Goal: Information Seeking & Learning: Learn about a topic

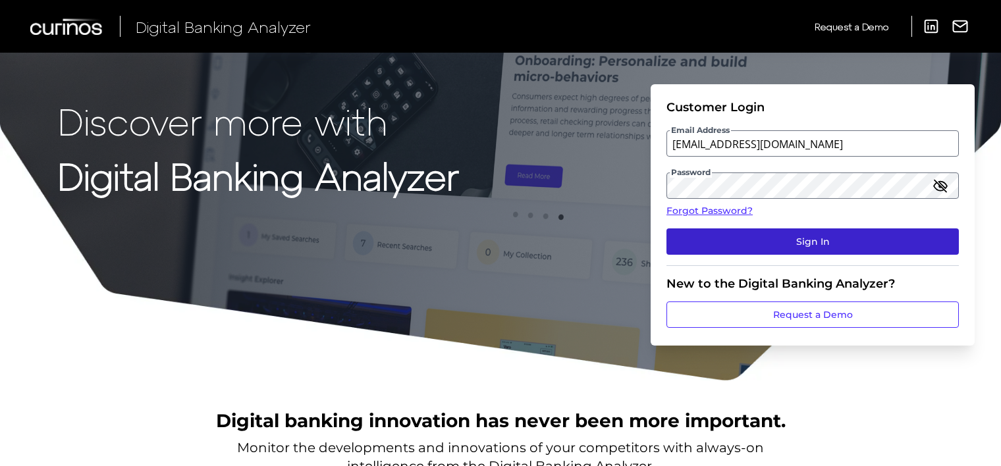
click at [706, 237] on button "Sign In" at bounding box center [812, 241] width 292 height 26
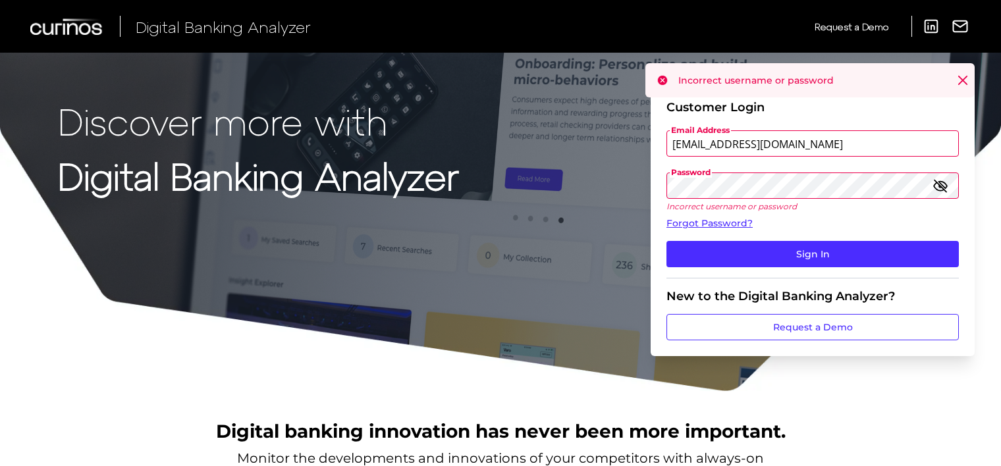
click at [810, 142] on input "[EMAIL_ADDRESS][DOMAIN_NAME]" at bounding box center [812, 143] width 292 height 26
drag, startPoint x: 810, startPoint y: 142, endPoint x: 654, endPoint y: 144, distance: 156.7
click at [654, 144] on form "Customer Login Email Address client.test5124@gmail.com Password Incorrect usern…" at bounding box center [812, 220] width 324 height 272
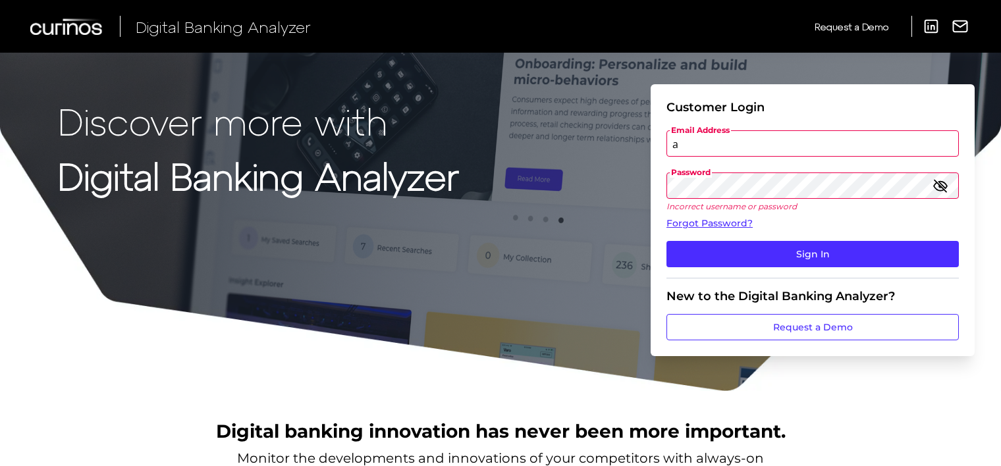
type input "[EMAIL_ADDRESS][DOMAIN_NAME]"
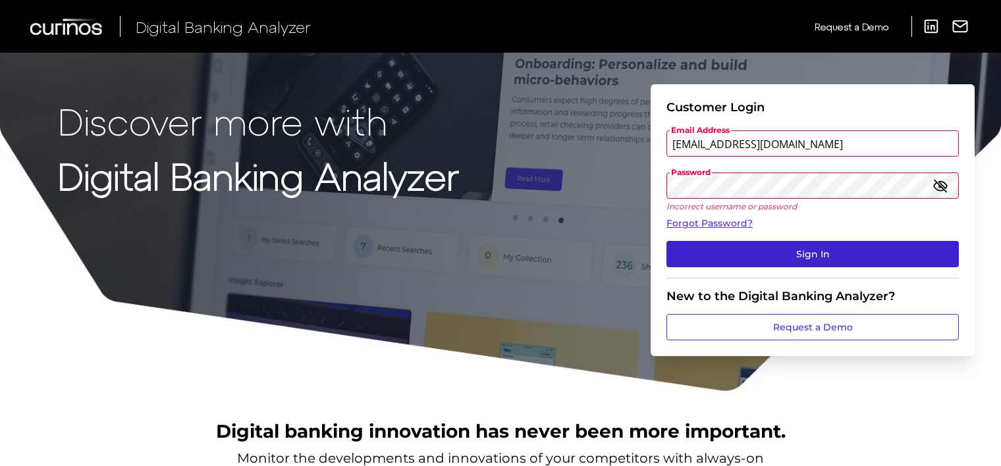
click at [780, 257] on button "Sign In" at bounding box center [812, 254] width 292 height 26
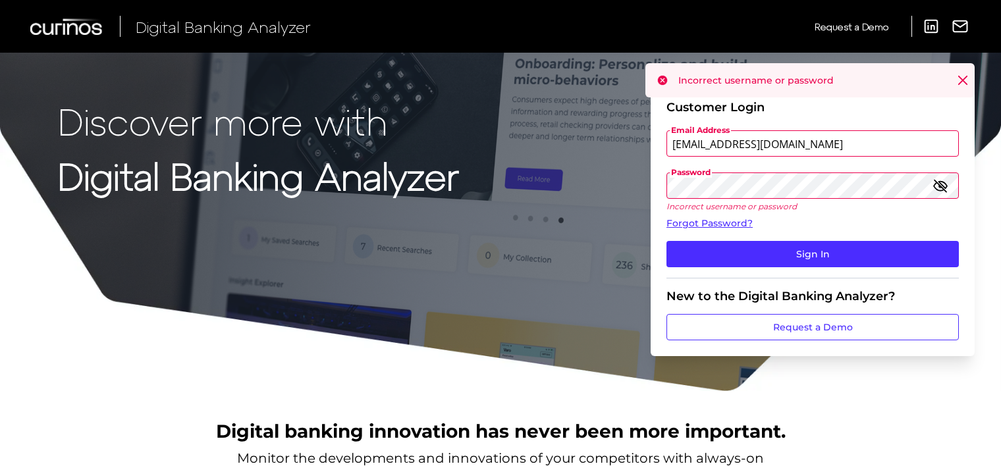
click at [936, 182] on icon "button" at bounding box center [940, 186] width 12 height 12
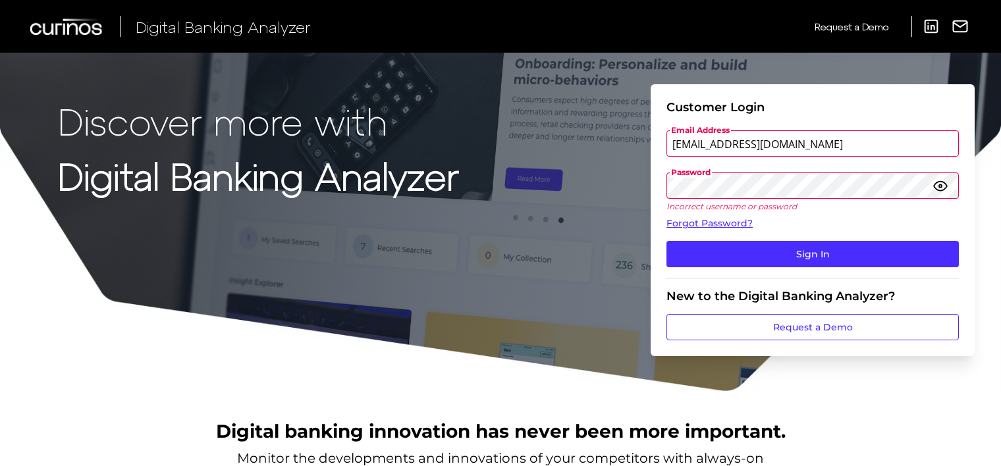
click at [471, 212] on div "Discover more with Digital Banking Analyzer Customer Login Email Address audito…" at bounding box center [500, 196] width 1001 height 392
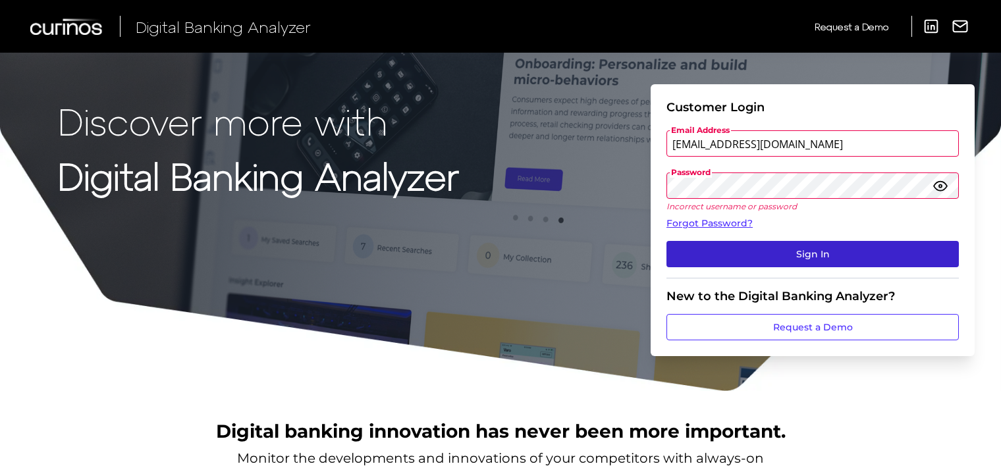
click at [743, 263] on button "Sign In" at bounding box center [812, 254] width 292 height 26
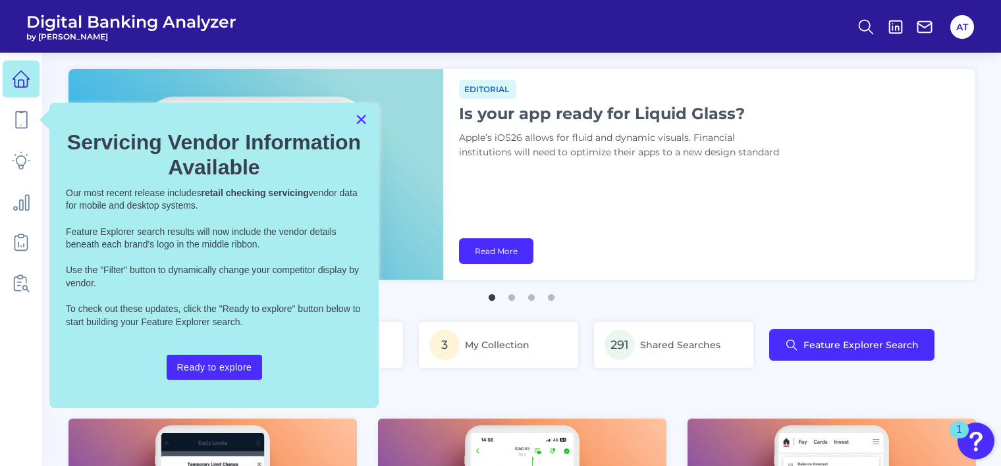
click at [356, 119] on button "×" at bounding box center [361, 119] width 13 height 21
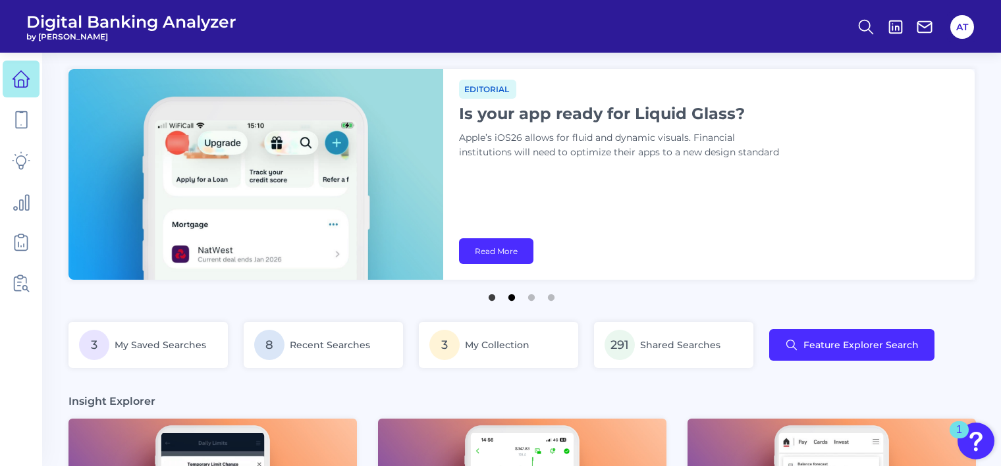
click at [508, 298] on button "2" at bounding box center [511, 294] width 13 height 13
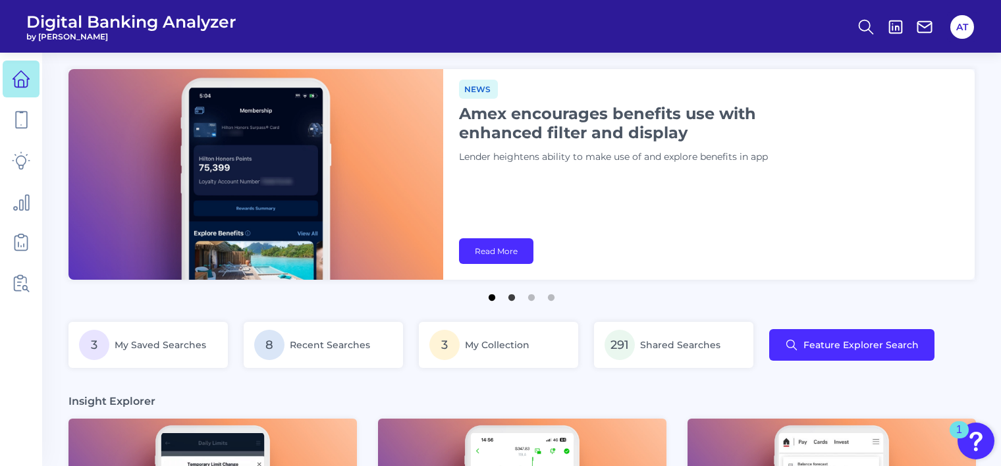
click at [491, 298] on button "1" at bounding box center [491, 294] width 13 height 13
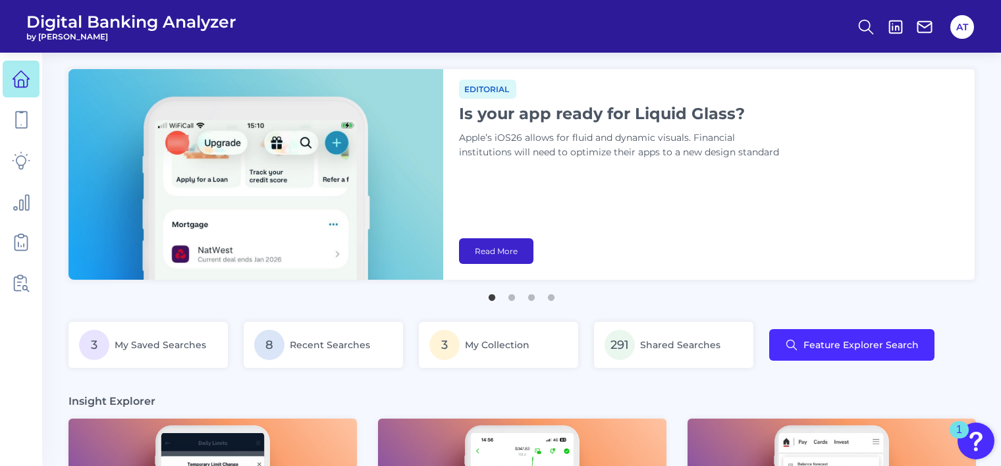
click at [486, 257] on link "Read More" at bounding box center [496, 251] width 74 height 26
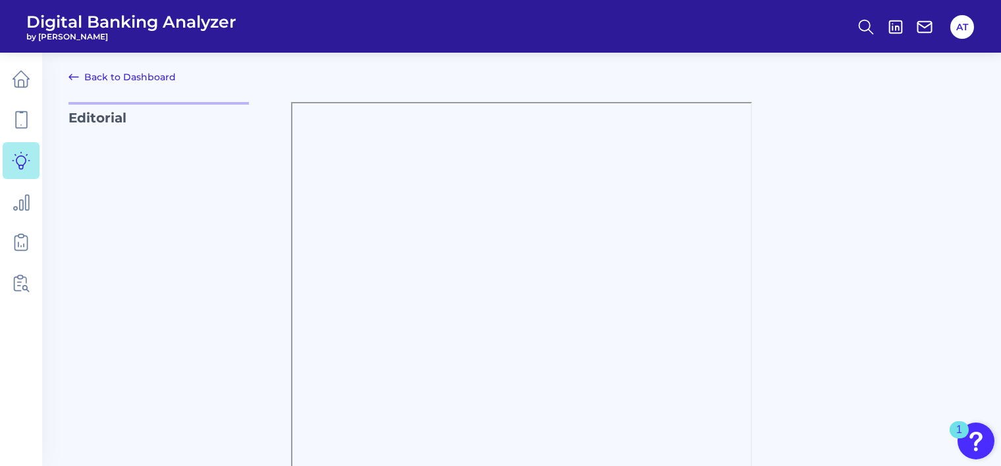
click at [74, 78] on icon at bounding box center [74, 77] width 16 height 16
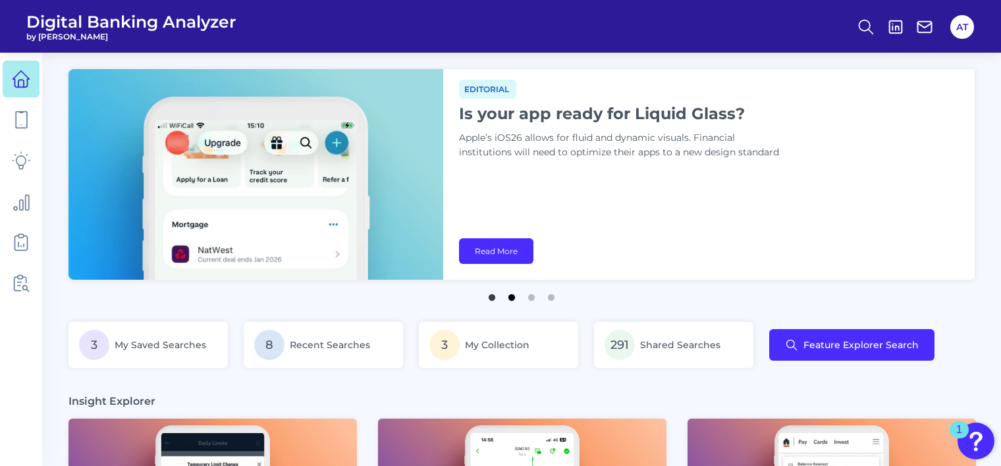
click at [511, 298] on button "2" at bounding box center [511, 294] width 13 height 13
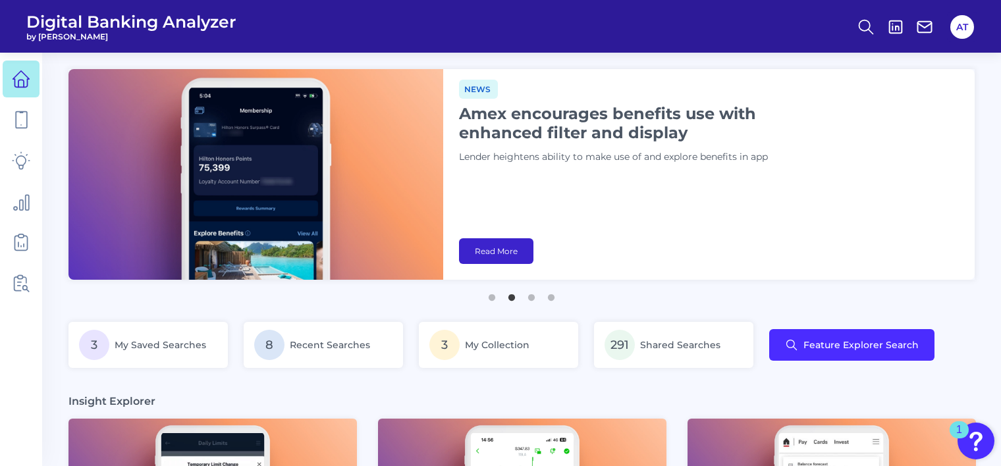
click at [491, 253] on link "Read More" at bounding box center [496, 251] width 74 height 26
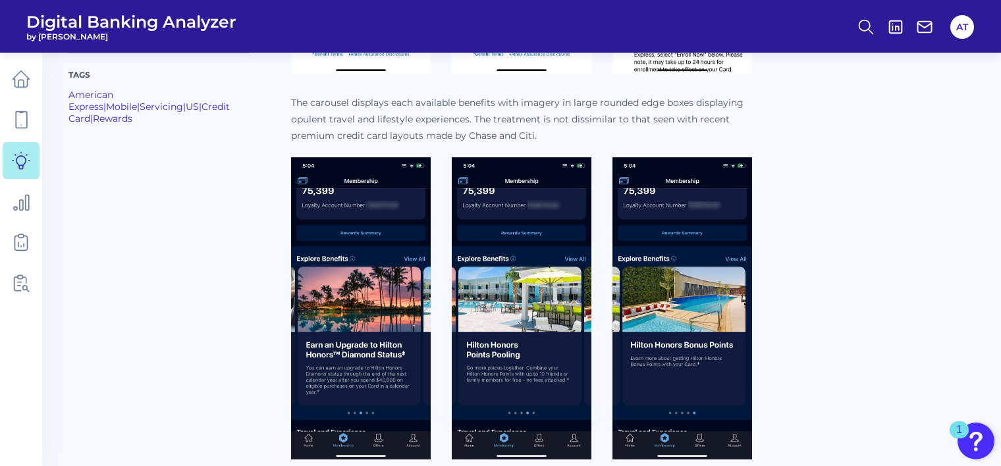
scroll to position [790, 0]
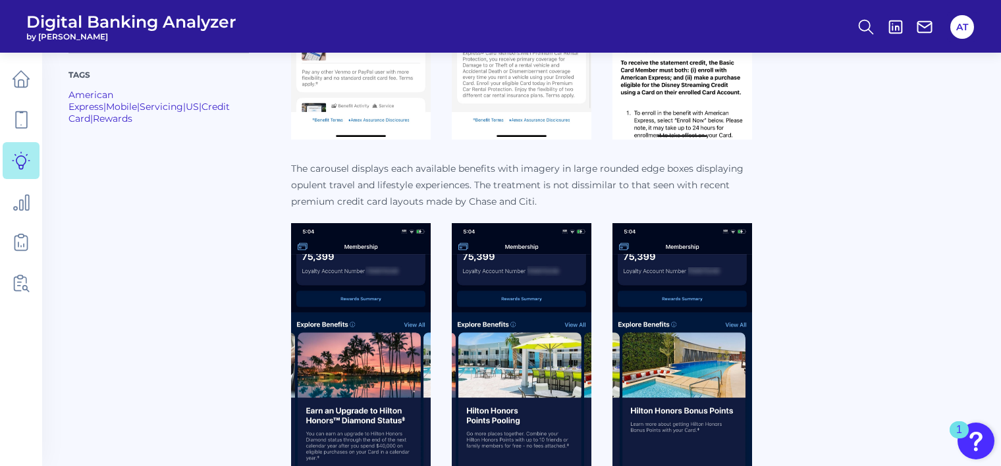
click at [383, 260] on img at bounding box center [361, 374] width 140 height 302
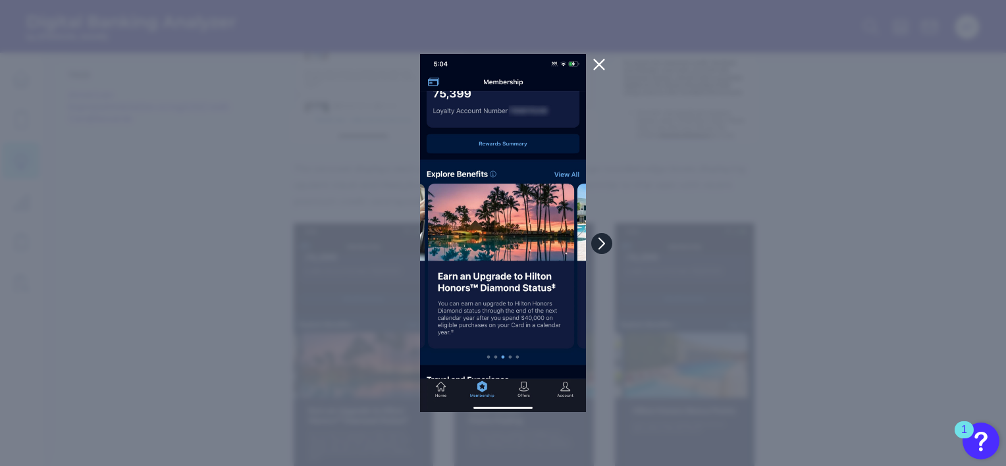
click at [602, 242] on icon at bounding box center [602, 244] width 12 height 12
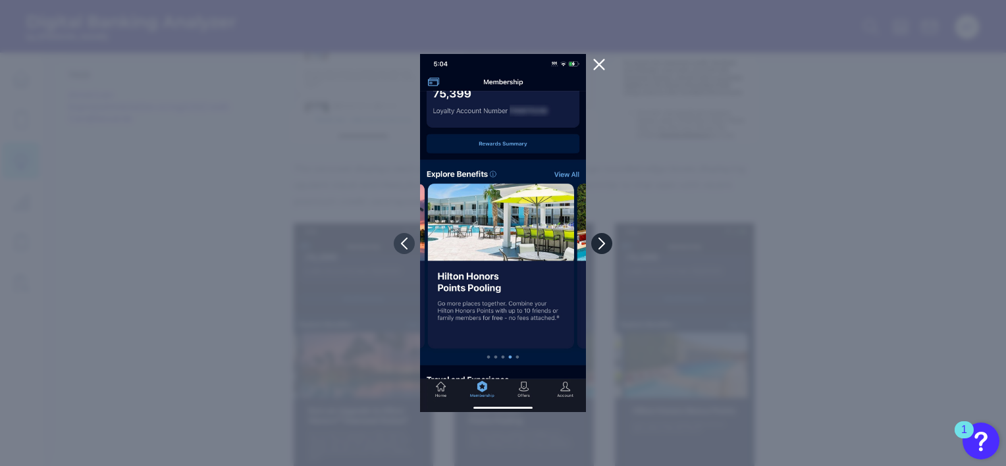
click at [602, 242] on icon at bounding box center [602, 244] width 12 height 12
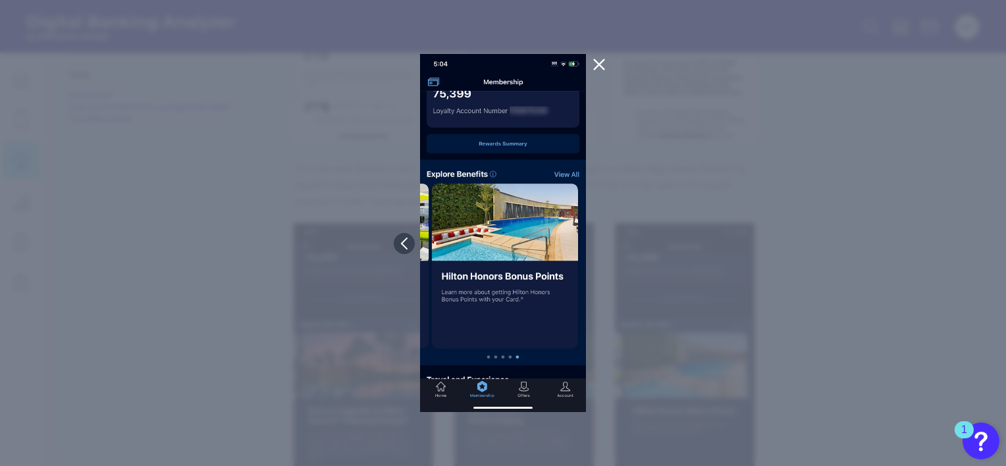
click at [602, 242] on div at bounding box center [503, 233] width 1006 height 466
click at [599, 66] on icon at bounding box center [599, 65] width 10 height 10
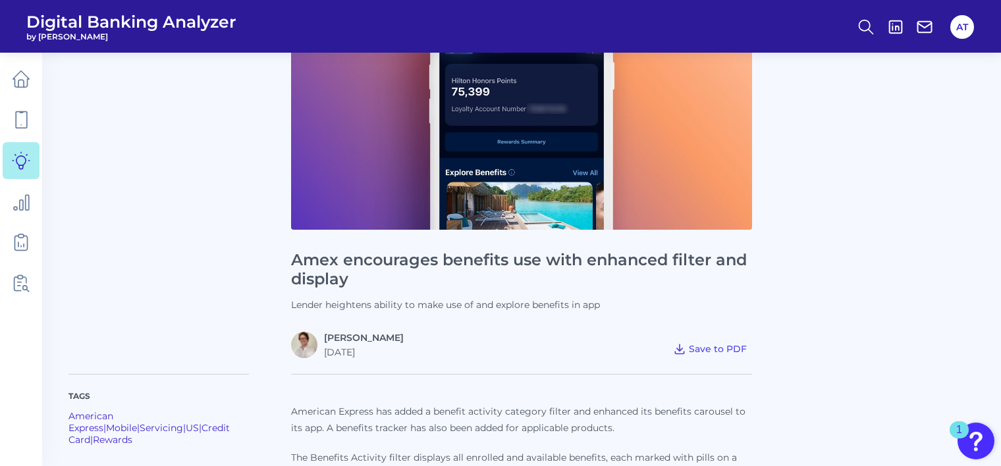
scroll to position [0, 0]
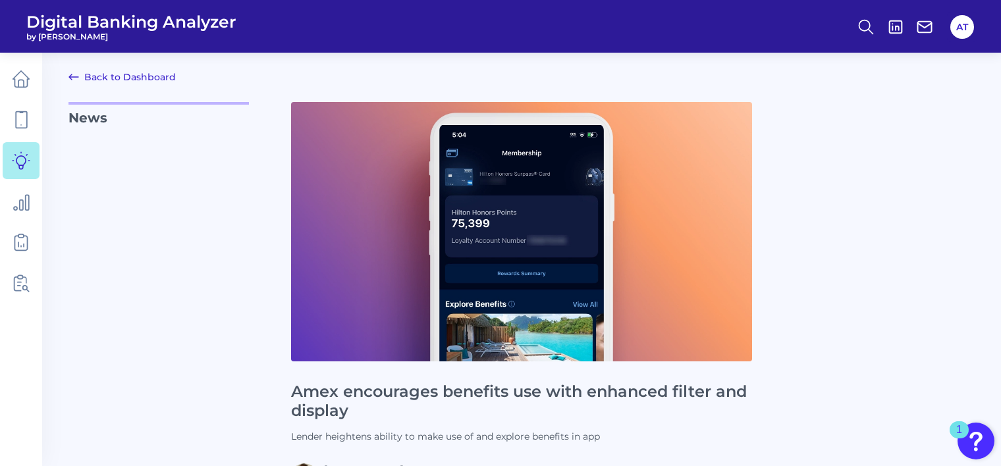
click at [155, 79] on link "Back to Dashboard" at bounding box center [121, 77] width 107 height 16
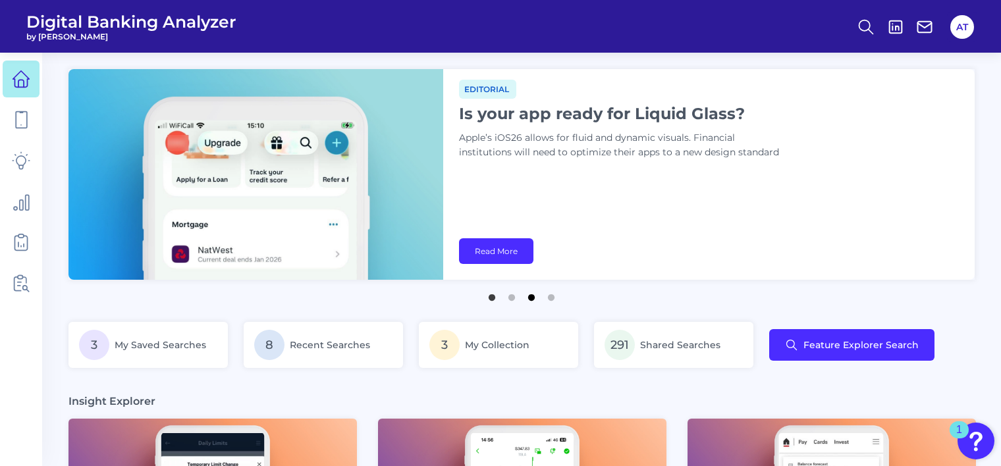
click at [535, 298] on button "3" at bounding box center [531, 294] width 13 height 13
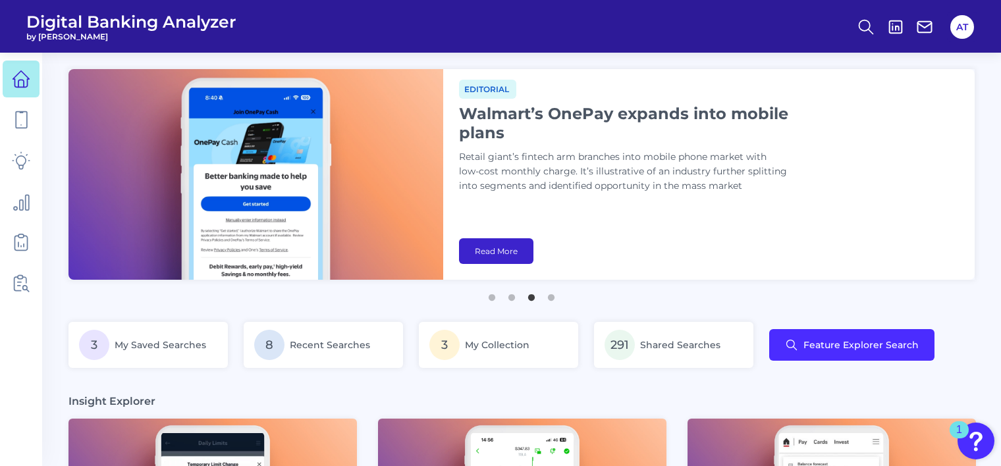
click at [506, 246] on link "Read More" at bounding box center [496, 251] width 74 height 26
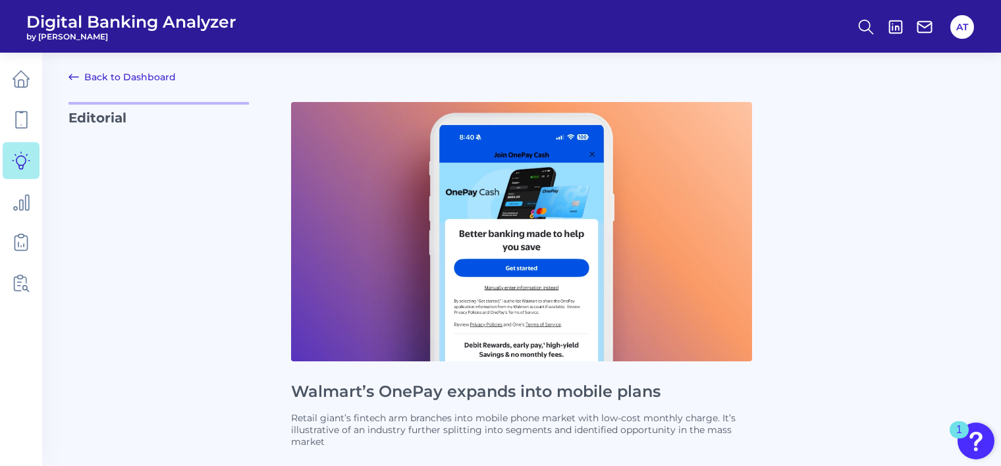
click at [111, 80] on link "Back to Dashboard" at bounding box center [121, 77] width 107 height 16
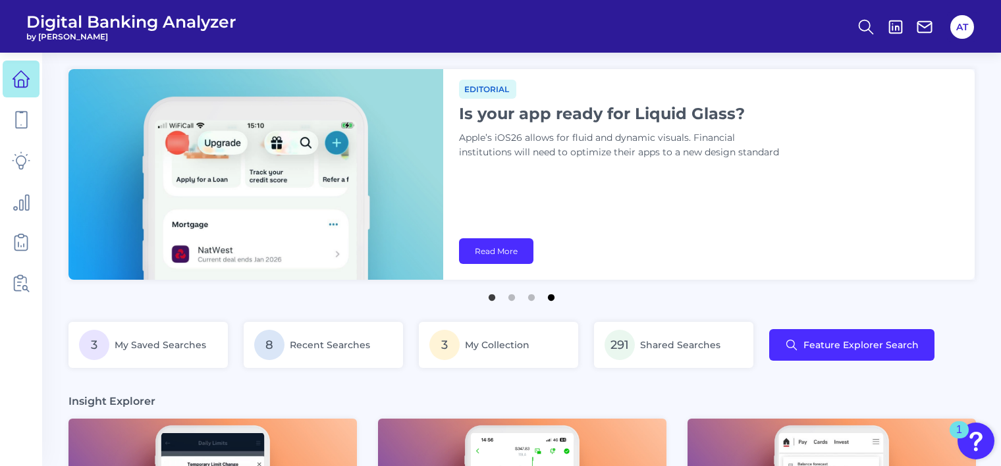
click at [551, 298] on button "4" at bounding box center [550, 294] width 13 height 13
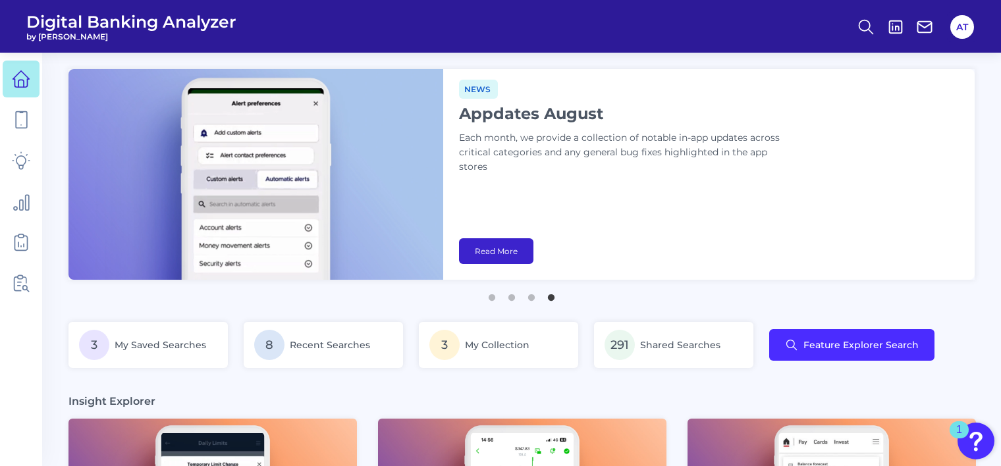
click at [506, 253] on link "Read More" at bounding box center [496, 251] width 74 height 26
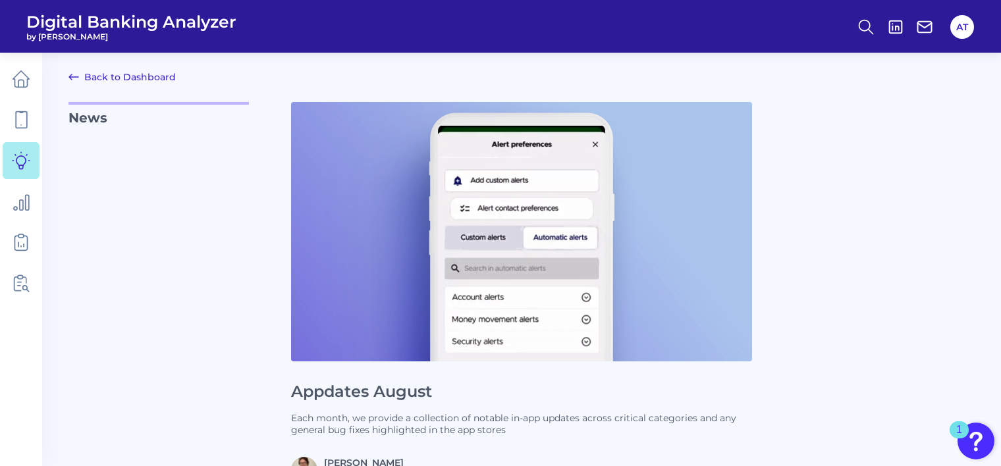
click at [77, 78] on icon at bounding box center [74, 77] width 16 height 16
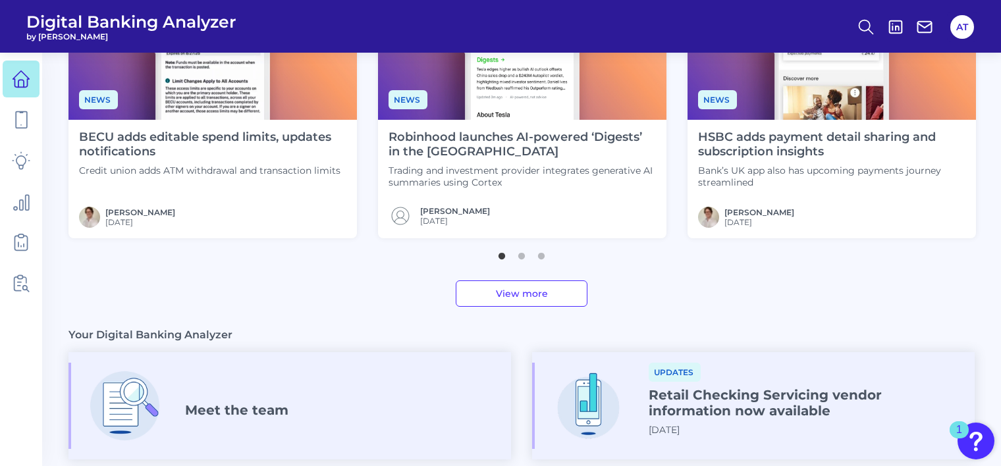
scroll to position [527, 0]
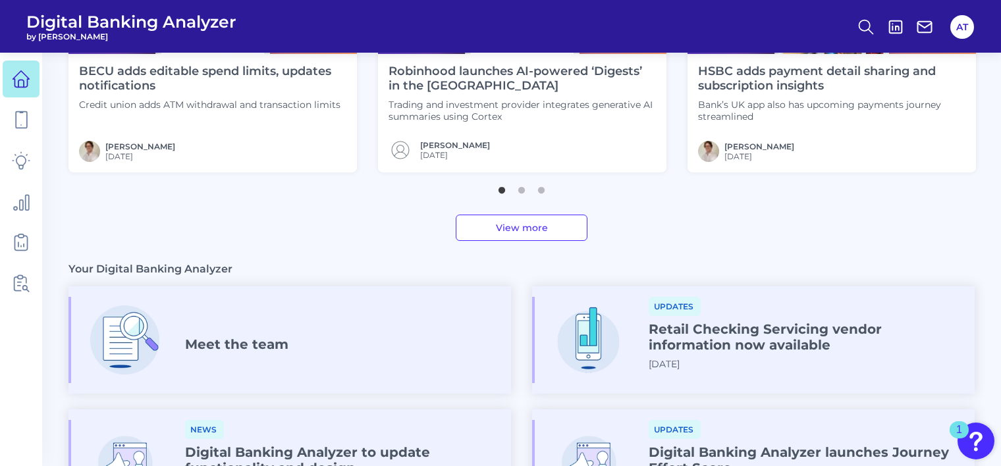
click at [531, 230] on link "View more" at bounding box center [522, 228] width 132 height 26
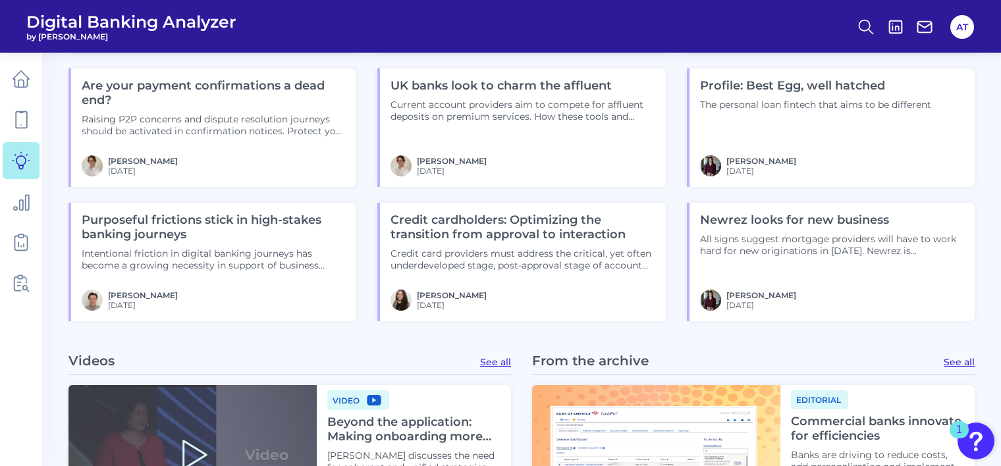
scroll to position [1251, 0]
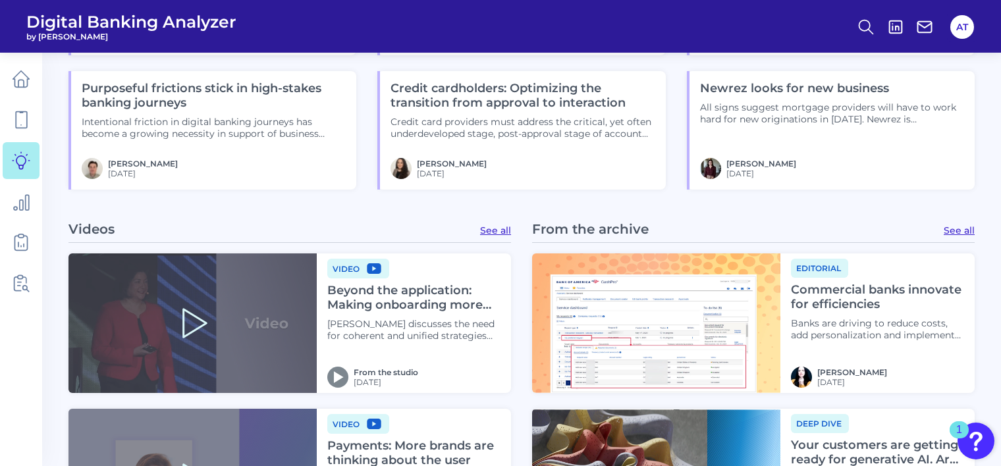
click at [504, 229] on link "See all" at bounding box center [495, 231] width 31 height 12
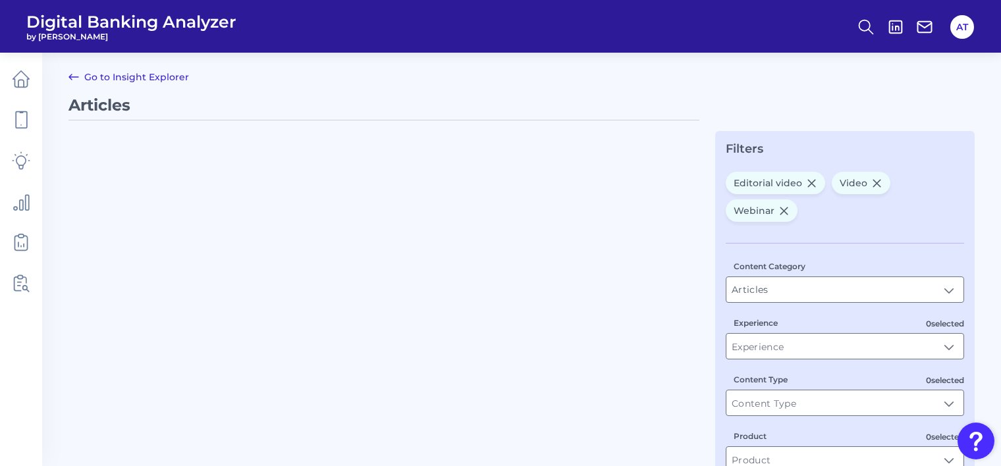
type input "Video, Editorial video, Webinar"
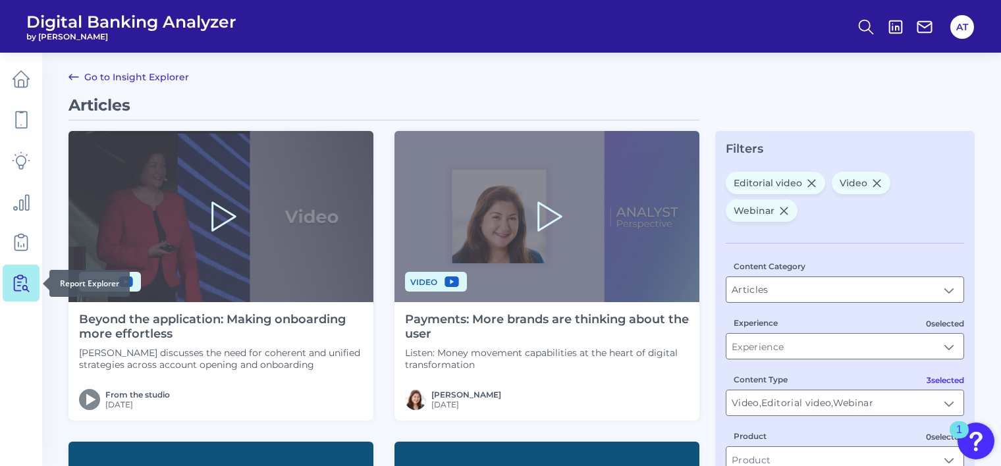
click at [19, 279] on icon at bounding box center [21, 283] width 18 height 18
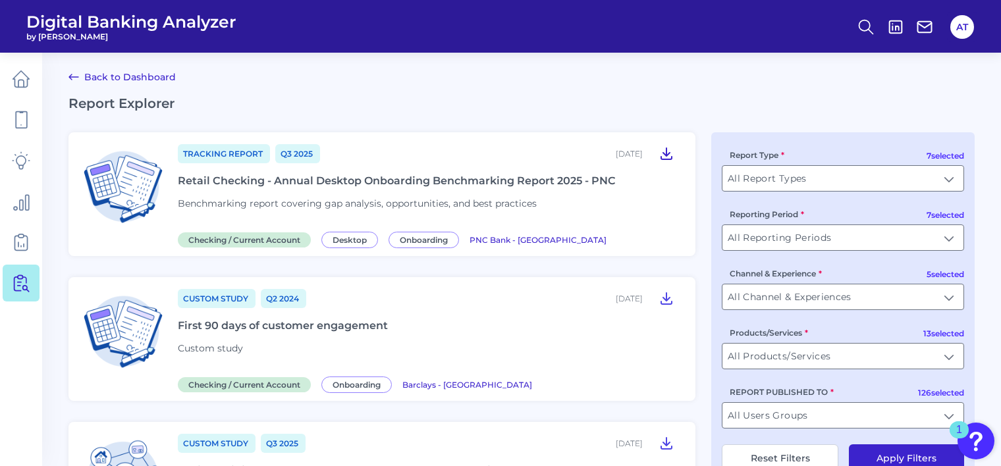
click at [667, 155] on icon at bounding box center [666, 153] width 11 height 11
click at [576, 97] on h2 "Report Explorer" at bounding box center [521, 103] width 906 height 16
click at [146, 79] on link "Back to Dashboard" at bounding box center [121, 77] width 107 height 16
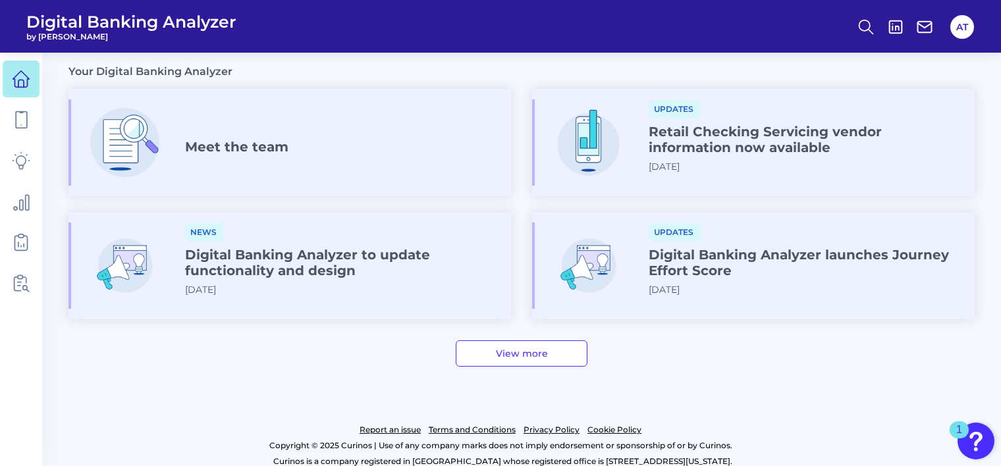
scroll to position [736, 0]
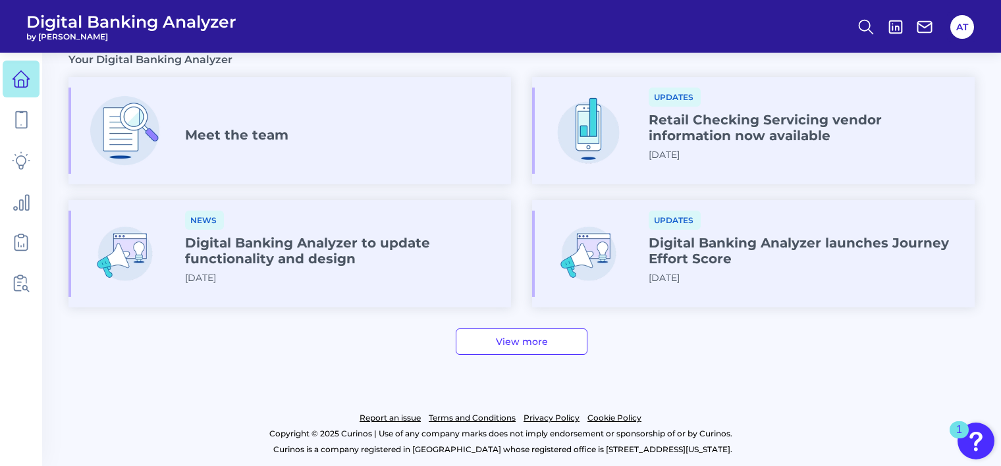
click at [518, 340] on link "View more" at bounding box center [522, 342] width 132 height 26
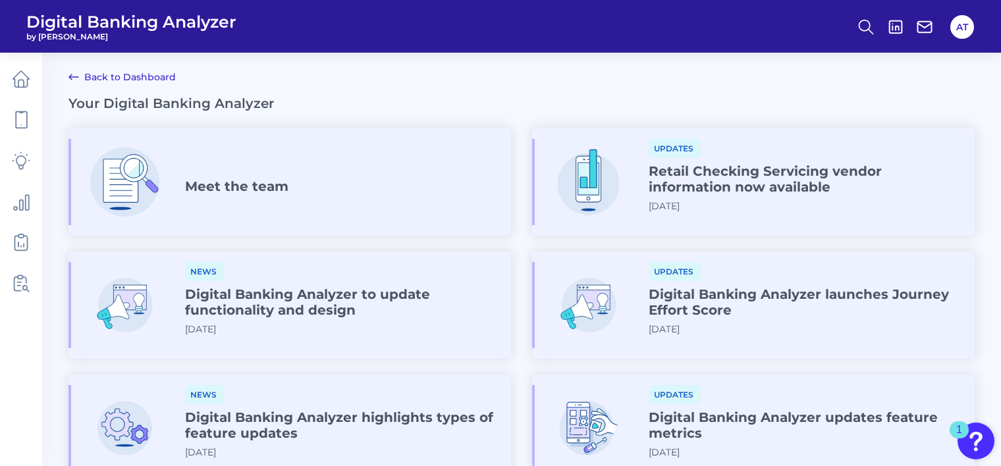
click at [273, 182] on h4 "Meet the team" at bounding box center [236, 186] width 103 height 16
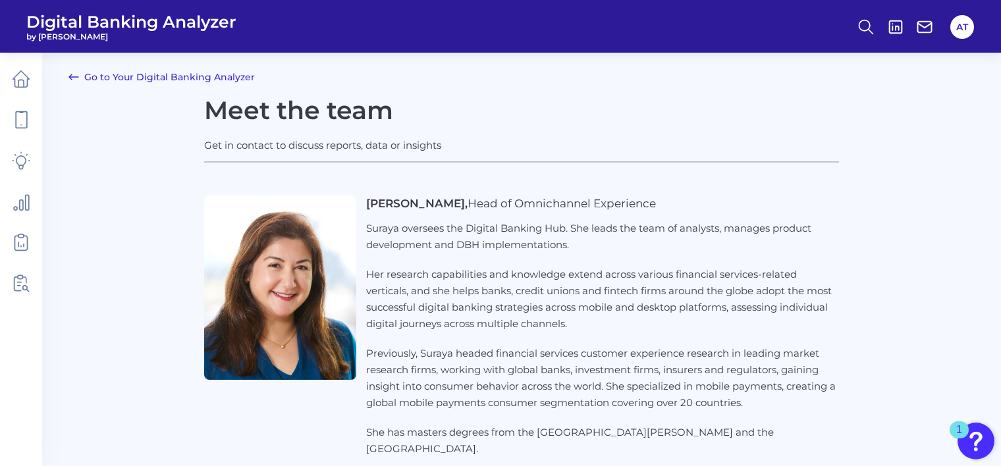
click at [93, 79] on link "Go to Your Digital Banking Analyzer" at bounding box center [161, 77] width 186 height 16
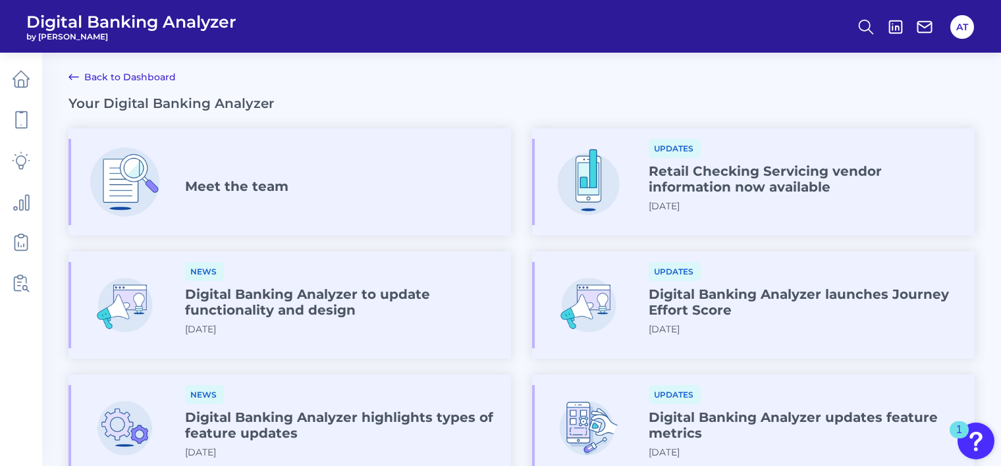
click at [669, 184] on h4 "Retail Checking Servicing vendor information now available" at bounding box center [806, 179] width 315 height 32
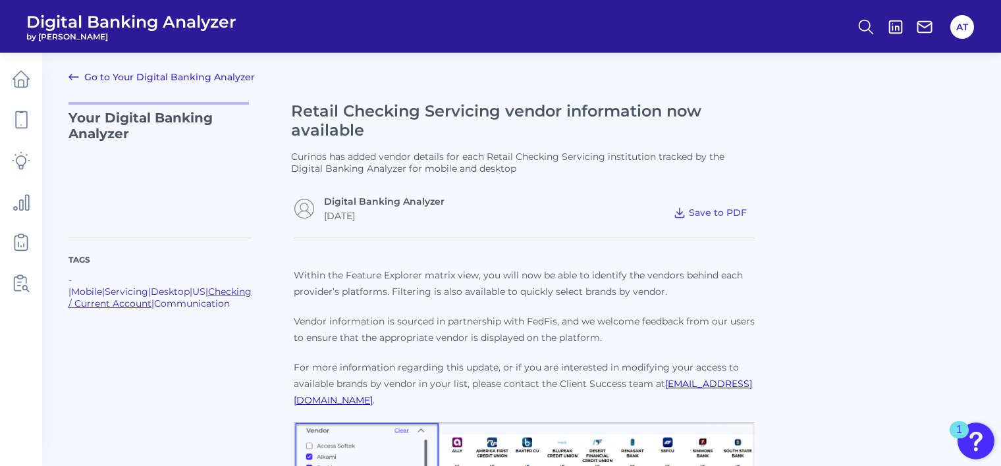
scroll to position [263, 0]
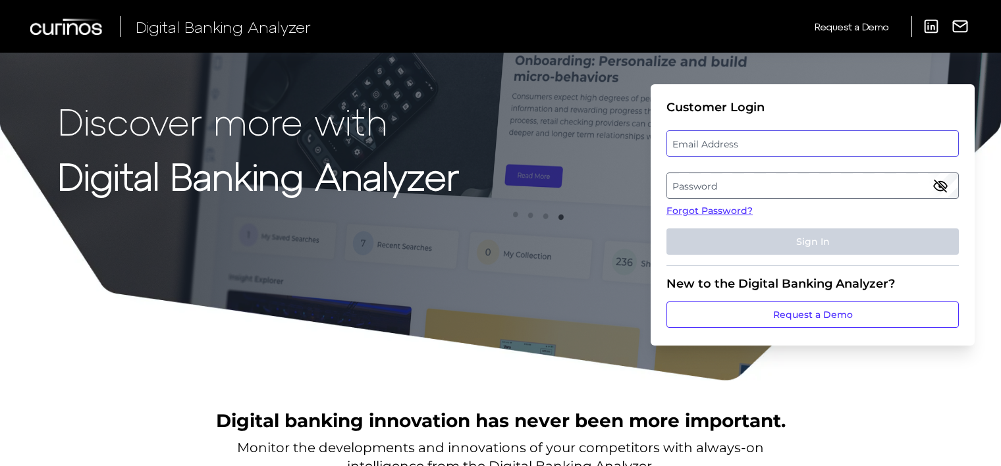
click at [761, 140] on div "Email Address client.test5124@gmail.com" at bounding box center [812, 143] width 292 height 26
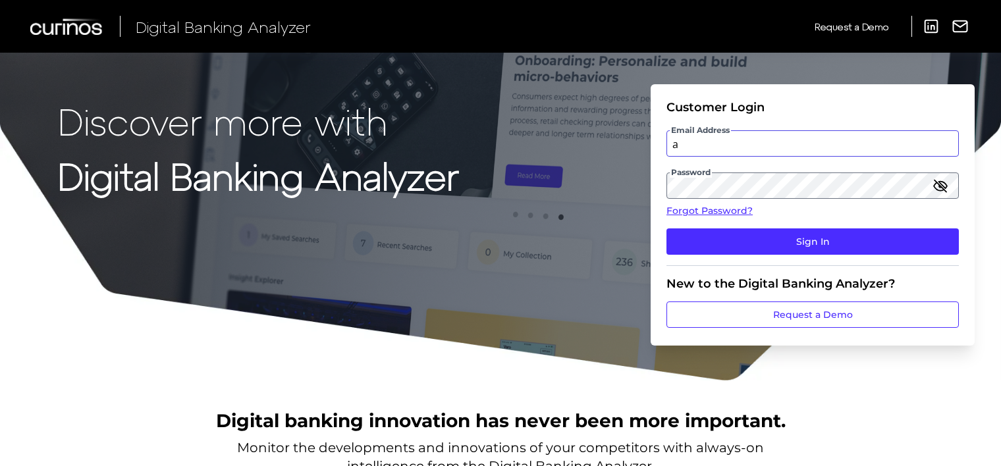
type input "[EMAIL_ADDRESS][DOMAIN_NAME]"
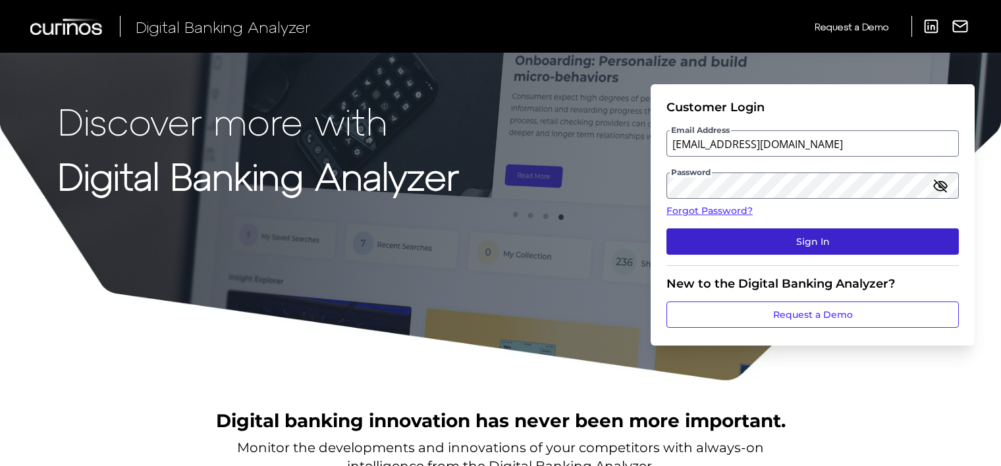
click at [759, 240] on button "Sign In" at bounding box center [812, 241] width 292 height 26
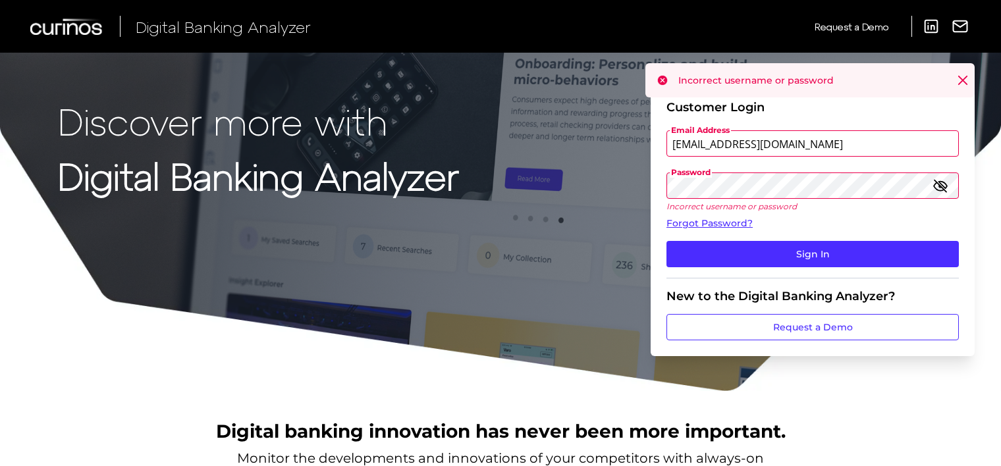
click at [939, 184] on icon "button" at bounding box center [940, 186] width 12 height 12
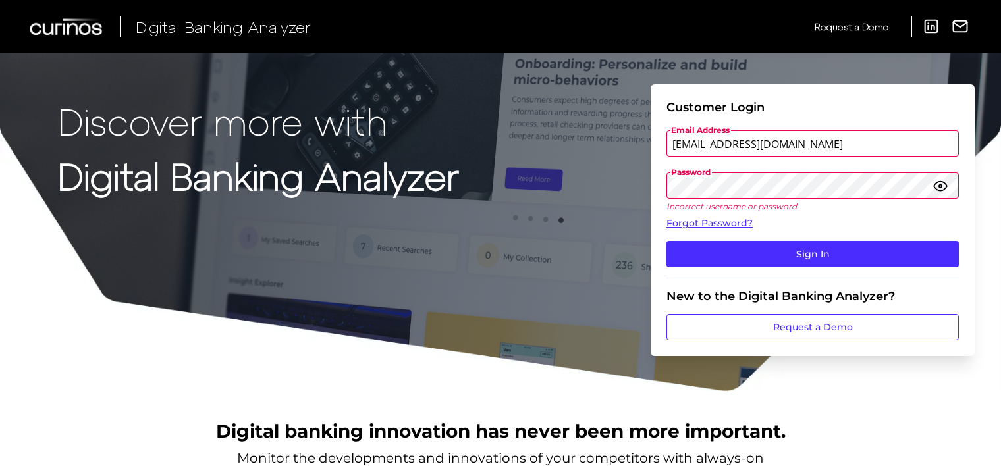
click at [517, 166] on div "Discover more with Digital Banking Analyzer Customer Login Email Address audito…" at bounding box center [500, 196] width 1001 height 392
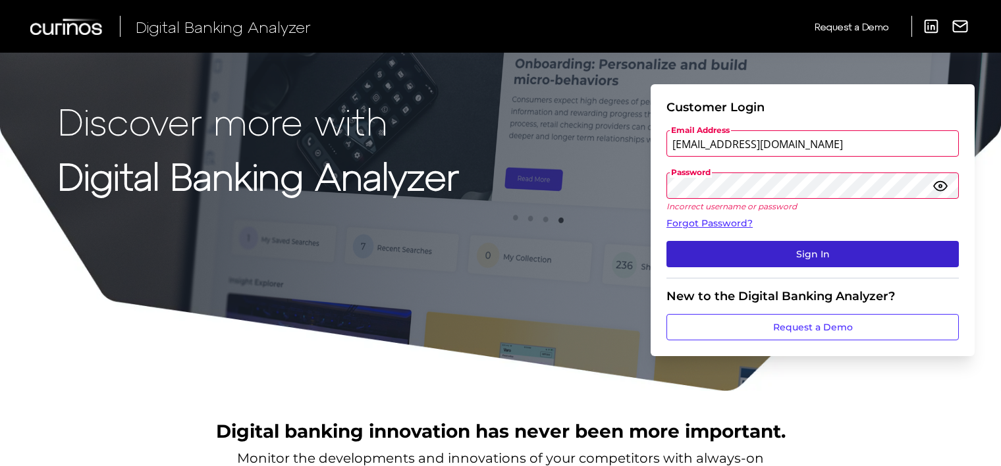
click at [735, 259] on button "Sign In" at bounding box center [812, 254] width 292 height 26
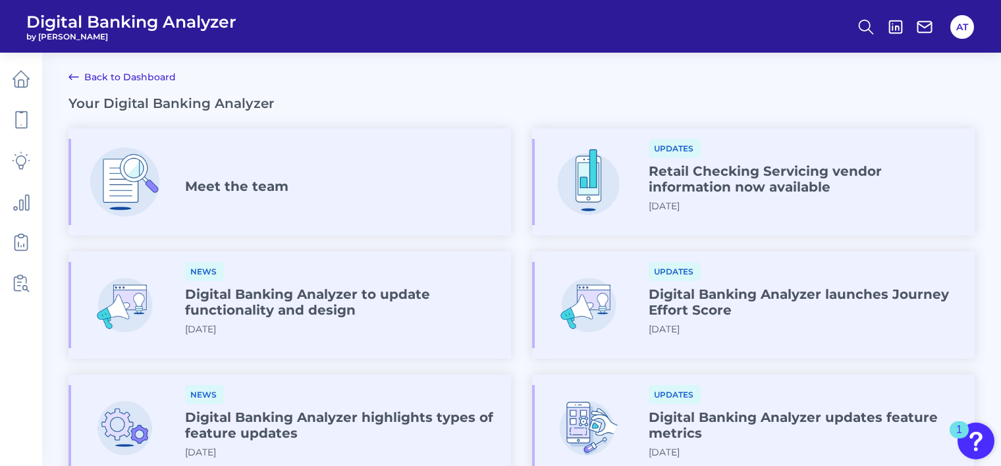
click at [142, 79] on link "Back to Dashboard" at bounding box center [121, 77] width 107 height 16
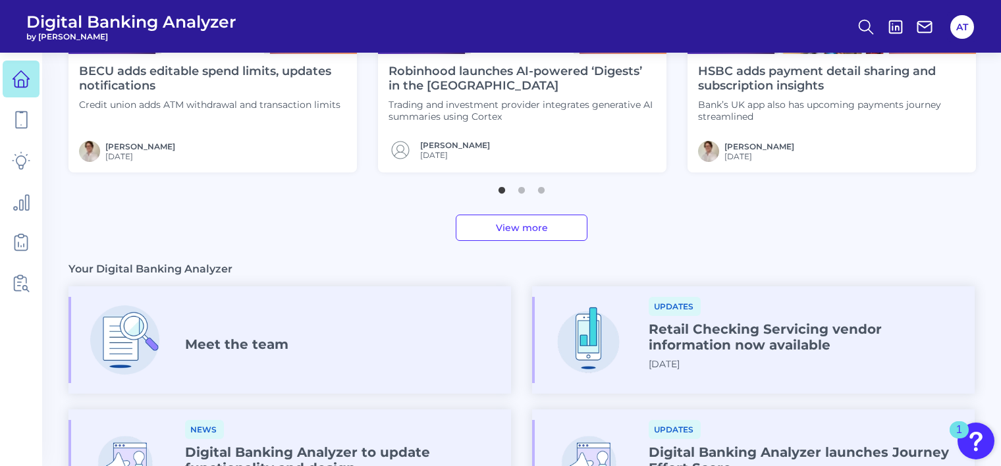
scroll to position [736, 0]
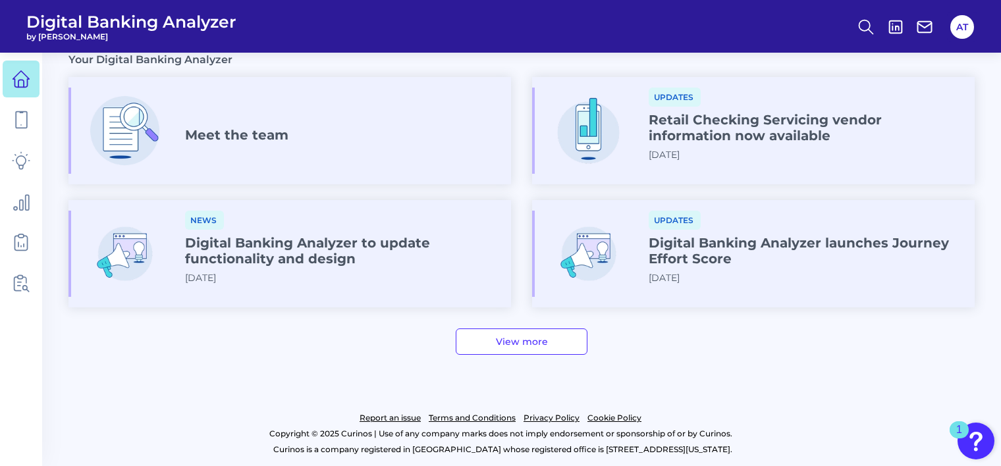
click at [955, 427] on div "1" at bounding box center [958, 429] width 19 height 17
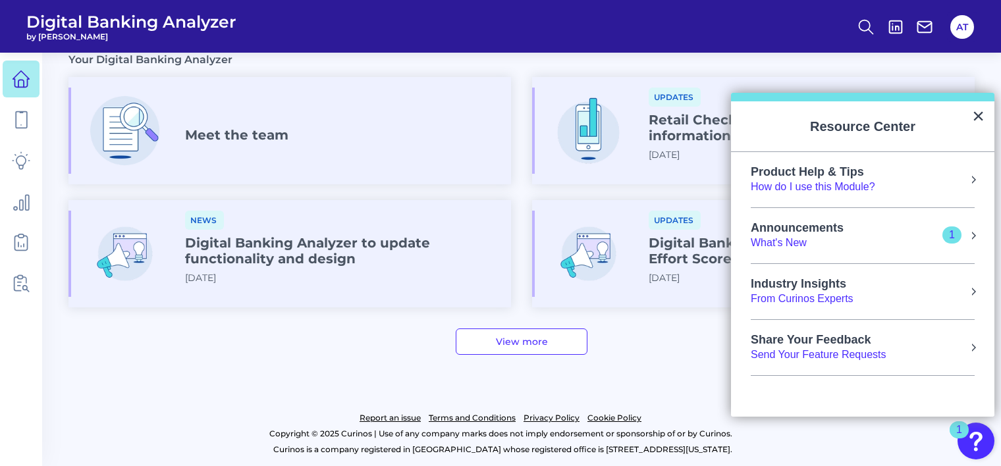
click at [973, 232] on button "Resource Center" at bounding box center [973, 235] width 13 height 13
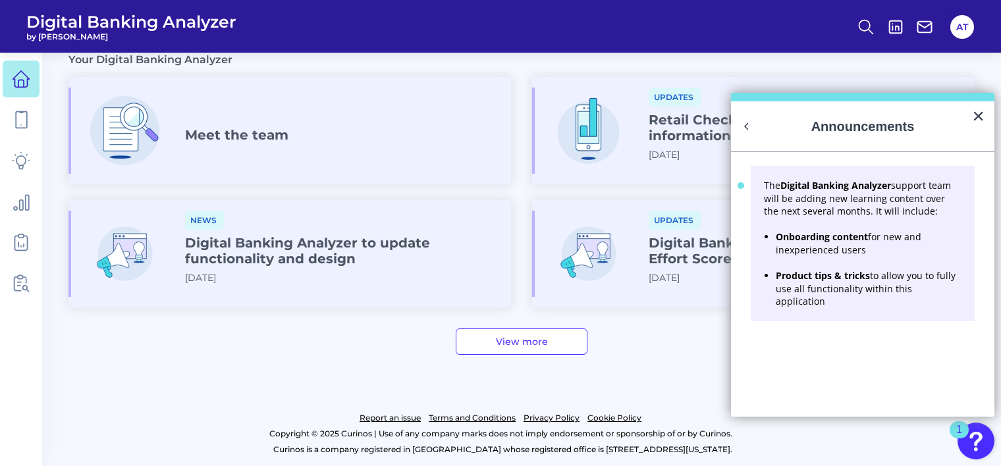
scroll to position [0, 0]
click at [743, 121] on button "Back to Resource Center Home" at bounding box center [746, 126] width 13 height 13
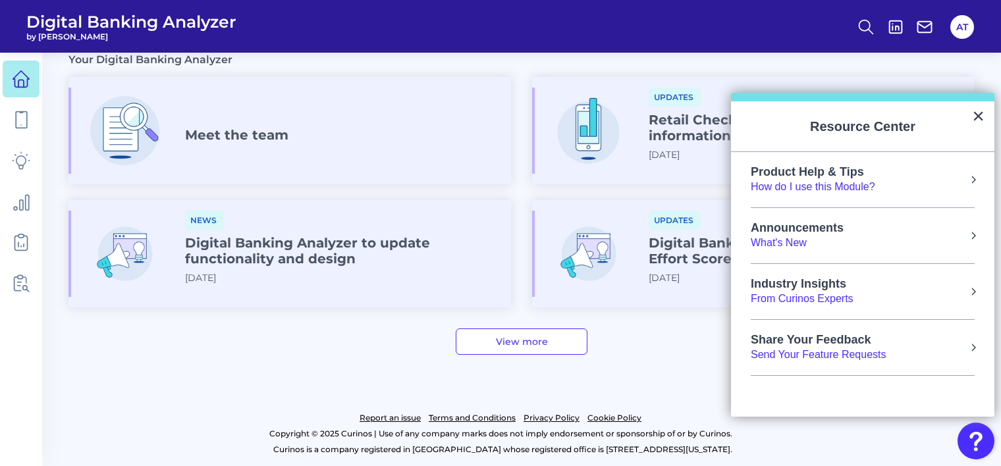
click at [973, 290] on button "Resource Center" at bounding box center [973, 291] width 13 height 13
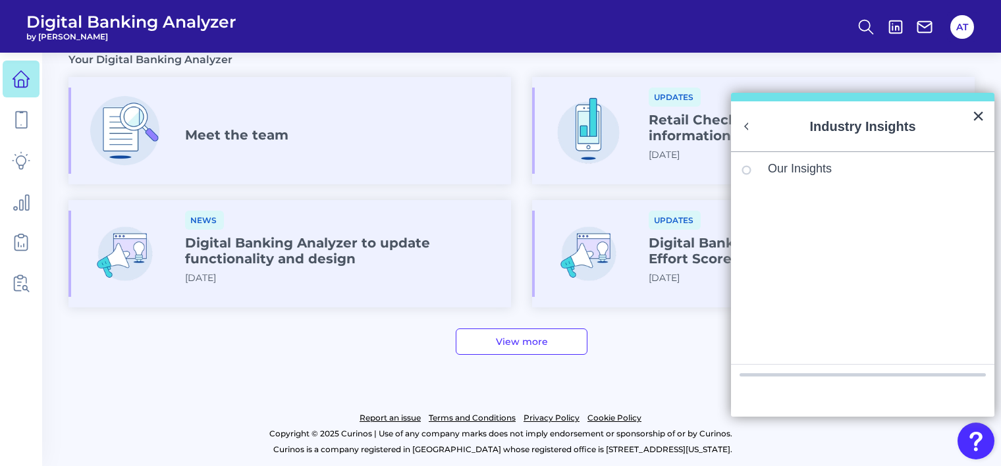
click at [745, 167] on circle "Resource Center" at bounding box center [747, 171] width 8 height 8
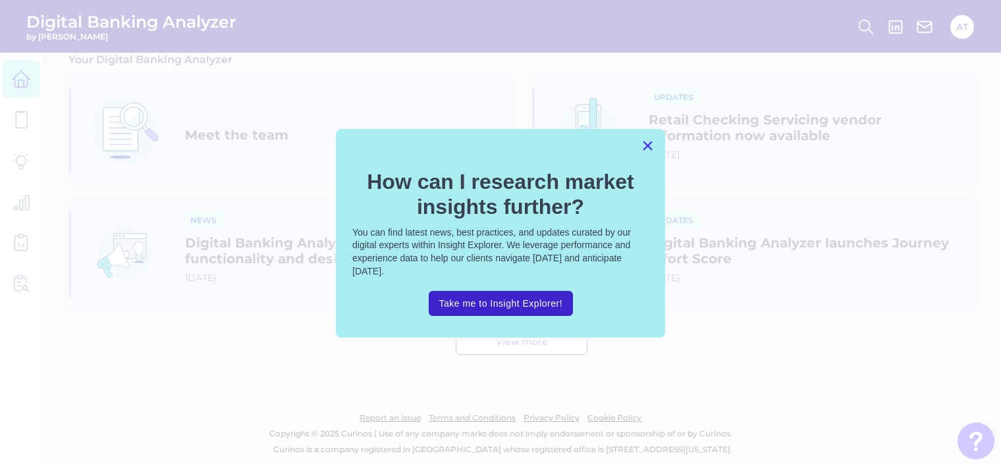
click at [650, 140] on button "×" at bounding box center [647, 145] width 13 height 21
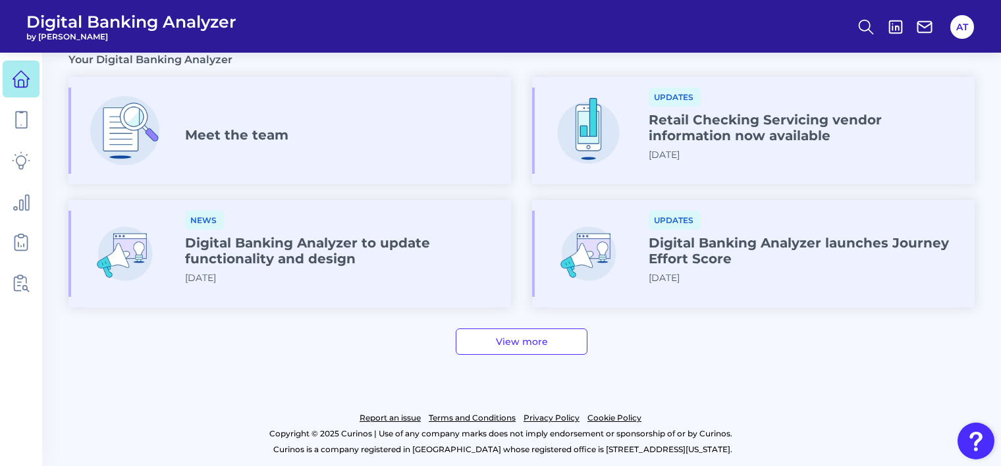
click at [982, 431] on img "Open Resource Center" at bounding box center [975, 441] width 37 height 37
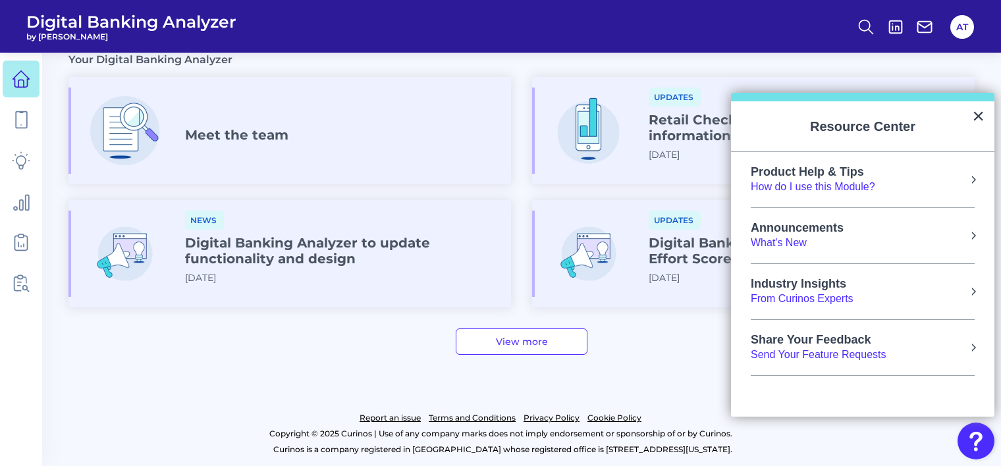
click at [970, 348] on button "Resource Center" at bounding box center [973, 347] width 13 height 13
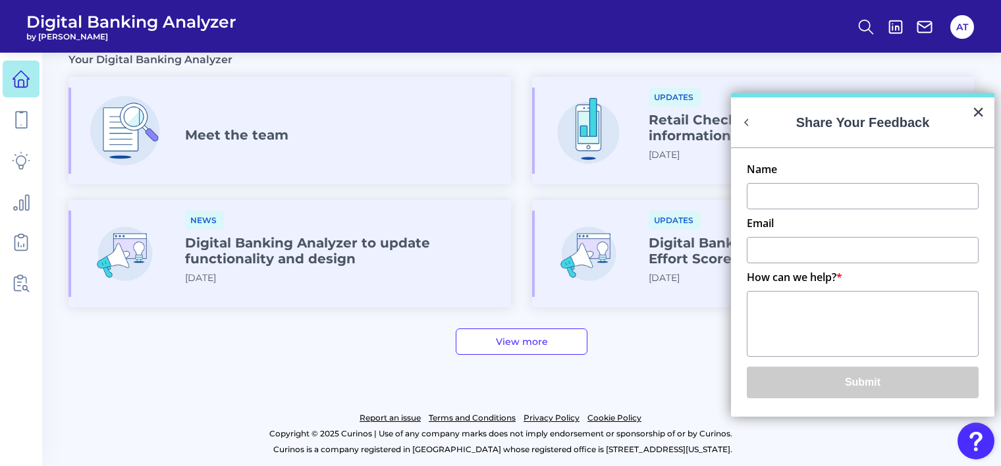
click at [745, 120] on button "Back to Resource Center Home" at bounding box center [746, 122] width 13 height 13
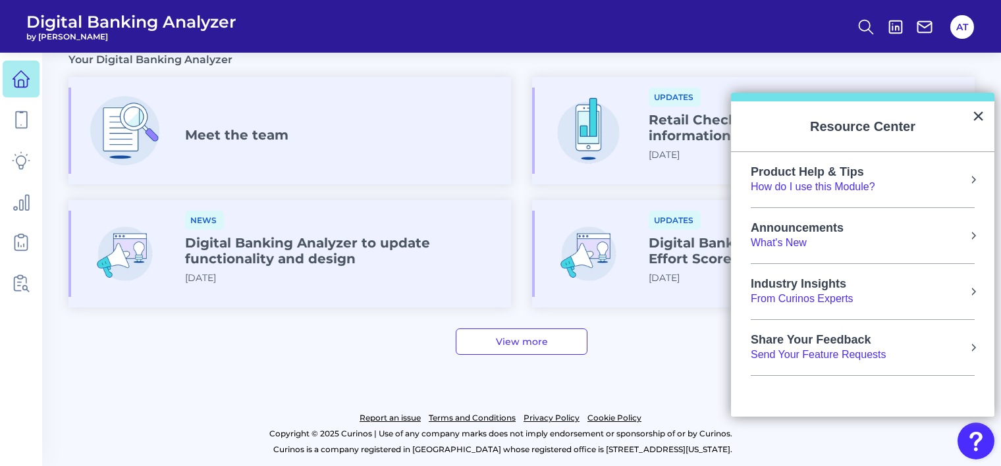
click at [974, 234] on button "Resource Center" at bounding box center [973, 235] width 13 height 13
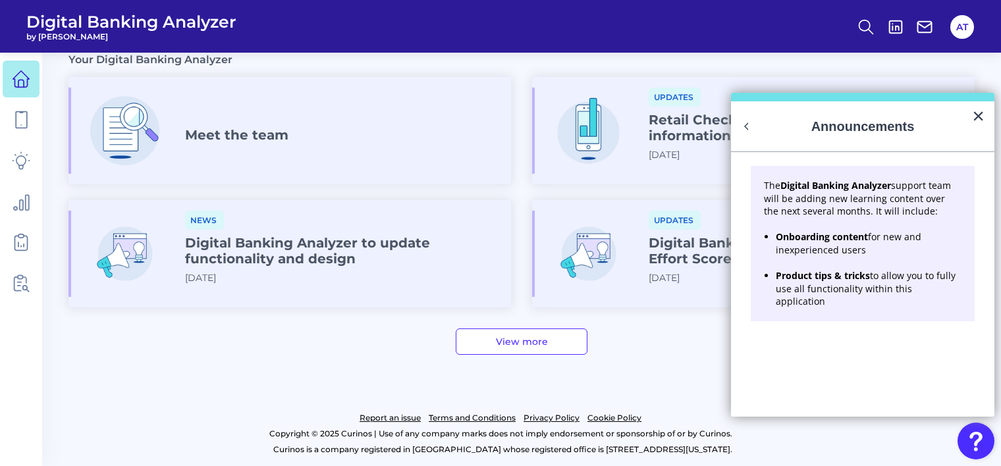
click at [745, 126] on button "Back to Resource Center Home" at bounding box center [746, 126] width 13 height 13
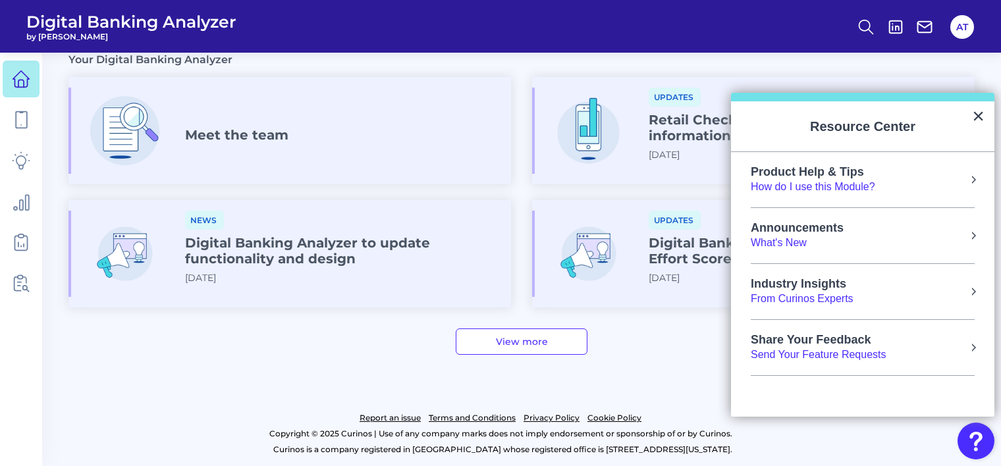
click at [972, 178] on button "Resource Center" at bounding box center [973, 179] width 13 height 13
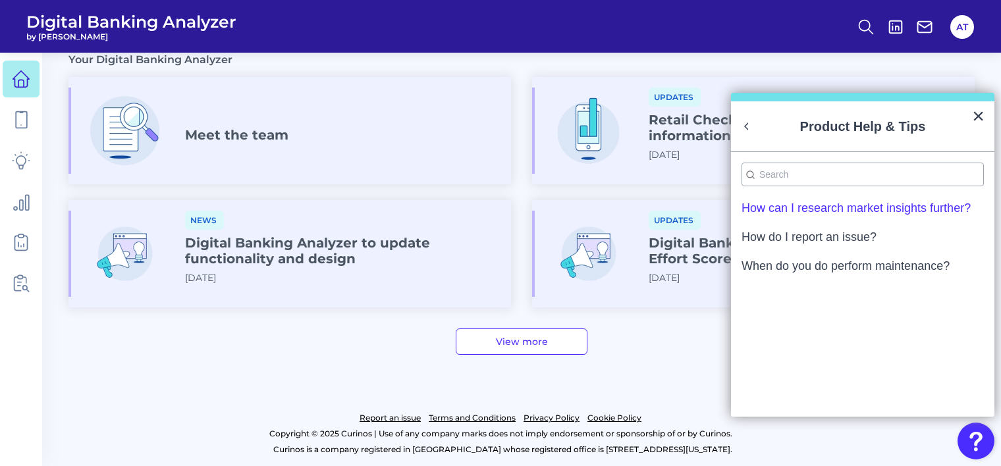
click at [805, 204] on div "How can I research market insights further?" at bounding box center [855, 208] width 229 height 12
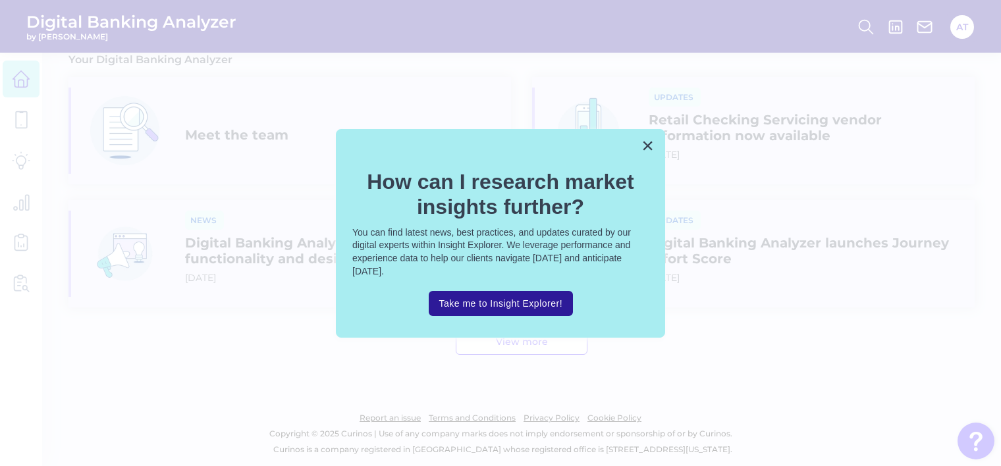
click at [546, 299] on button "Take me to Insight Explorer!" at bounding box center [501, 303] width 145 height 25
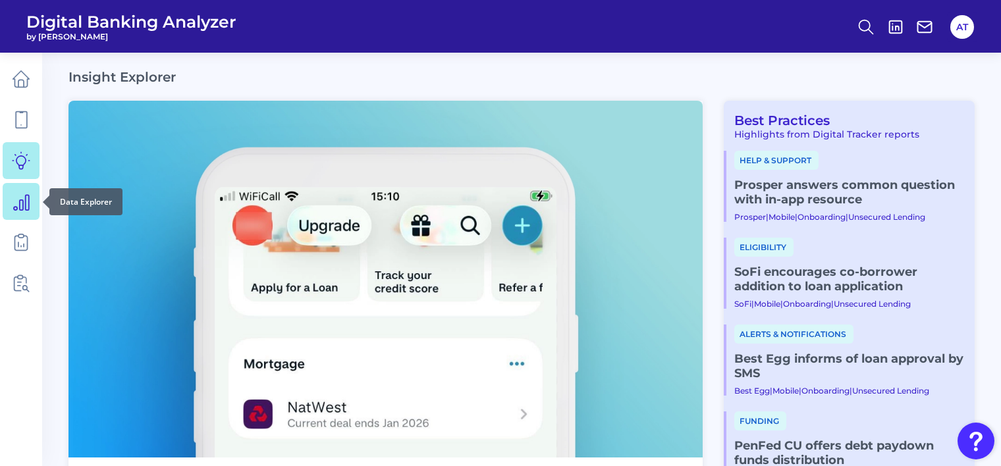
click at [22, 201] on icon at bounding box center [21, 201] width 18 height 18
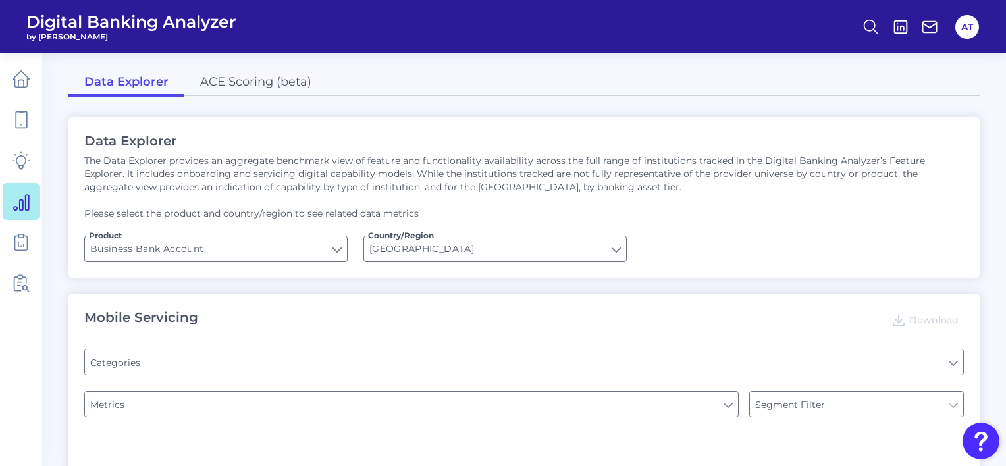
type input "Pre-login Features"
type input "Type of Institution"
type input "Login"
type input "Type of Institution"
type input "Channel"
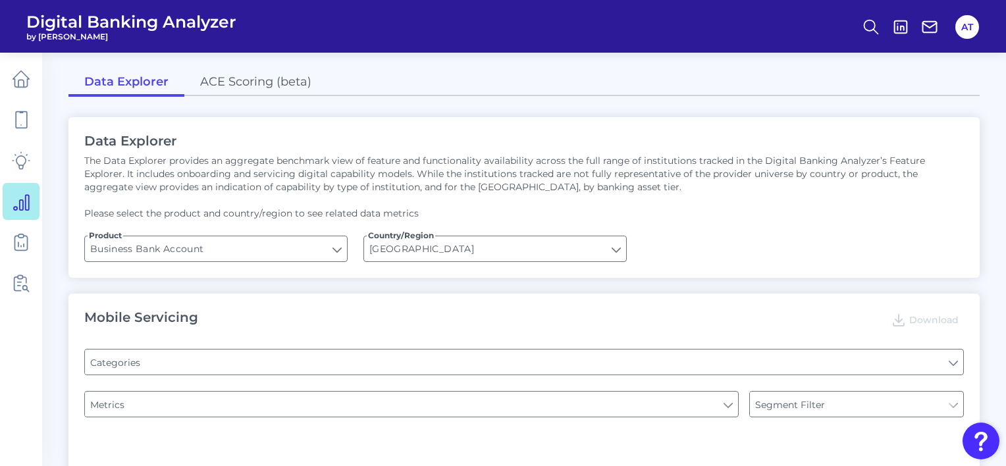
type input "Type of Institution"
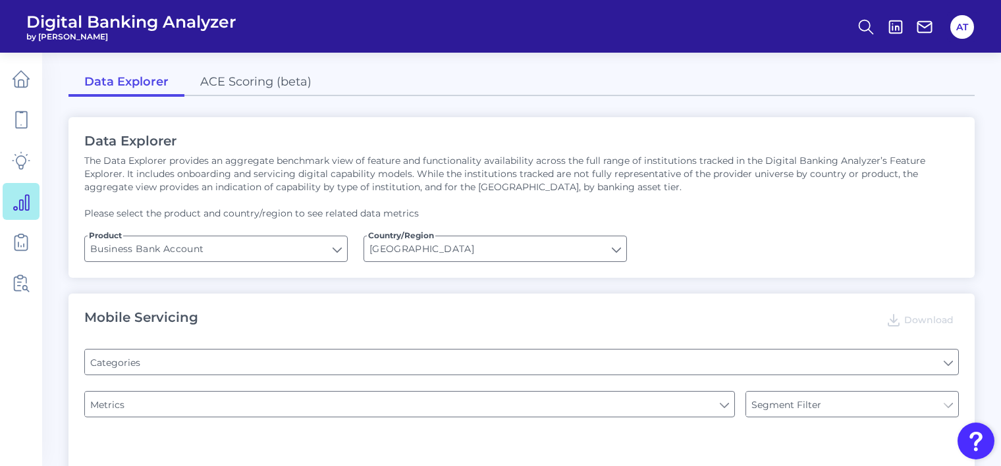
type input "Does it offer third-party single sign on?"
type input "Upon opening the app are users immediately prompted to use Touch/Face ID to log…"
type input "Can you apply for the PRODUCT as a new to brand customer on ANY digital channel?"
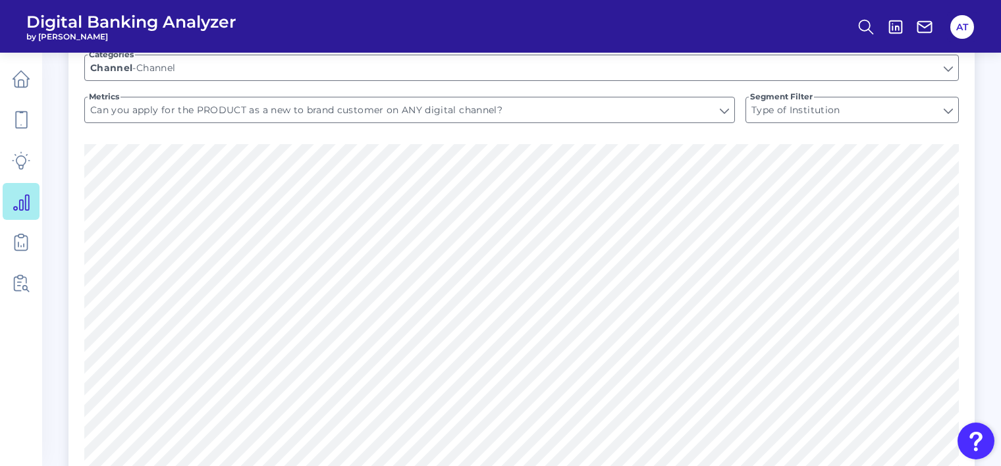
scroll to position [1337, 0]
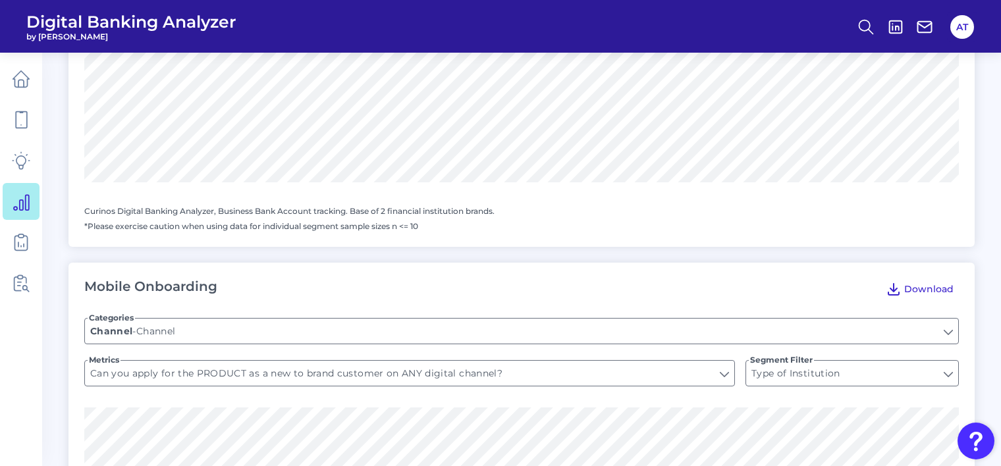
click at [898, 292] on icon at bounding box center [894, 289] width 16 height 16
click at [591, 287] on div "Mobile Onboarding Download" at bounding box center [521, 289] width 874 height 21
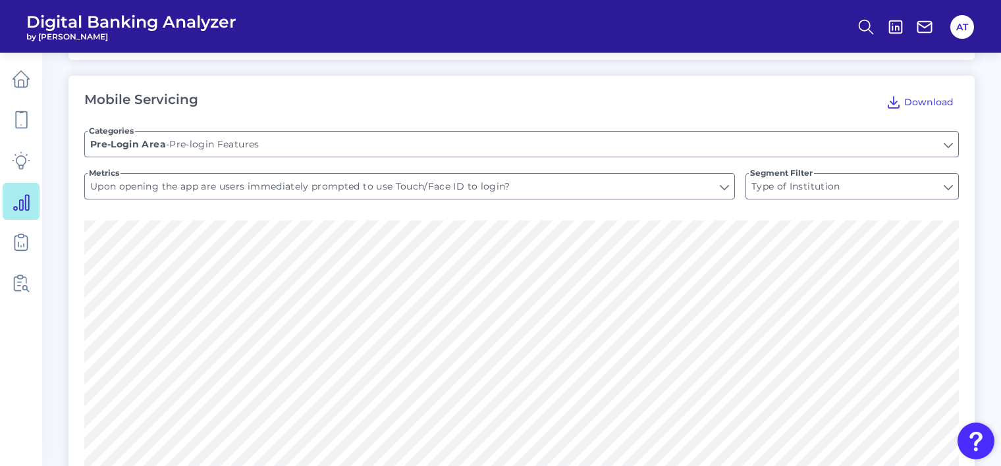
scroll to position [0, 0]
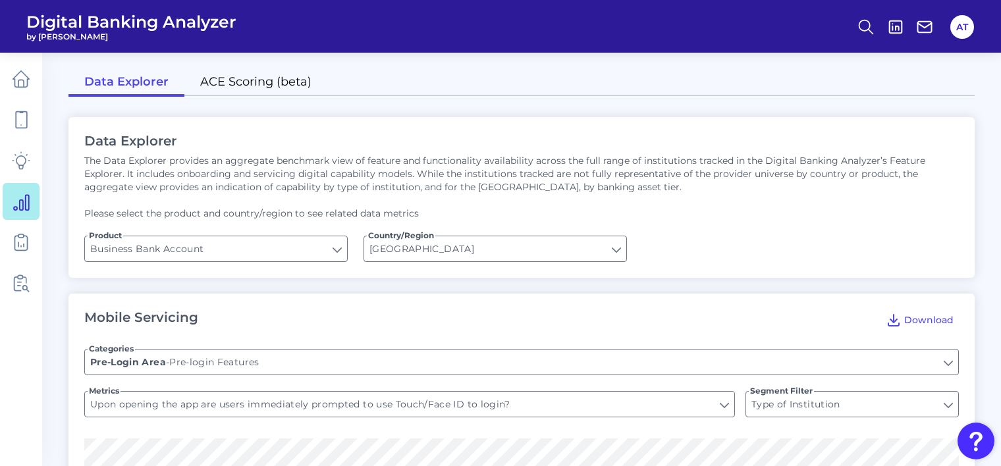
click at [258, 82] on link "ACE Scoring (beta)" at bounding box center [255, 83] width 143 height 28
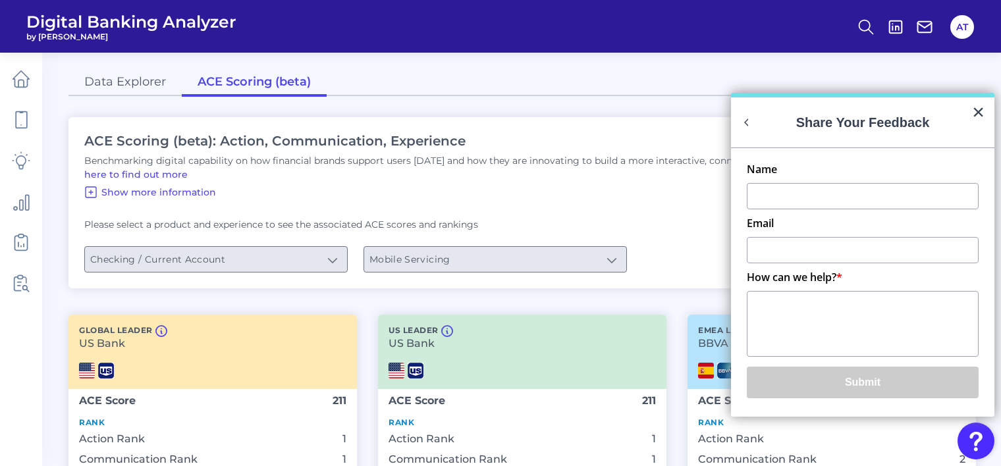
scroll to position [263, 0]
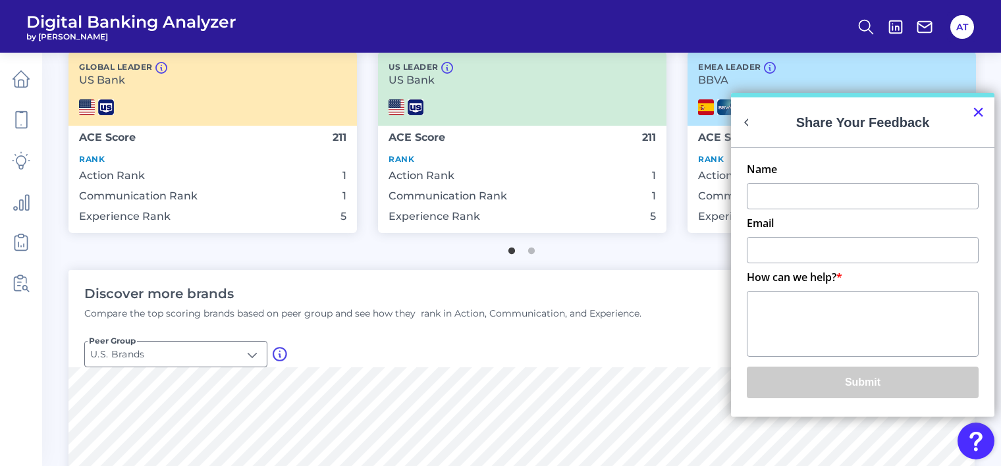
click at [980, 113] on button "×" at bounding box center [978, 111] width 13 height 21
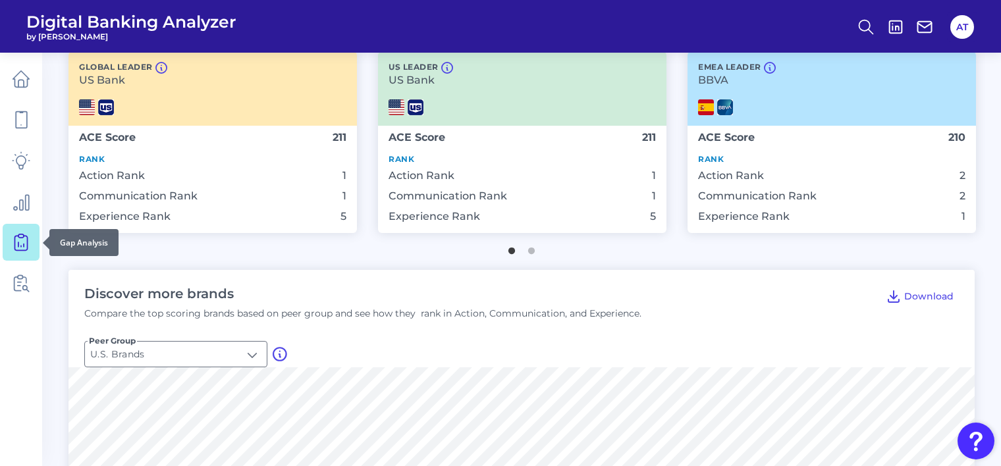
click at [22, 246] on icon at bounding box center [21, 242] width 18 height 18
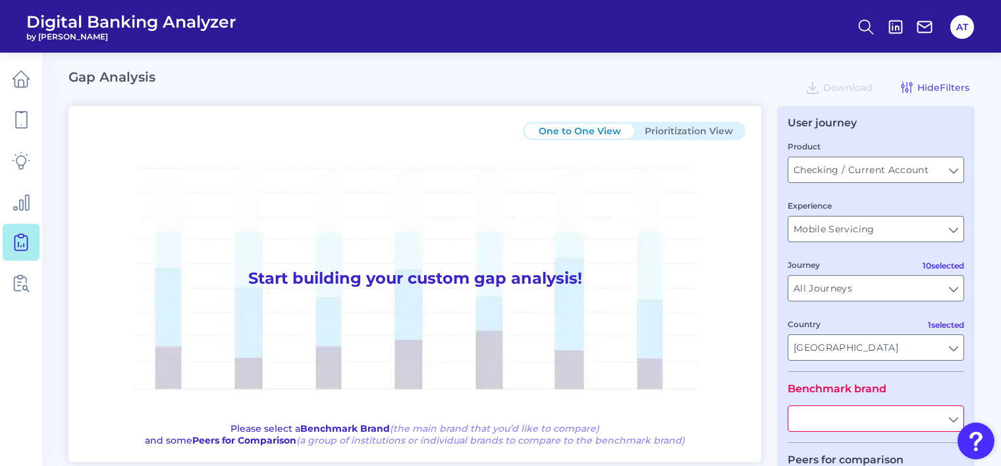
scroll to position [192, 0]
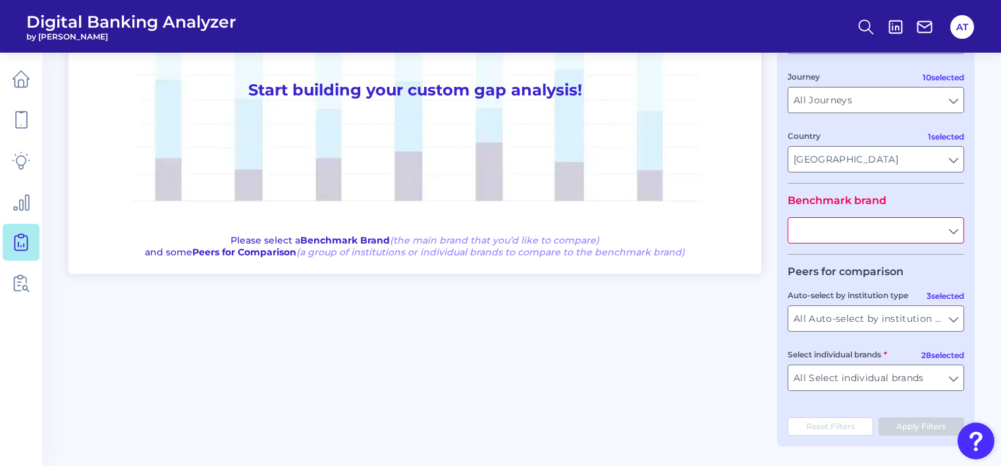
click at [814, 232] on input "text" at bounding box center [875, 230] width 175 height 25
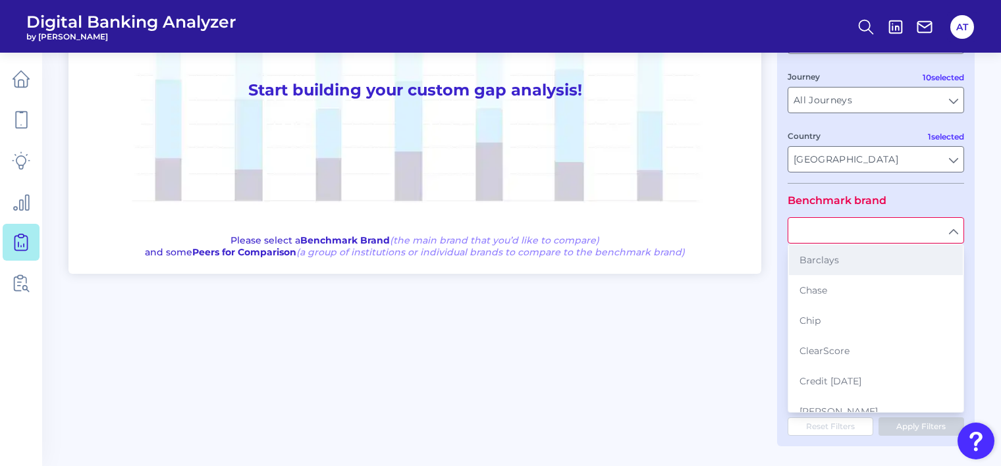
click at [810, 255] on span "Barclays" at bounding box center [819, 260] width 40 height 12
type input "Barclays"
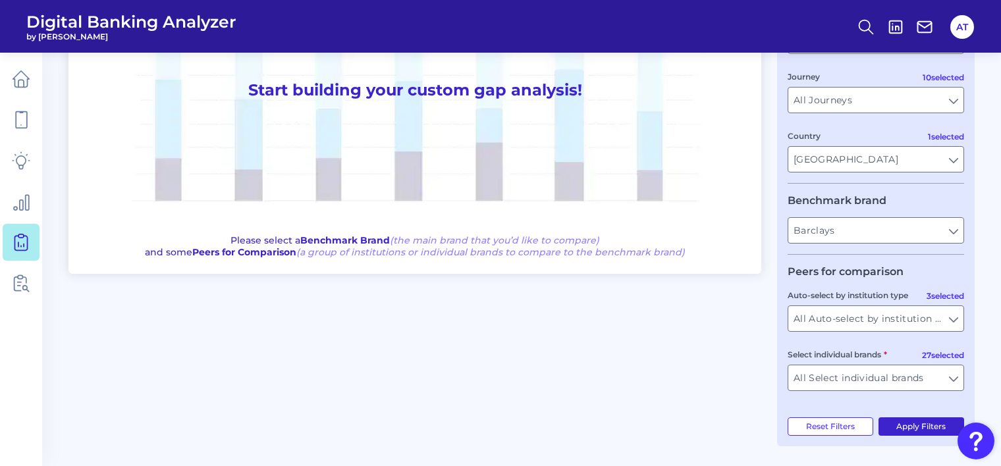
click at [916, 427] on button "Apply Filters" at bounding box center [921, 426] width 86 height 18
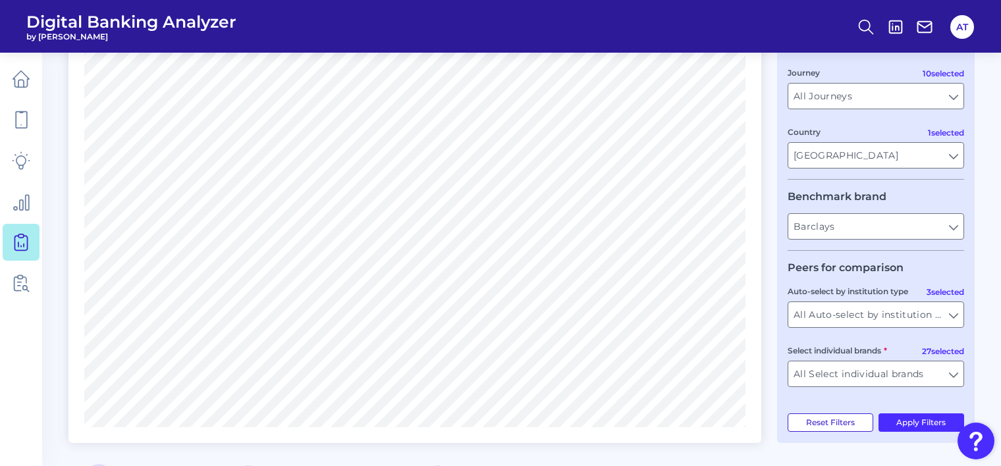
click at [863, 430] on button "Reset Filters" at bounding box center [830, 422] width 86 height 18
type input "All Select individual brands"
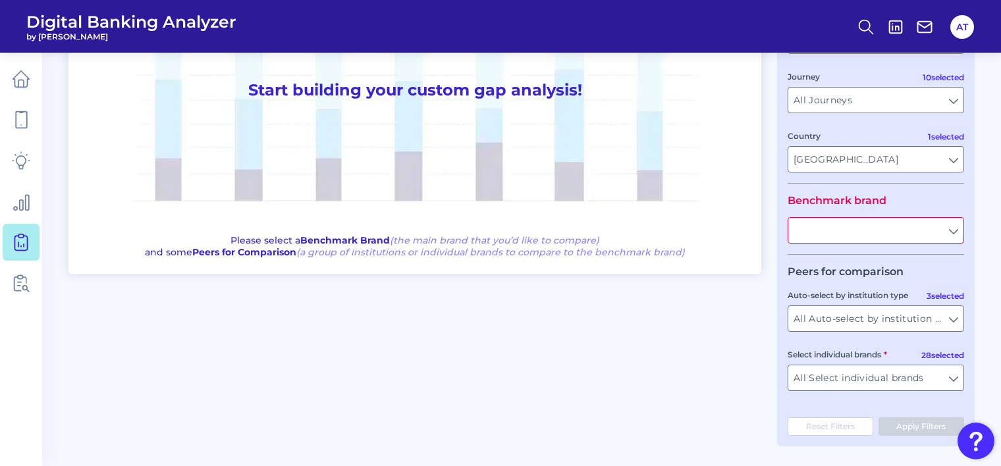
click at [868, 230] on input "text" at bounding box center [875, 230] width 175 height 25
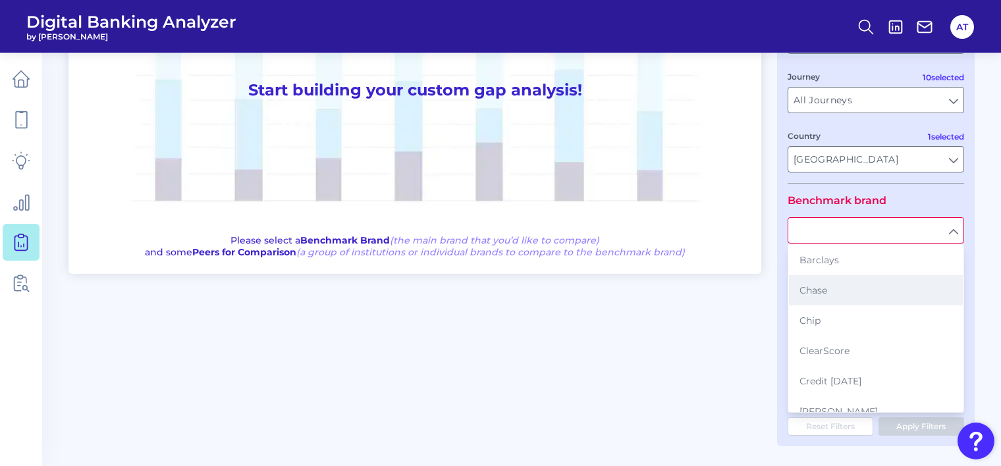
click at [843, 284] on button "Chase" at bounding box center [876, 290] width 174 height 30
type input "Chase"
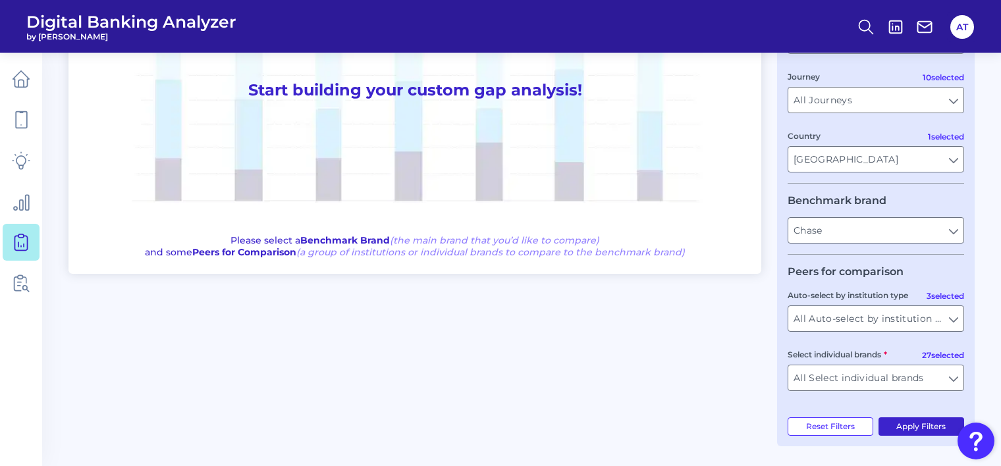
click at [909, 422] on button "Apply Filters" at bounding box center [921, 426] width 86 height 18
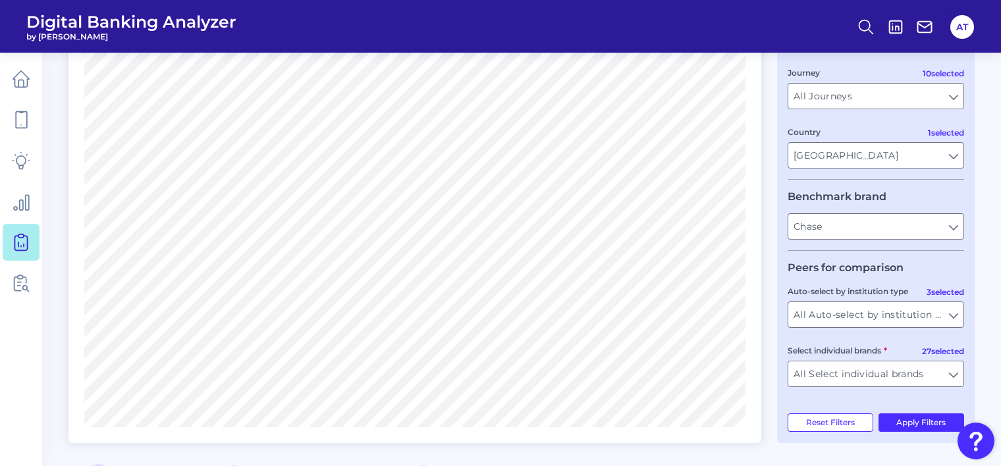
scroll to position [0, 0]
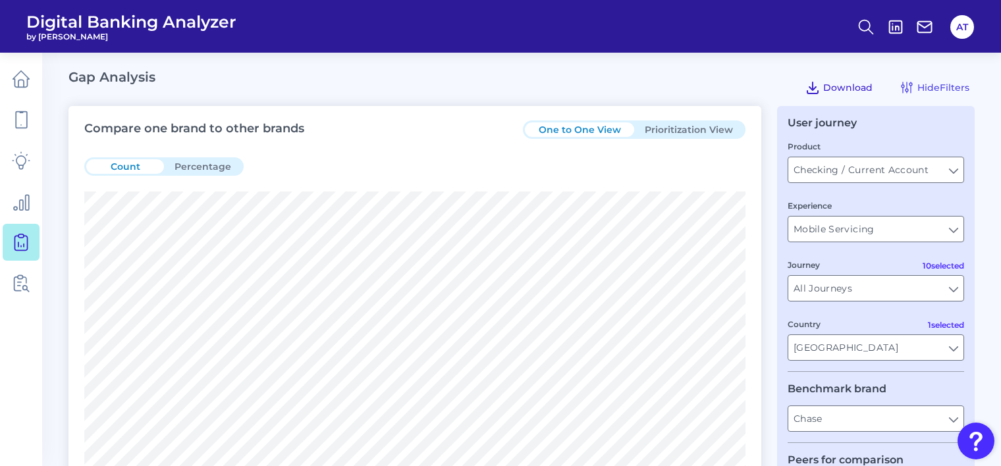
click at [814, 86] on icon at bounding box center [813, 88] width 16 height 16
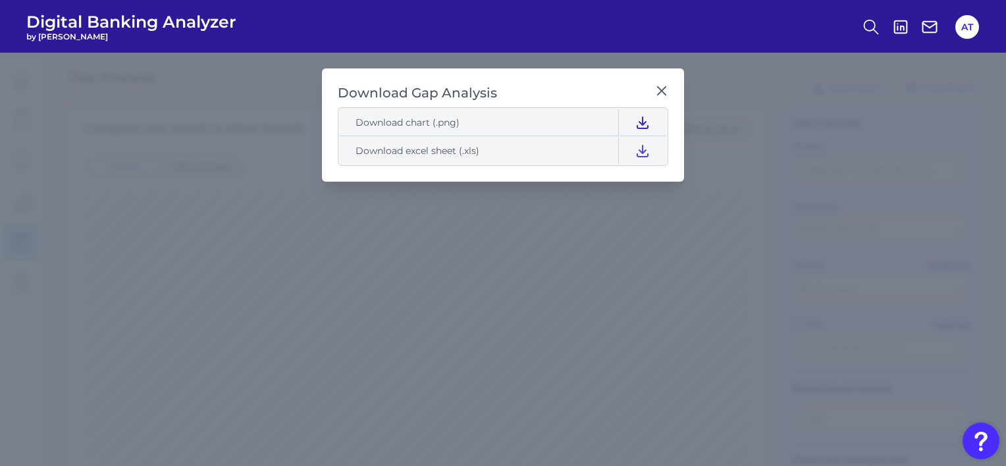
click at [632, 122] on button at bounding box center [642, 122] width 45 height 26
click at [640, 153] on icon at bounding box center [643, 151] width 16 height 16
click at [606, 88] on h2 "Download Gap Analysis" at bounding box center [494, 93] width 312 height 18
click at [657, 90] on icon at bounding box center [661, 90] width 13 height 13
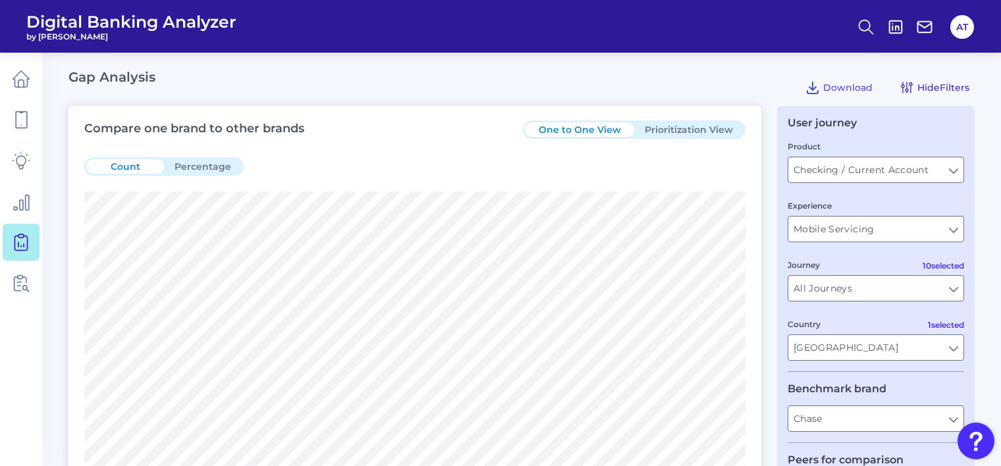
click at [913, 84] on icon at bounding box center [907, 88] width 16 height 16
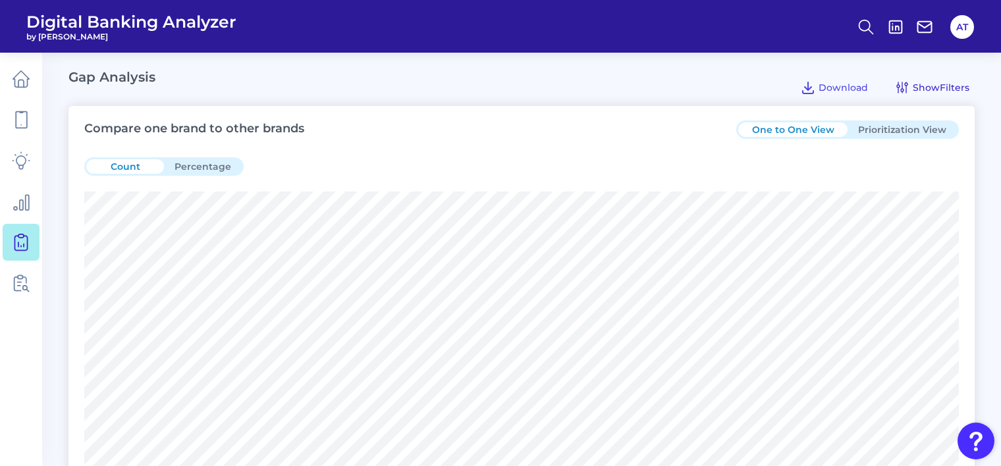
click at [913, 84] on span "Show Filters" at bounding box center [941, 88] width 57 height 12
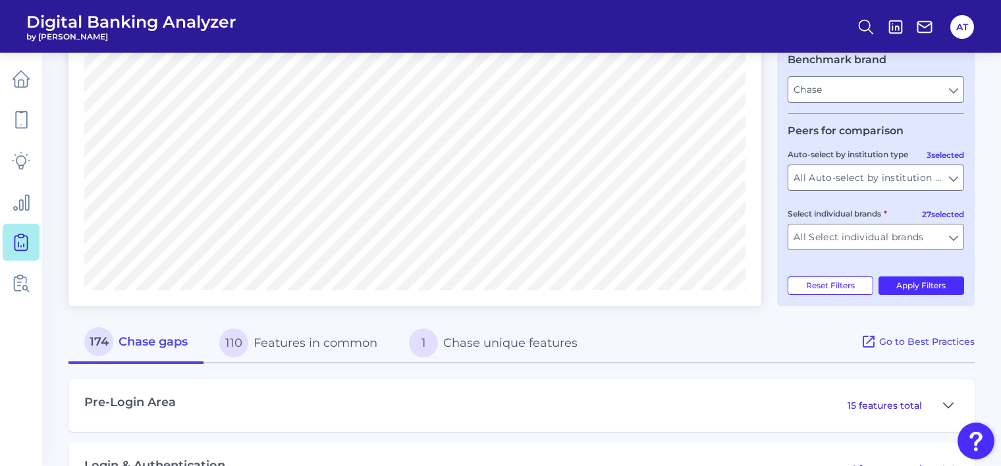
scroll to position [593, 0]
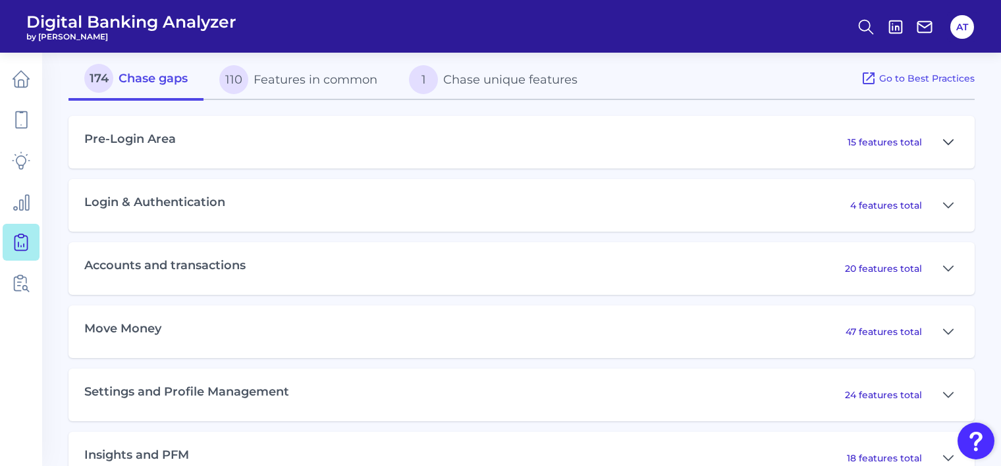
click at [943, 145] on icon at bounding box center [948, 142] width 11 height 16
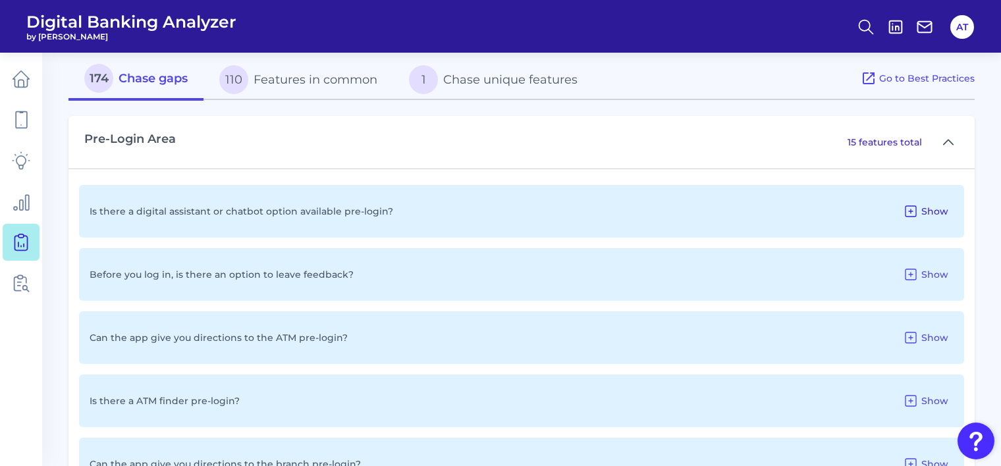
click at [909, 213] on icon at bounding box center [911, 211] width 16 height 16
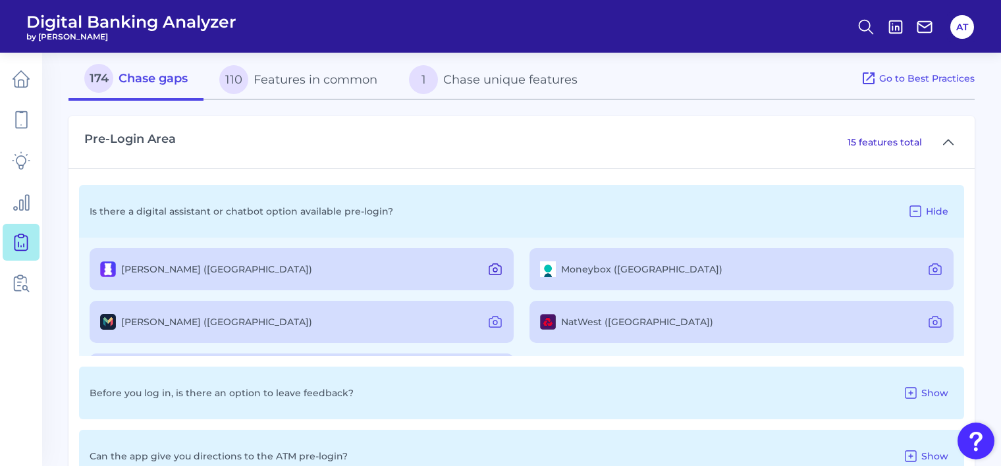
click at [489, 273] on icon at bounding box center [495, 269] width 12 height 11
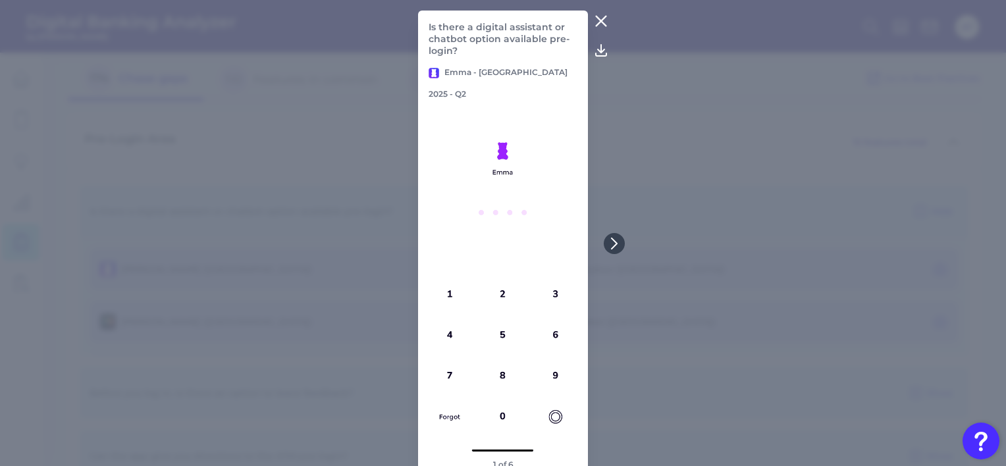
click at [599, 55] on icon at bounding box center [601, 50] width 16 height 16
click at [600, 18] on icon at bounding box center [601, 21] width 16 height 16
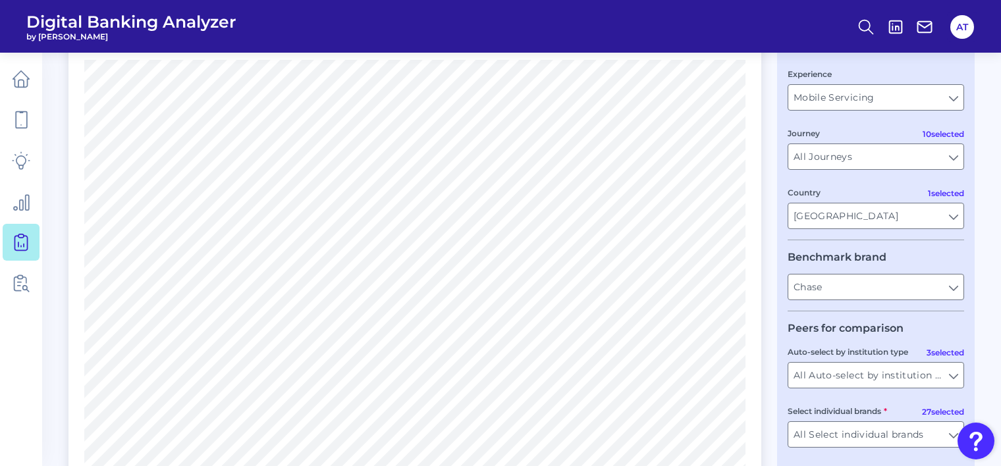
scroll to position [0, 0]
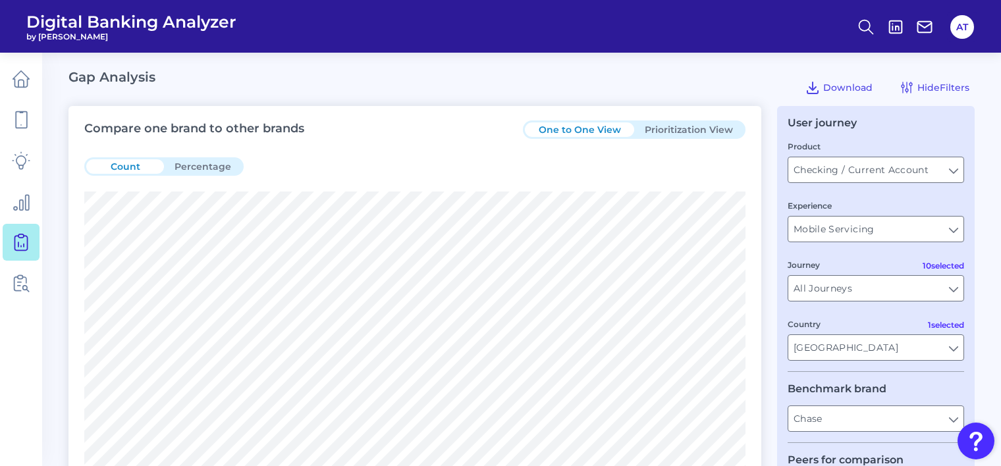
click at [704, 126] on button "Prioritization View" at bounding box center [688, 129] width 109 height 14
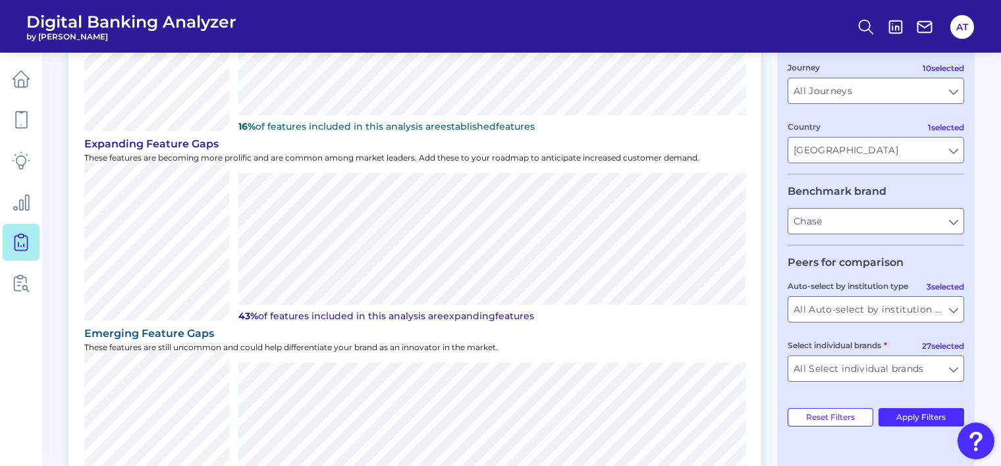
scroll to position [263, 0]
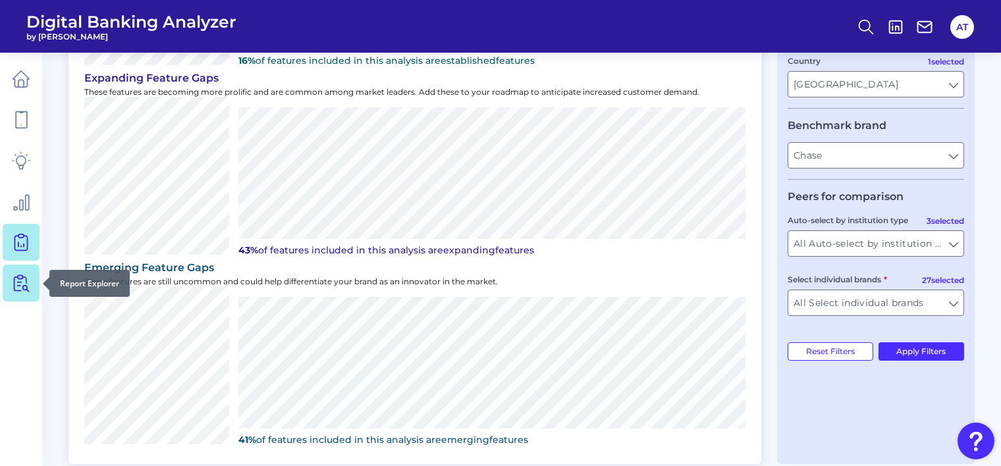
click at [18, 284] on icon at bounding box center [21, 283] width 18 height 18
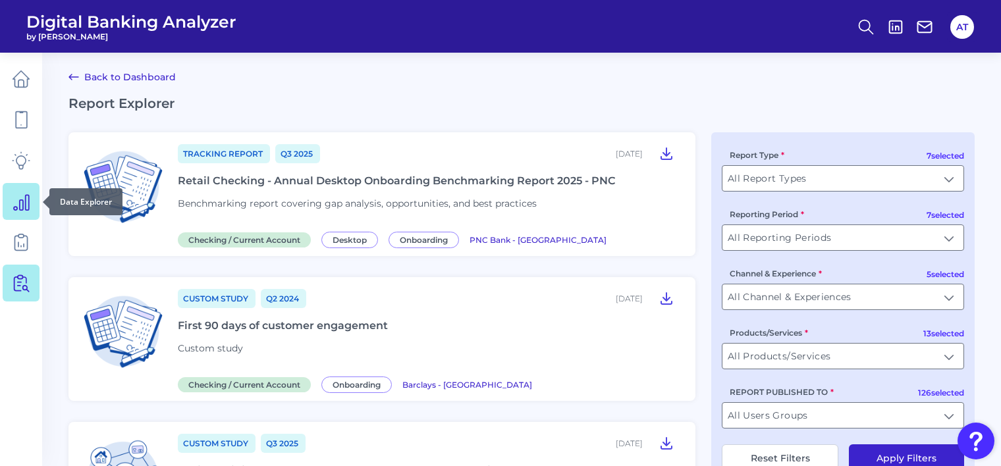
click at [24, 211] on link at bounding box center [21, 201] width 37 height 37
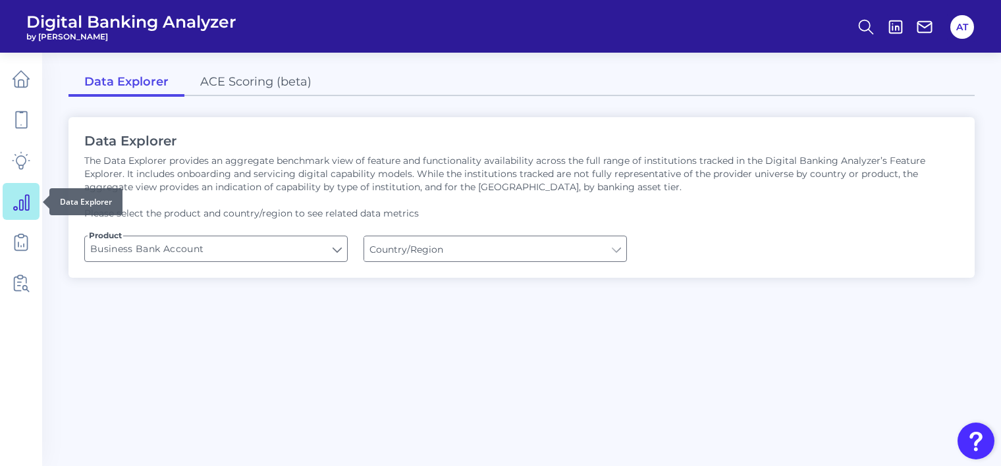
type input "United States"
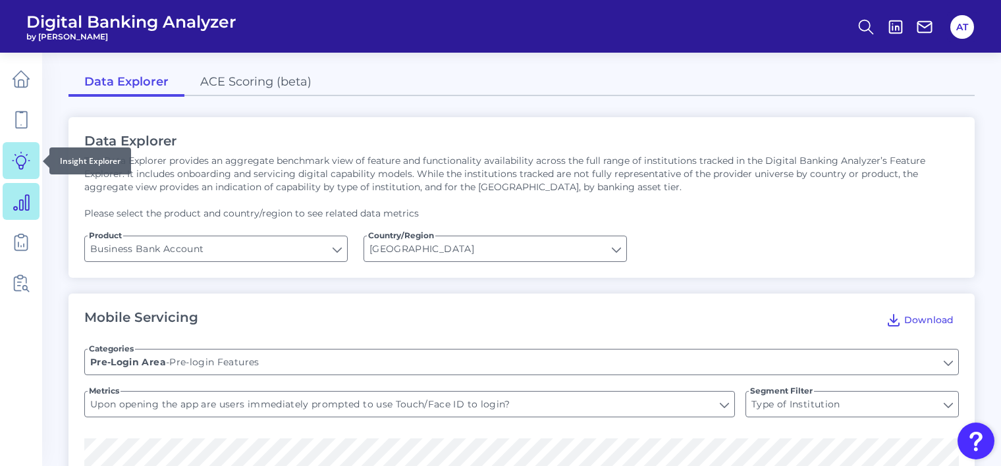
click at [16, 161] on icon at bounding box center [21, 160] width 17 height 17
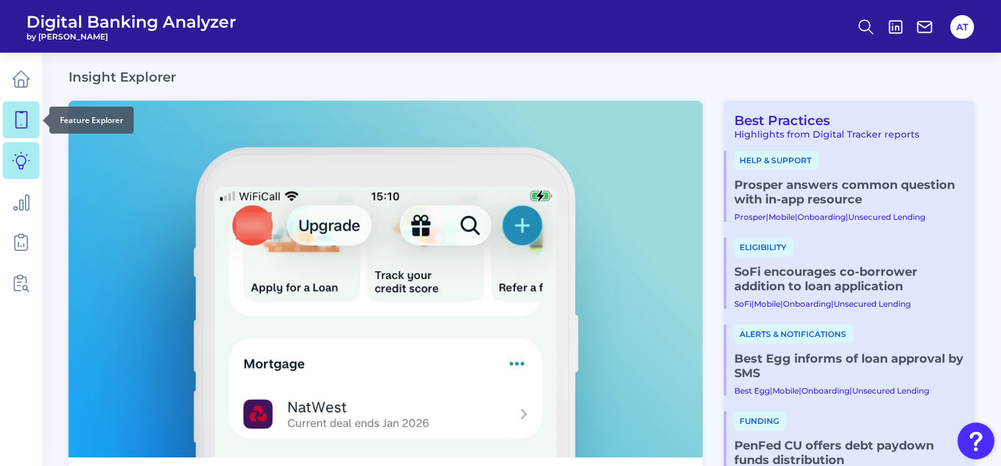
click at [20, 119] on icon at bounding box center [21, 120] width 18 height 18
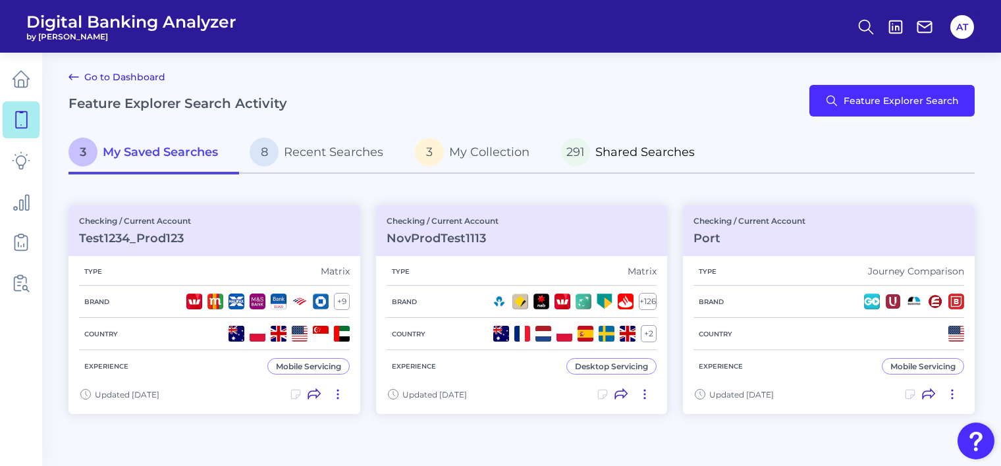
click at [625, 159] on p "291 Shared Searches" at bounding box center [628, 152] width 134 height 29
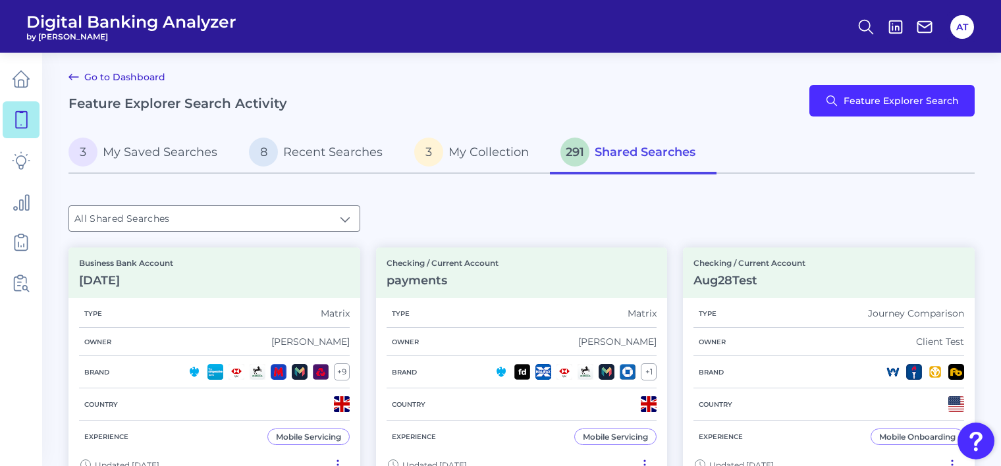
click at [295, 226] on input "All Shared Searches" at bounding box center [214, 218] width 290 height 25
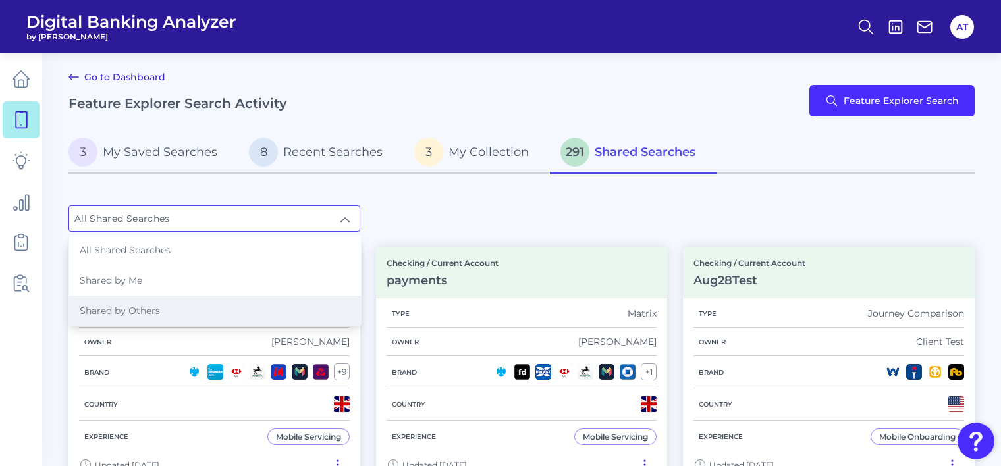
click at [209, 302] on li "Shared by Others" at bounding box center [215, 311] width 292 height 30
type input "Shared by Others"
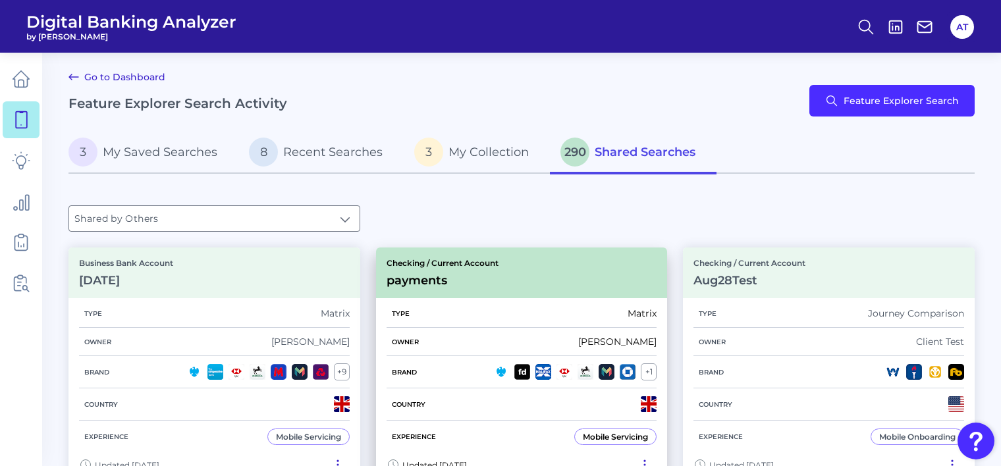
scroll to position [132, 0]
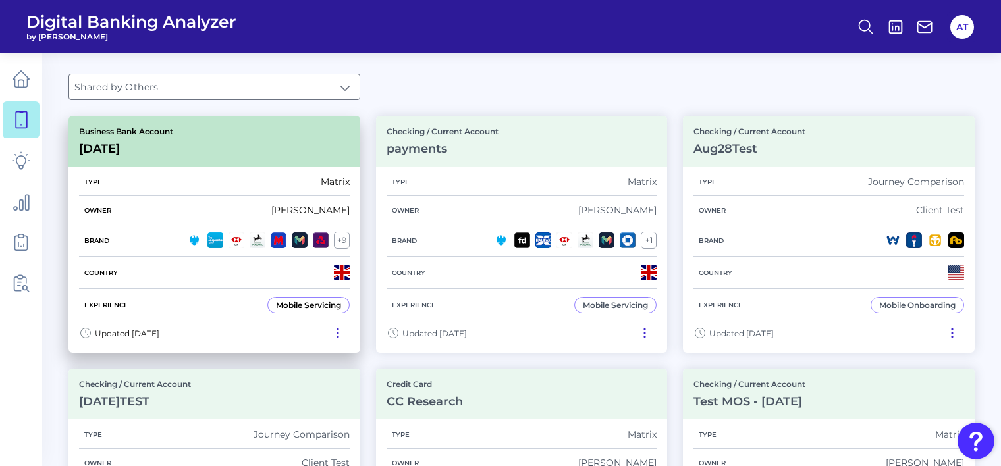
click at [172, 252] on div "Brand + 9" at bounding box center [214, 241] width 271 height 32
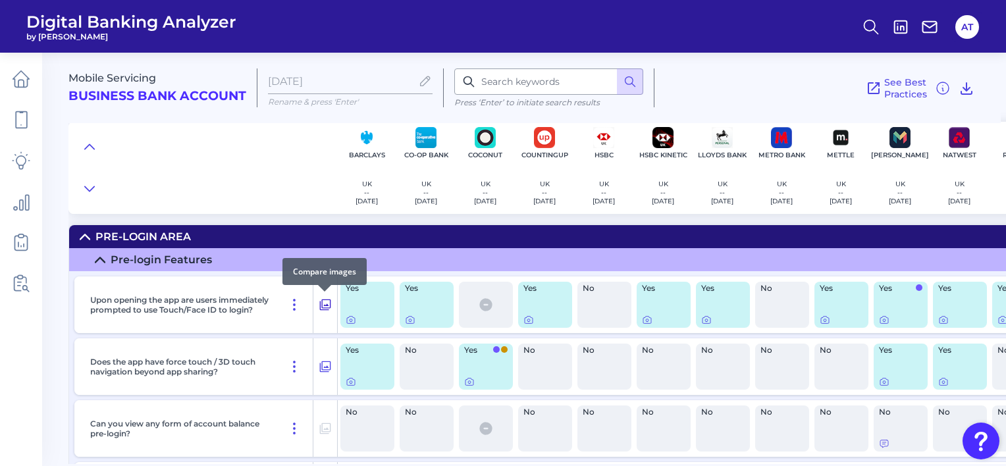
click at [325, 305] on icon at bounding box center [325, 305] width 11 height 11
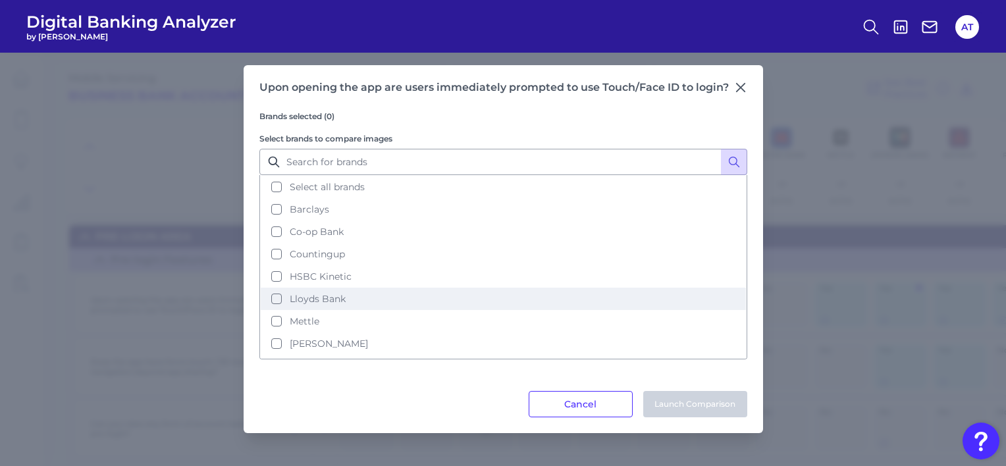
click at [278, 290] on button "Lloyds Bank" at bounding box center [503, 299] width 485 height 22
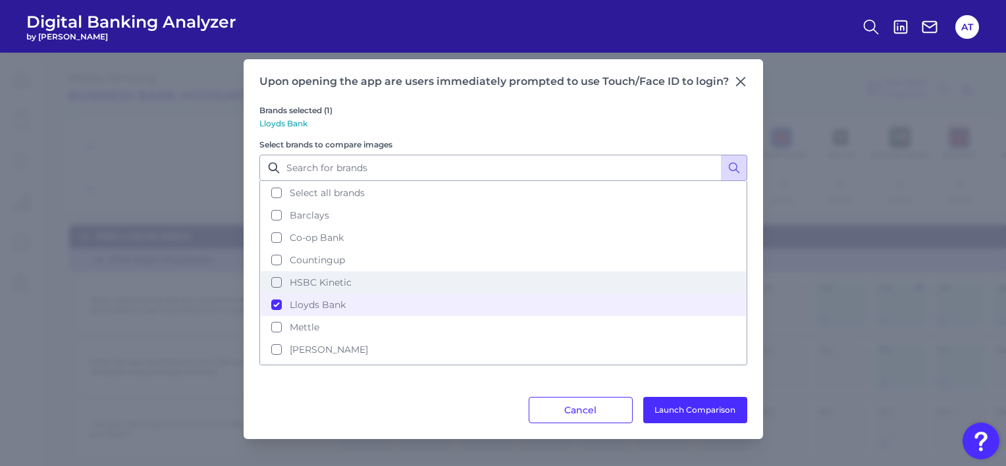
click at [276, 275] on button "HSBC Kinetic" at bounding box center [503, 282] width 485 height 22
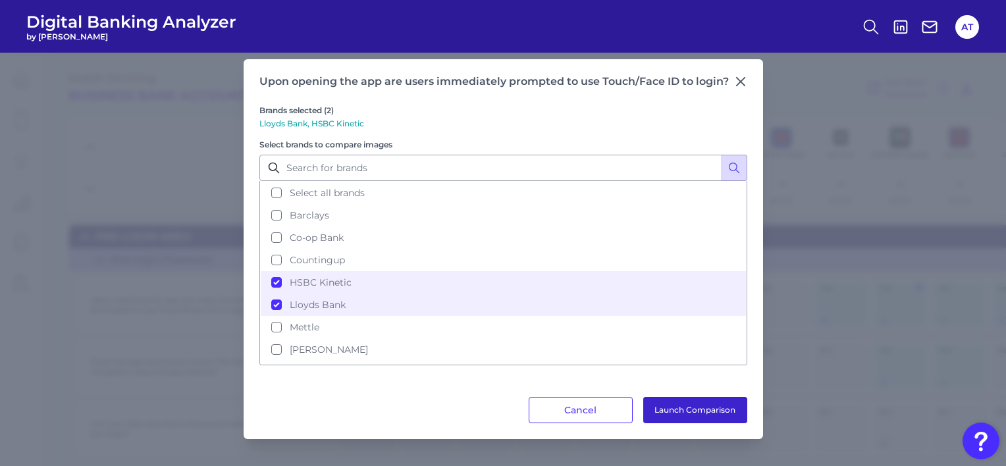
click at [665, 408] on button "Launch Comparison" at bounding box center [695, 410] width 104 height 26
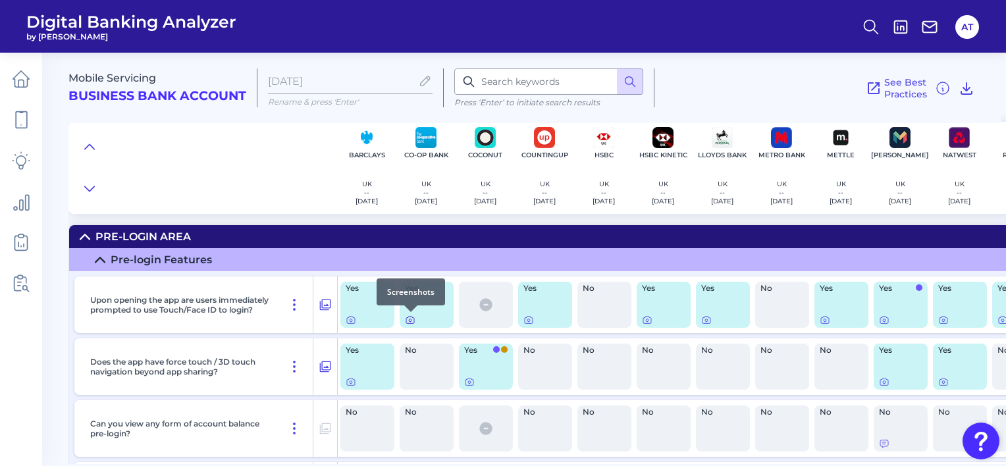
click at [409, 319] on icon at bounding box center [410, 320] width 3 height 3
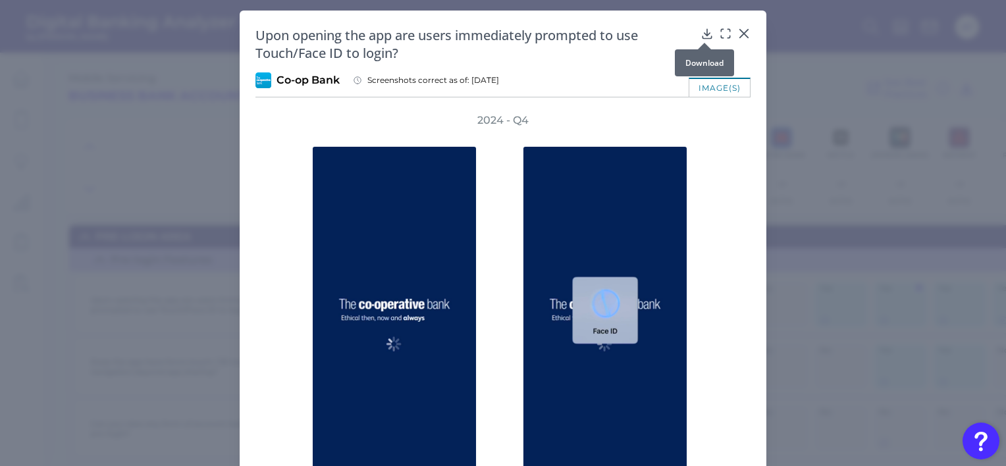
click at [704, 33] on icon at bounding box center [707, 33] width 9 height 9
click at [600, 67] on div "Upon opening the app are users immediately prompted to use Touch/Face ID to log…" at bounding box center [503, 275] width 527 height 529
click at [722, 34] on icon at bounding box center [725, 33] width 13 height 13
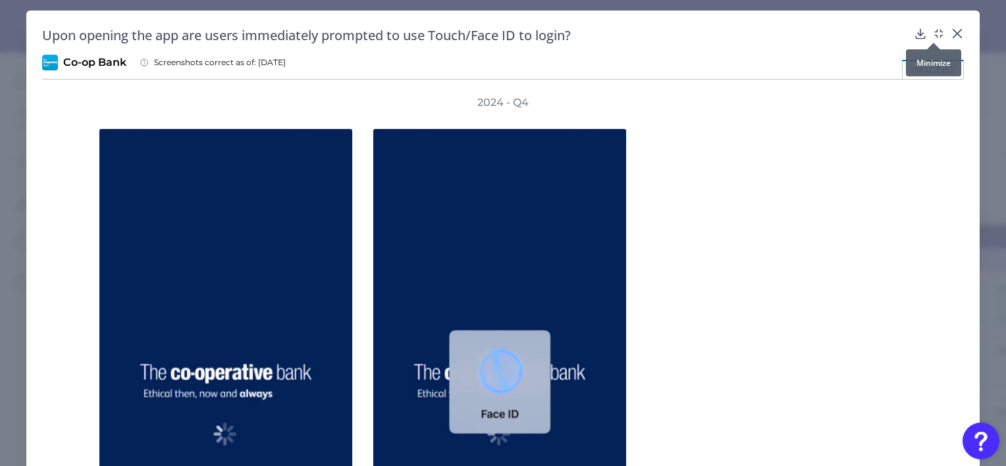
click at [935, 32] on icon at bounding box center [936, 31] width 2 height 2
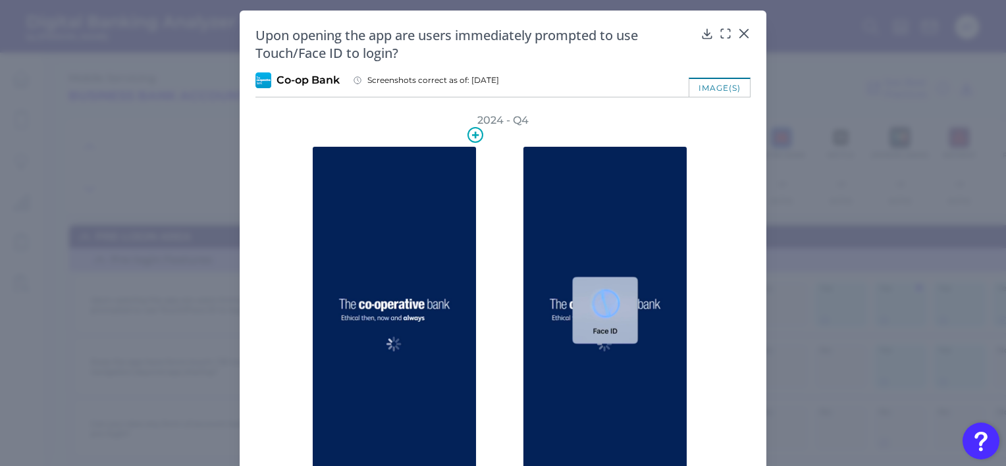
click at [427, 262] on img at bounding box center [394, 317] width 165 height 342
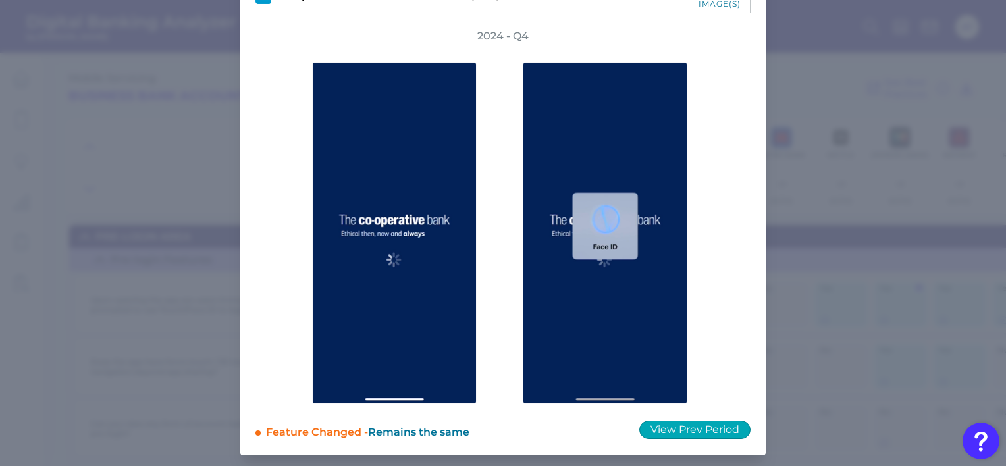
click at [683, 431] on button "View Prev Period" at bounding box center [694, 430] width 111 height 18
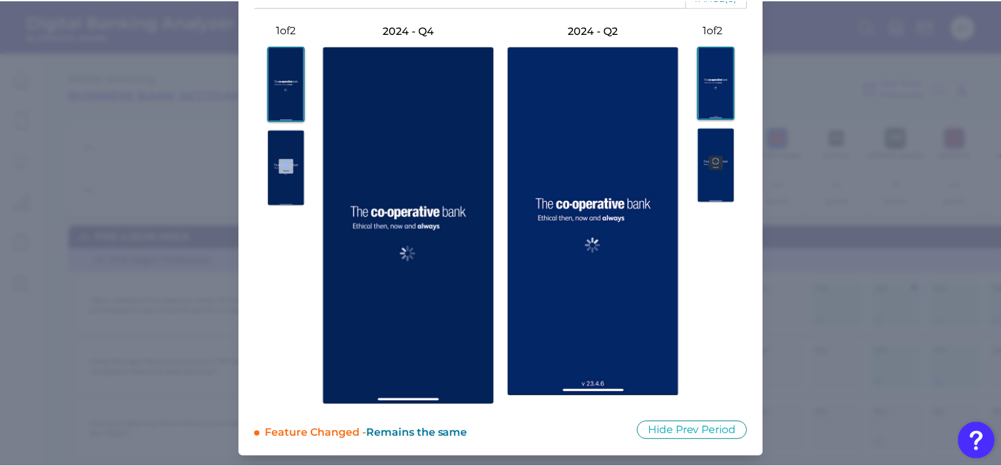
scroll to position [0, 0]
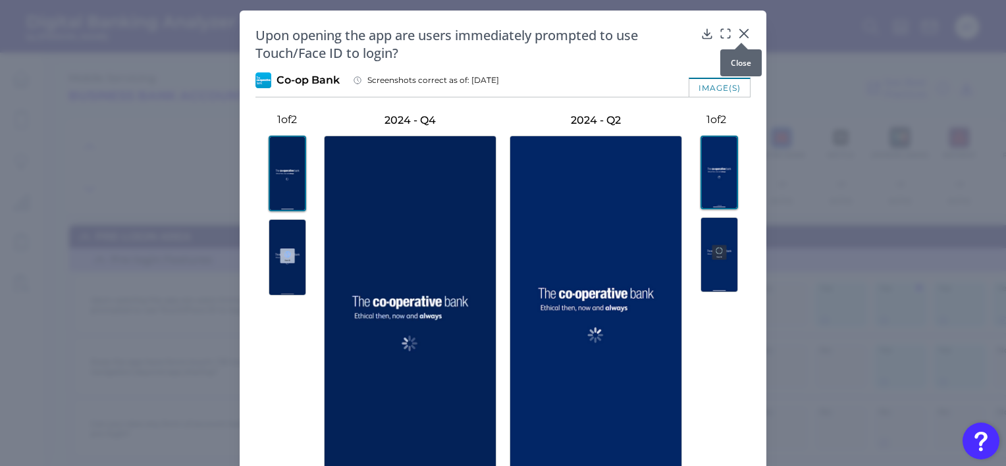
click at [738, 29] on icon at bounding box center [743, 33] width 13 height 13
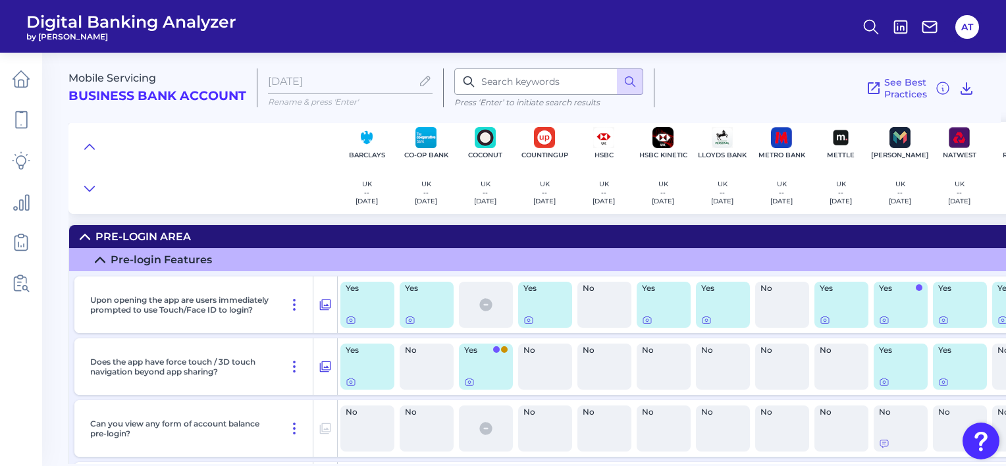
click at [426, 78] on icon at bounding box center [425, 80] width 9 height 9
click at [940, 88] on icon at bounding box center [943, 88] width 16 height 16
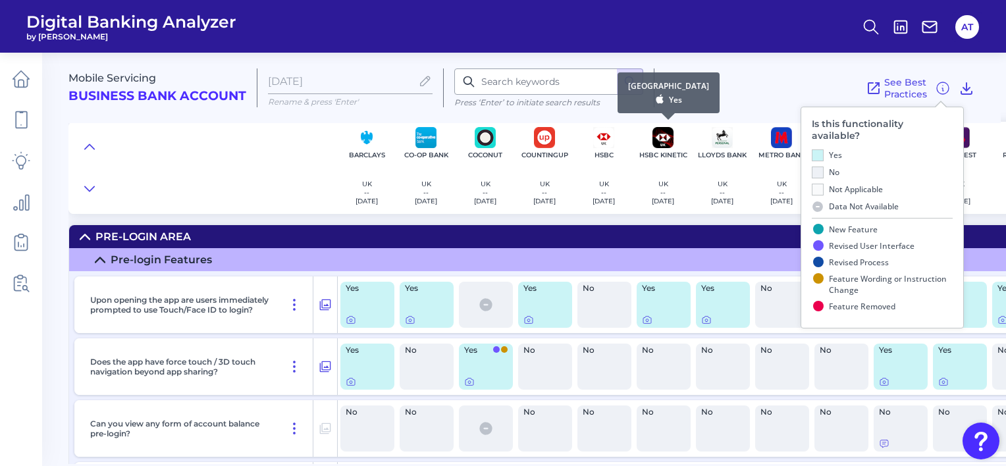
click at [695, 95] on div "United Kingdom Yes" at bounding box center [668, 92] width 81 height 25
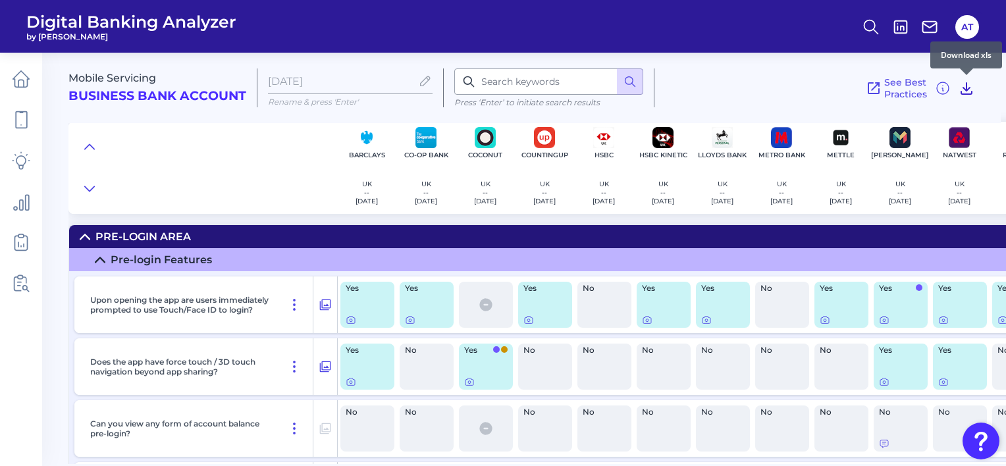
click at [967, 83] on icon at bounding box center [966, 88] width 11 height 11
click at [653, 48] on header "Digital Banking Analyzer by Curinos AT" at bounding box center [503, 26] width 1006 height 53
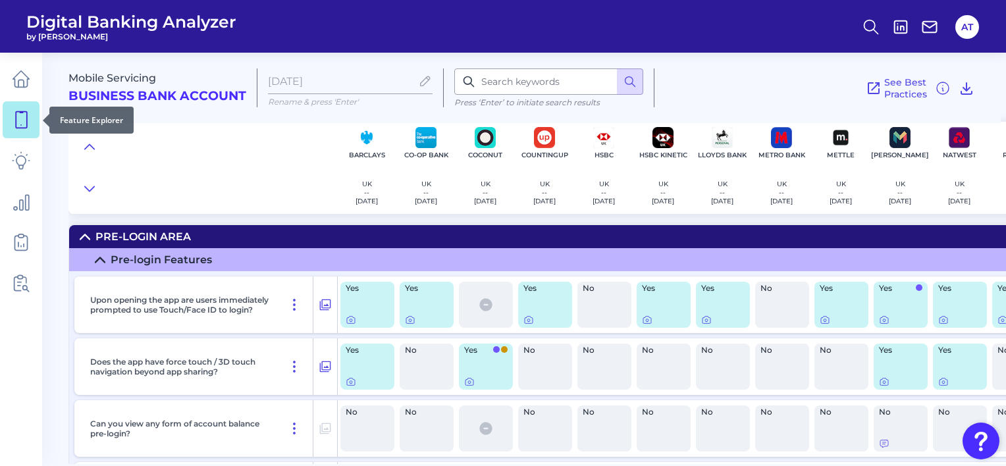
click at [20, 103] on link at bounding box center [21, 119] width 37 height 37
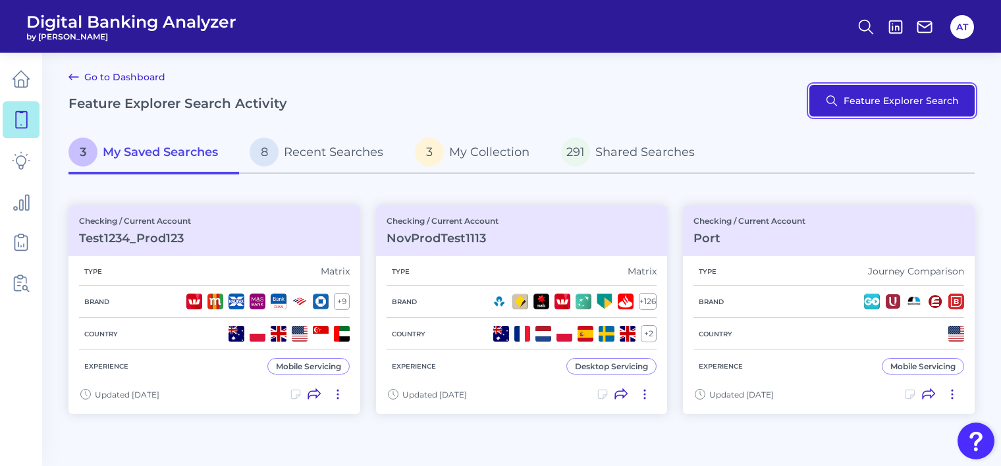
click at [869, 97] on button "Feature Explorer Search" at bounding box center [891, 101] width 165 height 32
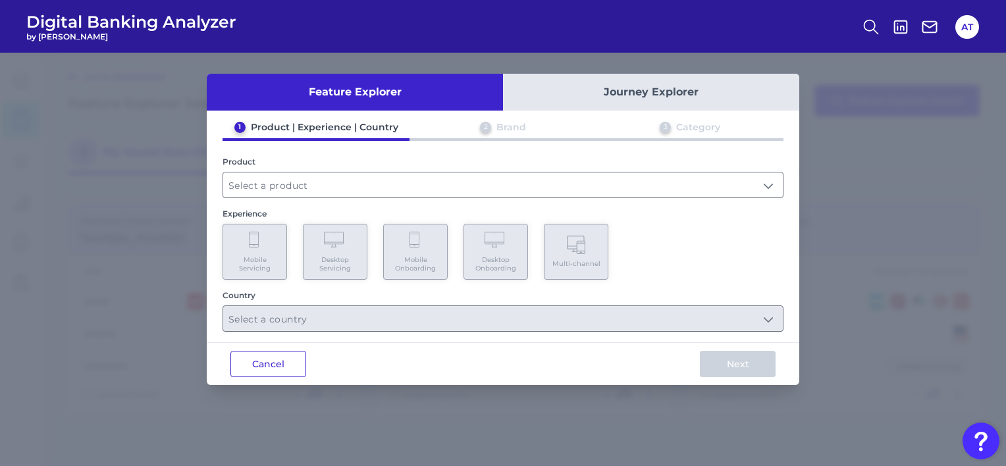
click at [296, 365] on button "Cancel" at bounding box center [268, 364] width 76 height 26
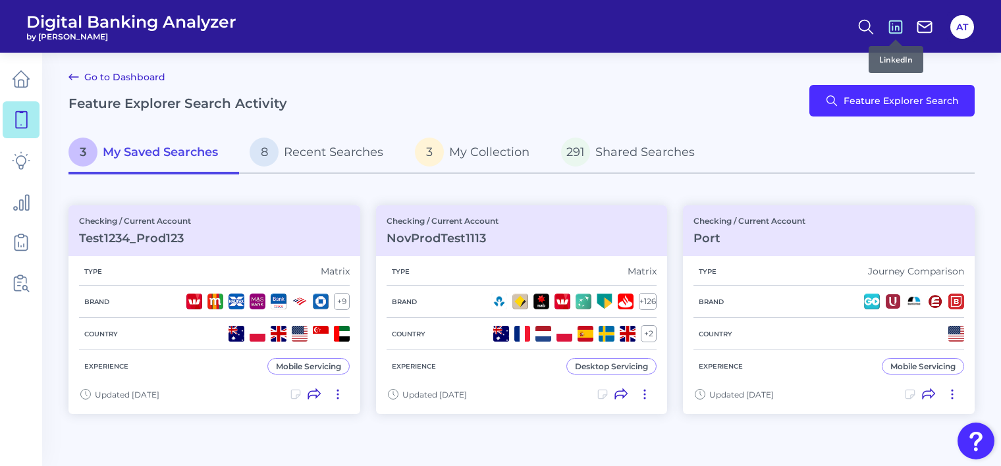
click at [893, 26] on icon at bounding box center [895, 26] width 13 height 13
click at [920, 26] on icon at bounding box center [924, 27] width 18 height 18
click at [965, 24] on button "AT" at bounding box center [962, 27] width 24 height 24
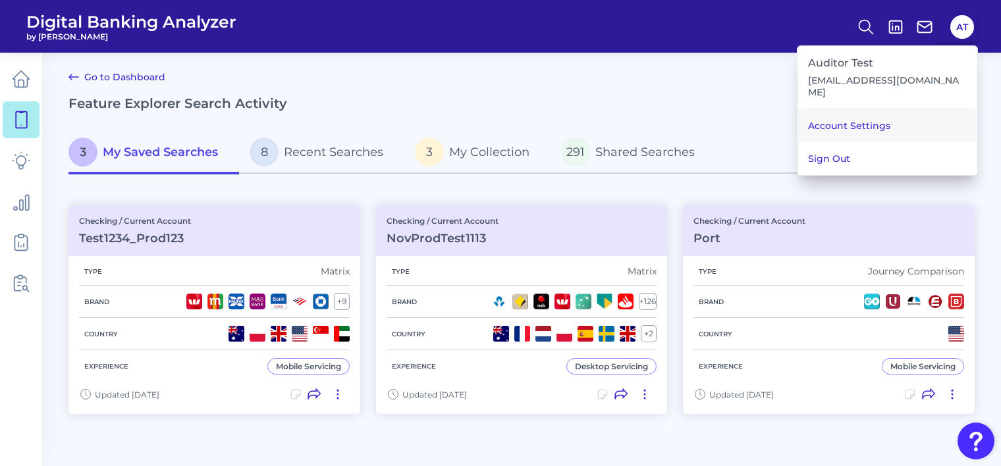
click at [891, 113] on link "Account Settings" at bounding box center [887, 125] width 180 height 33
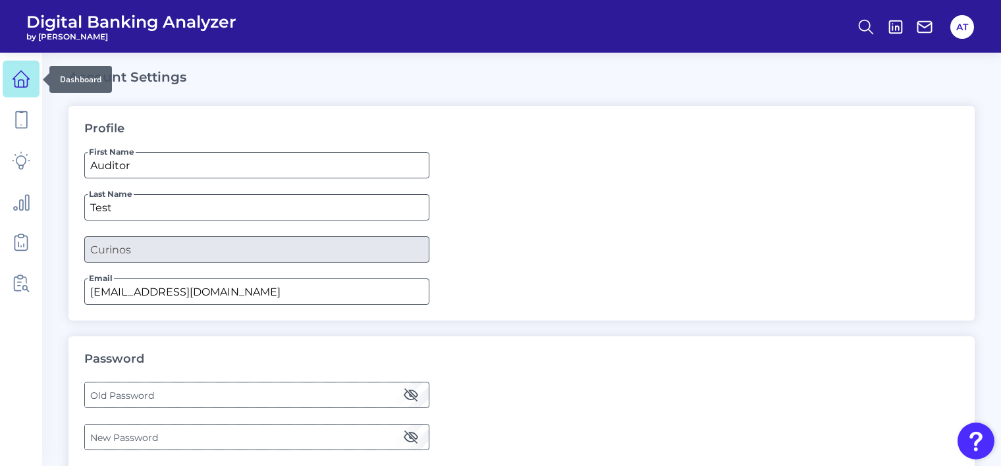
click at [29, 85] on icon at bounding box center [21, 79] width 18 height 18
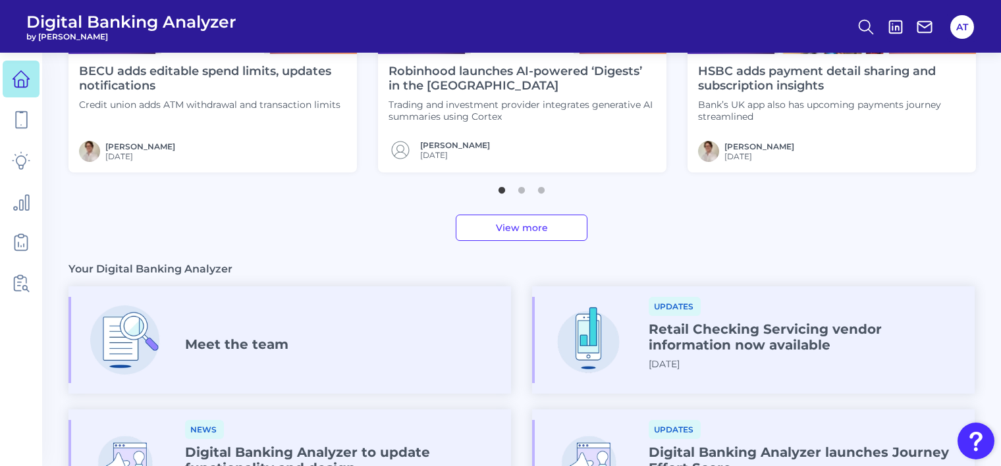
scroll to position [736, 0]
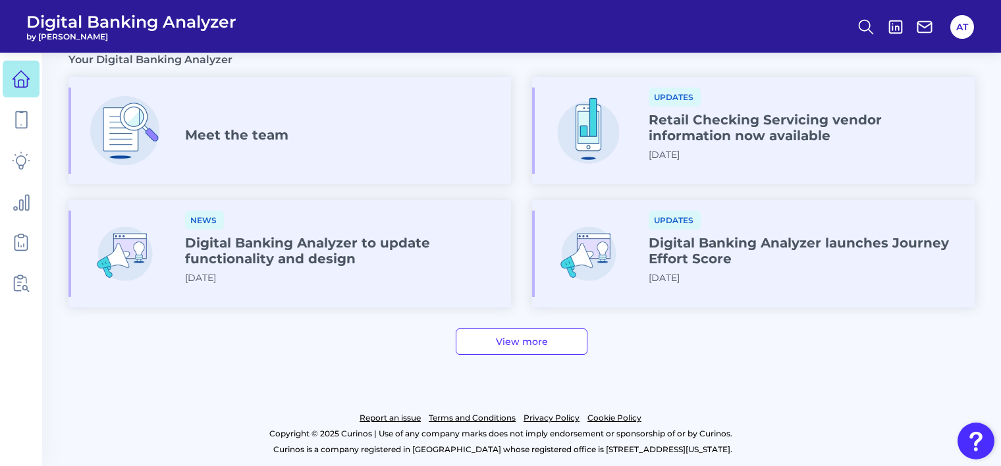
click at [373, 418] on link "Report an issue" at bounding box center [389, 418] width 61 height 16
click at [478, 417] on link "Terms and Conditions" at bounding box center [472, 418] width 87 height 16
click at [616, 414] on link "Cookie Policy" at bounding box center [614, 418] width 54 height 16
click at [492, 346] on link "View more" at bounding box center [522, 342] width 132 height 26
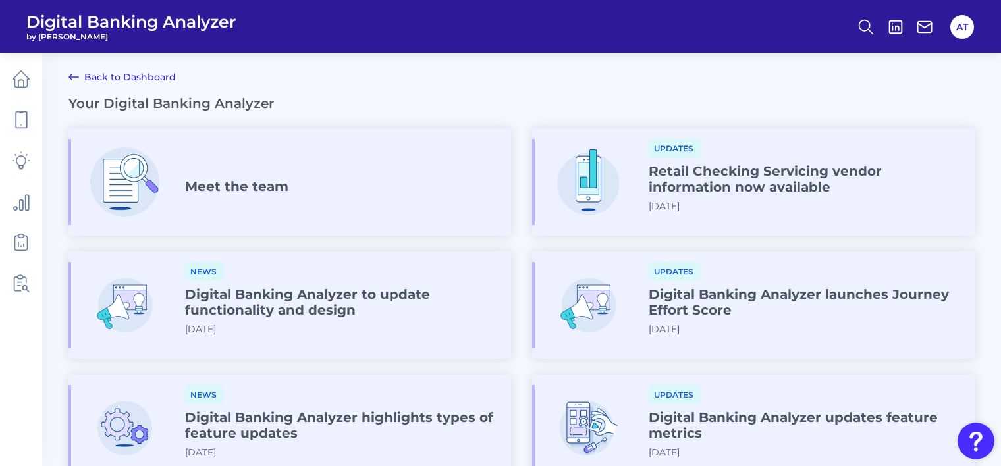
click at [134, 76] on link "Back to Dashboard" at bounding box center [121, 77] width 107 height 16
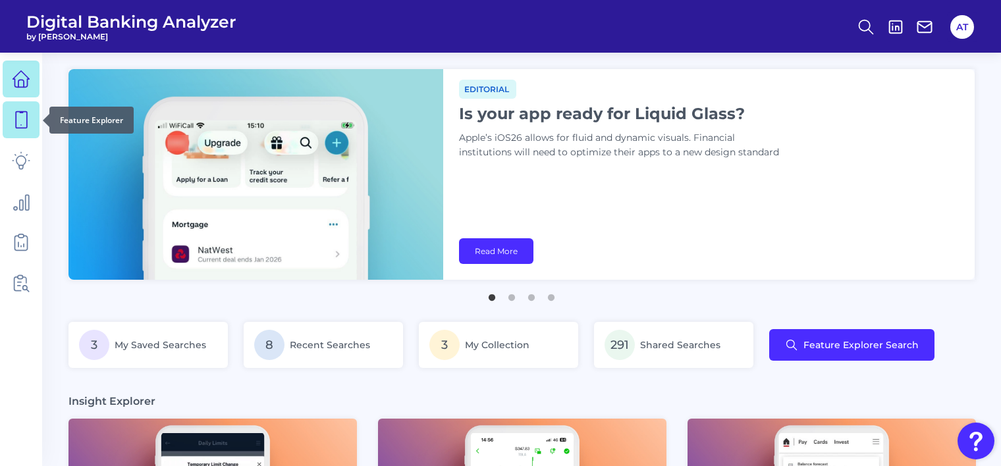
click at [21, 121] on icon at bounding box center [21, 120] width 18 height 18
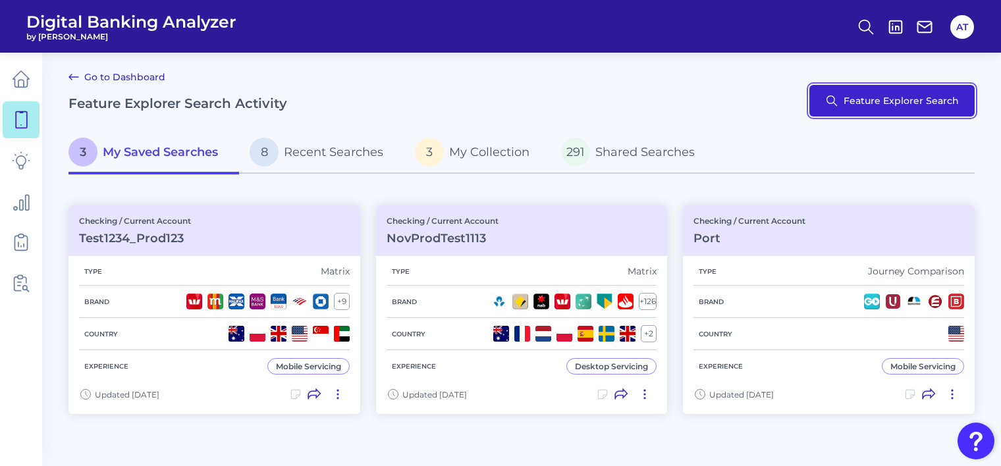
click at [849, 101] on button "Feature Explorer Search" at bounding box center [891, 101] width 165 height 32
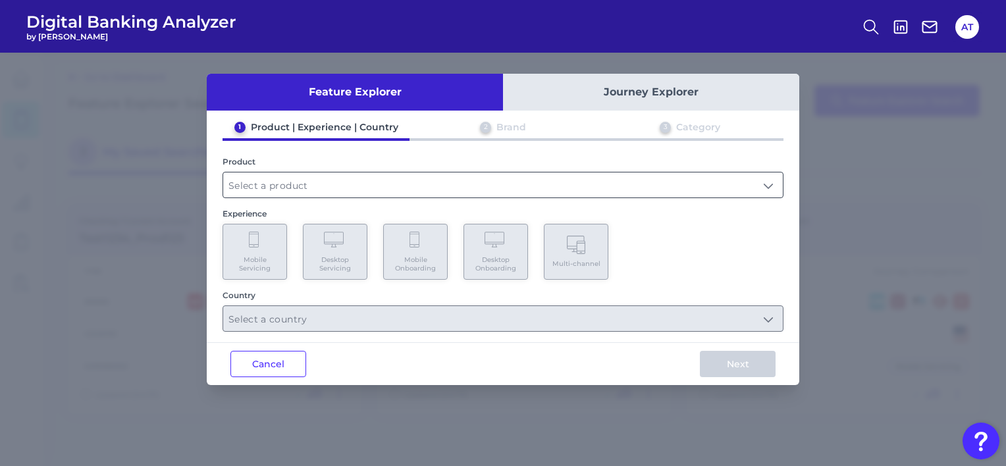
click at [353, 190] on input "text" at bounding box center [503, 185] width 560 height 25
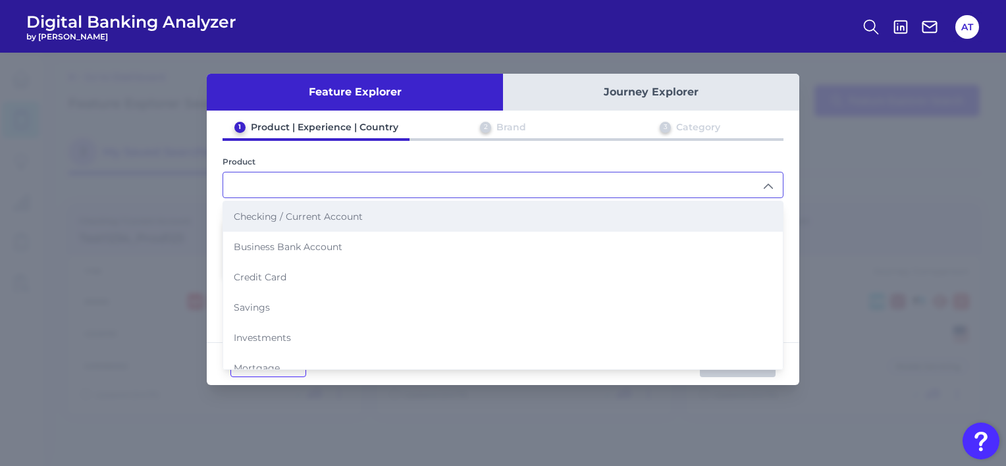
click at [359, 220] on span "Checking / Current Account" at bounding box center [298, 217] width 129 height 12
type input "Checking / Current Account"
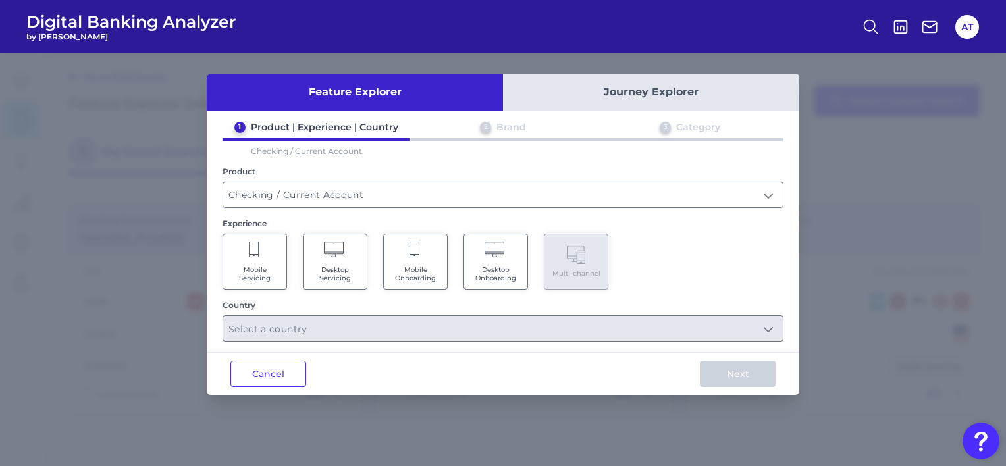
click at [549, 153] on div "Checking / Current Account" at bounding box center [503, 147] width 561 height 18
click at [408, 265] on span "Mobile Onboarding" at bounding box center [415, 273] width 50 height 17
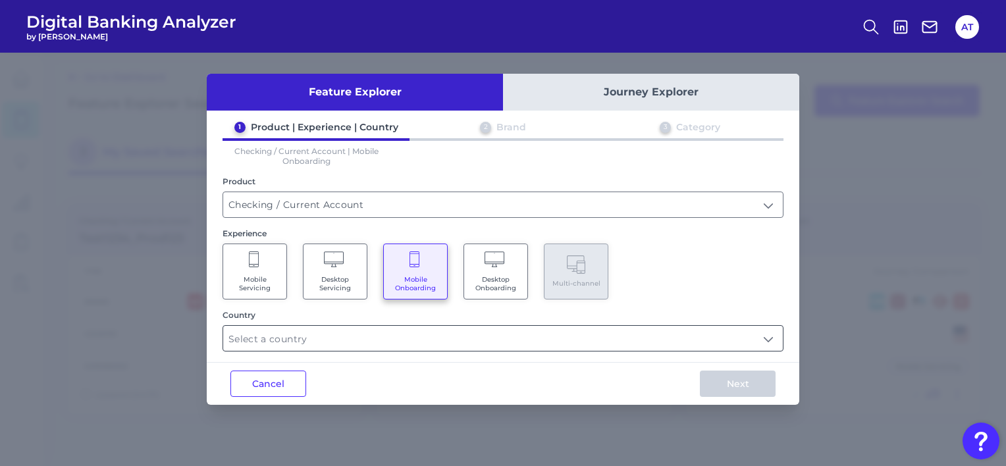
click at [435, 341] on input "text" at bounding box center [503, 338] width 560 height 25
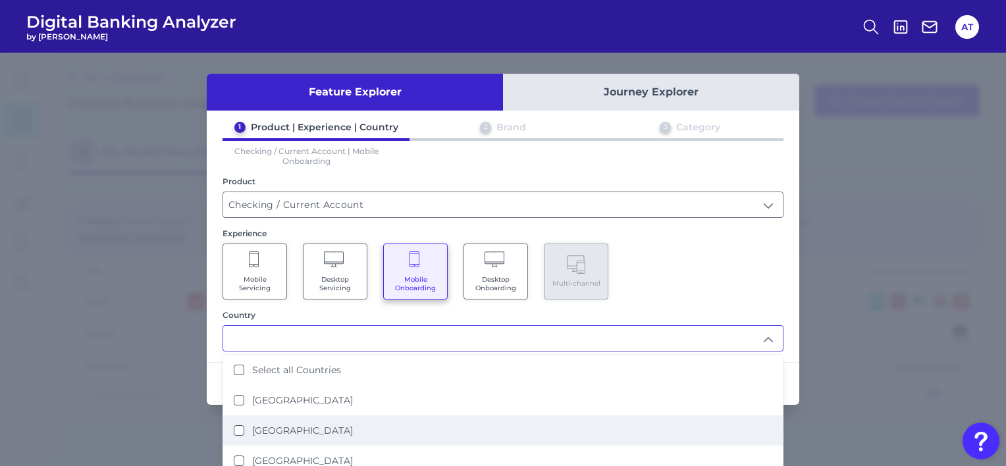
click at [319, 429] on li "United States" at bounding box center [503, 430] width 560 height 30
type input "United States"
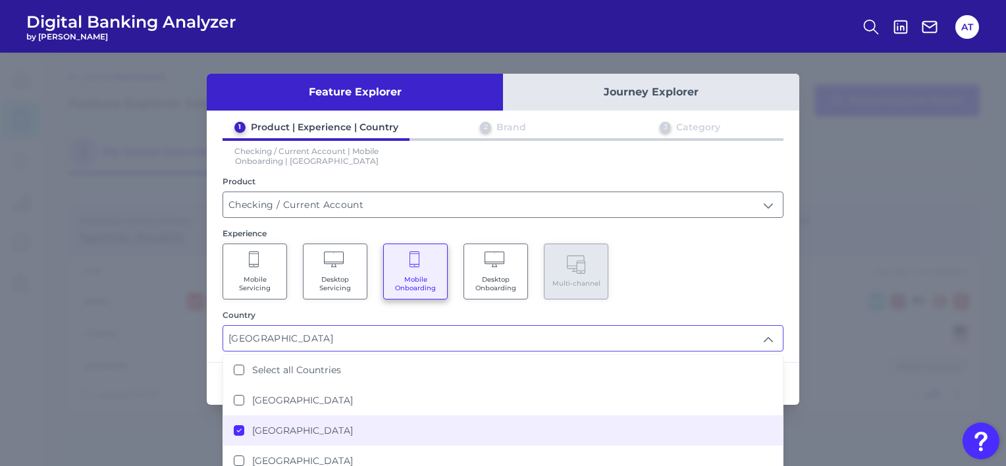
click at [674, 298] on div "Mobile Servicing Desktop Servicing Mobile Onboarding Desktop Onboarding Multi-c…" at bounding box center [503, 272] width 561 height 56
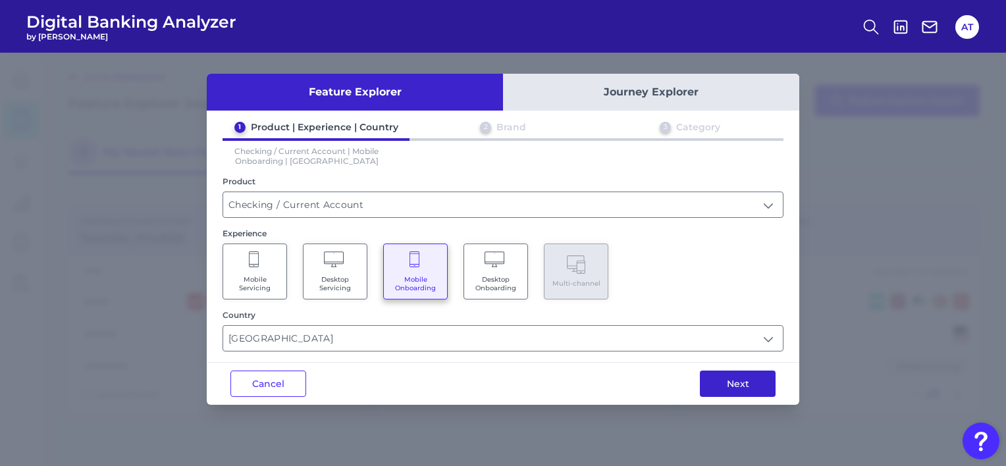
click at [737, 379] on button "Next" at bounding box center [738, 384] width 76 height 26
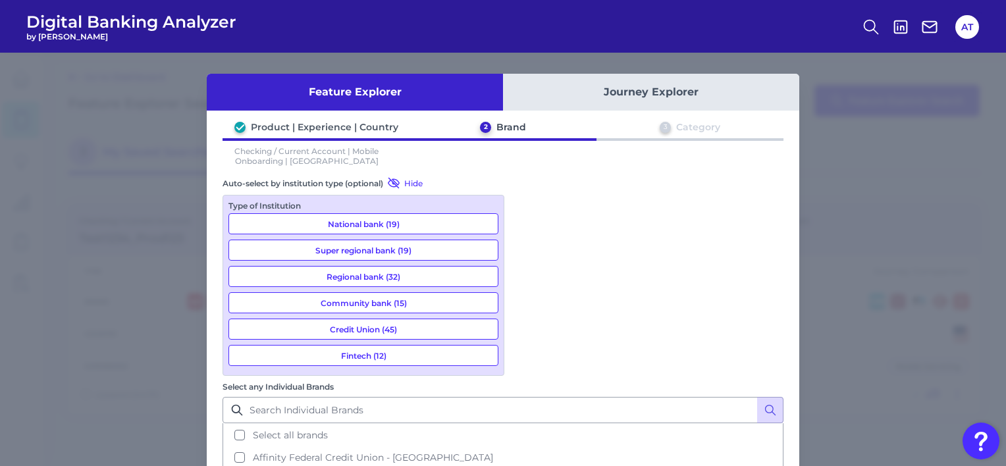
click at [389, 363] on button "Fintech (12)" at bounding box center [363, 355] width 270 height 21
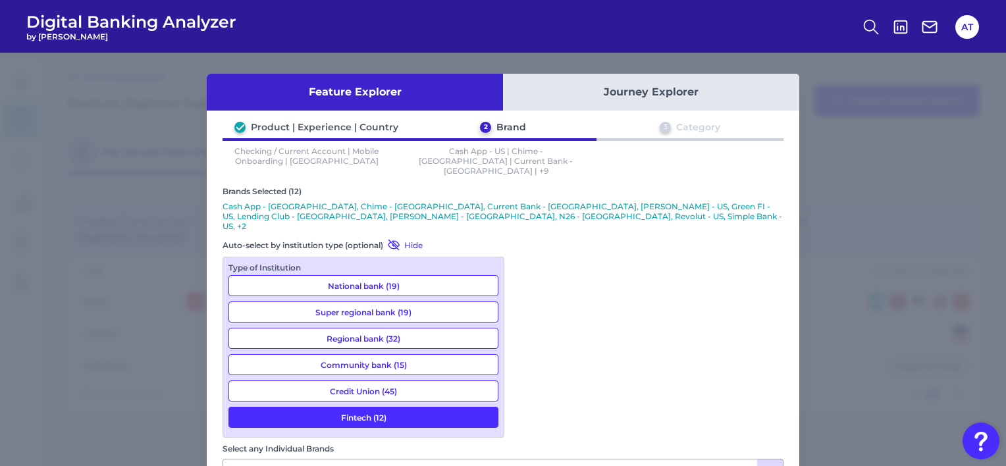
scroll to position [54, 0]
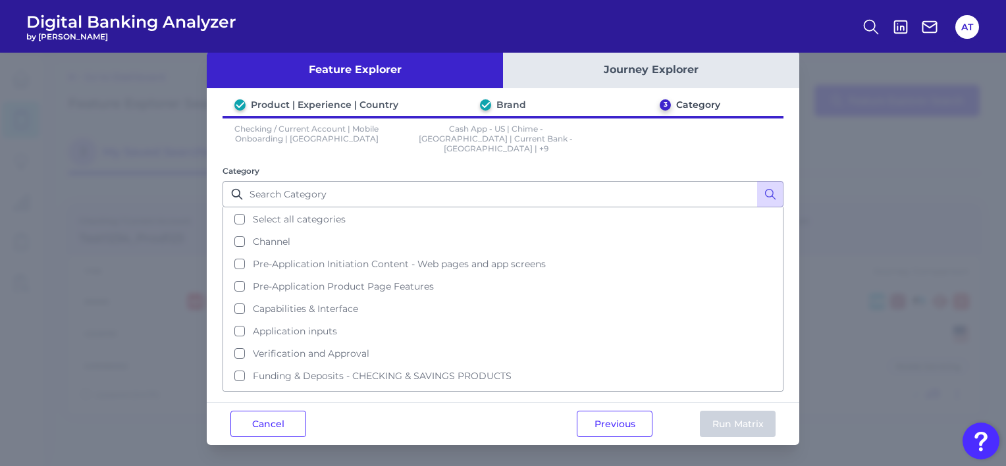
scroll to position [0, 0]
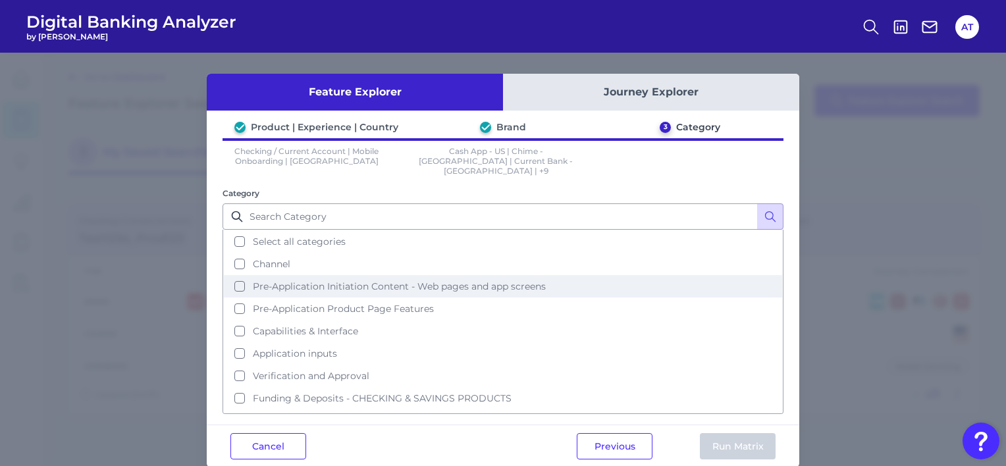
click at [242, 277] on button "Pre-Application Initiation Content - Web pages and app screens" at bounding box center [503, 286] width 558 height 22
click at [738, 433] on button "Run Matrix" at bounding box center [738, 446] width 76 height 26
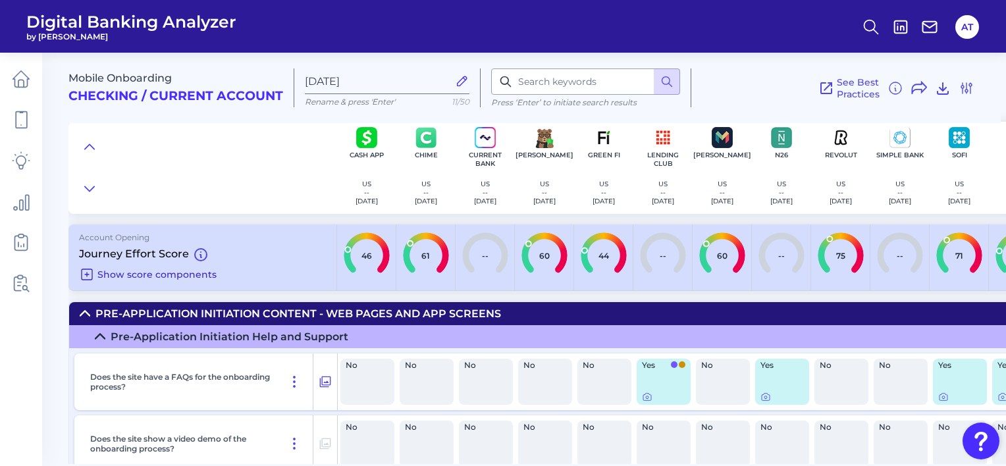
click at [88, 274] on icon at bounding box center [87, 274] width 11 height 11
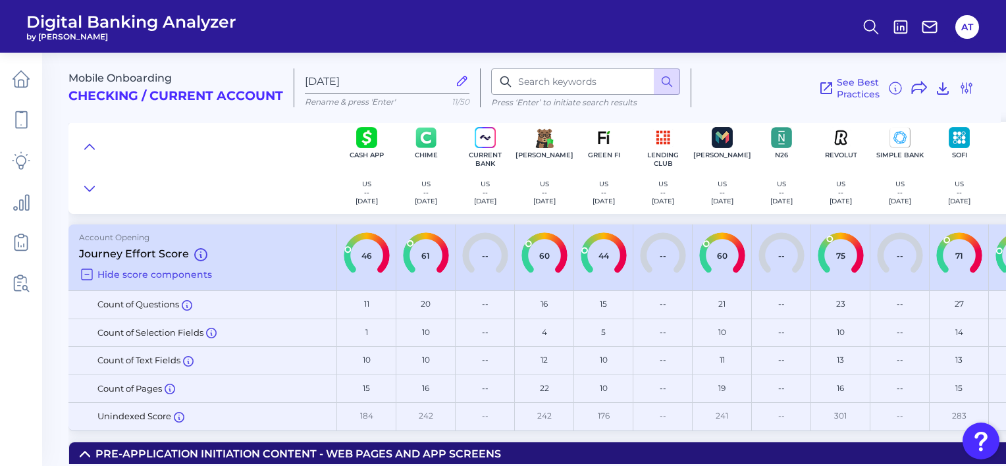
click at [88, 274] on icon at bounding box center [87, 274] width 11 height 11
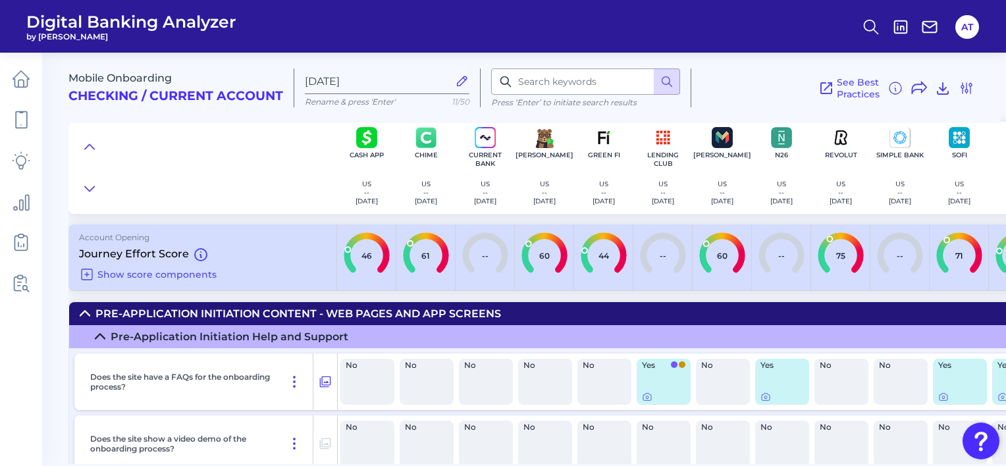
click at [460, 82] on icon at bounding box center [462, 81] width 14 height 14
click at [448, 82] on input "Sep 19 2025" at bounding box center [377, 81] width 144 height 13
drag, startPoint x: 416, startPoint y: 81, endPoint x: 306, endPoint y: 80, distance: 110.0
click at [306, 80] on input "Sep 19 2025" at bounding box center [377, 81] width 144 height 13
type input "ProdTesting19"
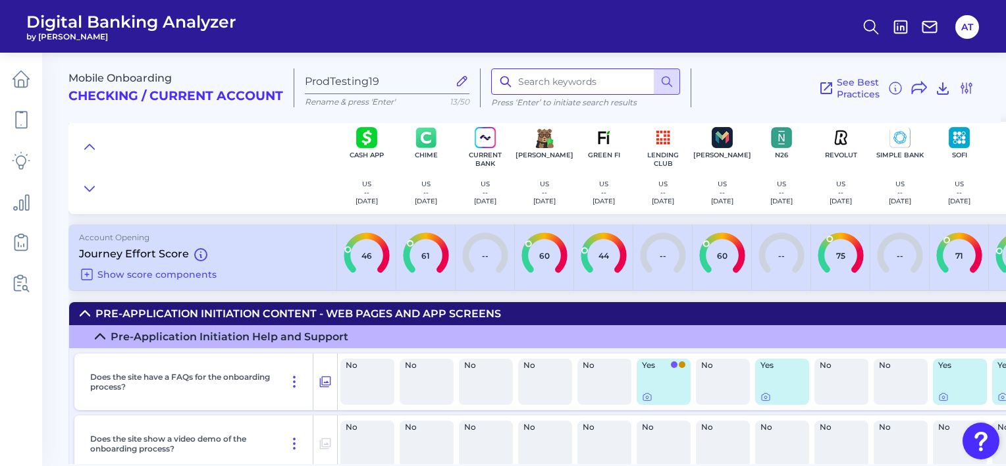
click at [573, 74] on input at bounding box center [585, 81] width 189 height 26
type input "Application"
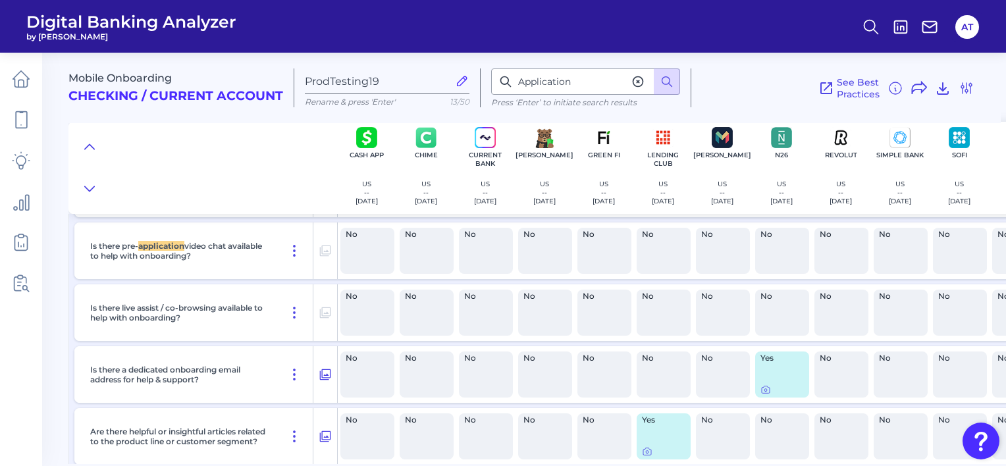
click at [637, 80] on icon at bounding box center [638, 82] width 10 height 10
click at [895, 88] on icon at bounding box center [896, 88] width 16 height 16
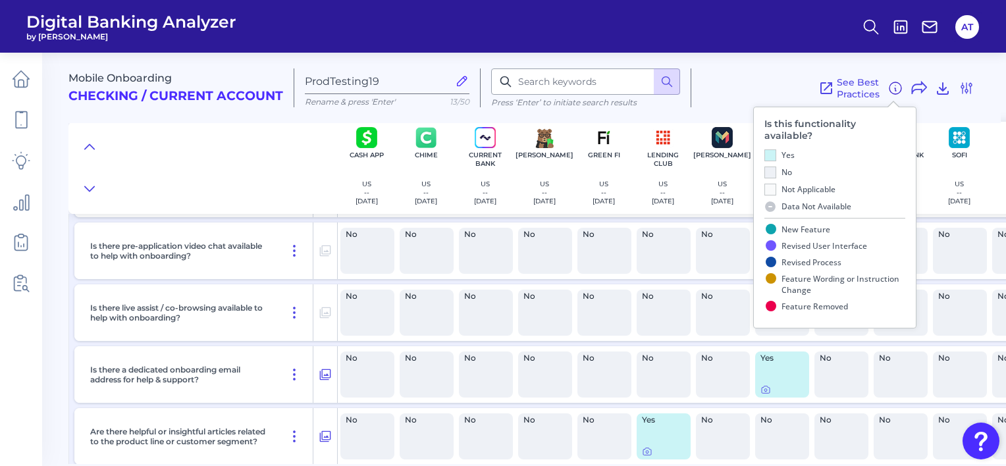
click at [895, 88] on icon at bounding box center [896, 88] width 16 height 16
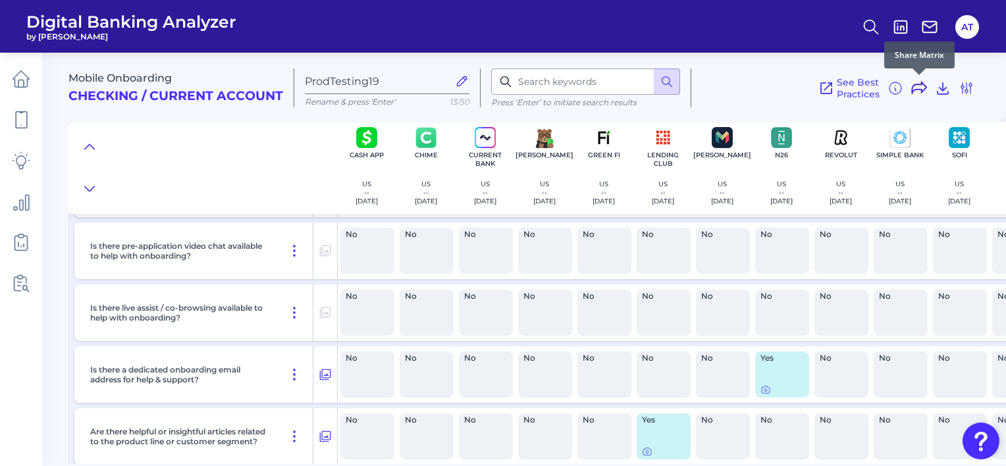
click at [916, 90] on icon at bounding box center [919, 88] width 16 height 16
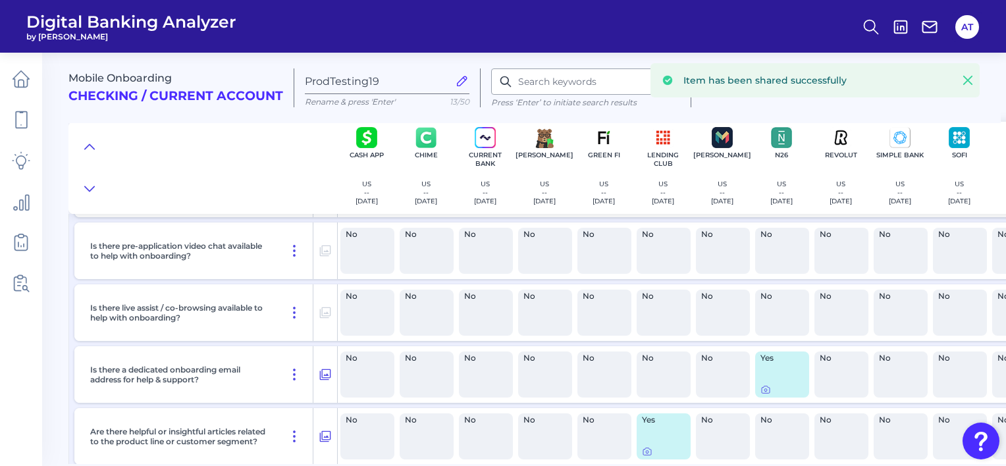
click at [967, 80] on icon at bounding box center [967, 80] width 13 height 13
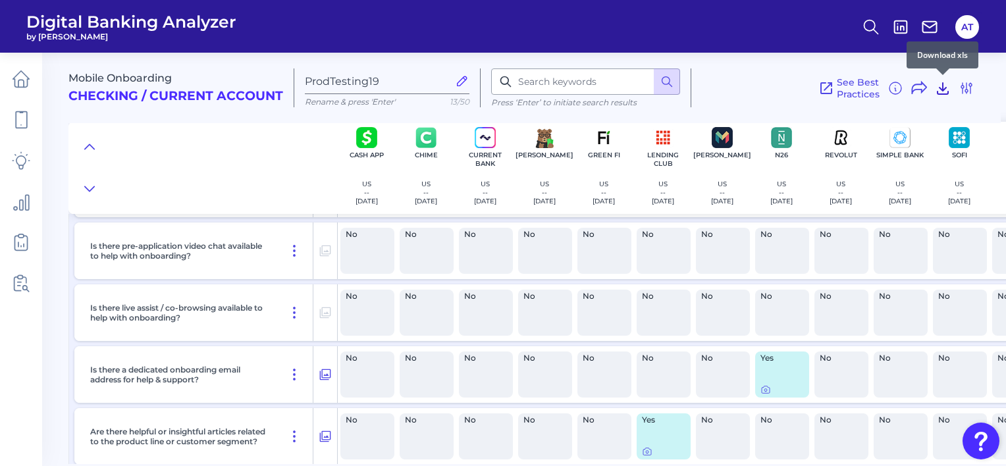
click at [943, 89] on icon at bounding box center [943, 88] width 11 height 11
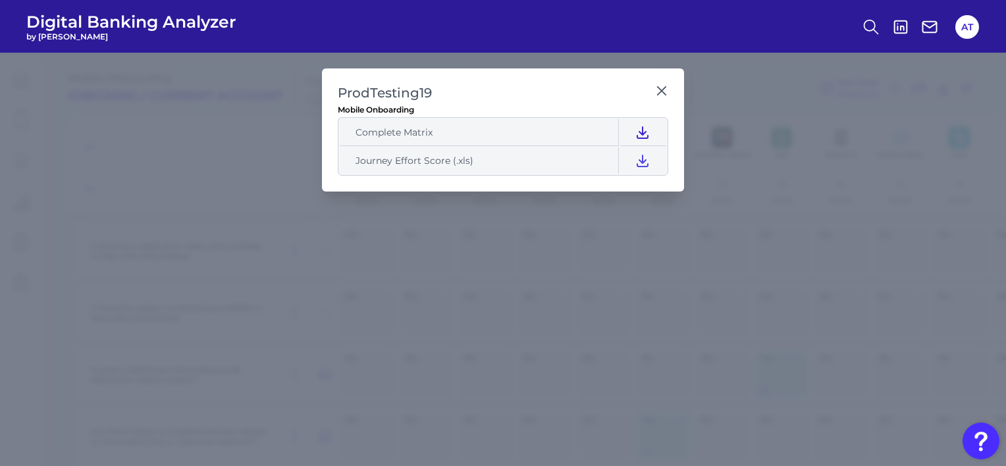
click at [647, 132] on icon at bounding box center [643, 132] width 16 height 16
click at [640, 155] on icon at bounding box center [643, 161] width 16 height 16
click at [660, 89] on icon at bounding box center [662, 91] width 8 height 8
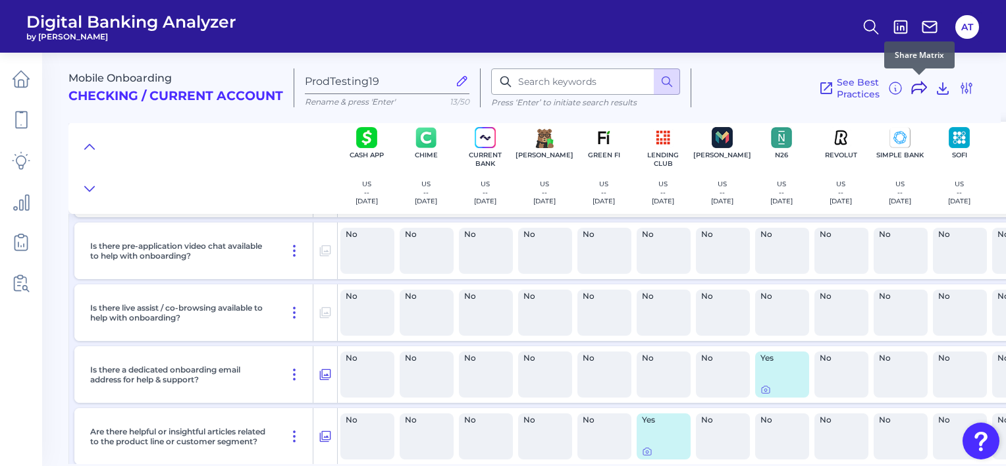
click at [924, 88] on icon at bounding box center [919, 88] width 14 height 12
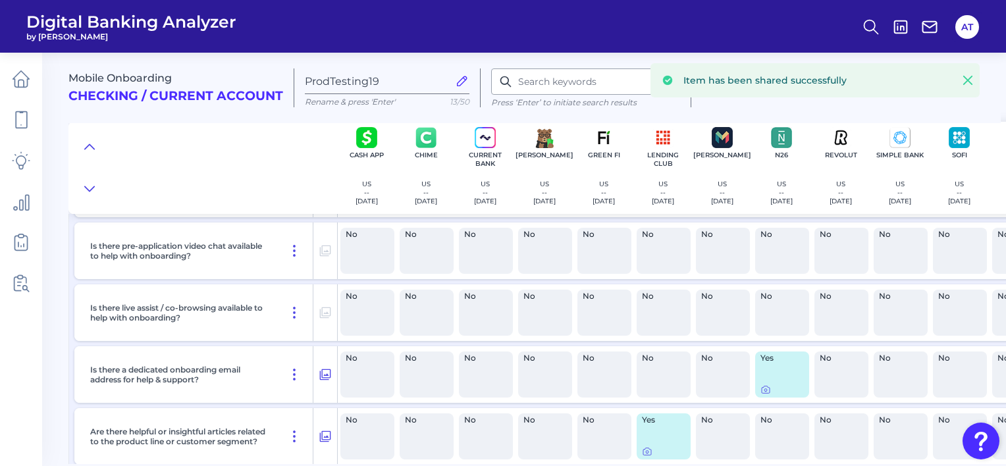
click at [972, 79] on icon at bounding box center [967, 80] width 13 height 13
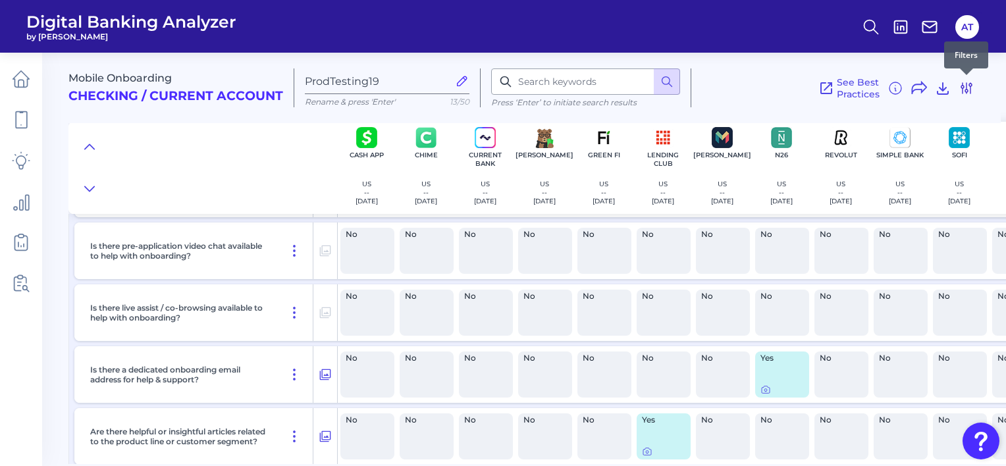
click at [966, 91] on icon at bounding box center [967, 88] width 16 height 16
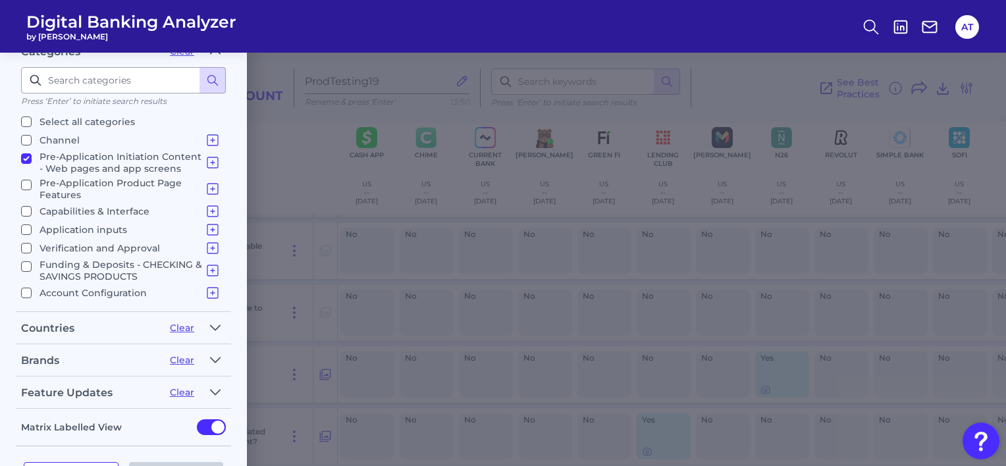
scroll to position [241, 0]
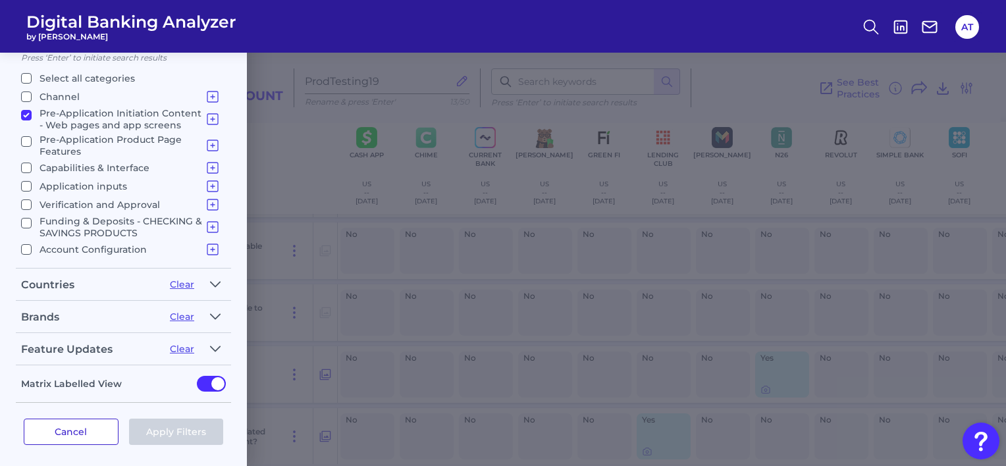
click at [79, 429] on button "Cancel" at bounding box center [71, 432] width 95 height 26
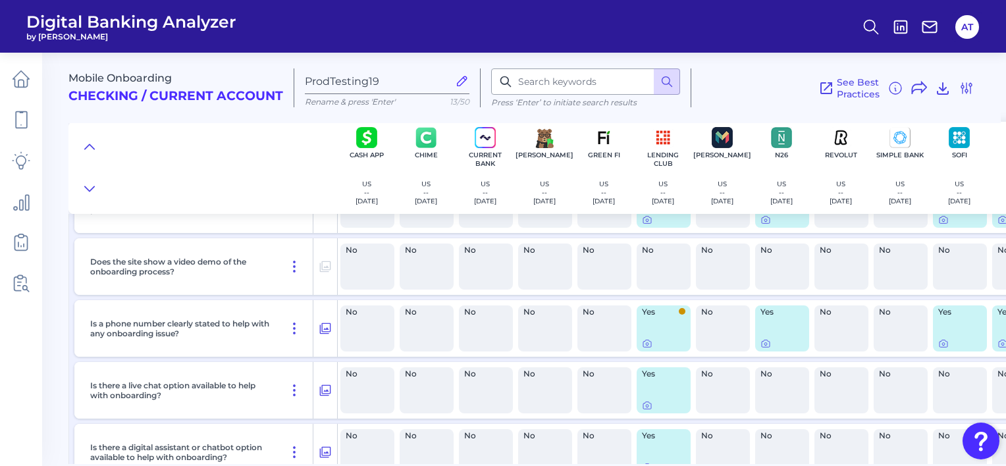
scroll to position [0, 0]
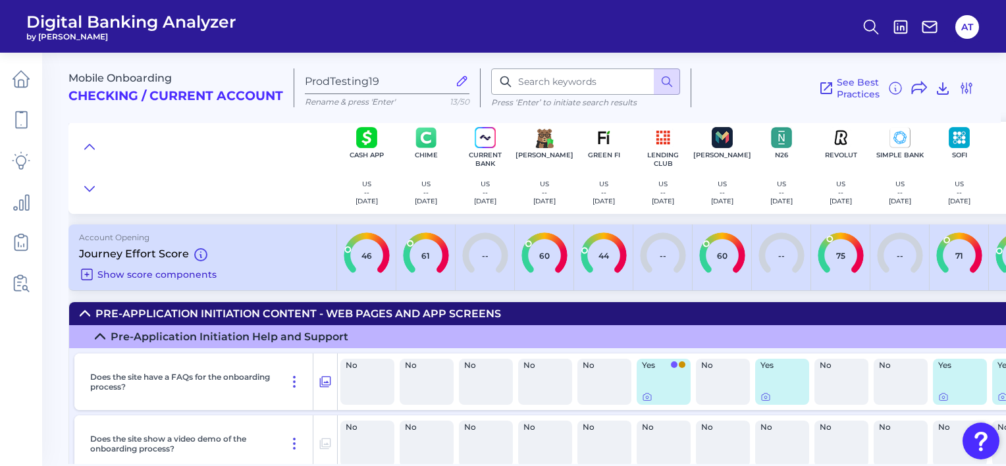
click at [90, 275] on icon at bounding box center [87, 275] width 16 height 16
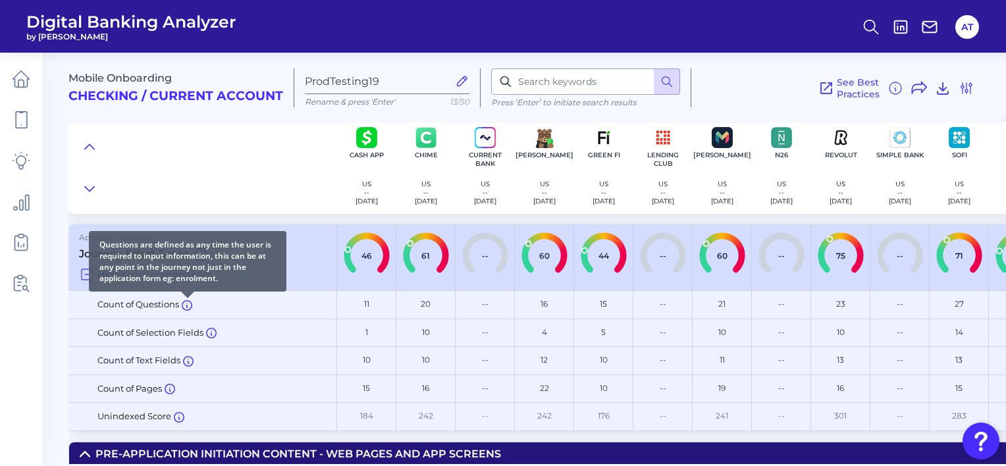
click at [188, 305] on icon at bounding box center [186, 306] width 1 height 2
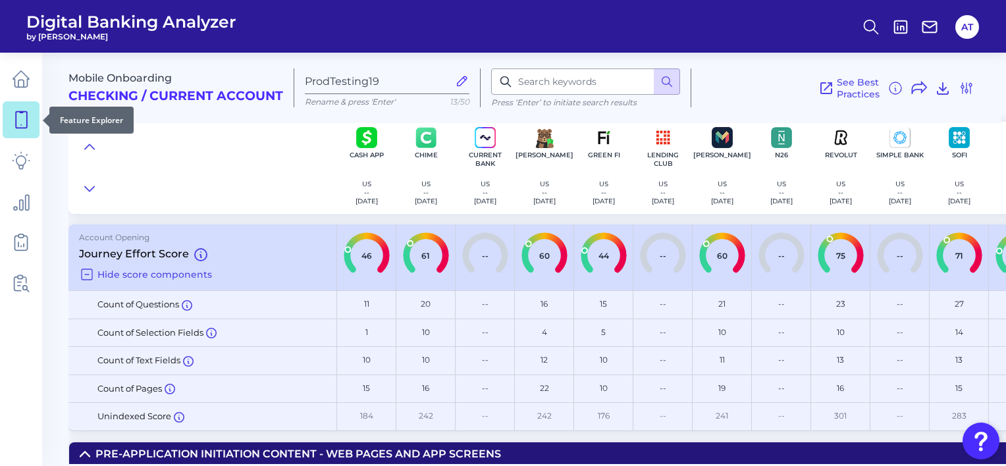
click at [24, 124] on icon at bounding box center [21, 120] width 18 height 18
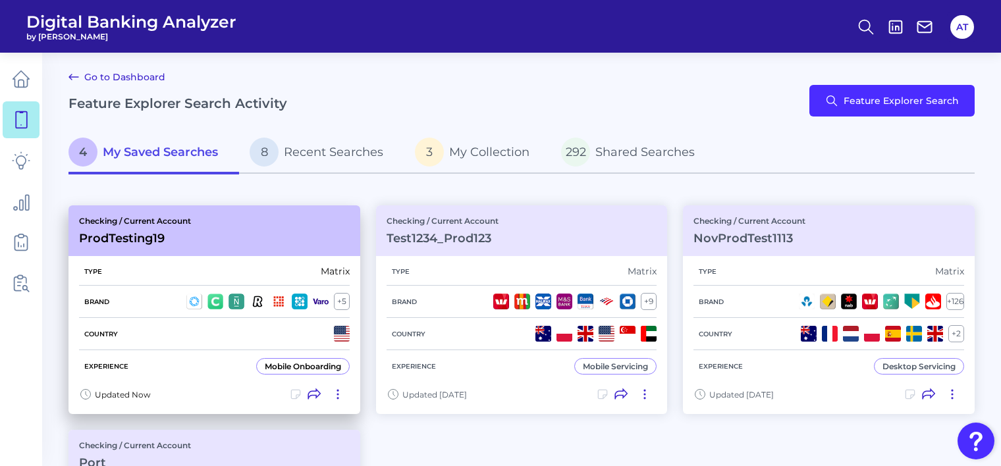
click at [292, 391] on icon at bounding box center [295, 394] width 13 height 13
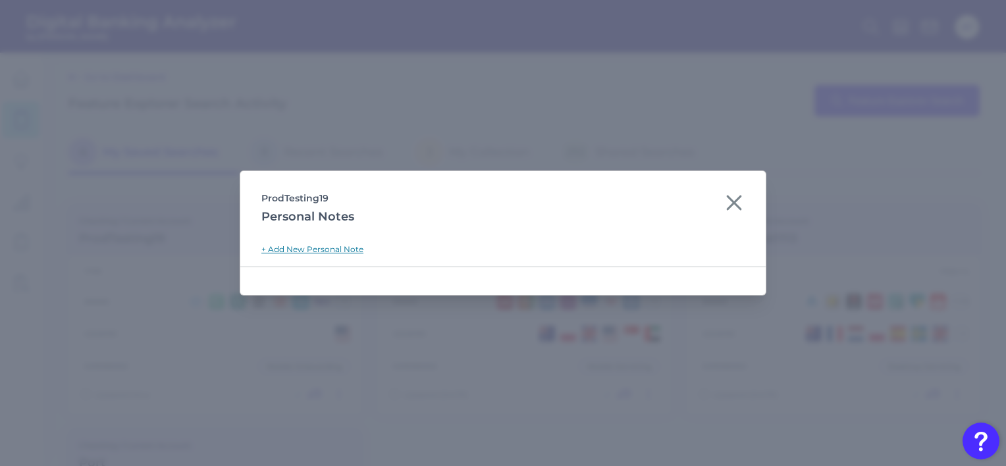
click at [305, 250] on link "+ Add New Personal Note" at bounding box center [312, 249] width 102 height 10
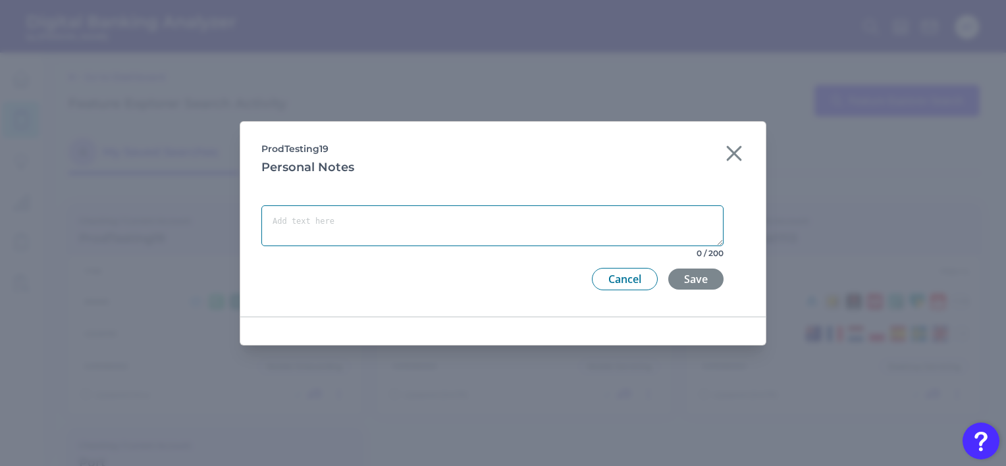
click at [321, 224] on textarea at bounding box center [492, 225] width 462 height 41
type textarea "test SGA"
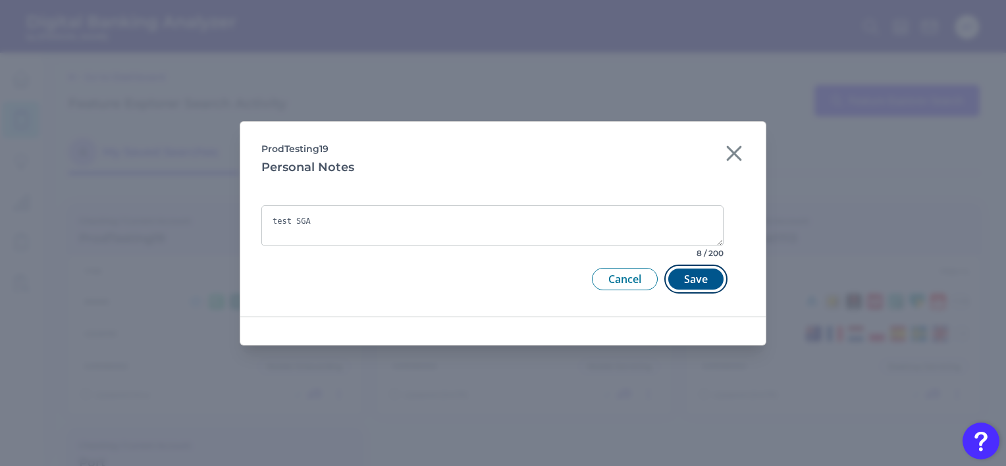
click at [684, 284] on button "Save" at bounding box center [695, 279] width 55 height 21
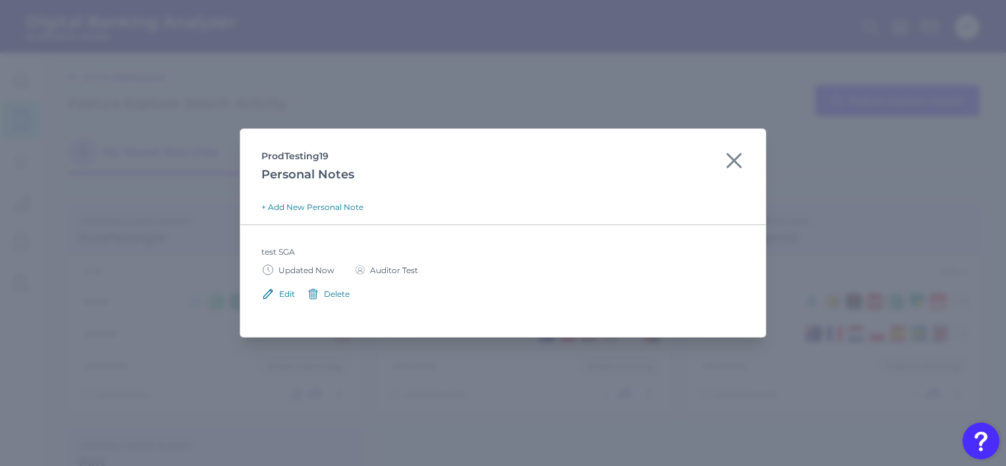
click at [279, 294] on div "Edit" at bounding box center [287, 294] width 16 height 10
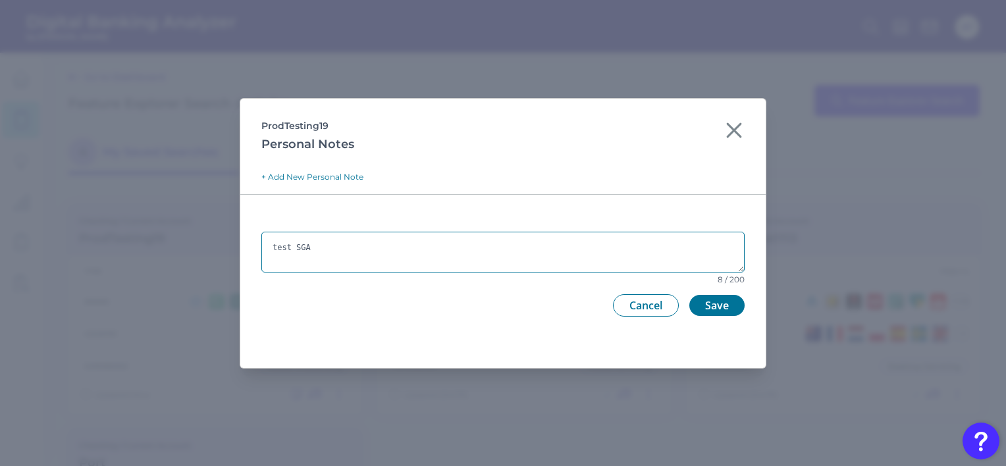
click at [299, 248] on textarea "test SGA" at bounding box center [502, 252] width 483 height 41
type textarea "test Curinos"
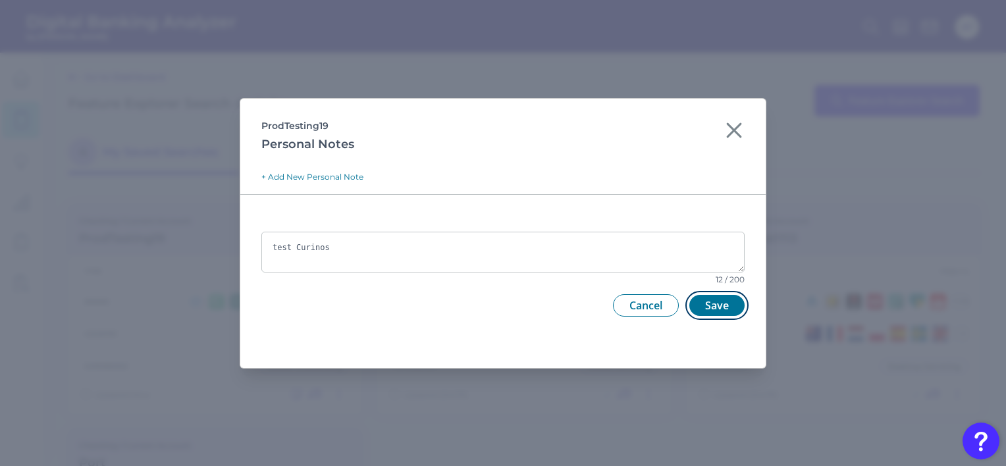
click at [727, 309] on button "Save" at bounding box center [716, 305] width 55 height 21
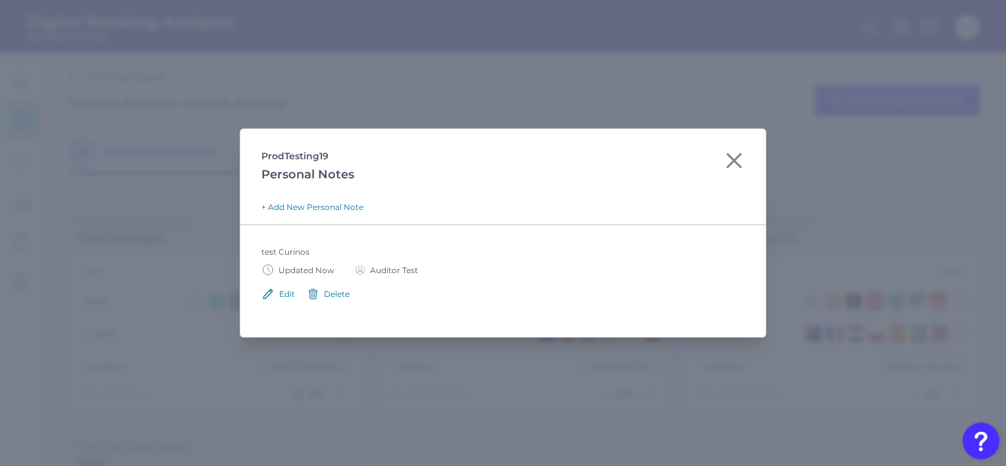
click at [335, 295] on div "Delete" at bounding box center [337, 294] width 26 height 10
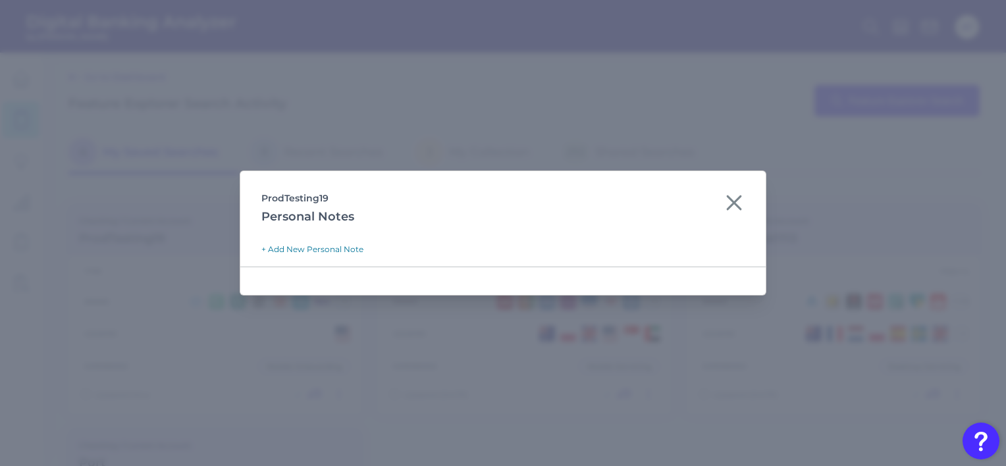
click at [730, 201] on icon at bounding box center [734, 202] width 21 height 21
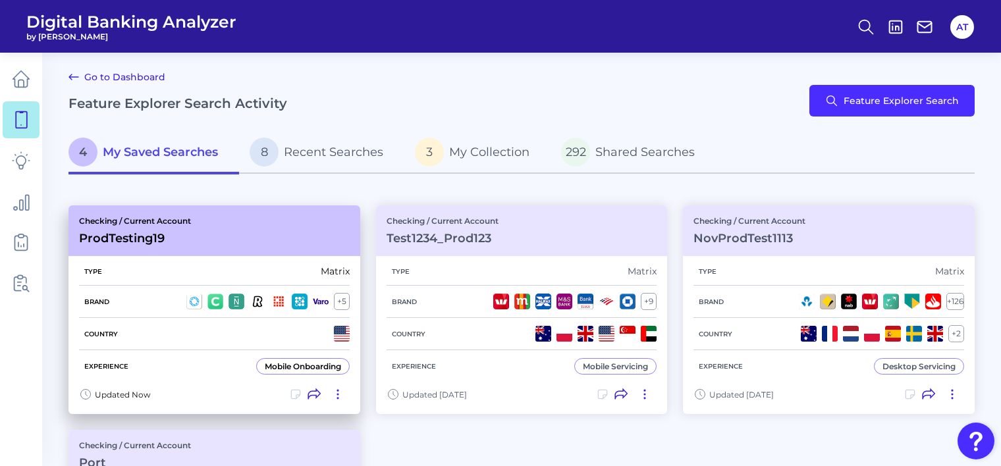
click at [311, 392] on icon at bounding box center [313, 394] width 13 height 13
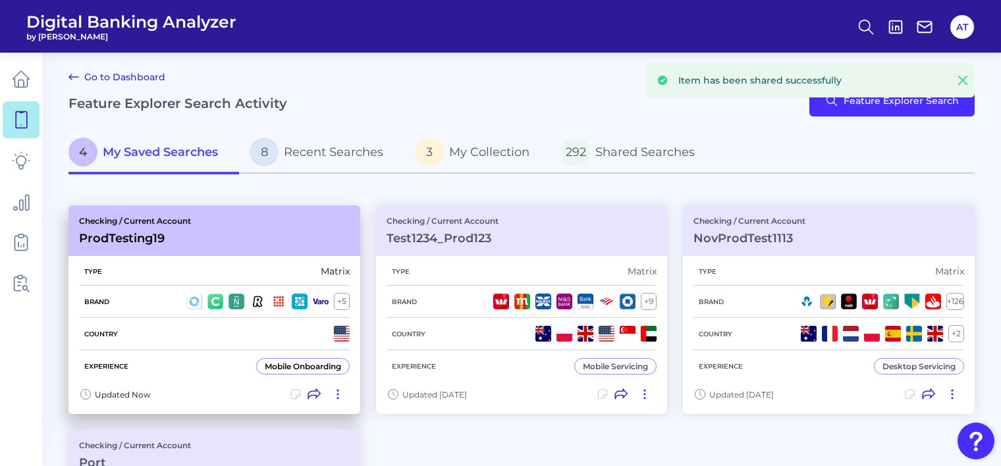
click at [335, 393] on icon at bounding box center [337, 394] width 13 height 13
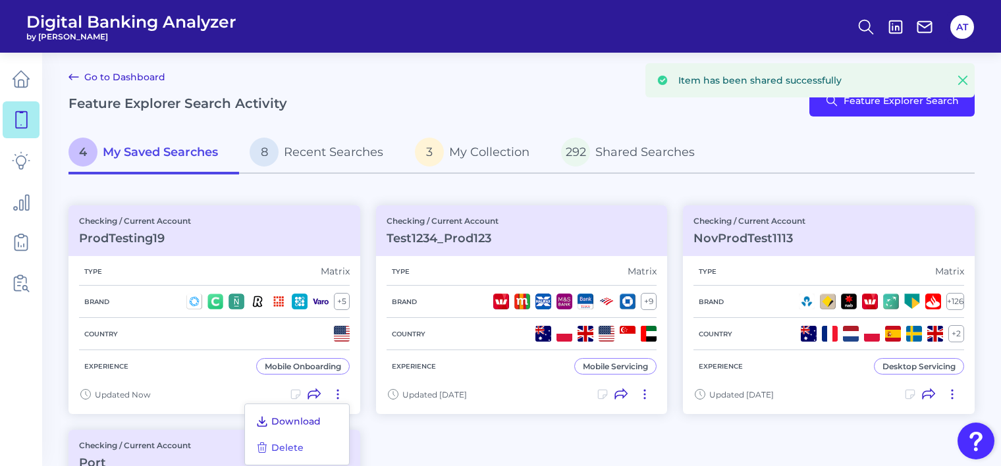
click at [289, 415] on span "Download" at bounding box center [295, 421] width 49 height 12
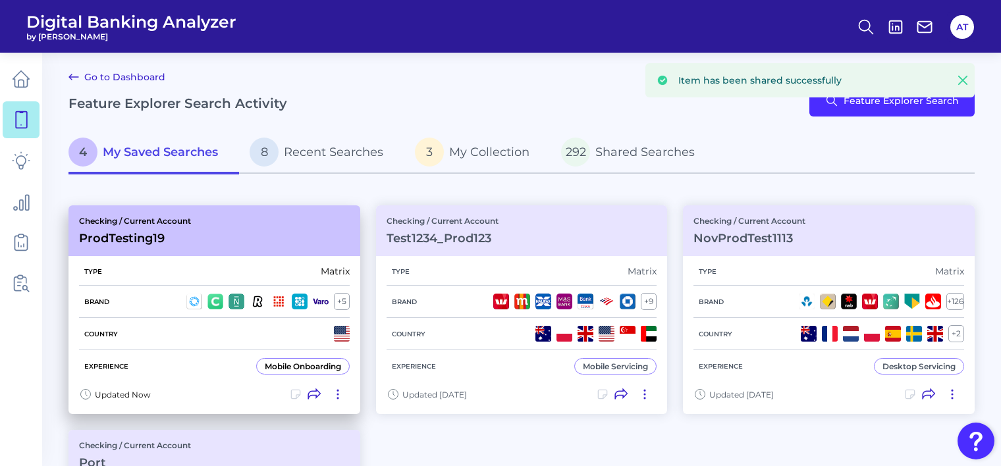
click at [340, 390] on icon at bounding box center [337, 394] width 13 height 13
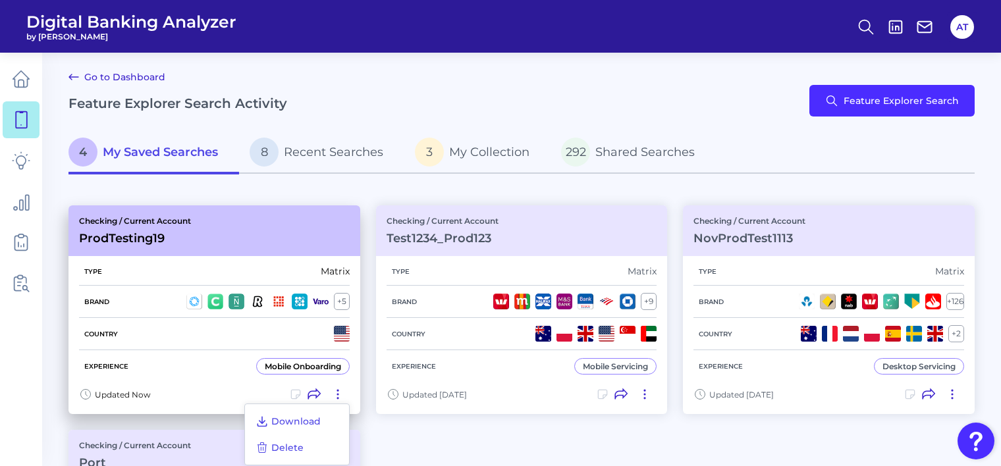
click at [155, 318] on div "Country" at bounding box center [214, 334] width 271 height 32
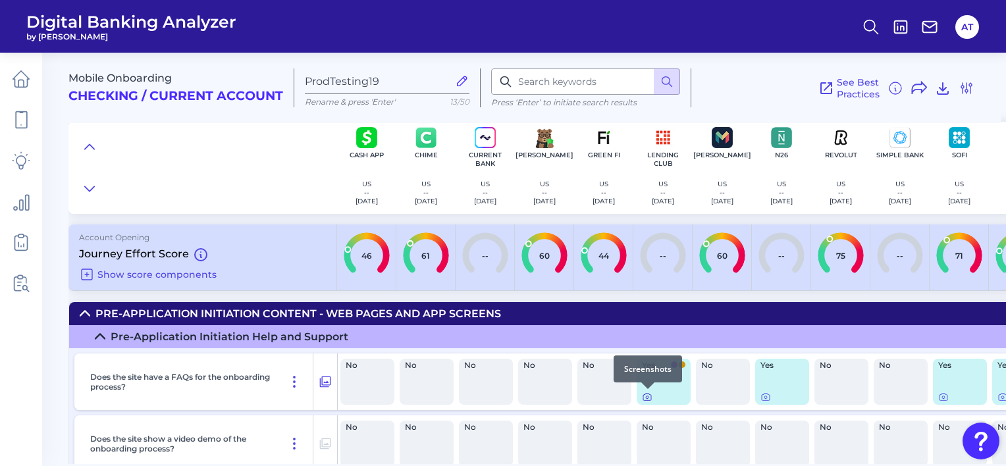
click at [647, 396] on icon at bounding box center [647, 397] width 3 height 3
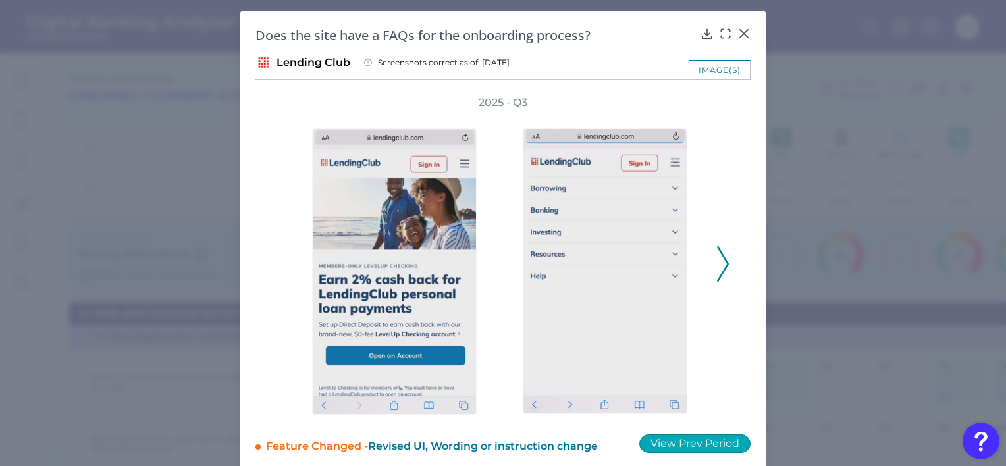
click at [701, 447] on button "View Prev Period" at bounding box center [694, 444] width 111 height 18
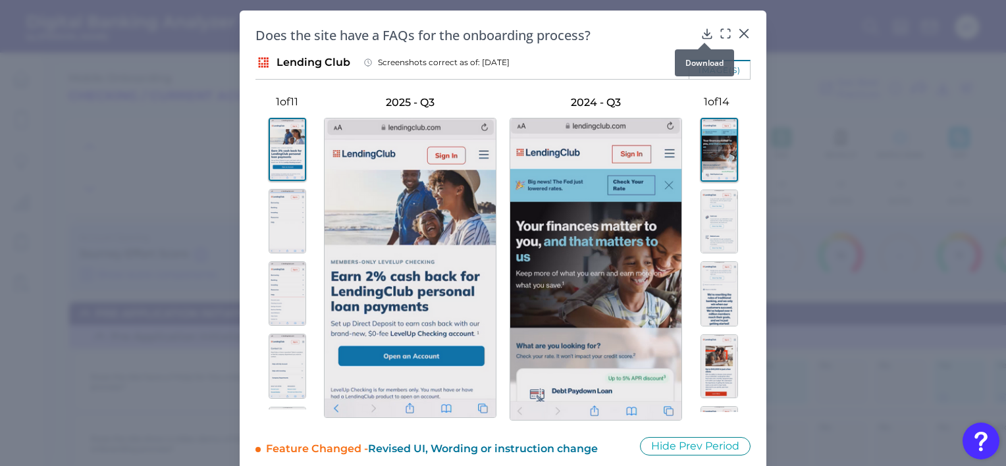
click at [701, 32] on icon at bounding box center [707, 33] width 13 height 13
click at [579, 71] on div "image(s)" at bounding box center [502, 70] width 495 height 20
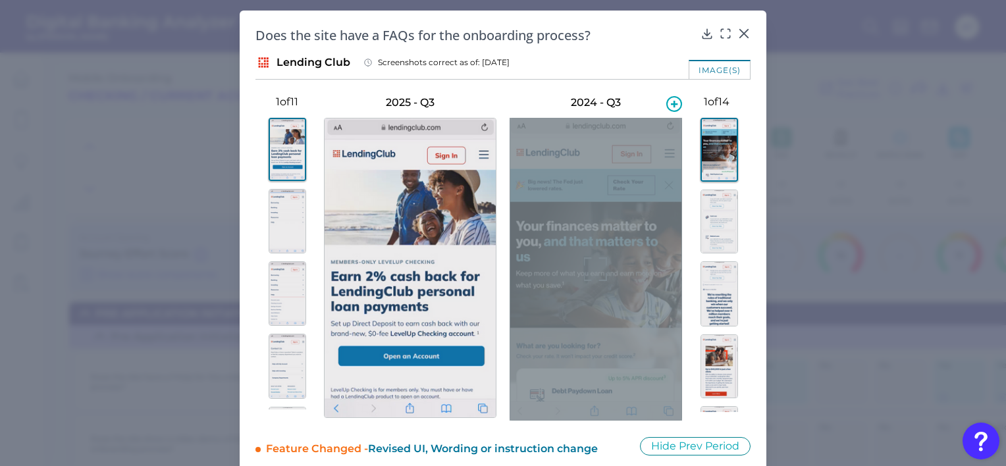
click at [564, 253] on div at bounding box center [596, 269] width 173 height 303
click at [668, 108] on icon at bounding box center [674, 104] width 16 height 16
click at [674, 106] on icon at bounding box center [674, 104] width 16 height 16
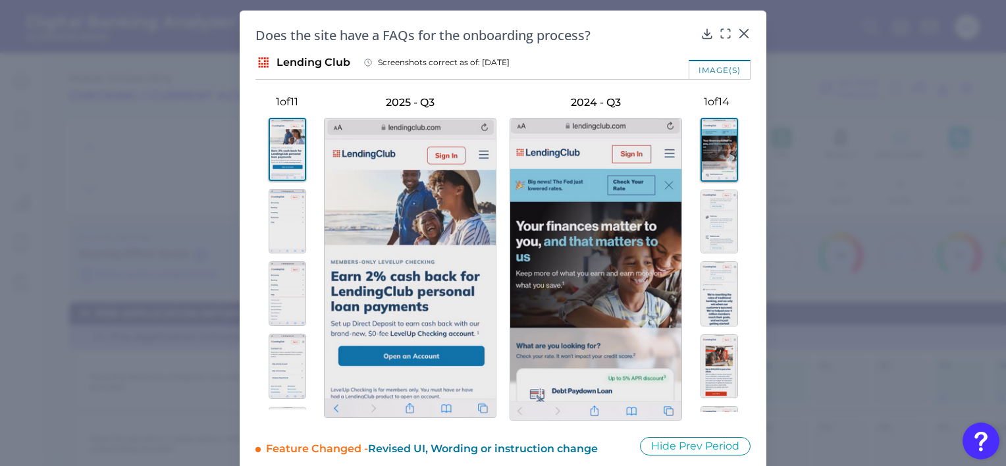
click at [632, 90] on div "2025 - Q3 1 of 11 2024 - Q3 1 of 14" at bounding box center [502, 250] width 495 height 341
click at [737, 33] on icon at bounding box center [743, 33] width 13 height 13
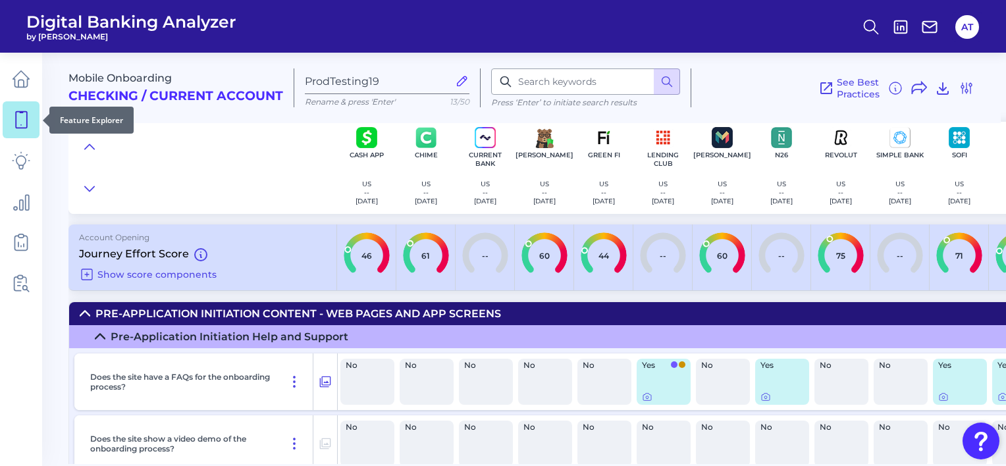
click at [20, 120] on icon at bounding box center [21, 120] width 18 height 18
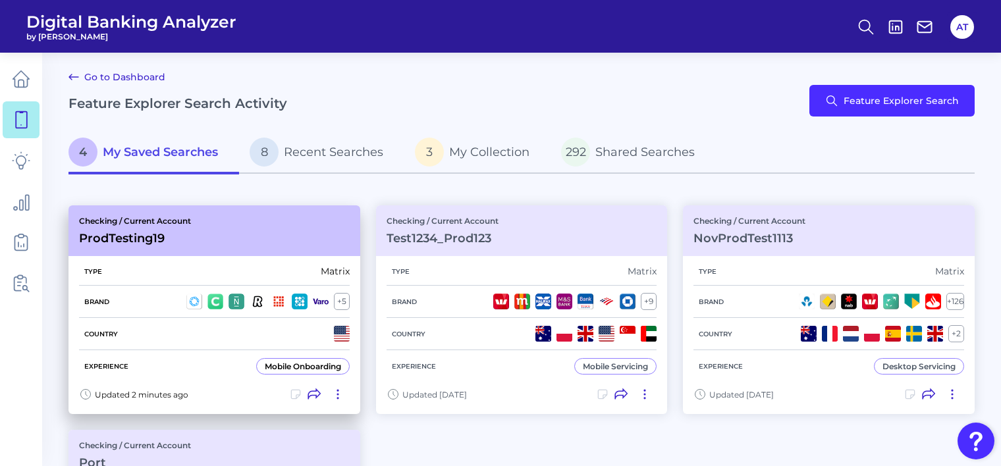
click at [338, 391] on icon at bounding box center [337, 394] width 13 height 13
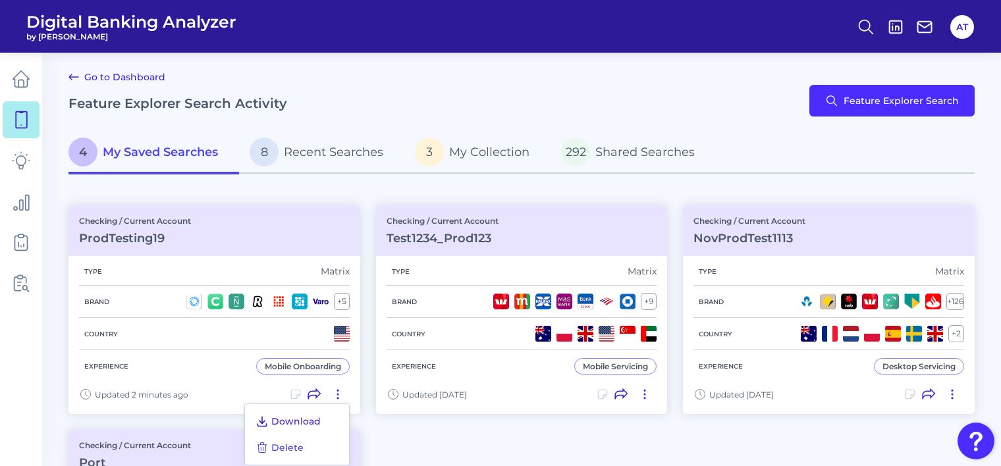
click at [301, 418] on span "Download" at bounding box center [295, 421] width 49 height 12
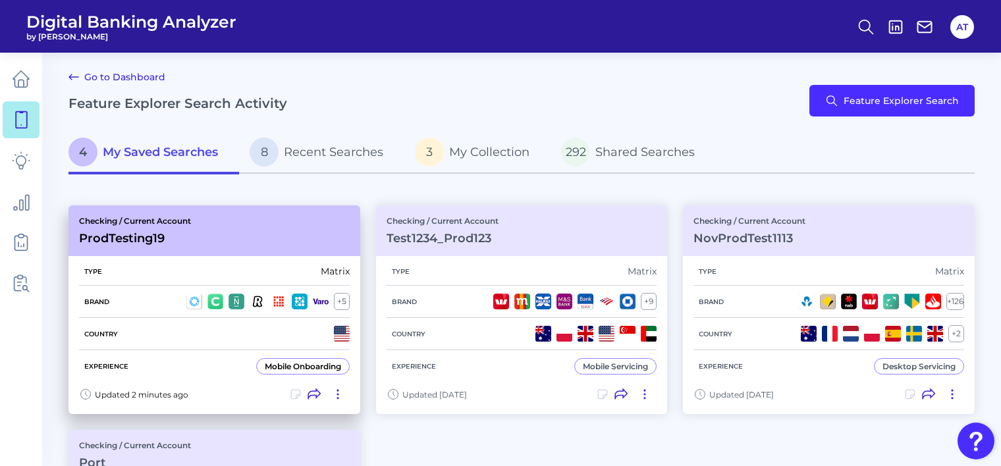
click at [334, 394] on icon at bounding box center [337, 394] width 13 height 13
click at [176, 319] on div "Country" at bounding box center [214, 334] width 271 height 32
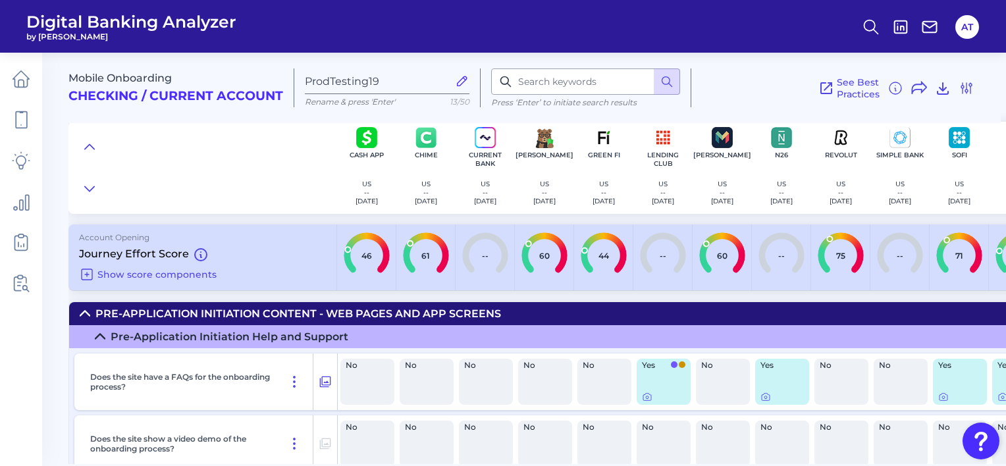
scroll to position [198, 0]
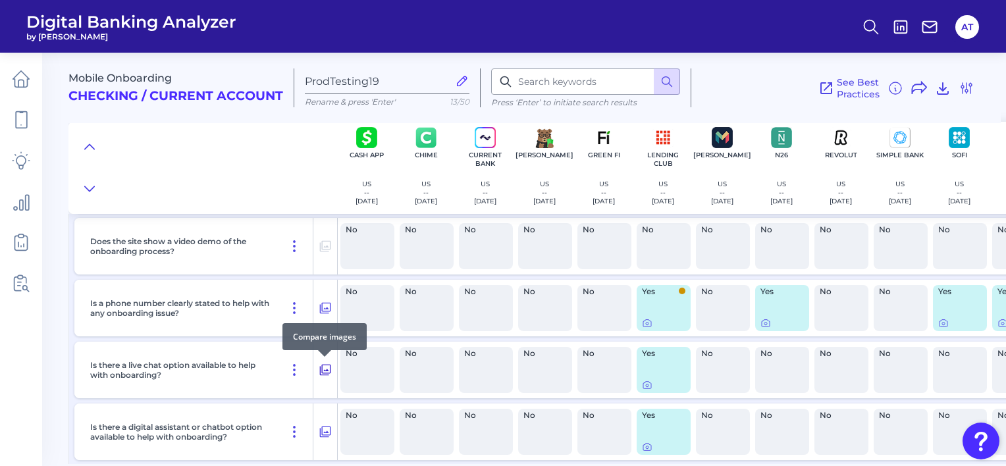
click at [327, 372] on icon at bounding box center [325, 370] width 13 height 16
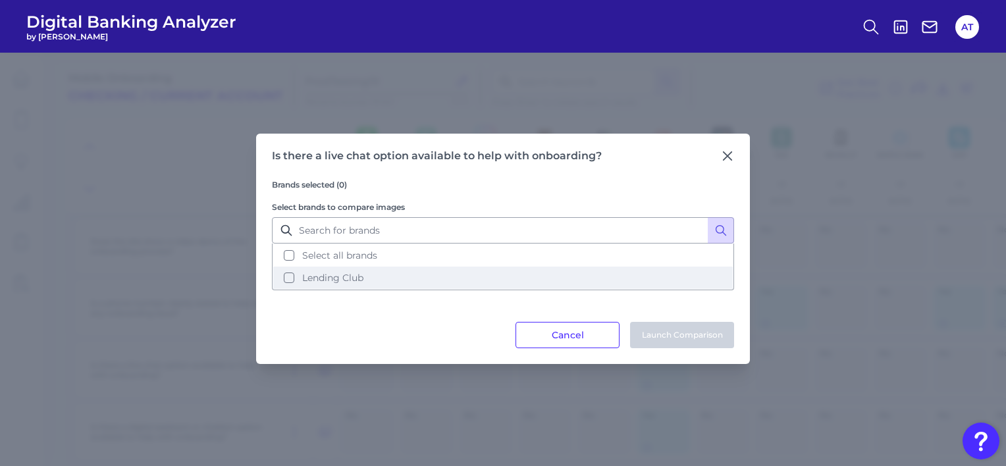
click at [309, 278] on span "Lending Club" at bounding box center [332, 278] width 61 height 12
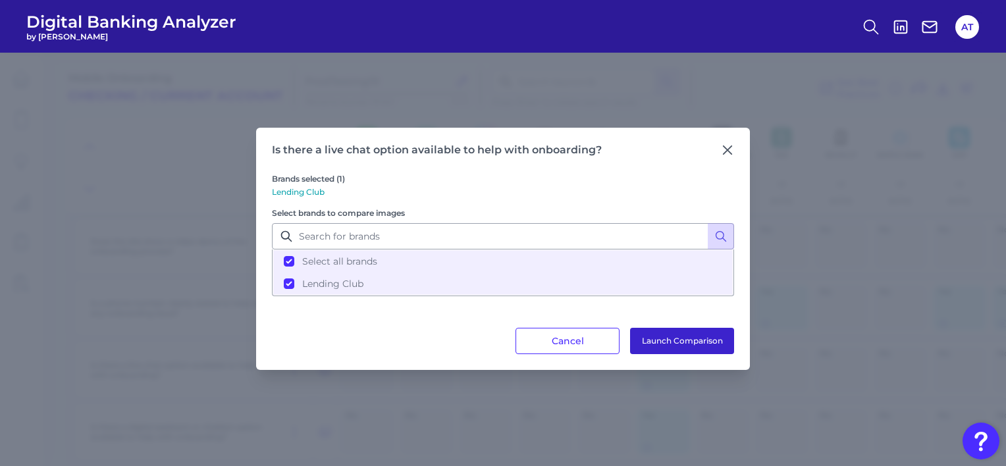
click at [693, 334] on button "Launch Comparison" at bounding box center [682, 341] width 104 height 26
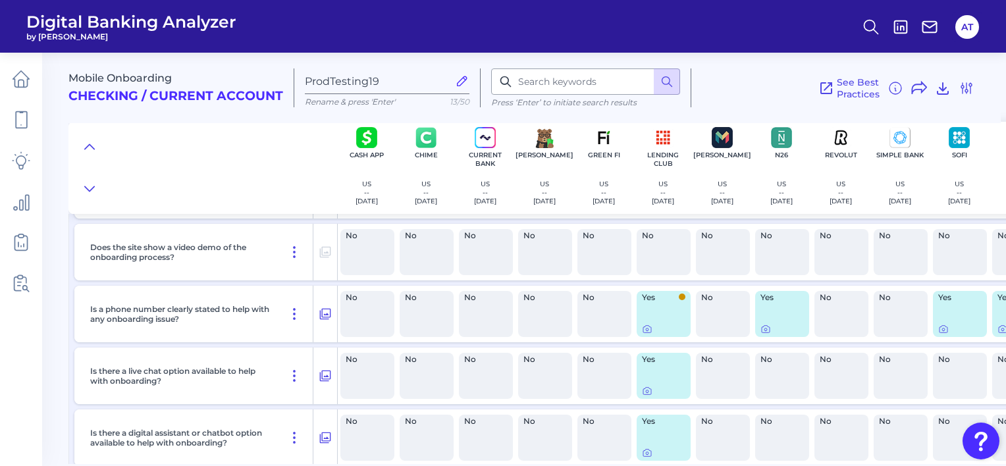
scroll to position [0, 0]
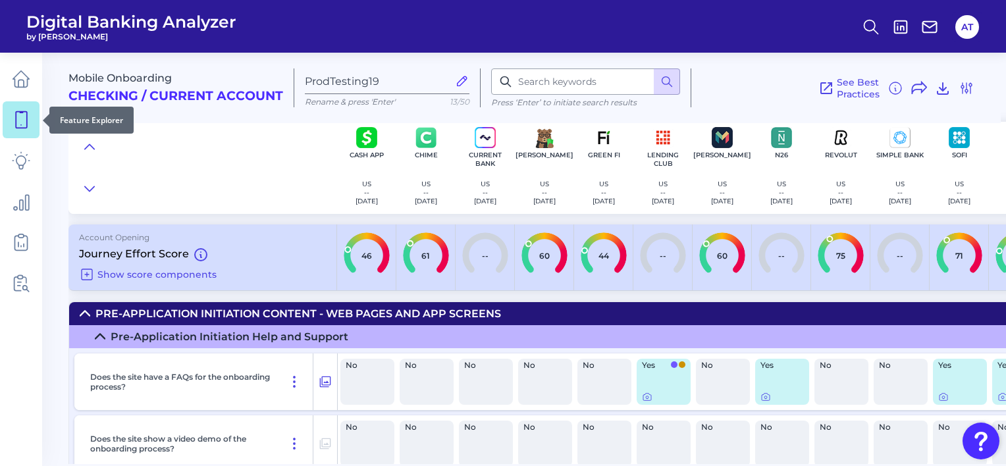
click at [14, 118] on icon at bounding box center [21, 120] width 18 height 18
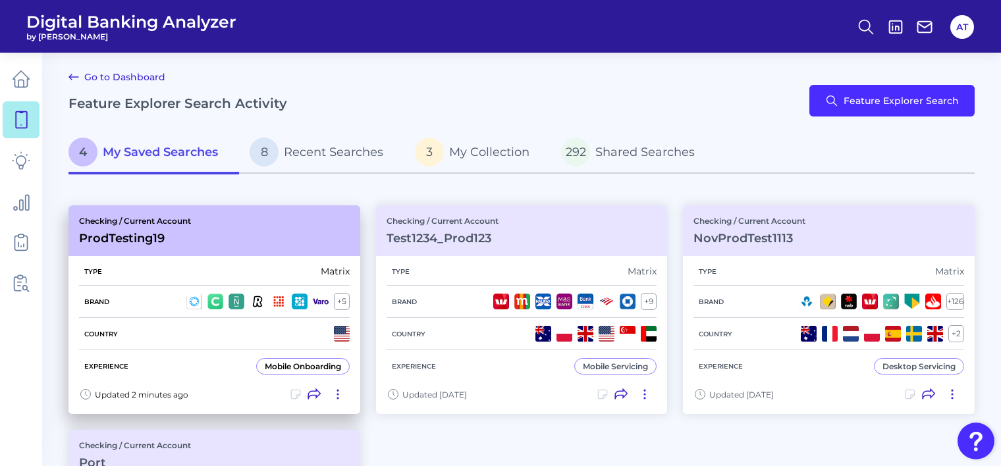
click at [336, 393] on icon at bounding box center [337, 394] width 13 height 13
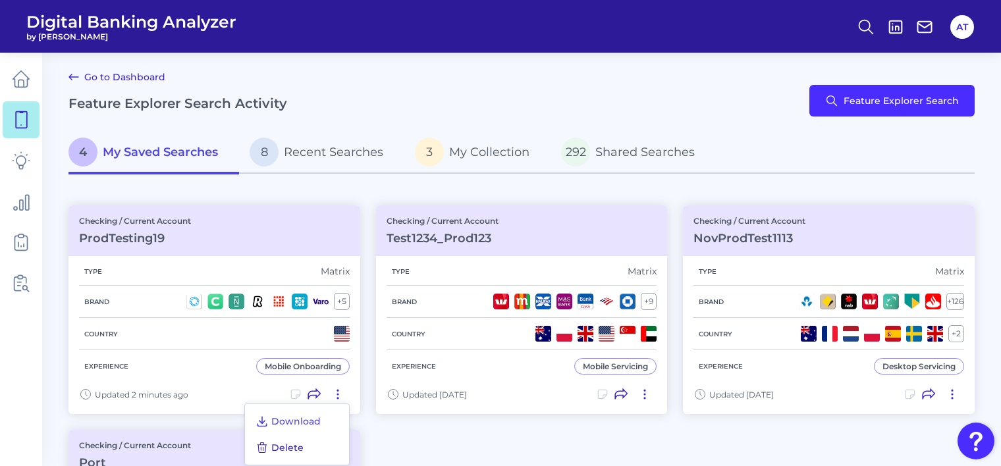
click at [292, 448] on span "Delete" at bounding box center [287, 448] width 32 height 12
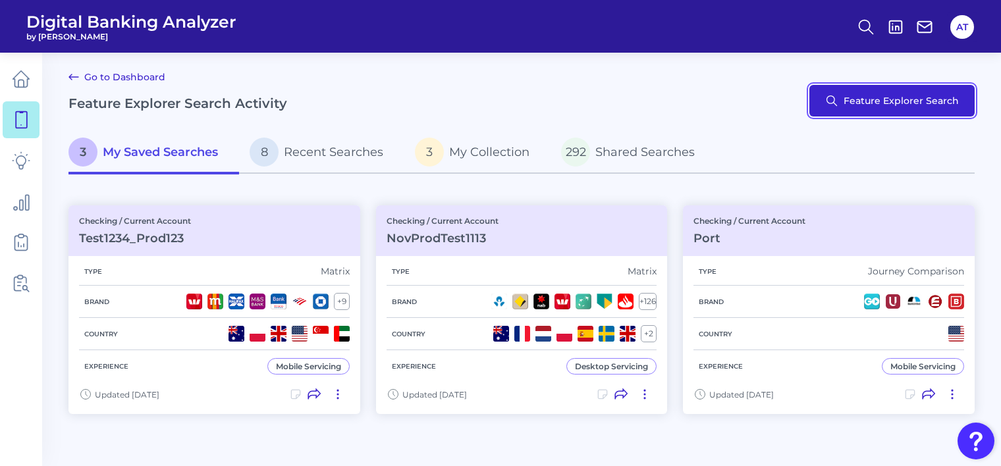
click at [855, 102] on button "Feature Explorer Search" at bounding box center [891, 101] width 165 height 32
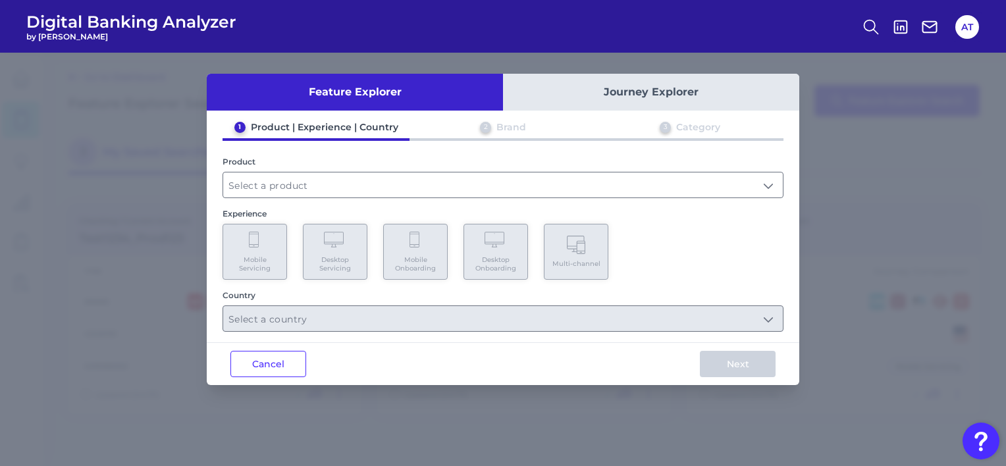
click at [650, 92] on button "Journey Explorer" at bounding box center [651, 92] width 296 height 37
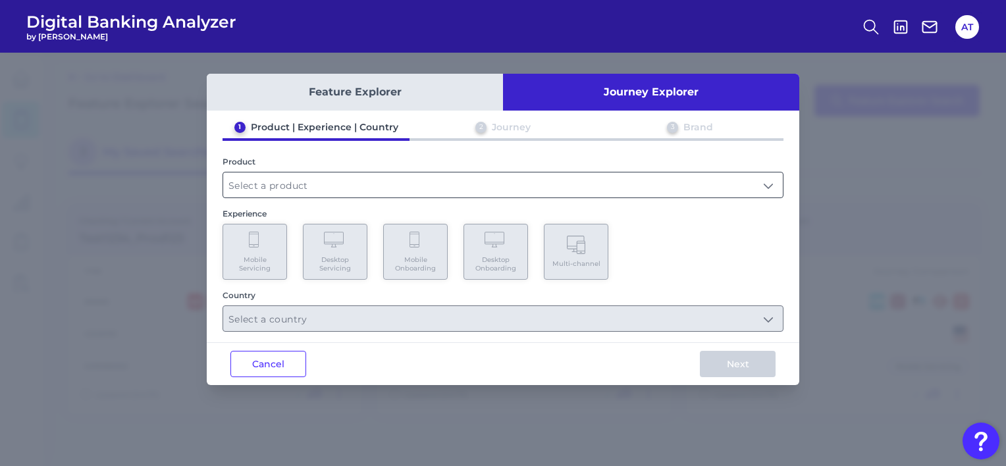
click at [410, 192] on input "text" at bounding box center [503, 185] width 560 height 25
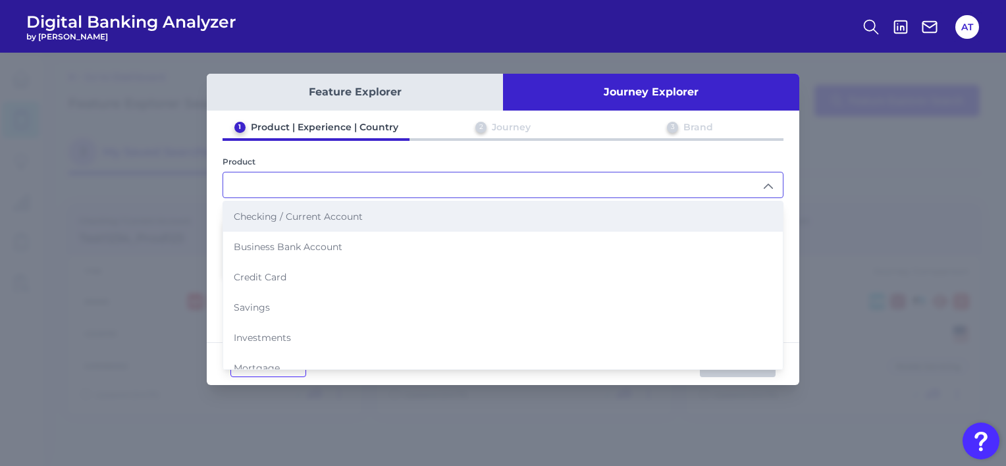
click at [356, 213] on span "Checking / Current Account" at bounding box center [298, 217] width 129 height 12
type input "Checking / Current Account"
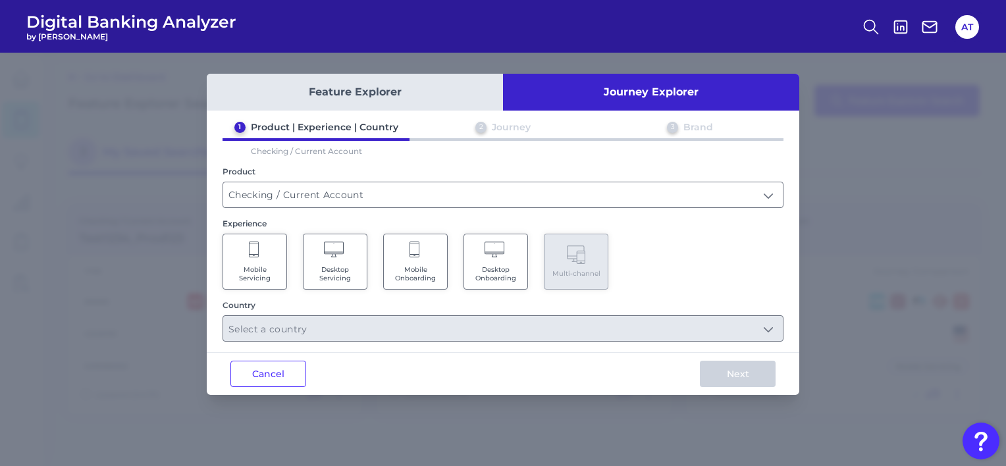
click at [408, 269] on span "Mobile Onboarding" at bounding box center [415, 273] width 50 height 17
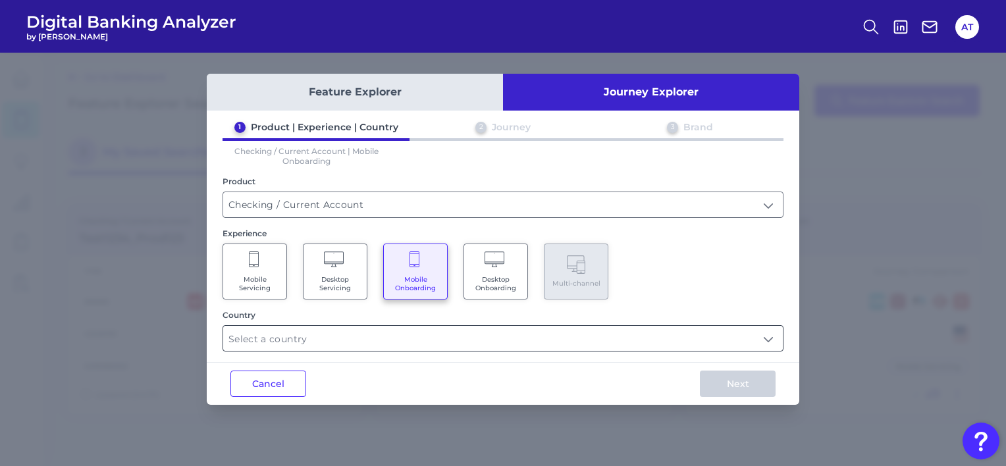
click at [432, 331] on input "text" at bounding box center [503, 338] width 560 height 25
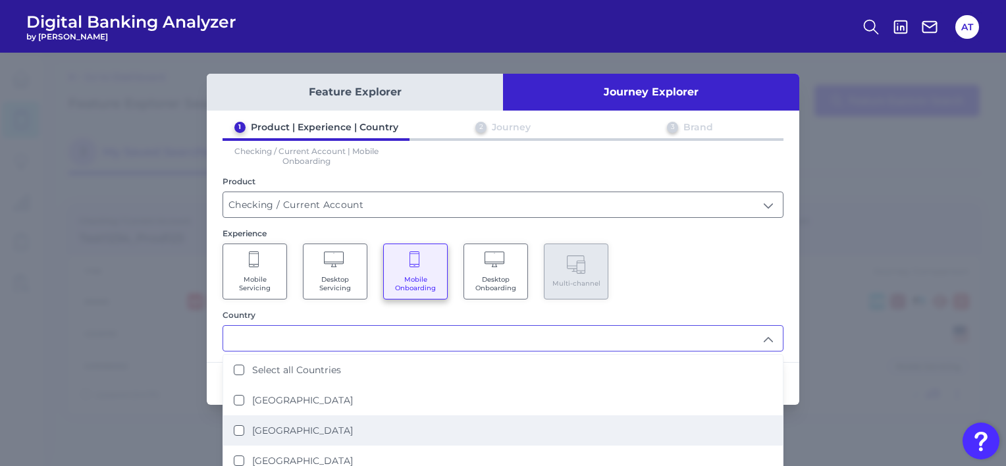
click at [311, 429] on label "United States" at bounding box center [302, 431] width 101 height 12
type input "United States"
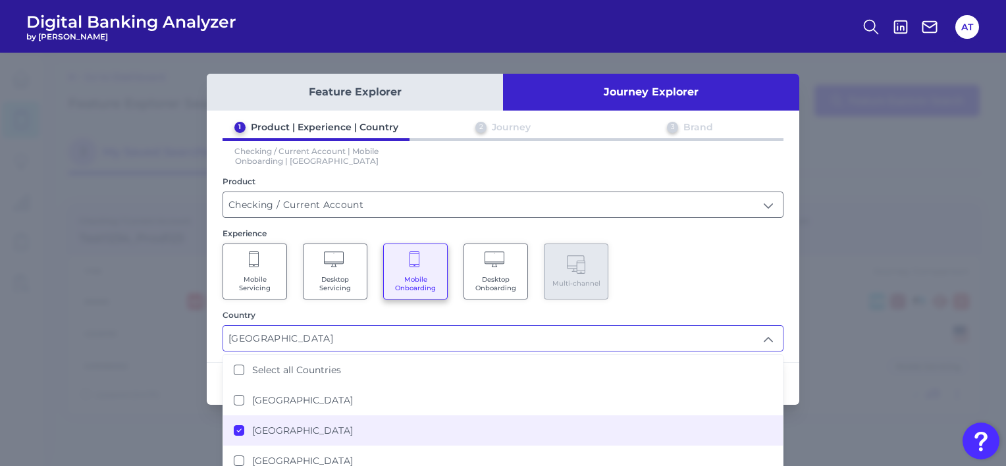
click at [679, 266] on div "Mobile Servicing Desktop Servicing Mobile Onboarding Desktop Onboarding Multi-c…" at bounding box center [503, 272] width 561 height 56
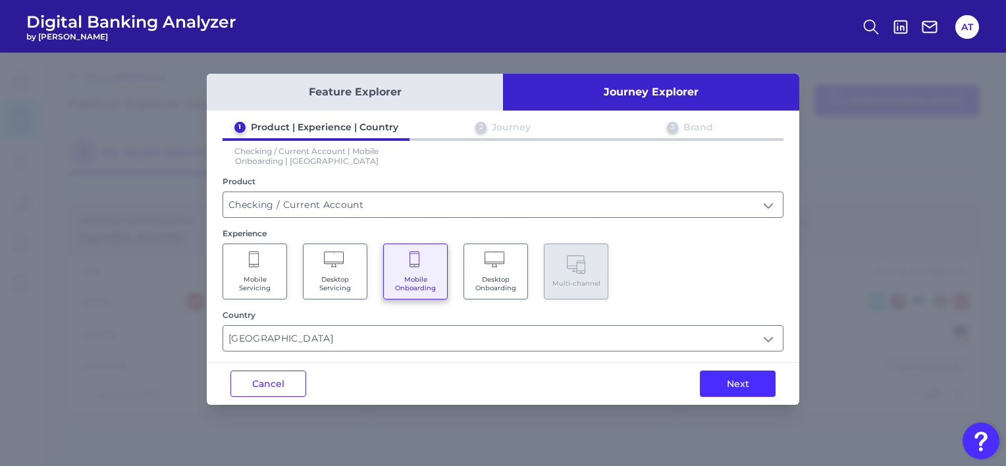
click at [731, 384] on button "Next" at bounding box center [738, 384] width 76 height 26
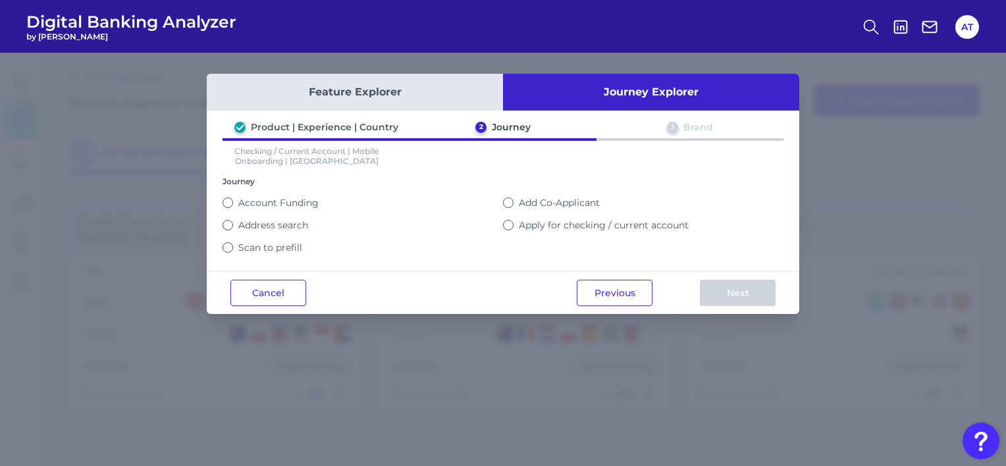
click at [291, 242] on label "Scan to prefill" at bounding box center [270, 248] width 64 height 12
click at [233, 242] on button "Scan to prefill" at bounding box center [228, 247] width 11 height 11
click at [718, 291] on button "Next" at bounding box center [738, 293] width 76 height 26
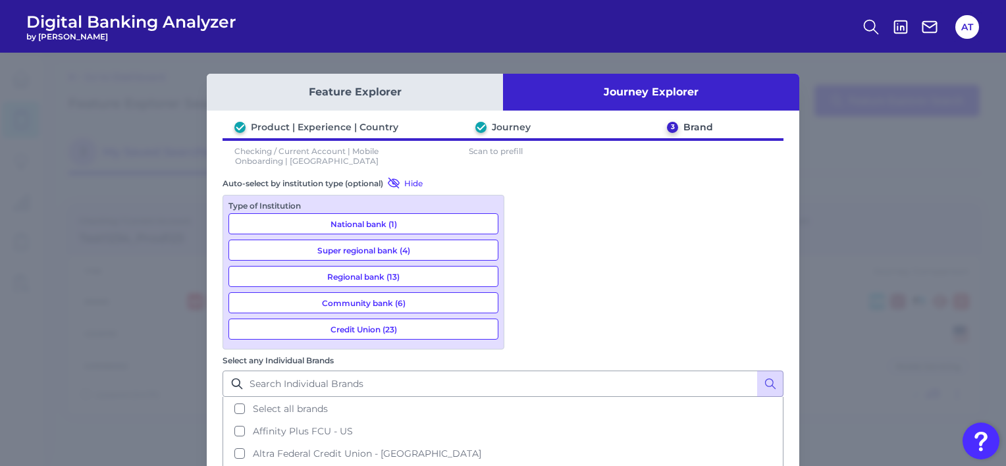
click at [388, 305] on button "Community bank (6)" at bounding box center [363, 302] width 270 height 21
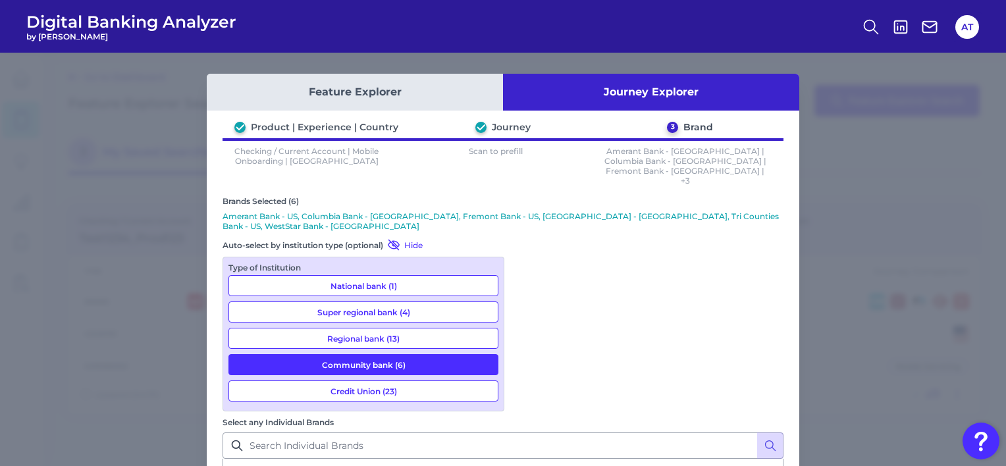
scroll to position [44, 0]
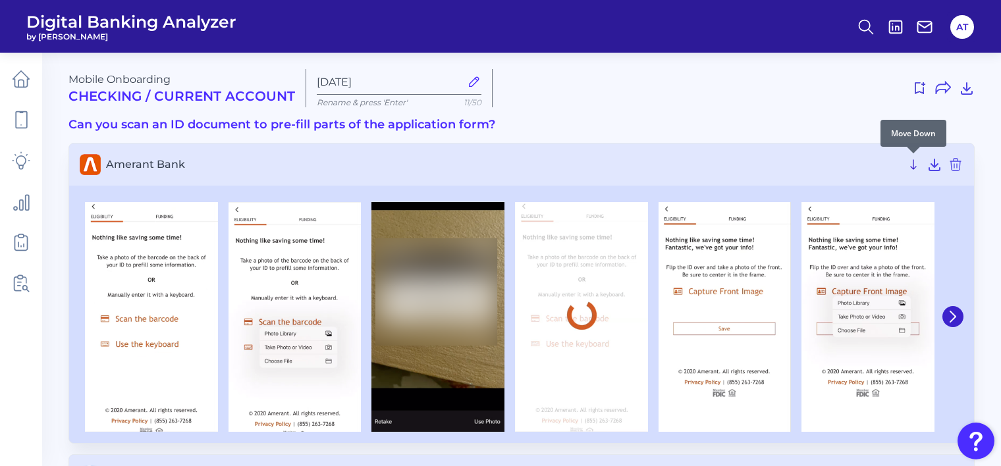
click at [911, 164] on icon at bounding box center [913, 165] width 16 height 16
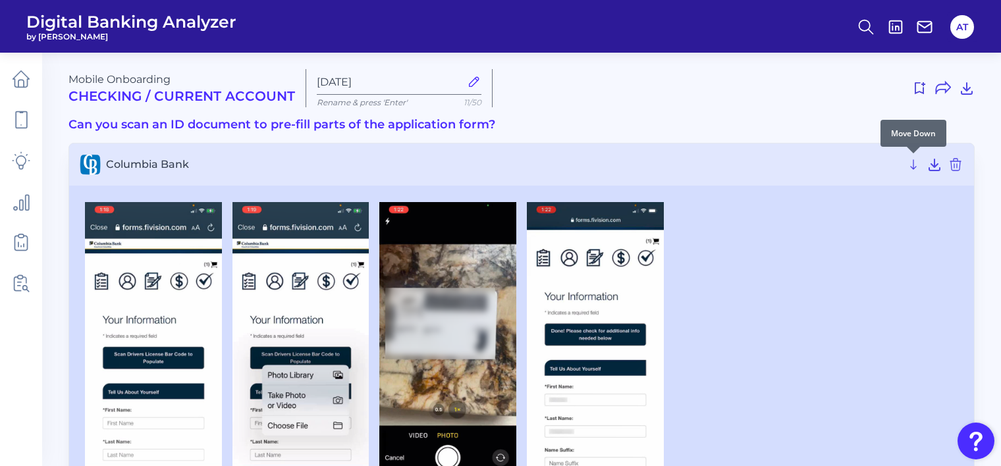
click at [911, 164] on icon at bounding box center [913, 165] width 16 height 16
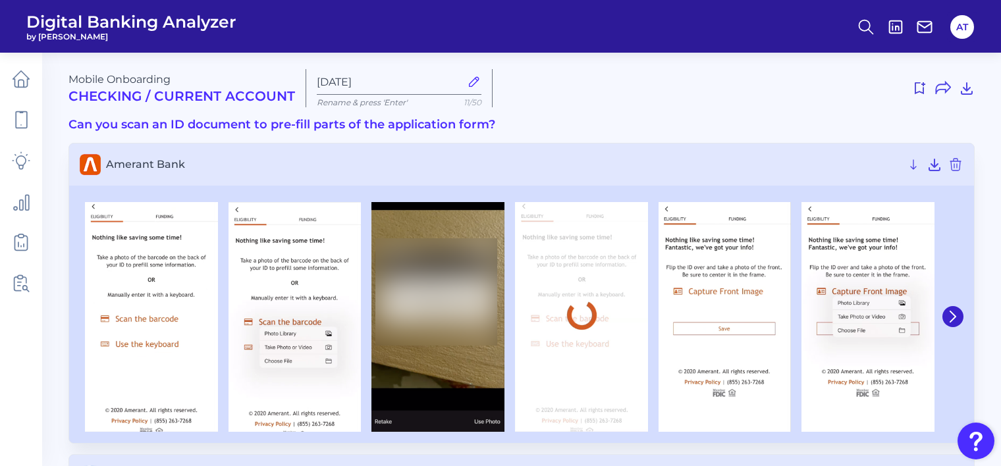
click at [471, 80] on icon at bounding box center [474, 81] width 14 height 14
click at [460, 80] on input "Sep 19 2025" at bounding box center [389, 82] width 144 height 13
drag, startPoint x: 396, startPoint y: 72, endPoint x: 307, endPoint y: 76, distance: 89.0
click at [307, 76] on div "Sep 19 2025 Rename & press 'Enter' 11/50" at bounding box center [398, 88] width 187 height 39
type input "JourneyExplorer19Sept"
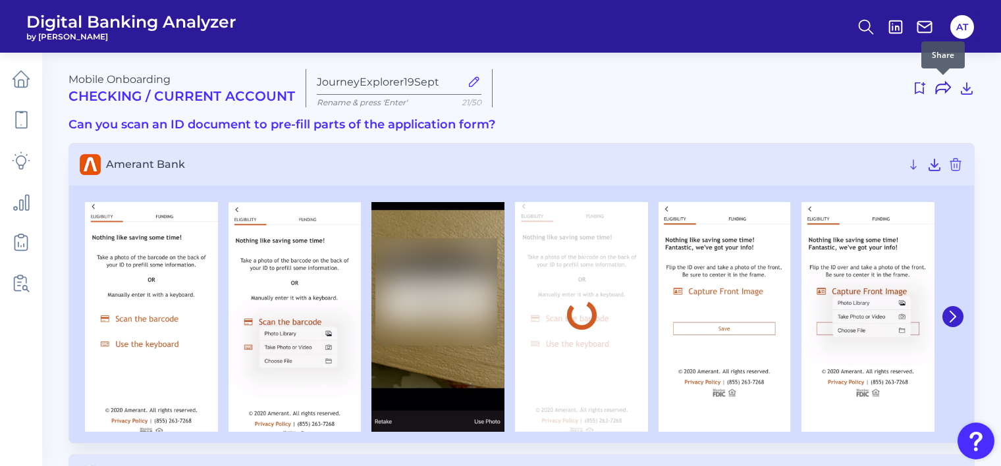
click at [941, 89] on icon at bounding box center [943, 88] width 14 height 12
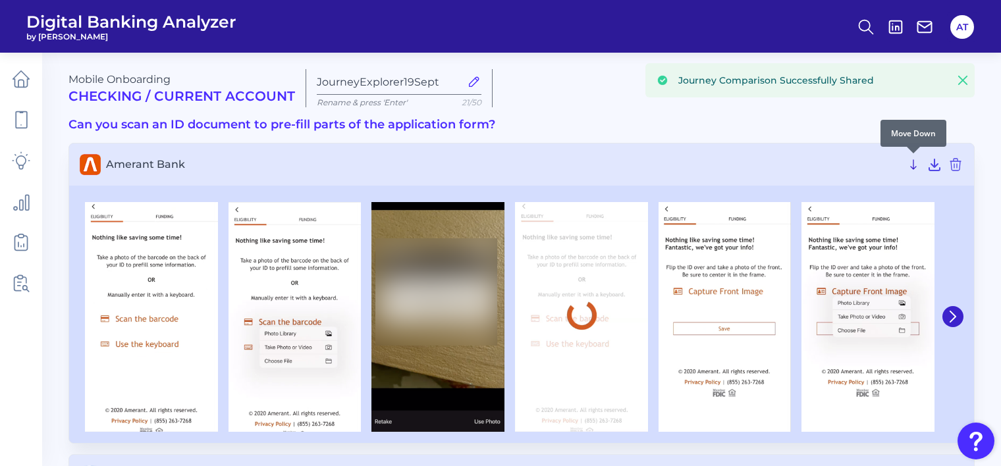
click at [911, 166] on icon at bounding box center [913, 165] width 16 height 16
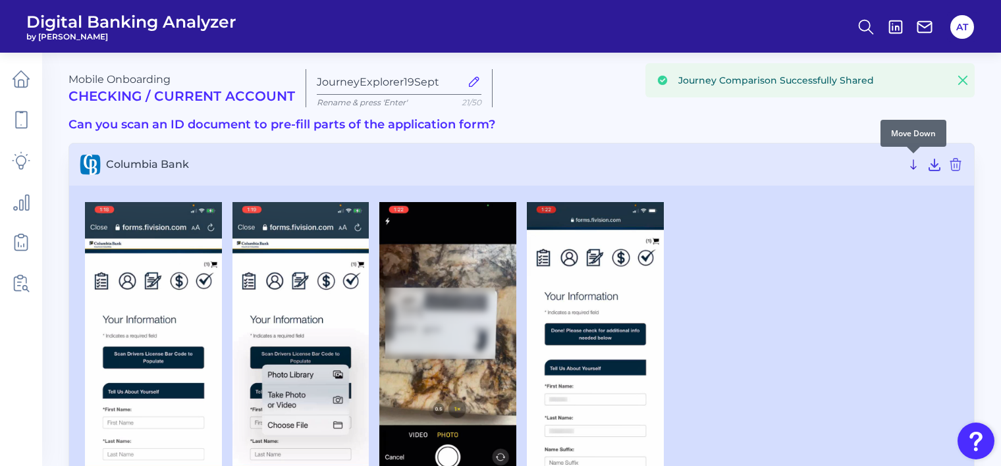
click at [913, 163] on icon at bounding box center [913, 165] width 16 height 16
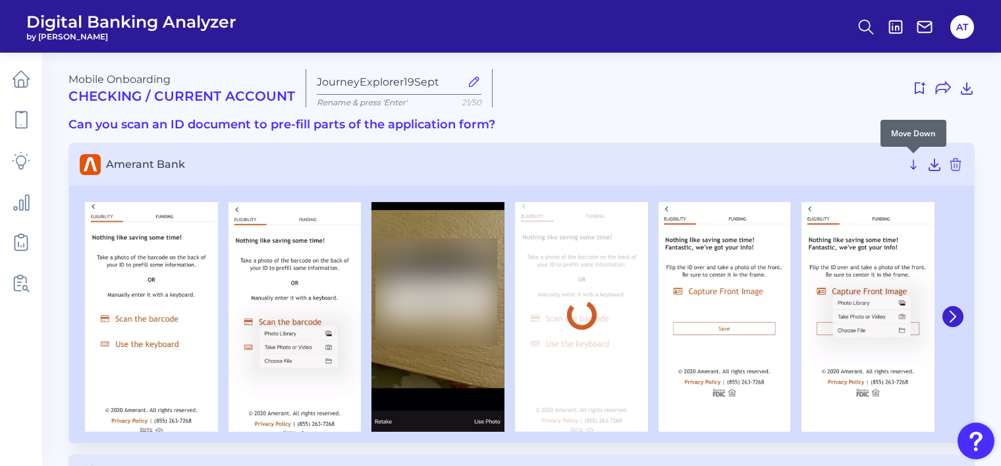
click at [913, 165] on icon at bounding box center [913, 165] width 16 height 16
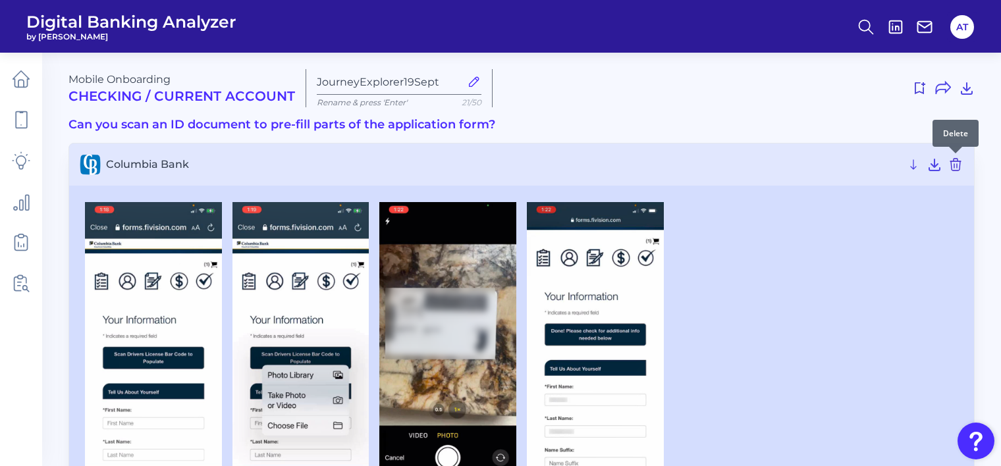
click at [955, 166] on icon at bounding box center [955, 165] width 16 height 16
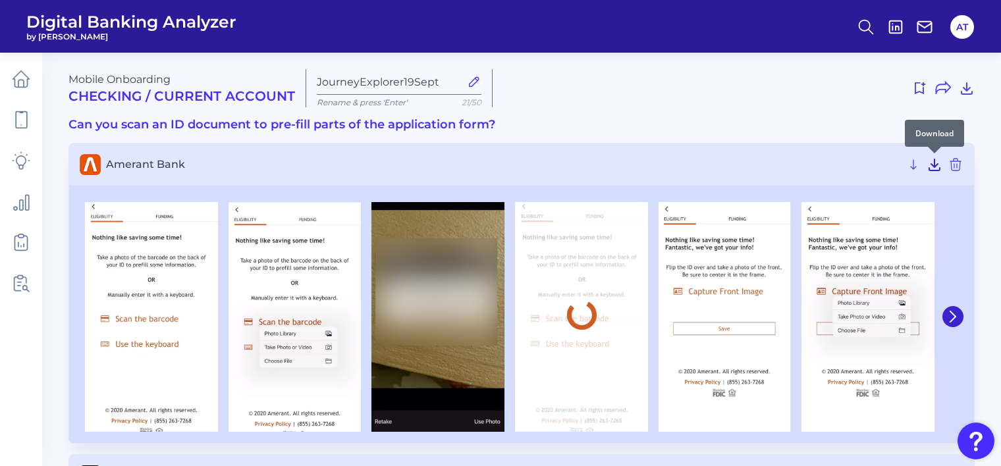
click at [932, 167] on icon at bounding box center [934, 165] width 16 height 16
click at [611, 99] on div "Mobile Onboarding Checking / Current Account JourneyExplorer19Sept Rename & pre…" at bounding box center [521, 88] width 906 height 38
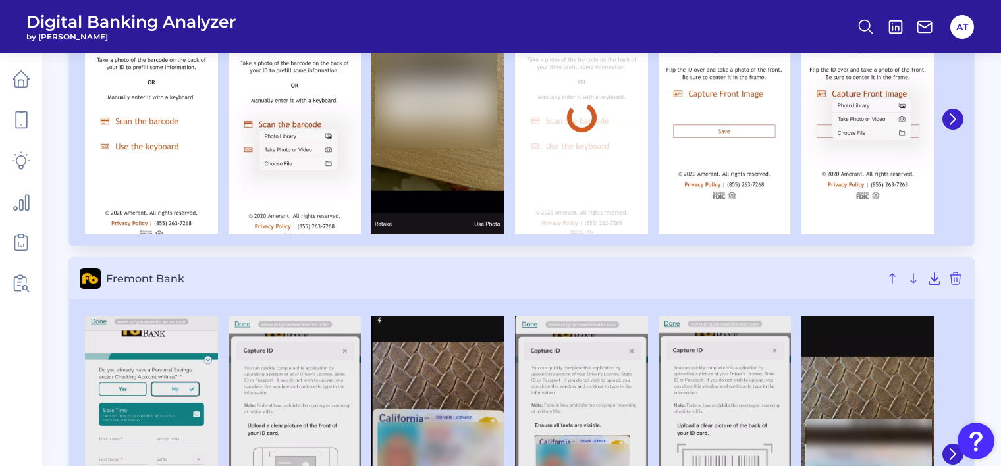
scroll to position [395, 0]
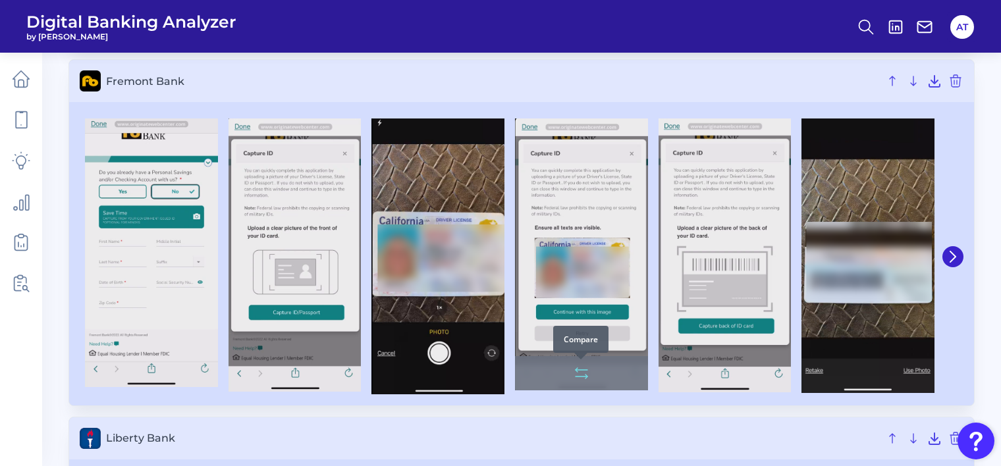
click at [581, 372] on icon at bounding box center [581, 373] width 16 height 16
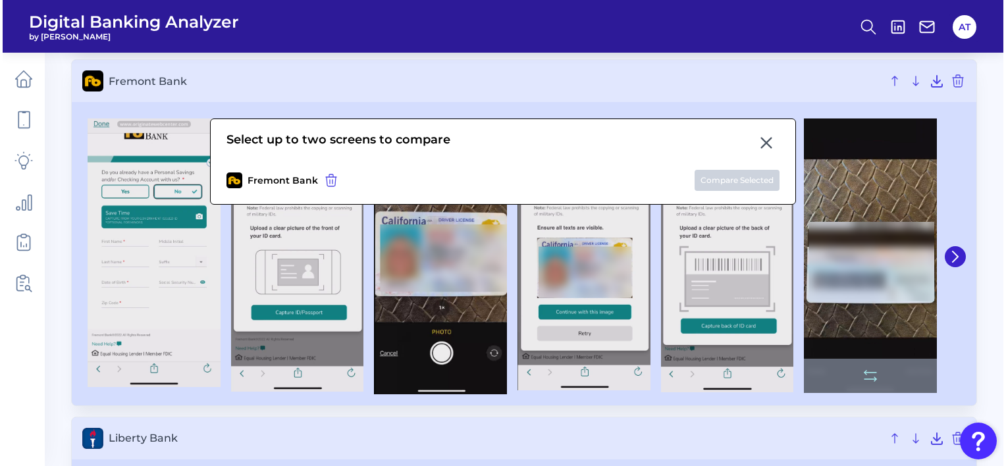
scroll to position [132, 0]
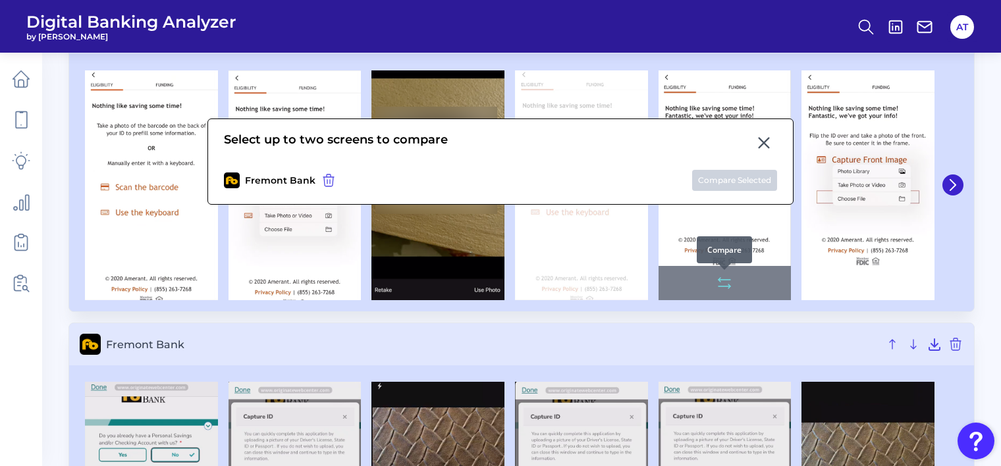
click at [714, 279] on button at bounding box center [724, 283] width 26 height 21
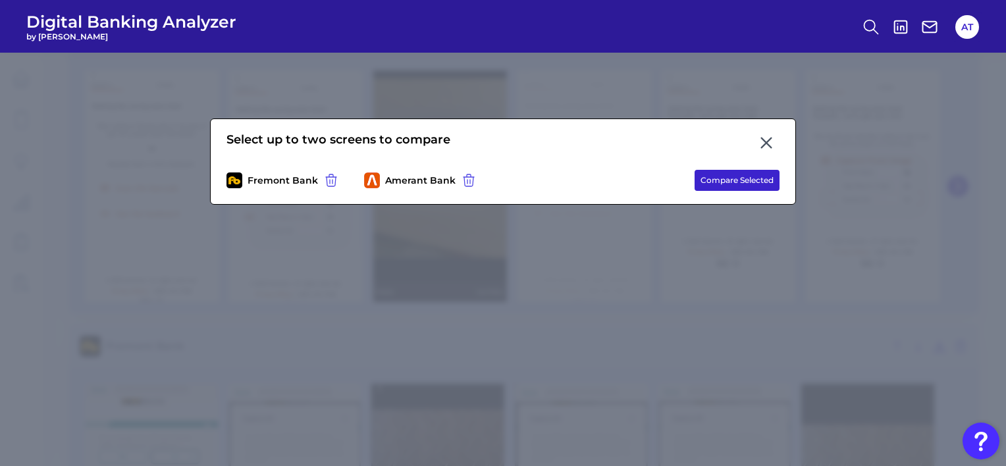
click at [735, 184] on button "Compare Selected" at bounding box center [737, 180] width 85 height 21
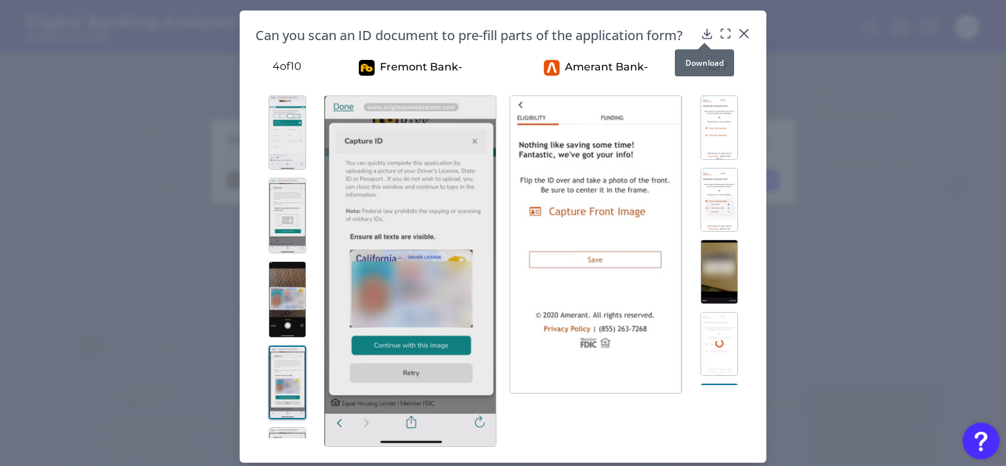
click at [706, 37] on div at bounding box center [704, 42] width 13 height 13
click at [704, 32] on icon at bounding box center [707, 33] width 9 height 9
click at [633, 80] on h3 "Amerant Bank -" at bounding box center [596, 74] width 173 height 28
click at [722, 34] on icon at bounding box center [725, 33] width 13 height 13
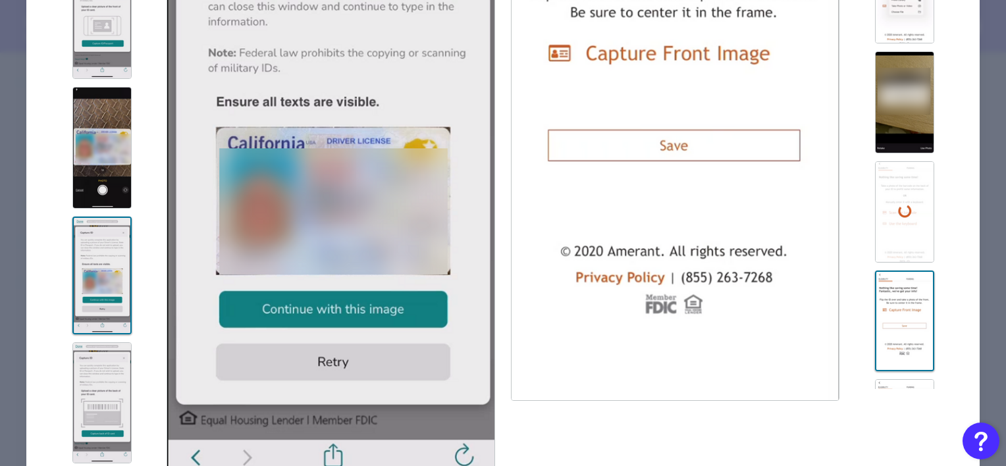
scroll to position [322, 0]
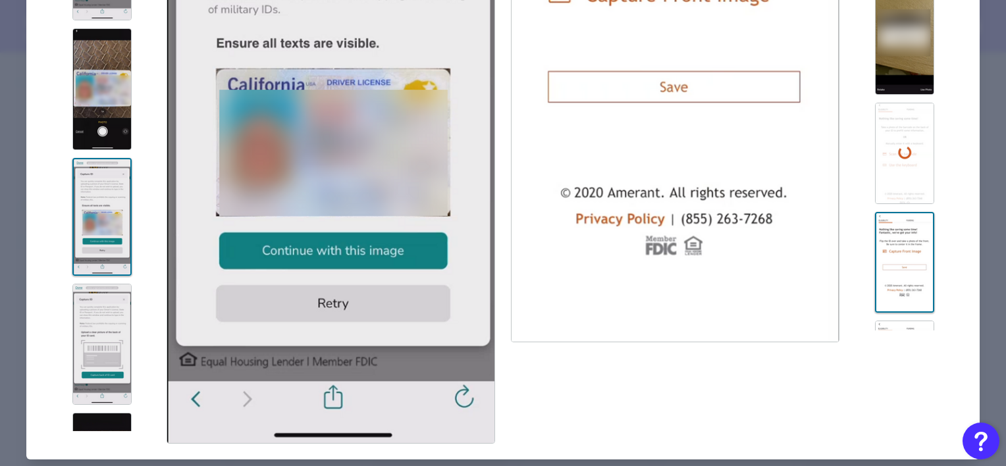
click at [697, 251] on img at bounding box center [675, 58] width 329 height 569
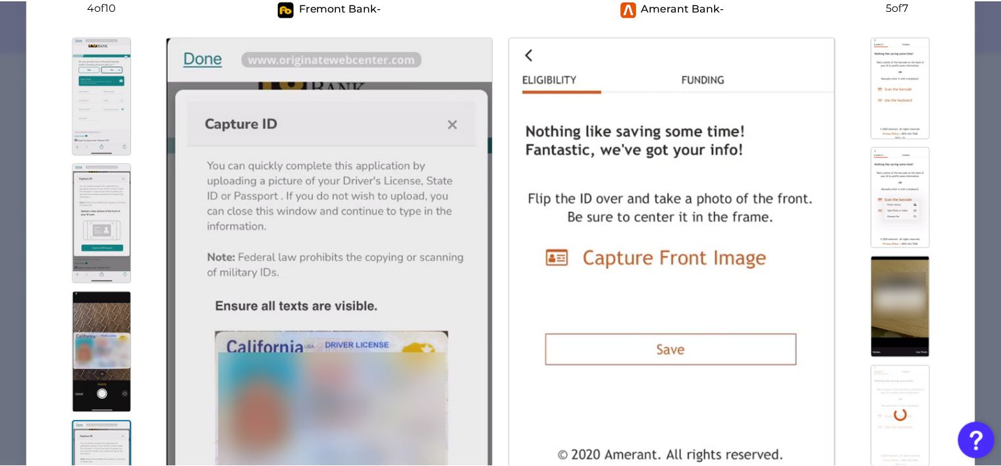
scroll to position [0, 0]
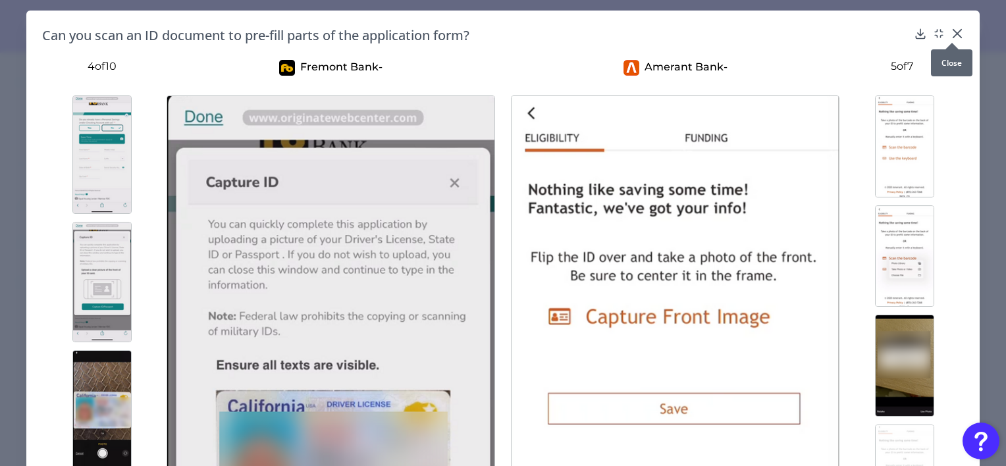
click at [955, 29] on icon at bounding box center [957, 33] width 13 height 13
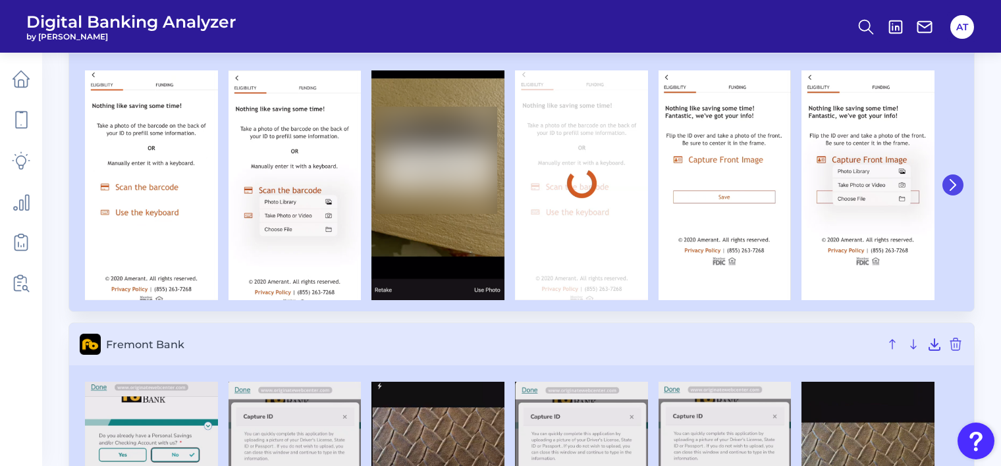
click at [953, 186] on icon at bounding box center [953, 185] width 12 height 12
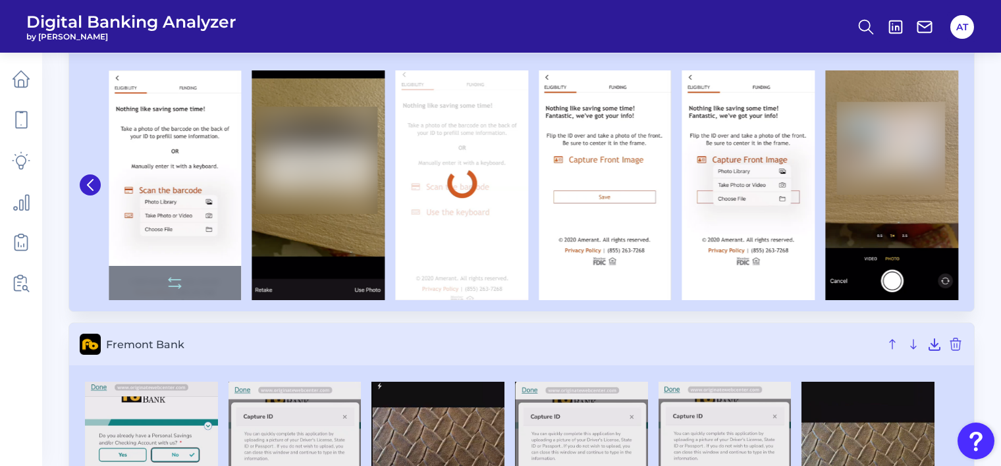
click at [195, 221] on img at bounding box center [175, 185] width 133 height 230
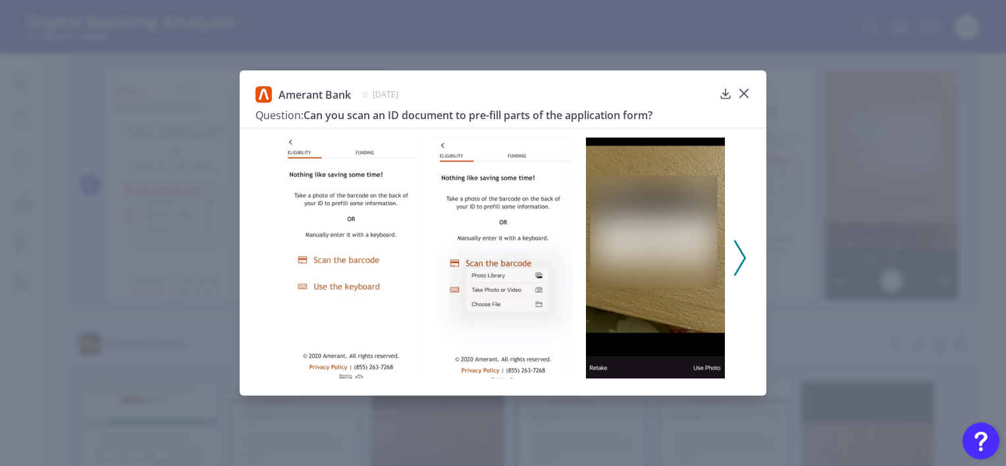
click at [746, 253] on button at bounding box center [739, 258] width 13 height 36
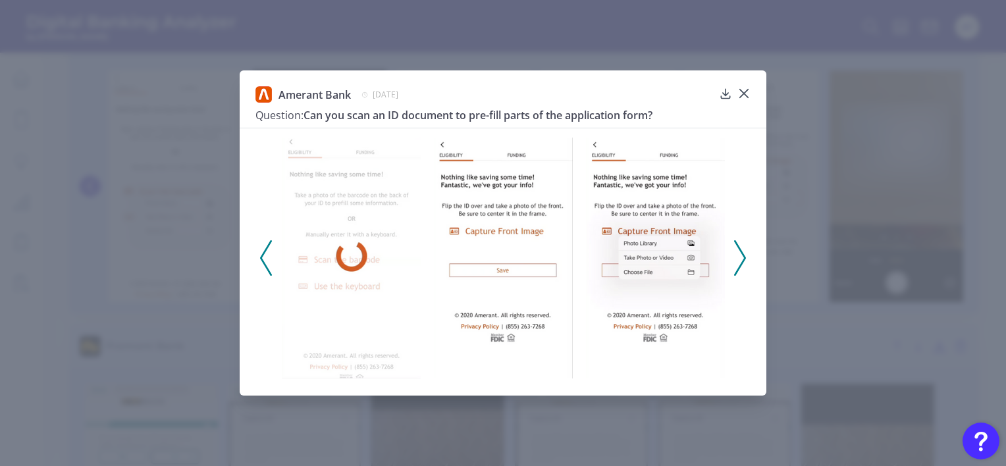
click at [746, 253] on button at bounding box center [739, 258] width 13 height 36
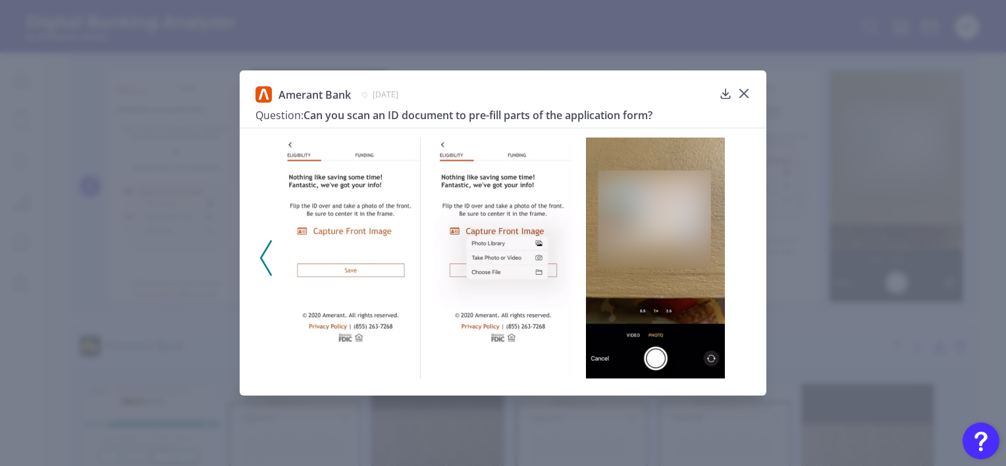
click at [746, 253] on div at bounding box center [503, 254] width 527 height 252
click at [366, 253] on img at bounding box center [351, 258] width 139 height 240
click at [518, 144] on img at bounding box center [503, 258] width 139 height 240
click at [749, 92] on icon at bounding box center [743, 93] width 13 height 13
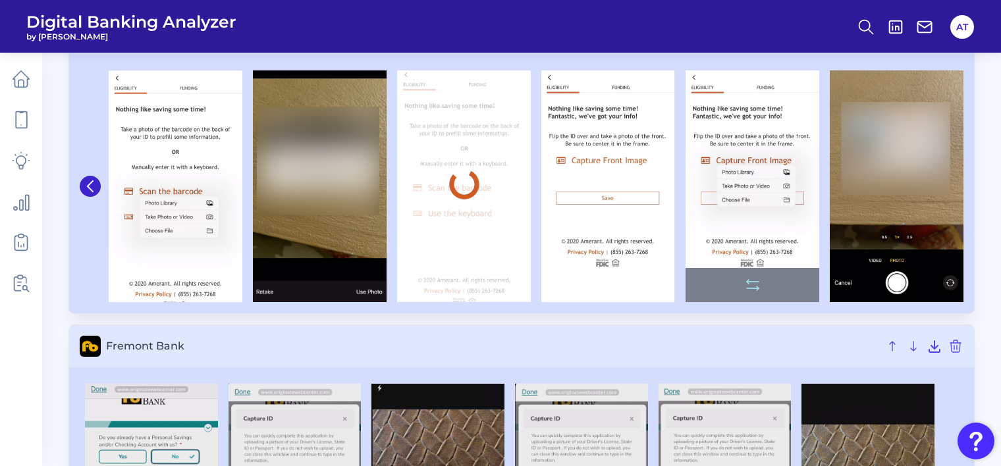
scroll to position [395, 0]
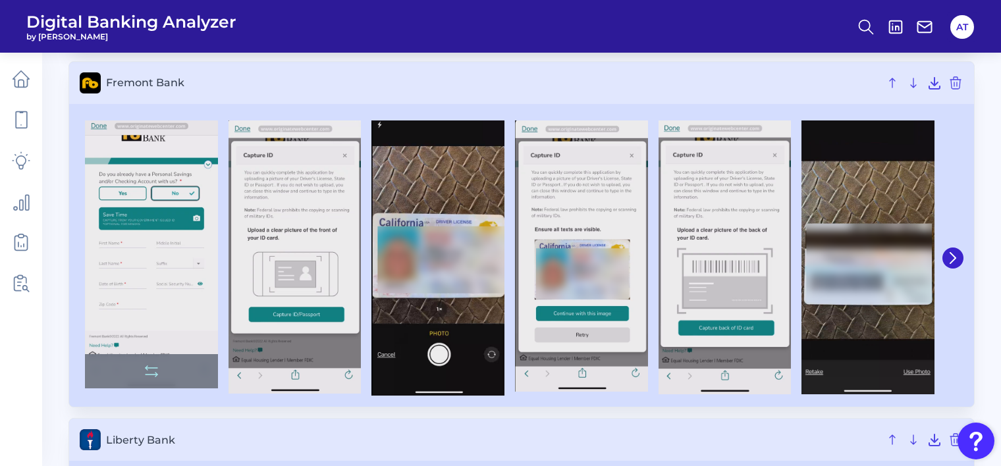
click at [185, 333] on img at bounding box center [151, 254] width 133 height 269
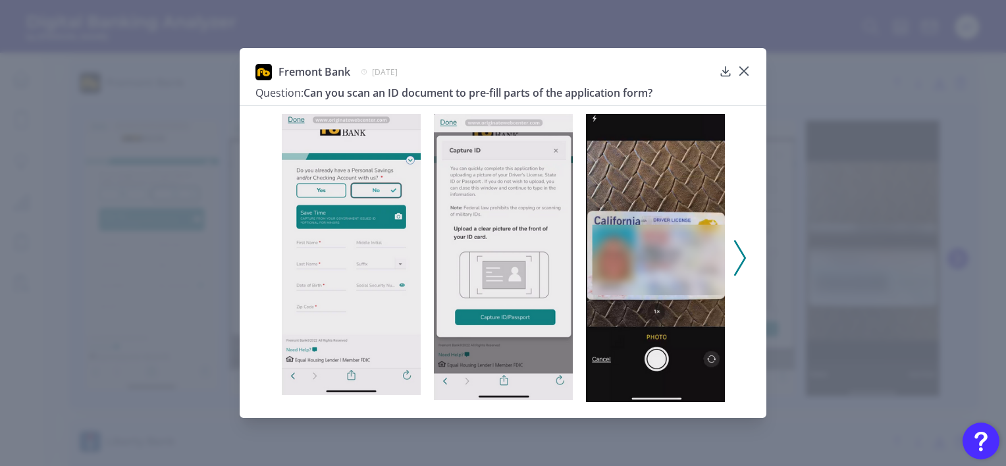
click at [741, 252] on polyline at bounding box center [740, 258] width 10 height 34
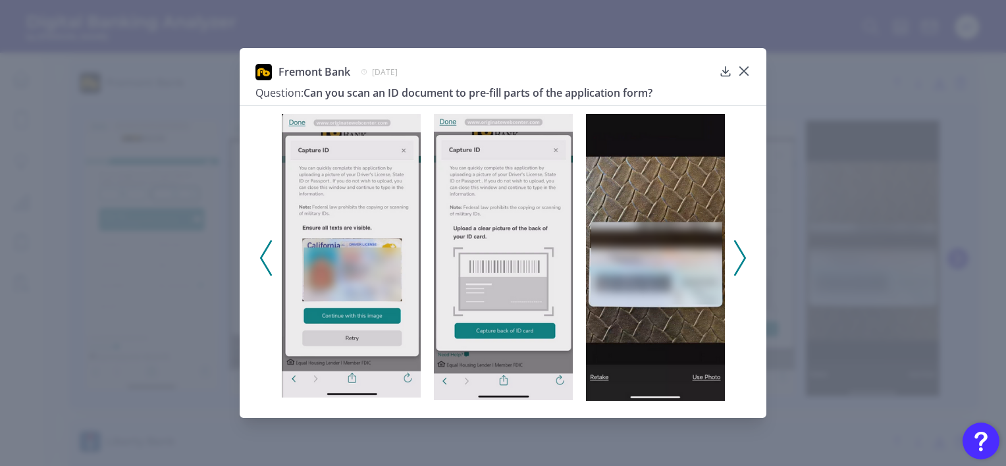
click at [741, 252] on polyline at bounding box center [740, 258] width 10 height 34
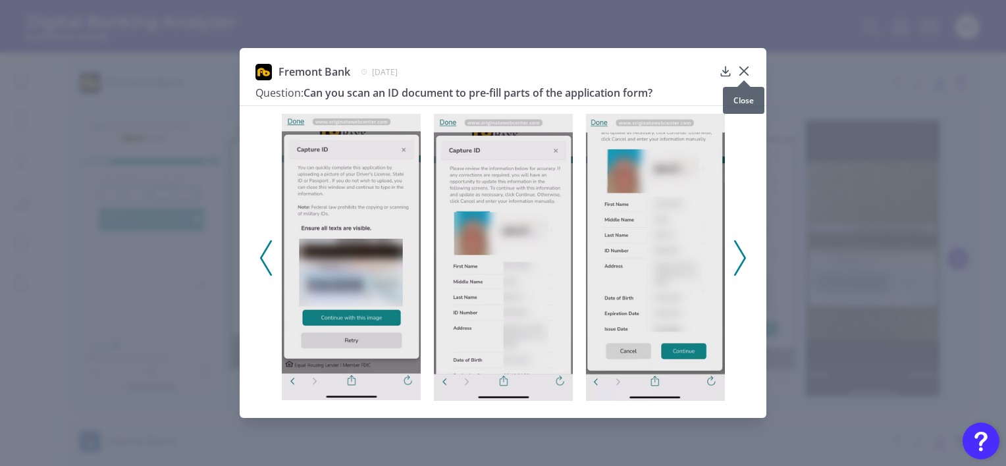
click at [741, 72] on icon at bounding box center [743, 71] width 13 height 13
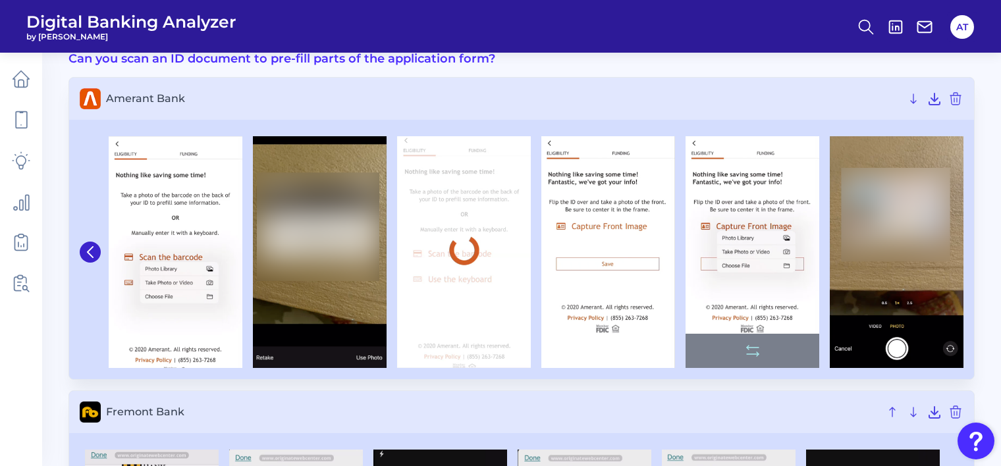
scroll to position [0, 0]
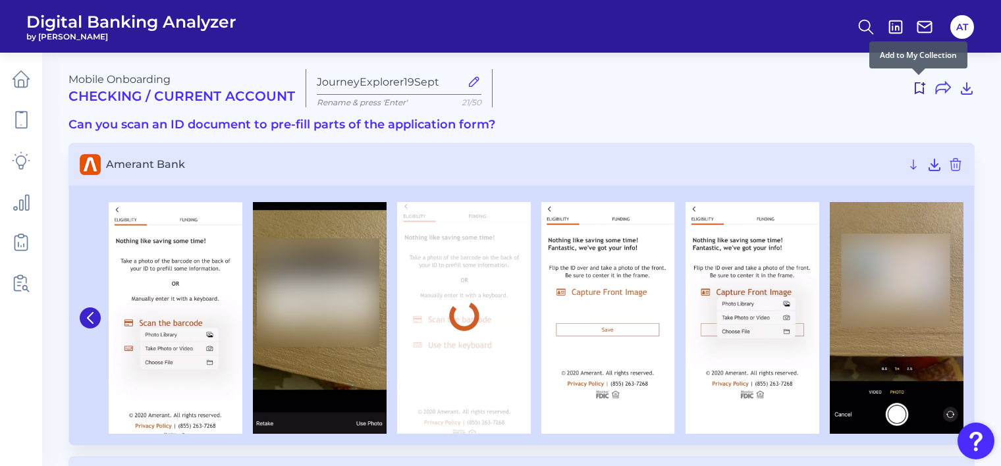
click at [918, 92] on use at bounding box center [920, 88] width 11 height 12
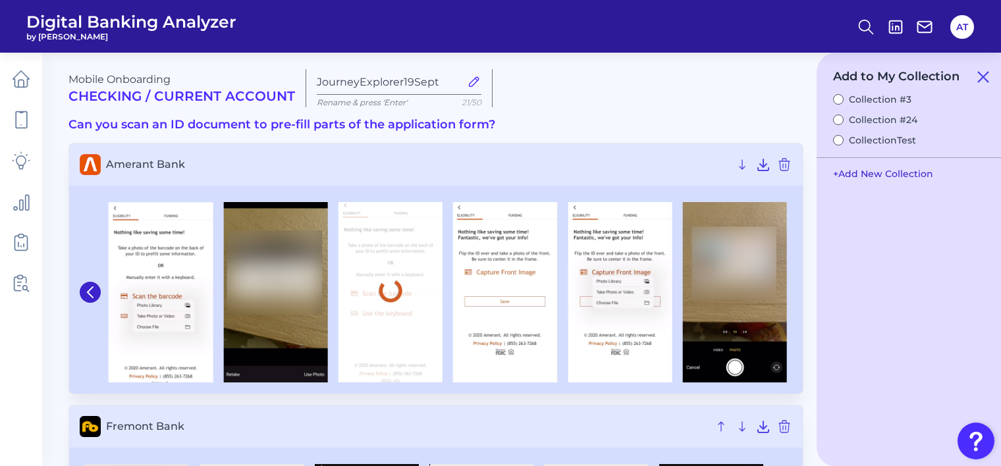
click at [853, 176] on button "+ Add New Collection" at bounding box center [882, 173] width 113 height 25
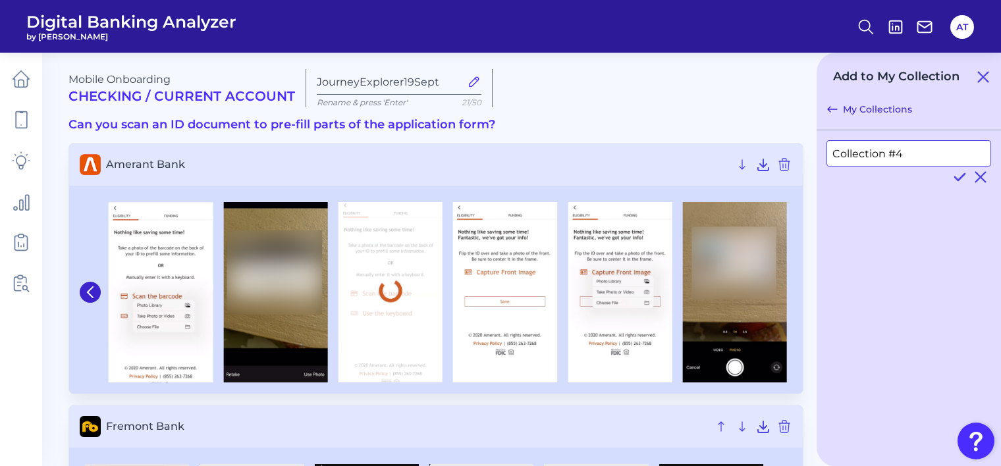
drag, startPoint x: 912, startPoint y: 149, endPoint x: 809, endPoint y: 161, distance: 104.0
type input "19SeptCol"
click at [959, 177] on icon at bounding box center [959, 177] width 16 height 16
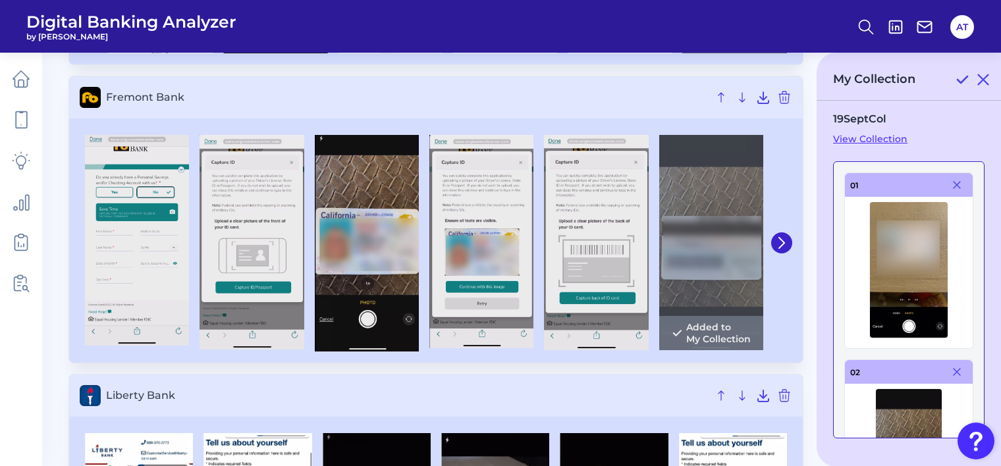
scroll to position [108, 0]
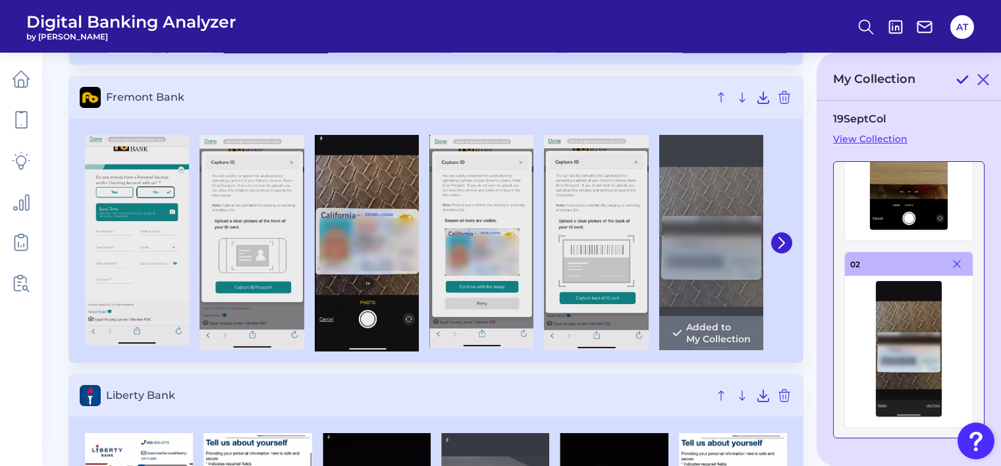
click at [959, 76] on icon at bounding box center [962, 80] width 16 height 16
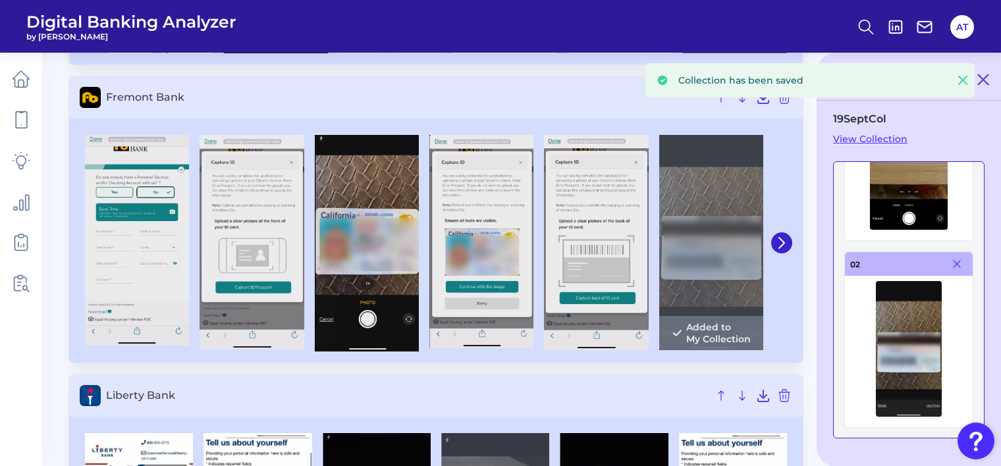
click at [882, 137] on link "View Collection" at bounding box center [908, 139] width 151 height 12
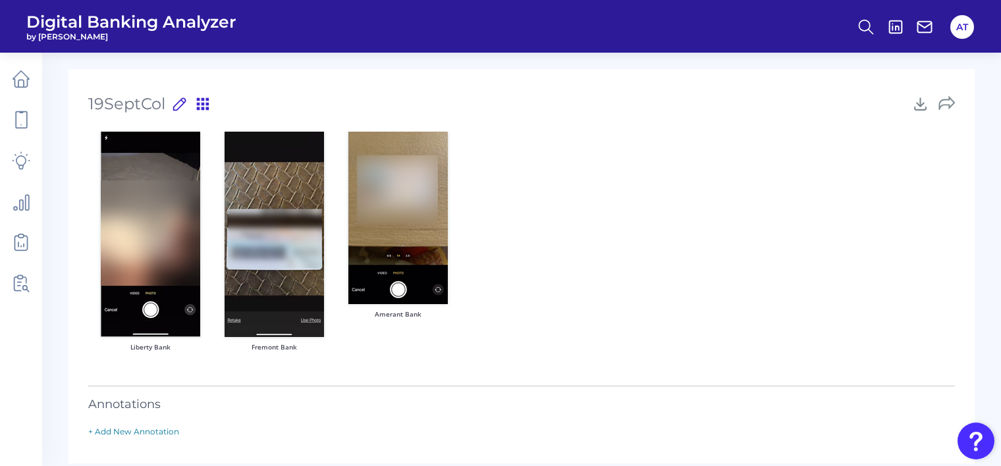
click at [164, 103] on span "19SeptCol" at bounding box center [126, 104] width 77 height 30
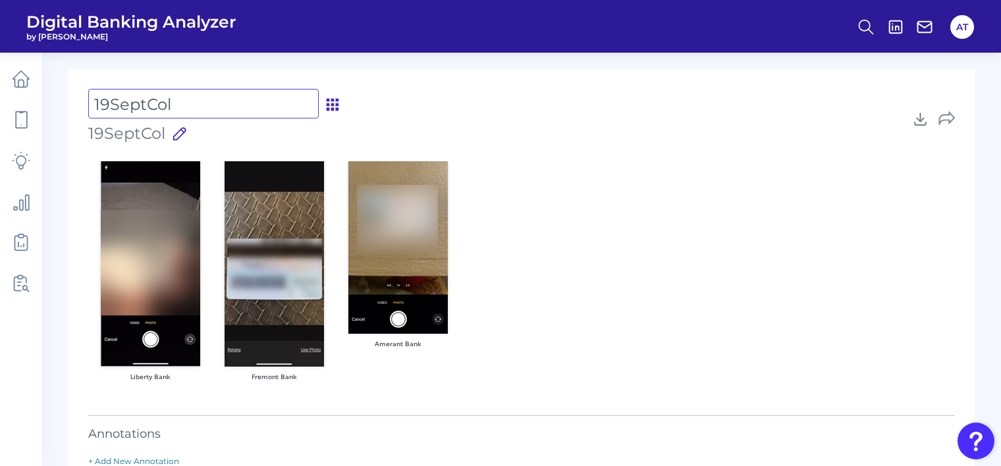
click at [164, 103] on input "19SeptCol" at bounding box center [203, 104] width 230 height 30
type input "19SeptColTest"
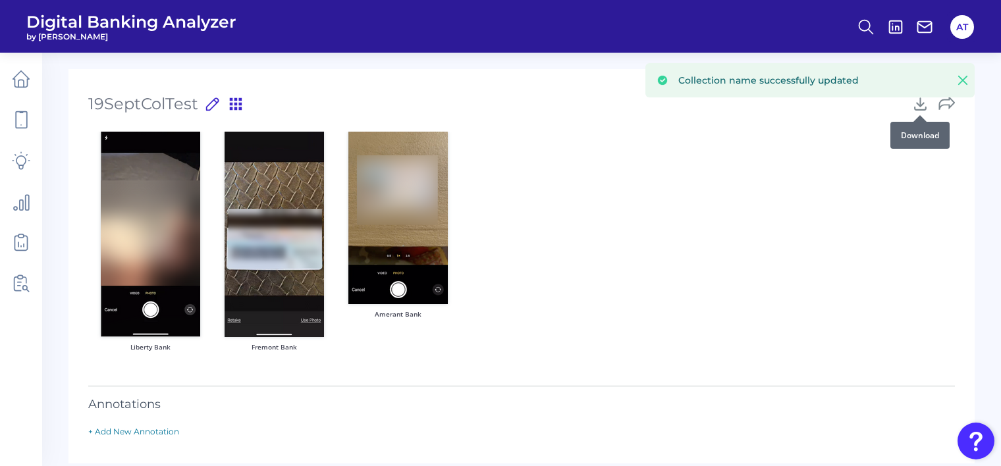
click at [918, 103] on icon at bounding box center [920, 104] width 11 height 12
click at [949, 103] on icon at bounding box center [946, 103] width 16 height 16
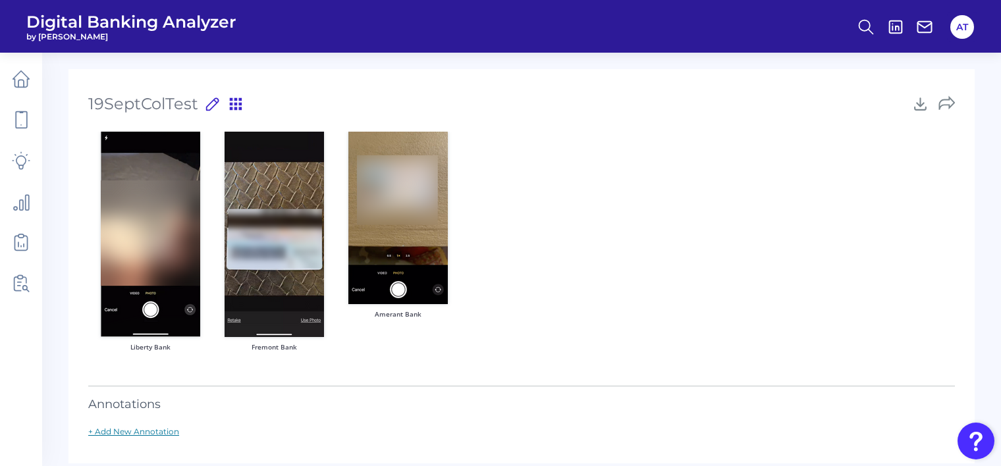
click at [139, 429] on link "+ Add New Annotation" at bounding box center [133, 432] width 91 height 10
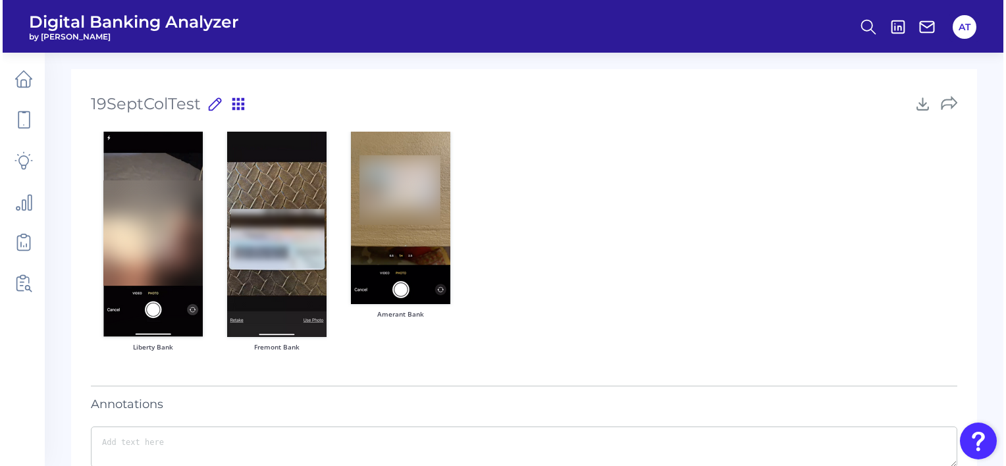
scroll to position [97, 0]
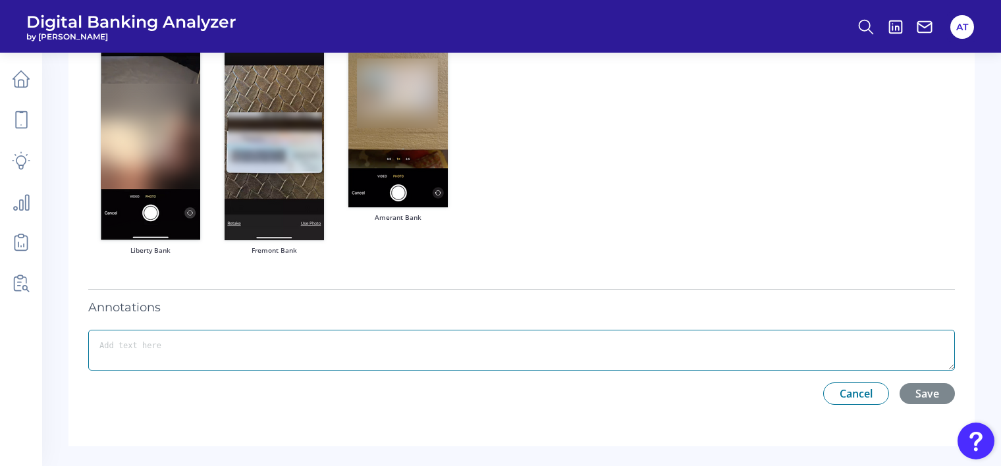
click at [461, 352] on textarea at bounding box center [521, 350] width 866 height 41
type textarea "Testing."
click at [936, 395] on button "Save" at bounding box center [926, 393] width 55 height 21
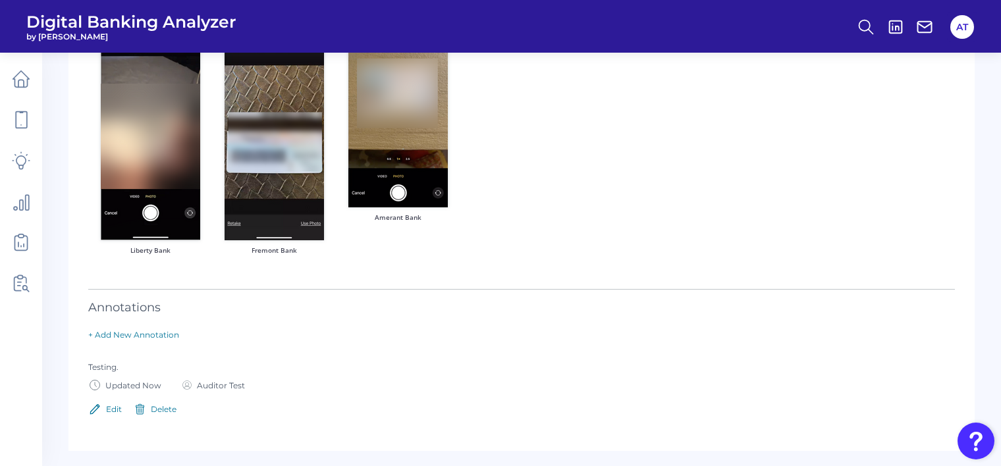
click at [164, 412] on div "Delete" at bounding box center [164, 409] width 26 height 10
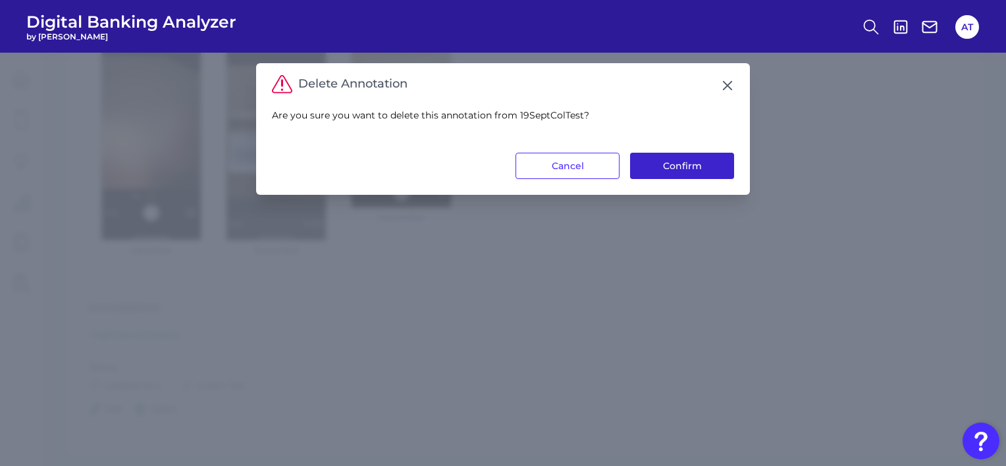
click at [701, 156] on button "Confirm" at bounding box center [682, 166] width 104 height 26
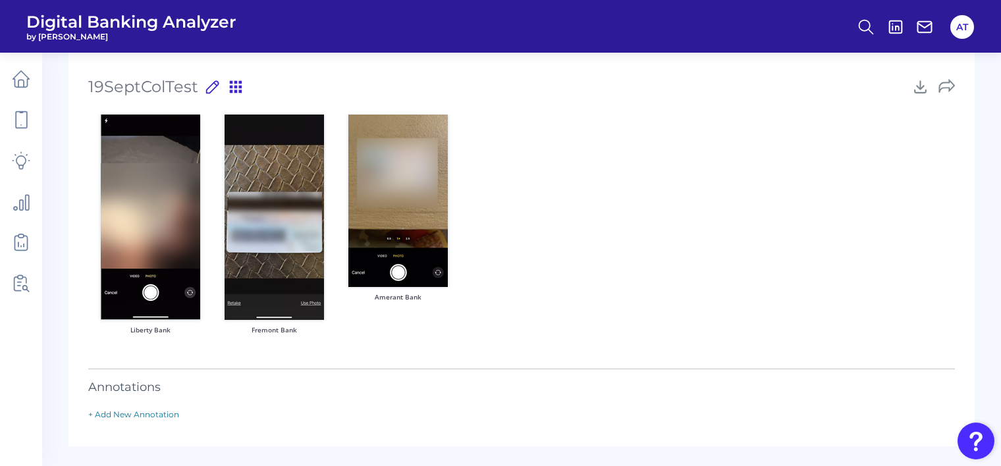
scroll to position [0, 0]
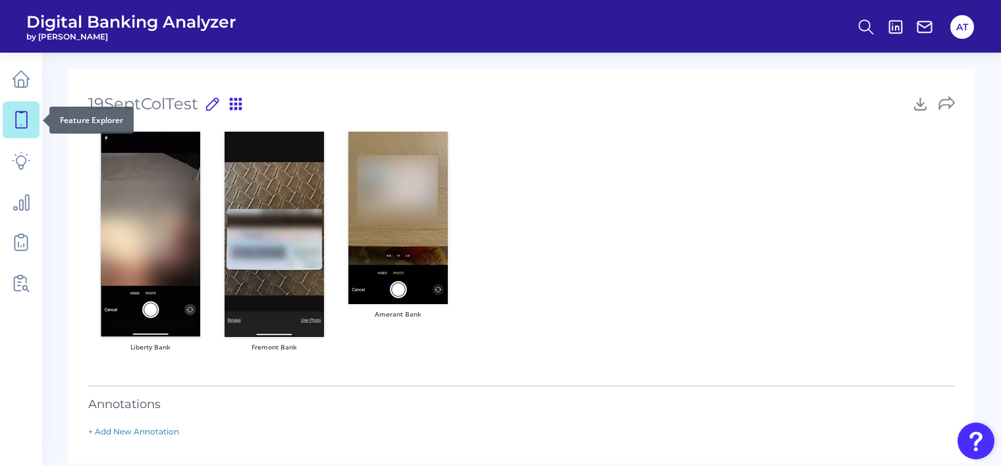
click at [17, 117] on icon at bounding box center [21, 120] width 18 height 18
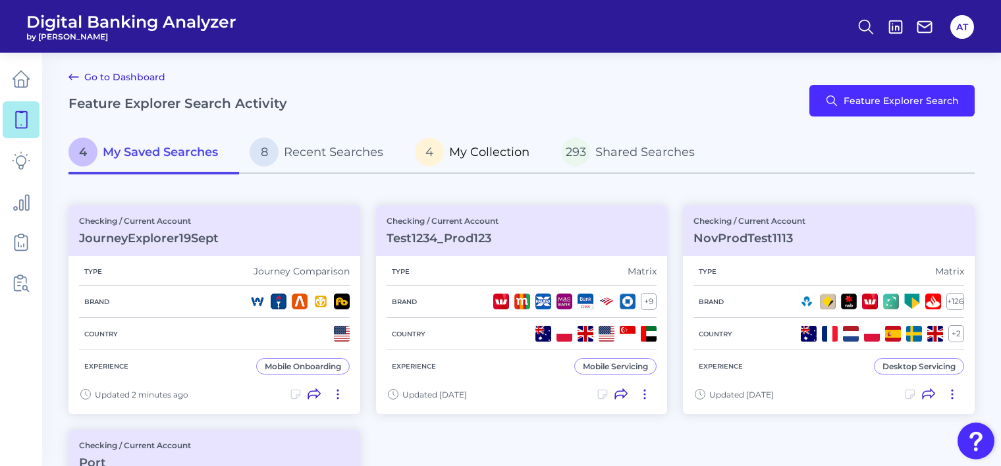
click at [461, 152] on span "My Collection" at bounding box center [489, 152] width 80 height 14
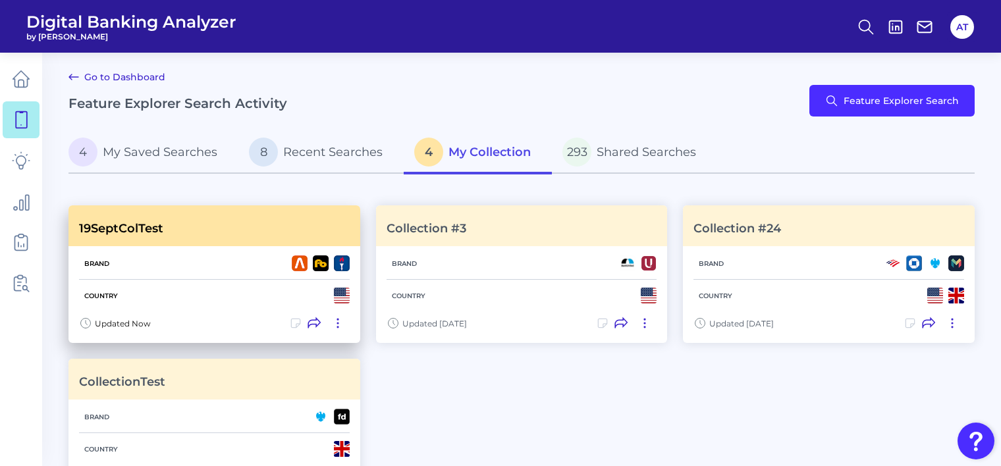
click at [294, 321] on icon at bounding box center [295, 323] width 13 height 13
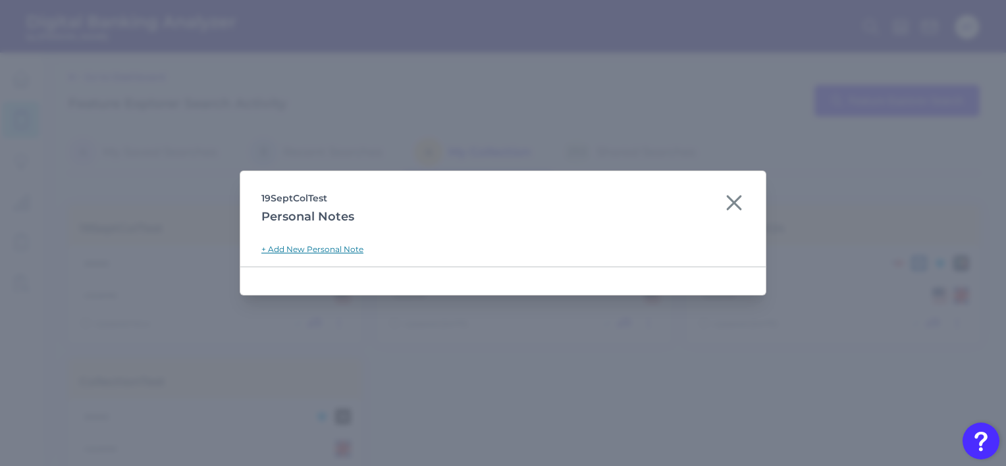
click at [316, 246] on link "+ Add New Personal Note" at bounding box center [312, 249] width 102 height 10
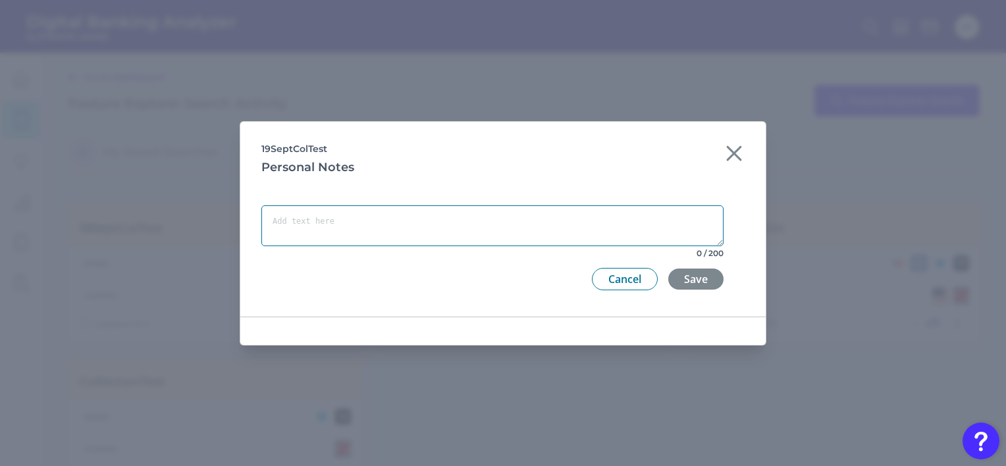
click at [434, 226] on textarea at bounding box center [492, 225] width 462 height 41
type textarea "SusantaTest"
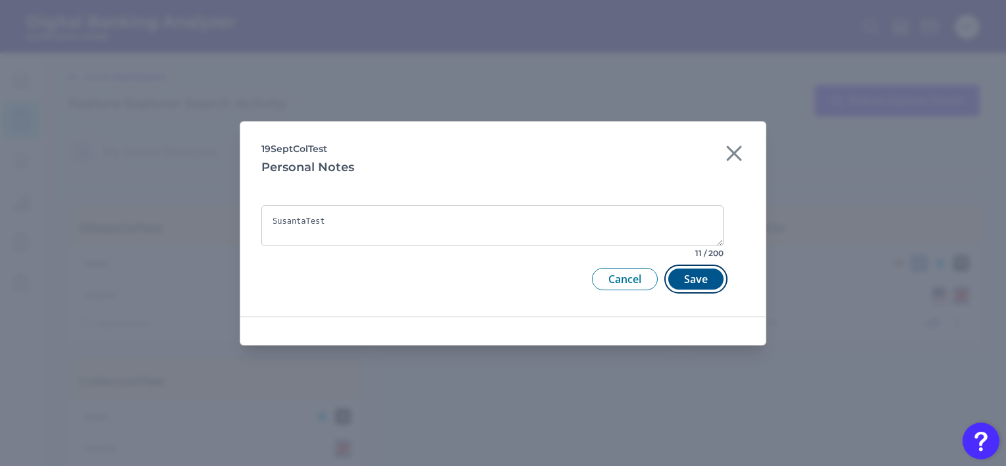
click at [708, 284] on button "Save" at bounding box center [695, 279] width 55 height 21
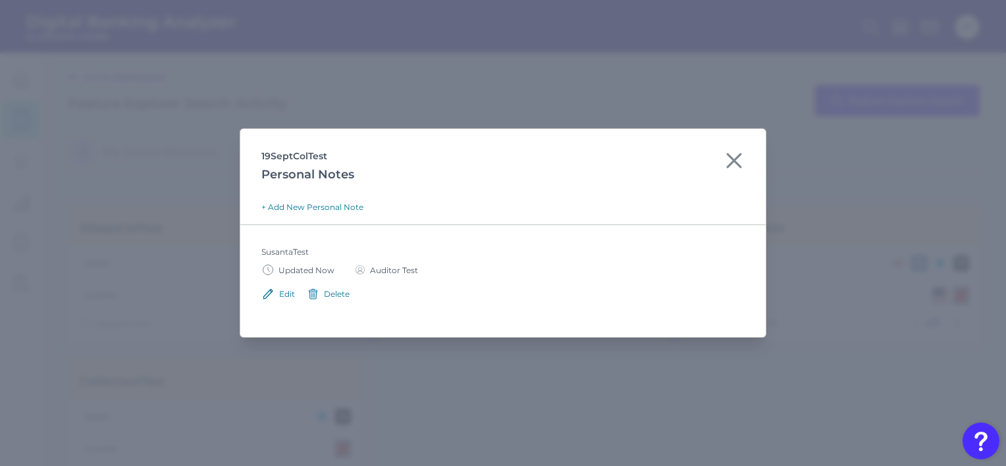
click at [274, 294] on icon at bounding box center [268, 294] width 14 height 14
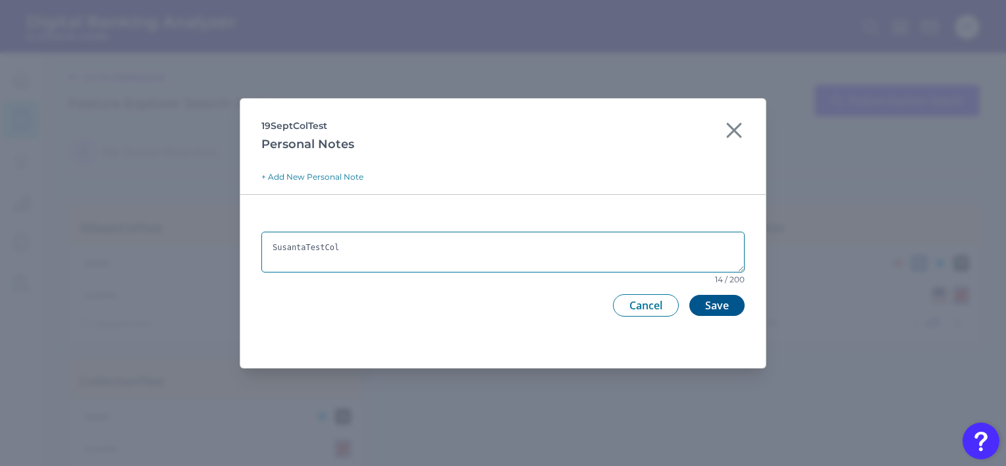
type textarea "SusantaTestCol"
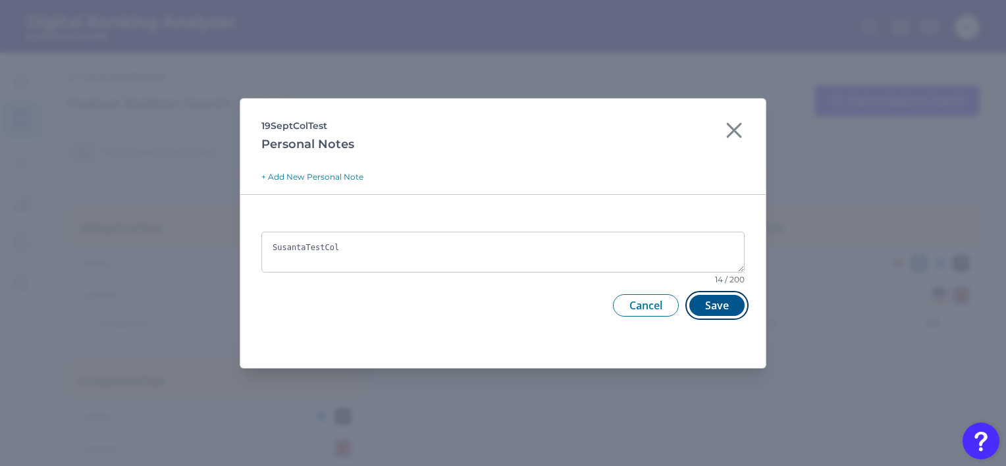
click at [710, 305] on button "Save" at bounding box center [716, 305] width 55 height 21
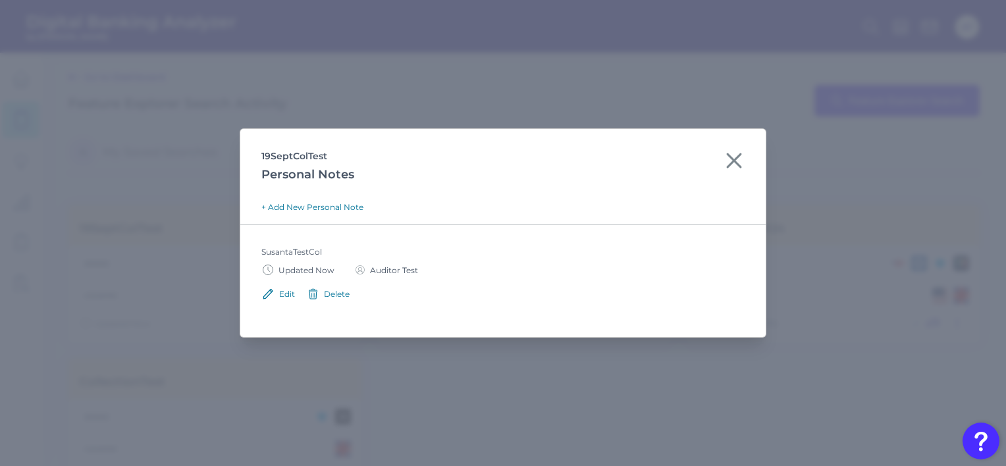
click at [334, 292] on div "Delete" at bounding box center [337, 294] width 26 height 10
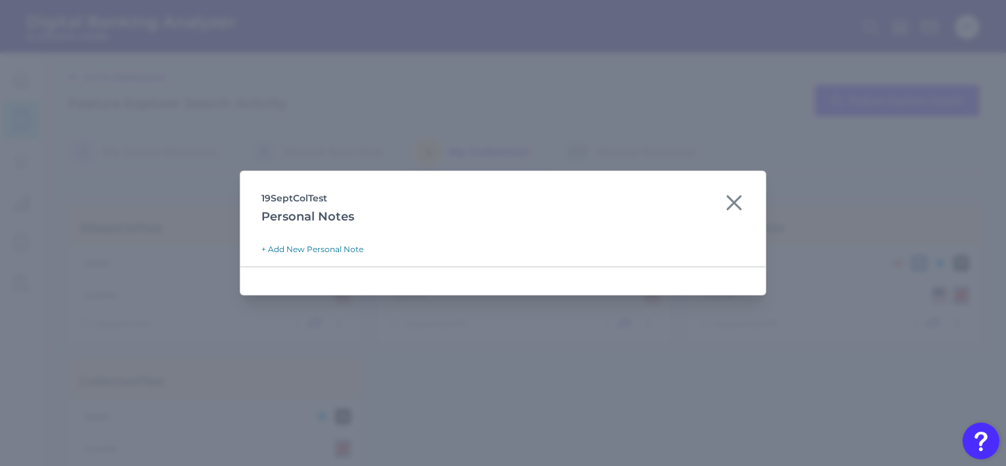
click at [733, 205] on icon at bounding box center [734, 202] width 13 height 13
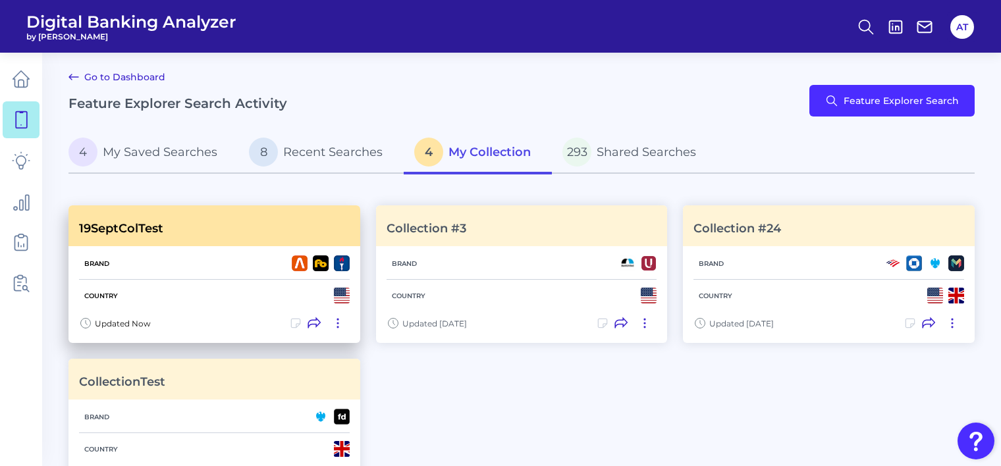
click at [313, 327] on icon at bounding box center [313, 323] width 13 height 13
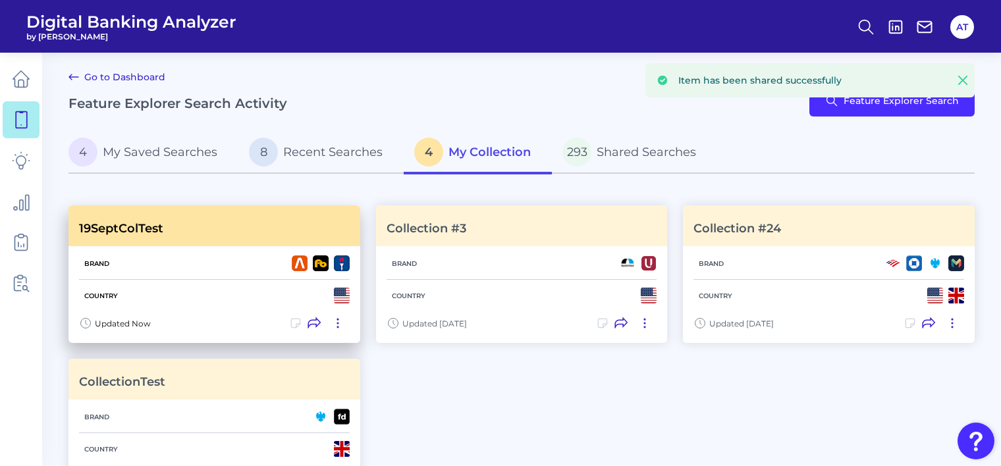
click at [337, 327] on icon at bounding box center [337, 323] width 1 height 9
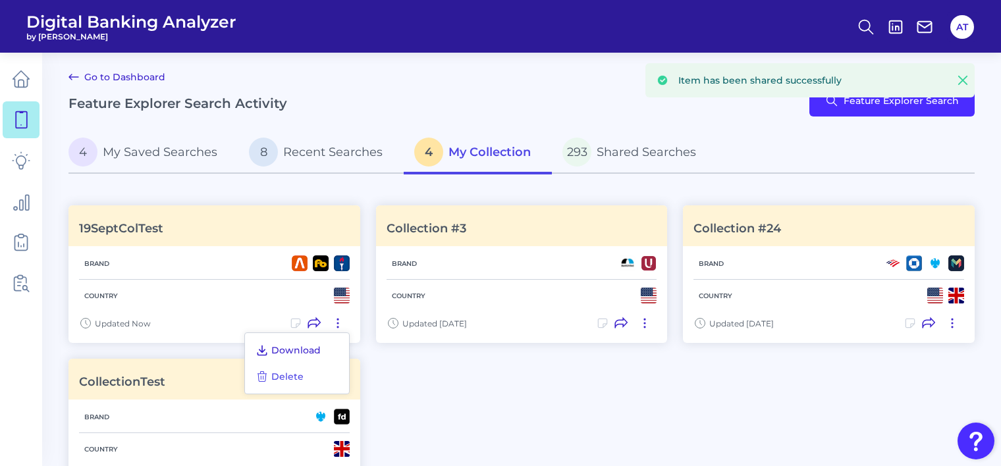
click at [300, 352] on span "Download" at bounding box center [295, 350] width 49 height 12
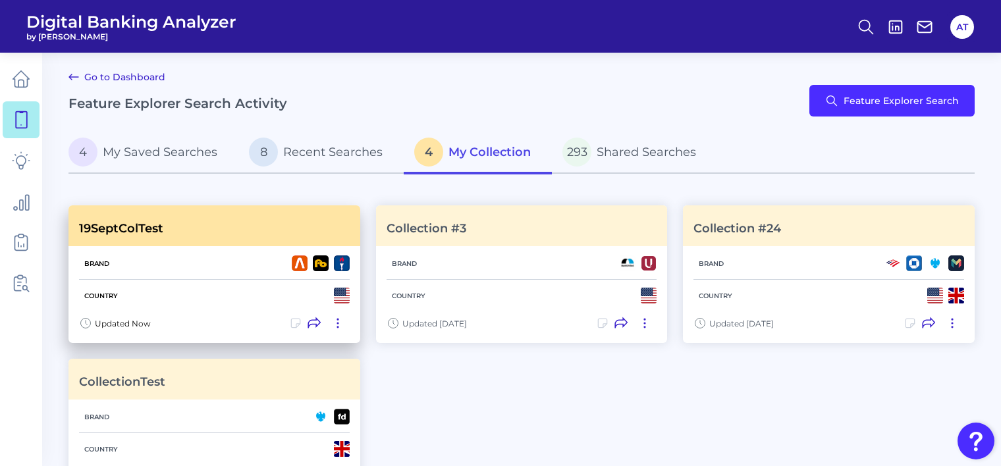
click at [338, 324] on icon at bounding box center [337, 323] width 13 height 13
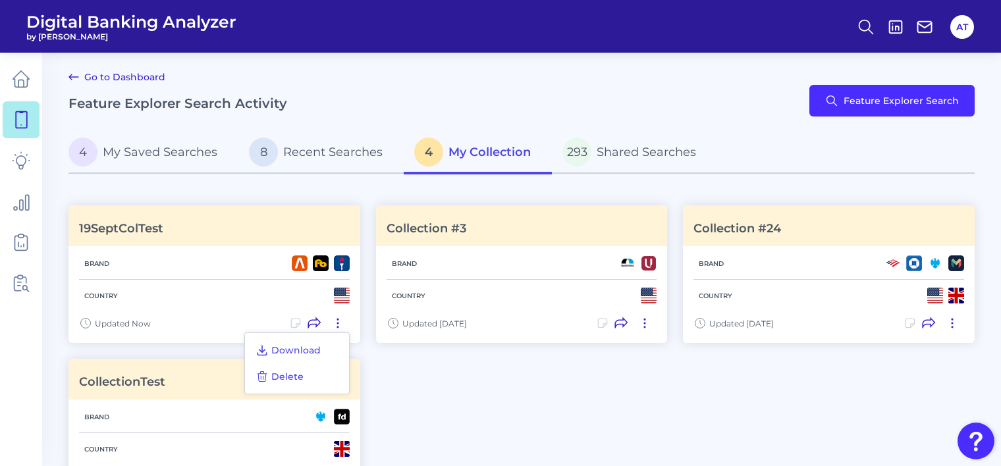
click at [308, 374] on div "Download Delete" at bounding box center [296, 363] width 105 height 62
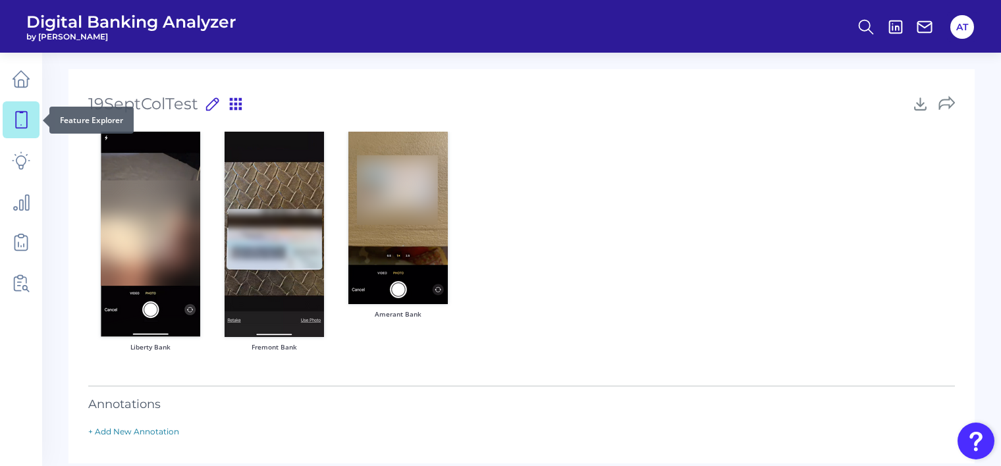
click at [28, 124] on icon at bounding box center [21, 120] width 18 height 18
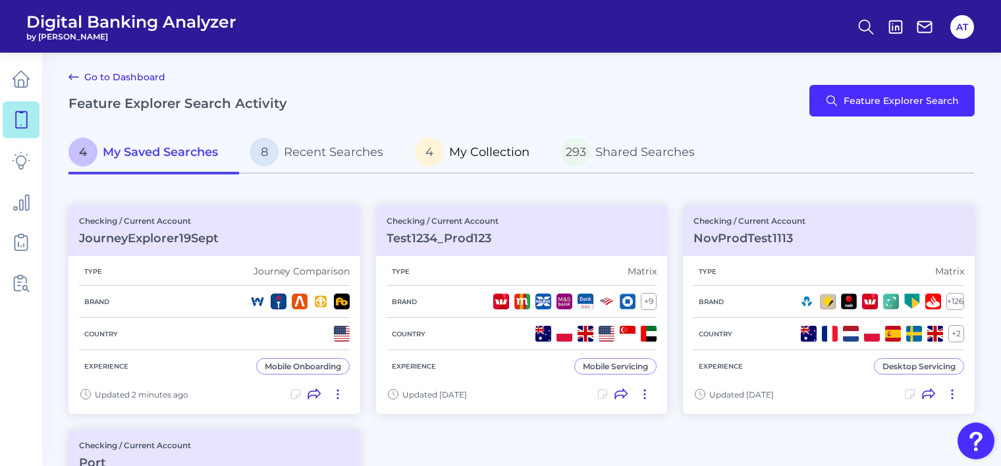
click at [490, 146] on span "My Collection" at bounding box center [489, 152] width 80 height 14
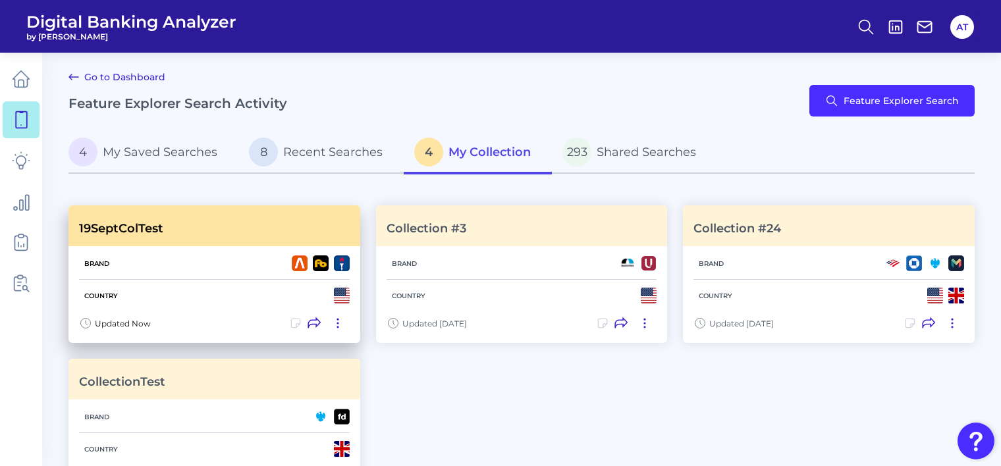
click at [338, 324] on icon at bounding box center [337, 323] width 13 height 13
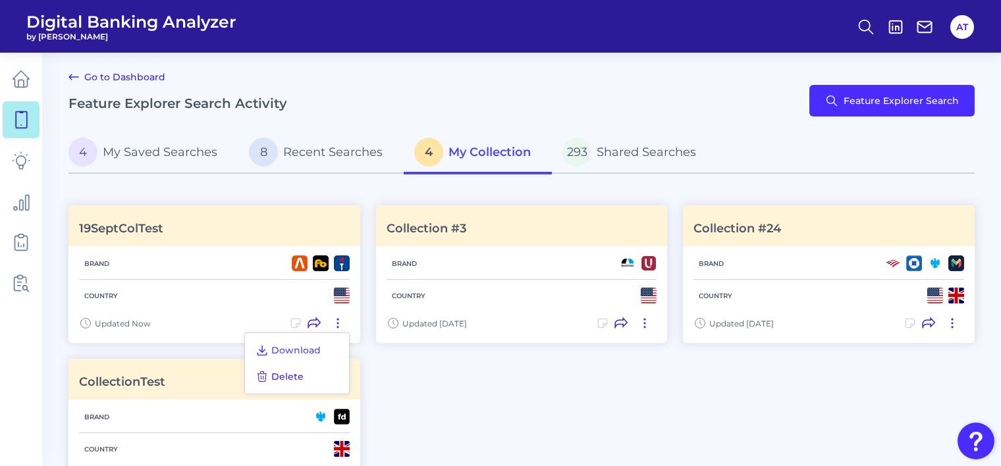
click at [289, 374] on span "Delete" at bounding box center [287, 377] width 32 height 12
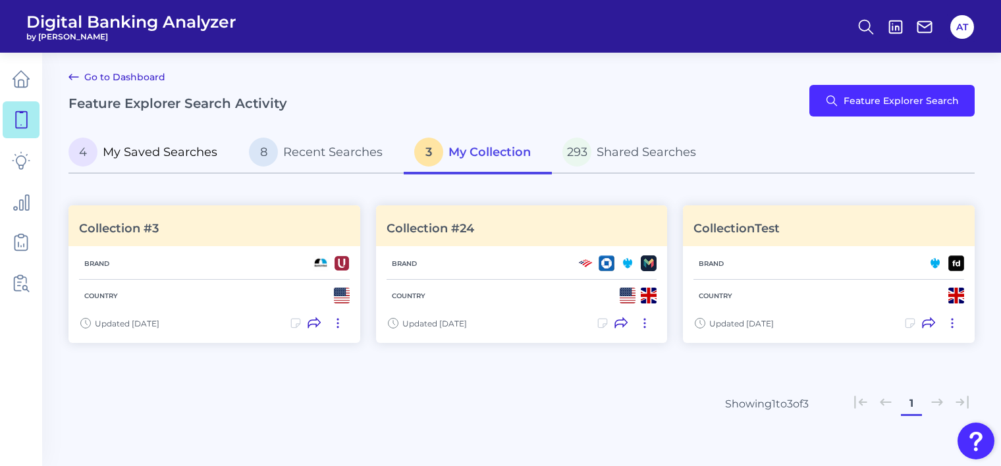
click at [180, 155] on span "My Saved Searches" at bounding box center [160, 152] width 115 height 14
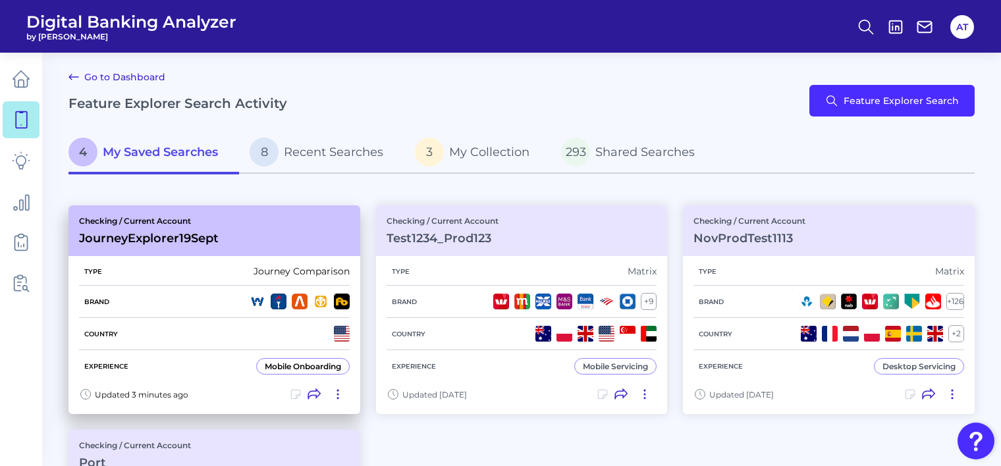
click at [300, 363] on div "Mobile Onboarding" at bounding box center [303, 366] width 76 height 10
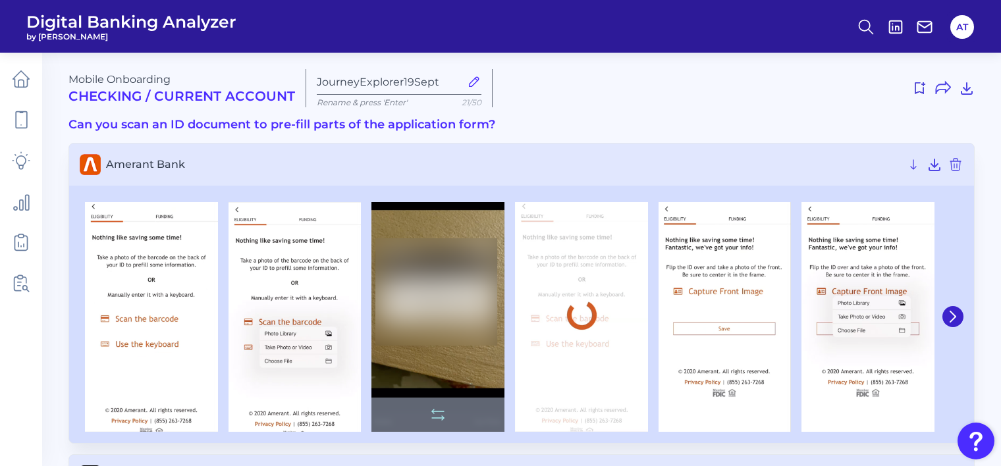
scroll to position [329, 0]
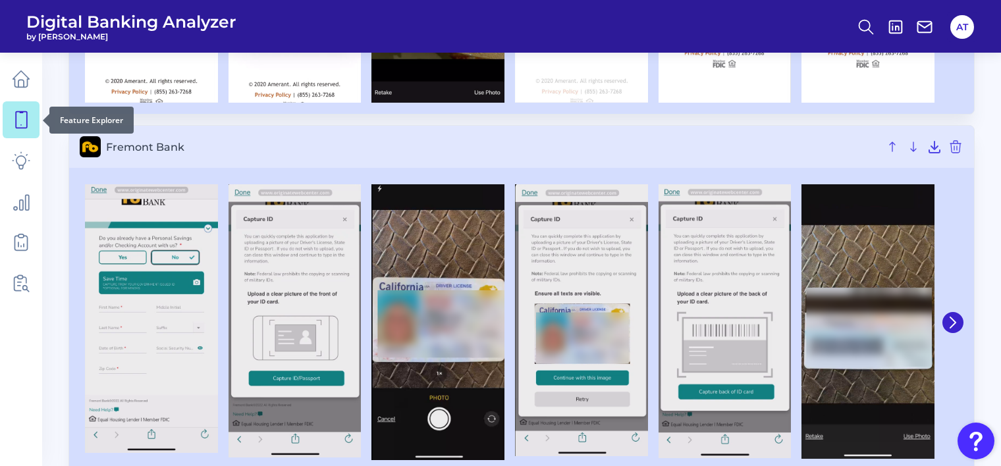
click at [21, 124] on icon at bounding box center [21, 120] width 18 height 18
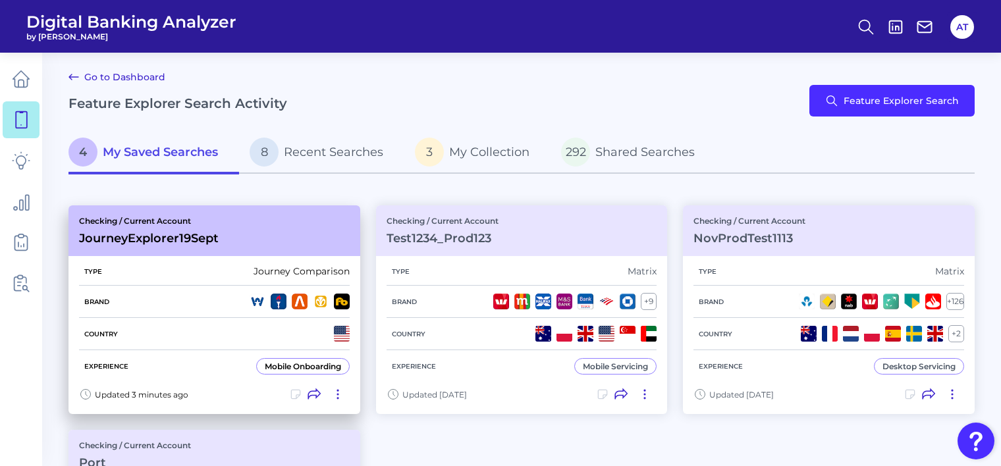
click at [295, 390] on icon at bounding box center [295, 394] width 13 height 13
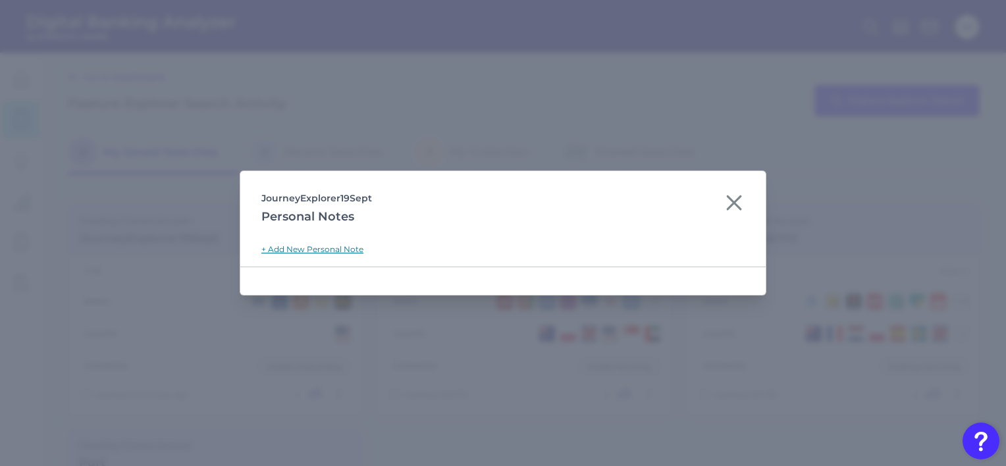
click at [321, 250] on link "+ Add New Personal Note" at bounding box center [312, 249] width 102 height 10
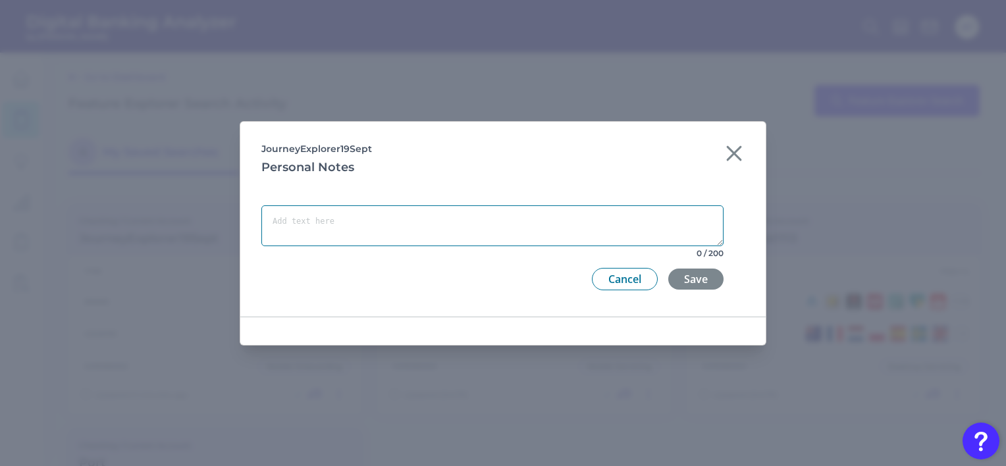
click at [444, 229] on textarea at bounding box center [492, 225] width 462 height 41
type textarea "Susantatest"
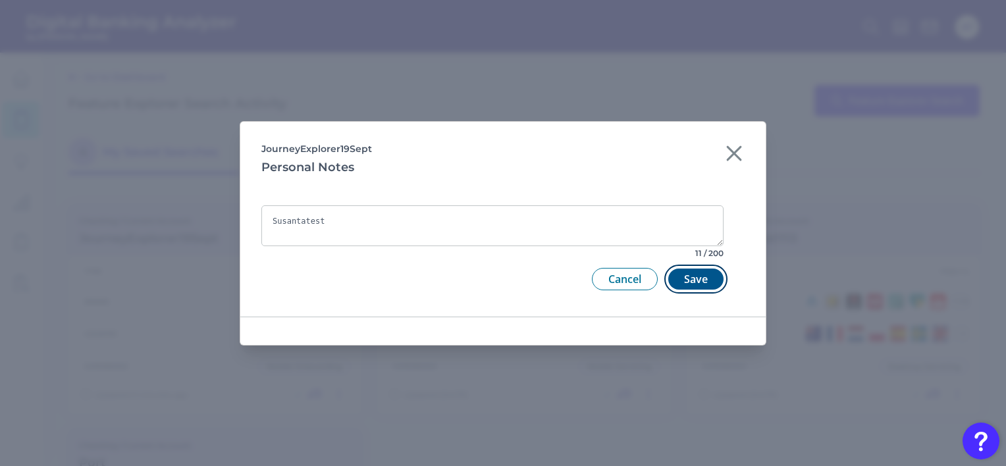
click at [708, 283] on button "Save" at bounding box center [695, 279] width 55 height 21
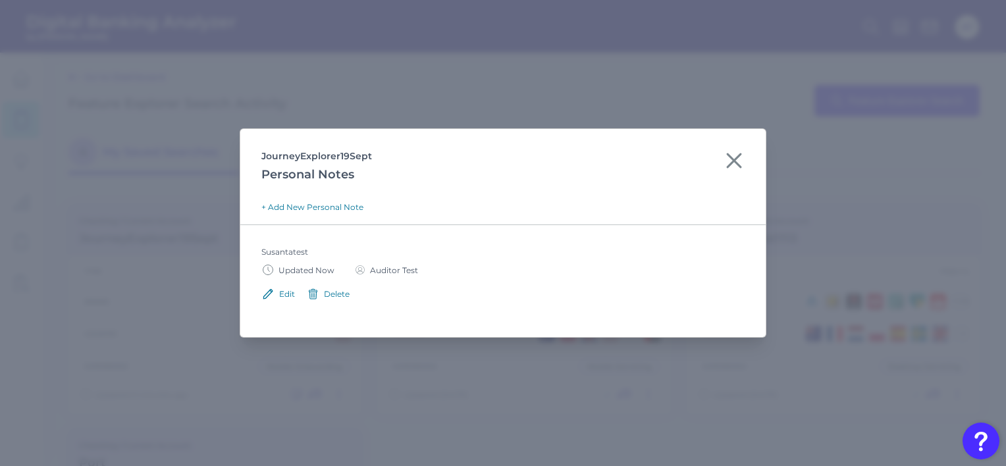
click at [334, 292] on div "Delete" at bounding box center [337, 294] width 26 height 10
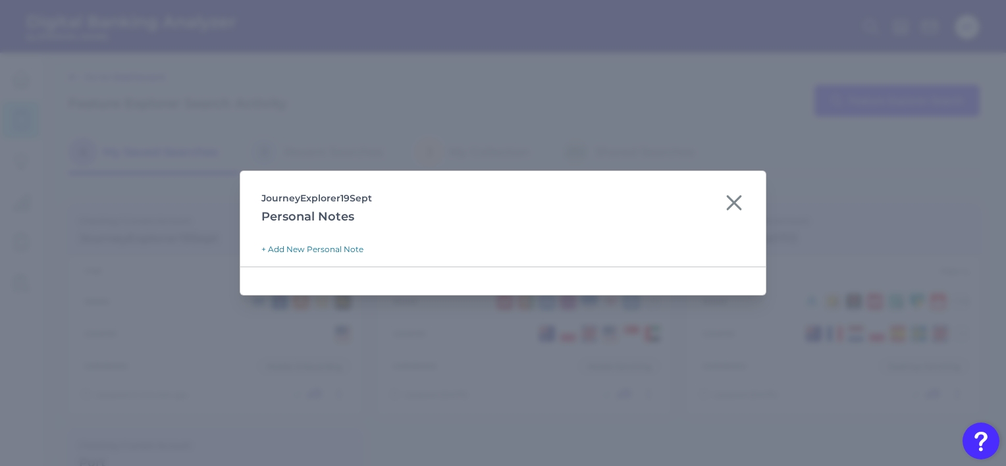
click at [734, 198] on icon at bounding box center [734, 202] width 21 height 21
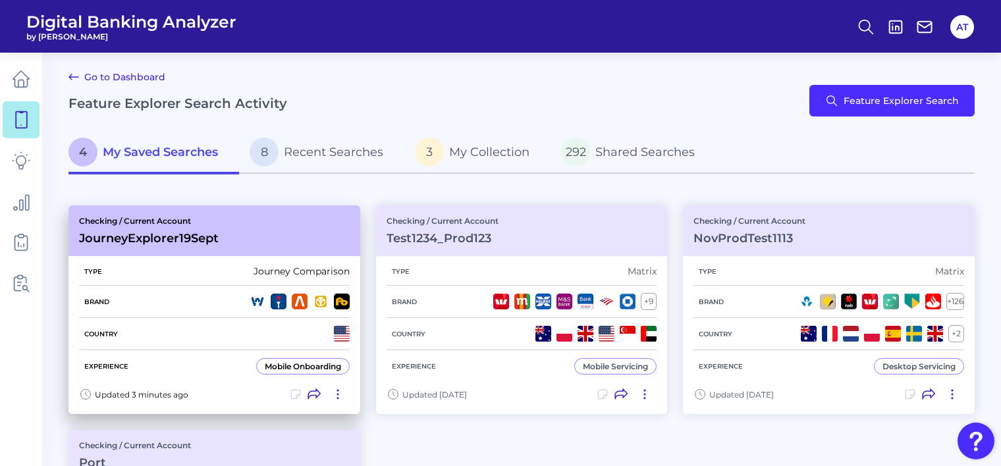
click at [313, 396] on icon at bounding box center [313, 394] width 13 height 13
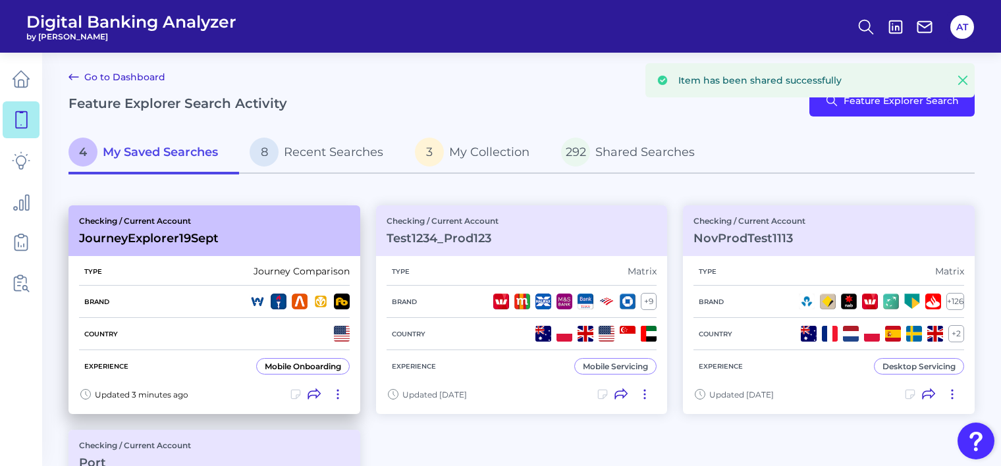
click at [336, 394] on icon at bounding box center [337, 394] width 13 height 13
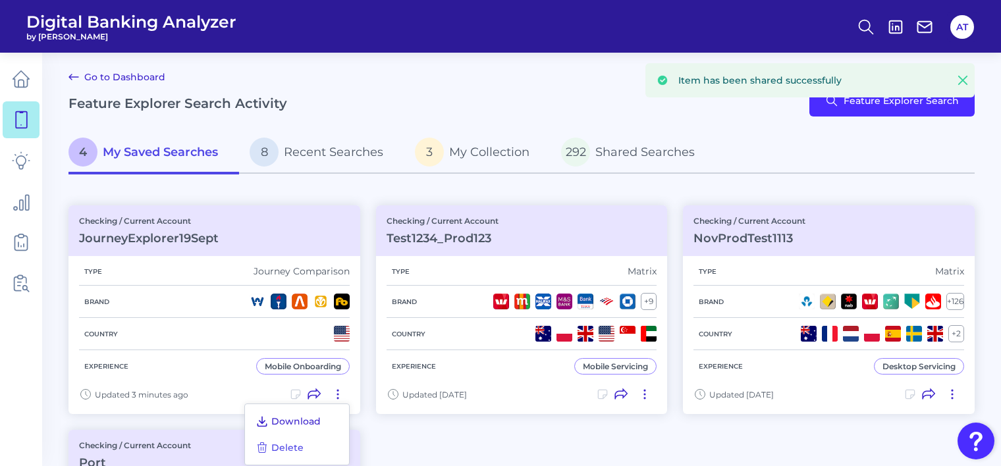
click at [311, 417] on span "Download" at bounding box center [295, 421] width 49 height 12
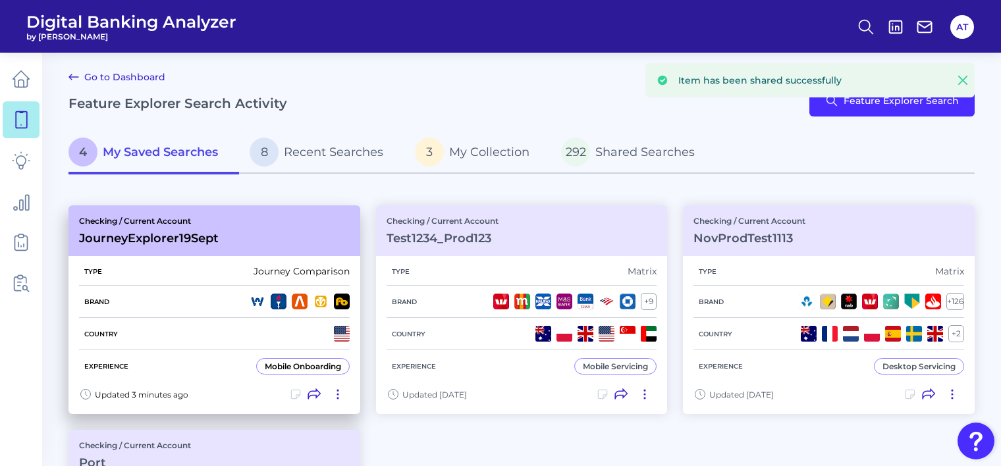
click at [337, 393] on icon at bounding box center [337, 394] width 1 height 9
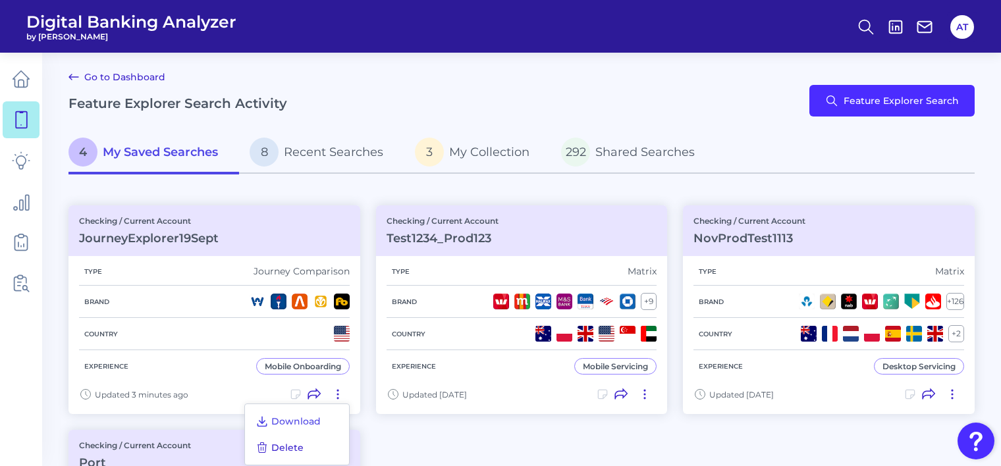
click at [296, 446] on span "Delete" at bounding box center [287, 448] width 32 height 12
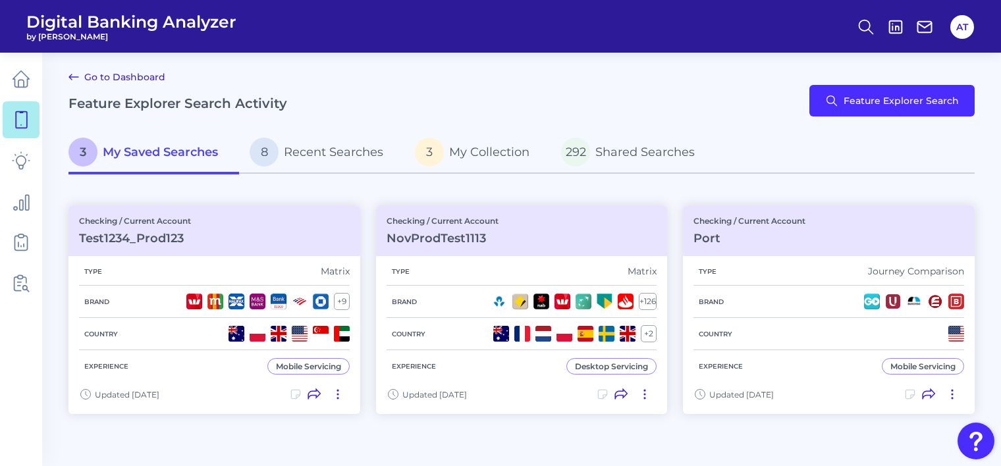
click at [112, 76] on link "Go to Dashboard" at bounding box center [116, 77] width 97 height 16
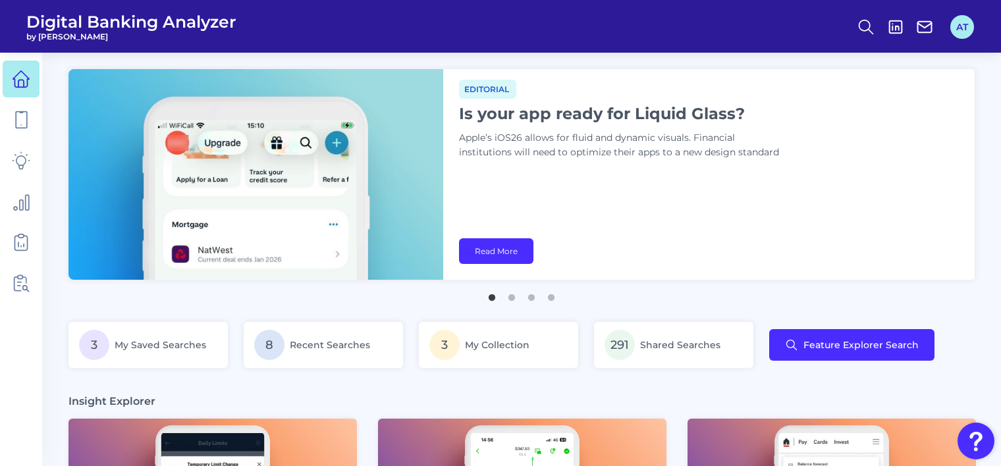
click at [957, 26] on button "AT" at bounding box center [962, 27] width 24 height 24
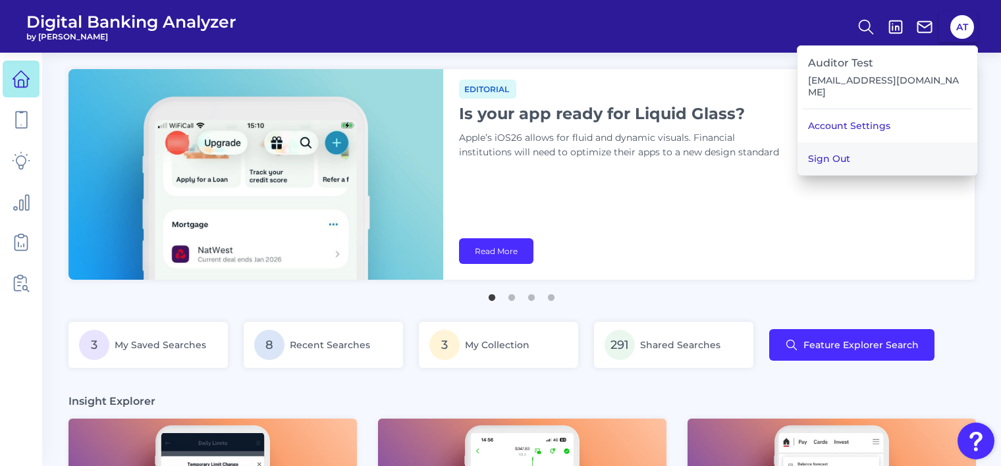
click at [876, 151] on button "Sign Out" at bounding box center [887, 158] width 180 height 33
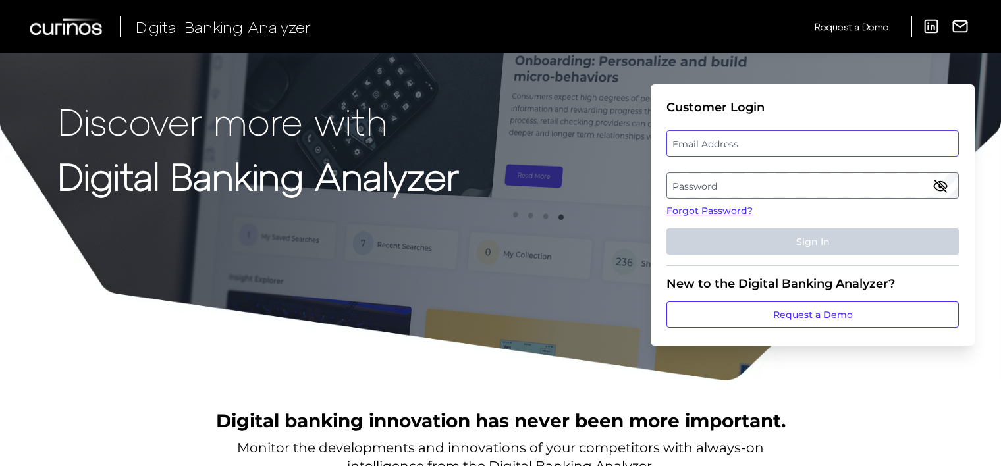
type input "[EMAIL_ADDRESS][DOMAIN_NAME]"
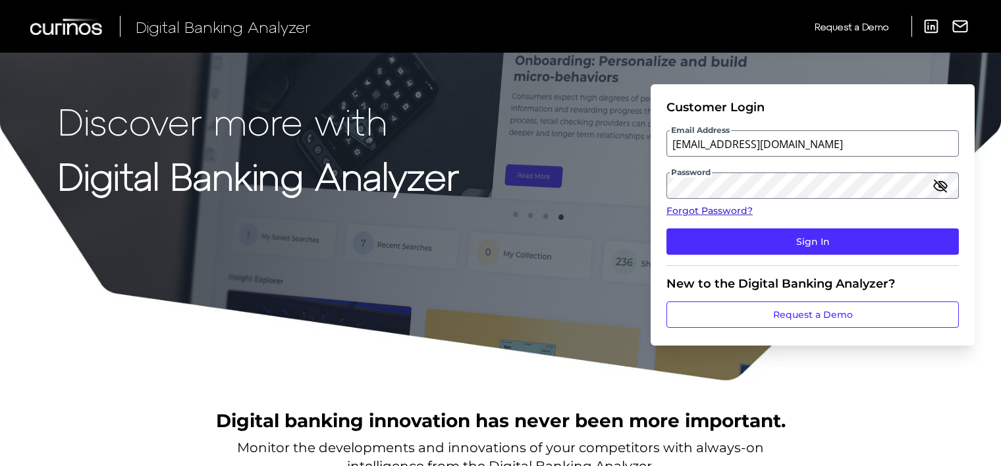
click at [723, 211] on link "Forgot Password?" at bounding box center [812, 211] width 292 height 14
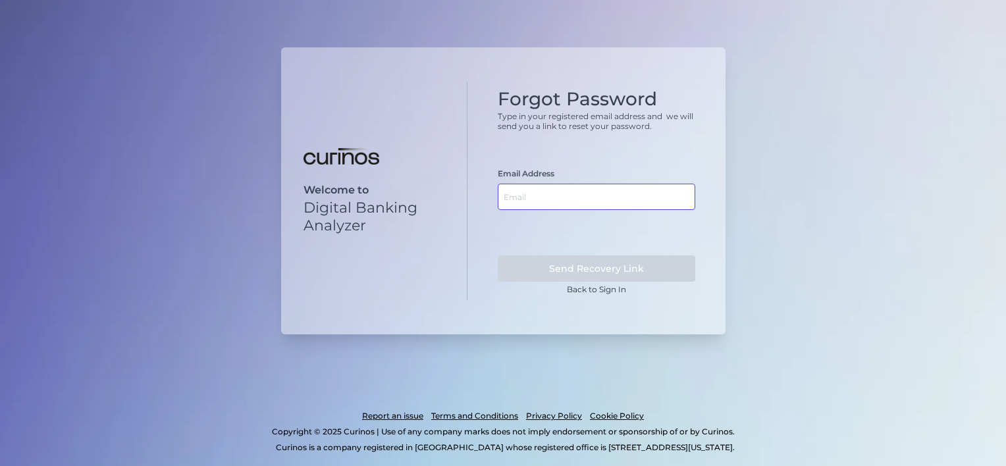
click at [548, 194] on input "text" at bounding box center [597, 197] width 198 height 26
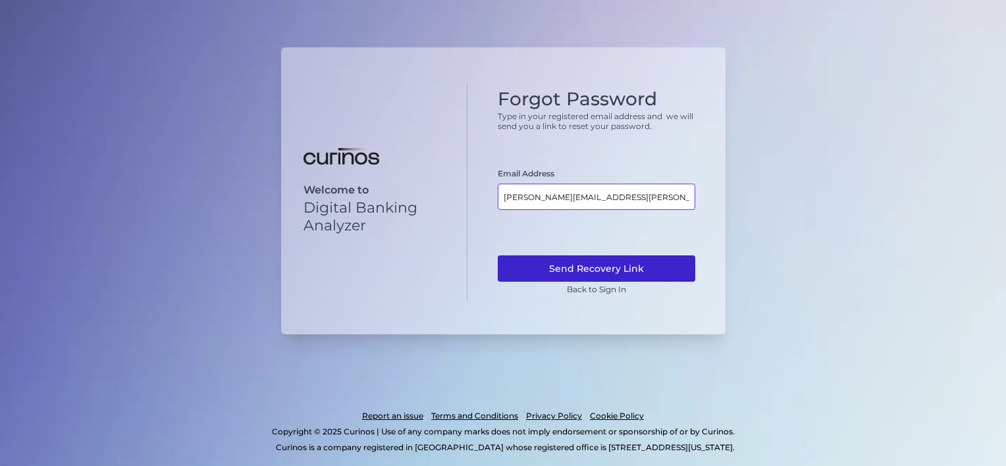
type input "susanta.modak@curinos.com"
click at [556, 265] on button "Send Recovery Link" at bounding box center [597, 268] width 198 height 26
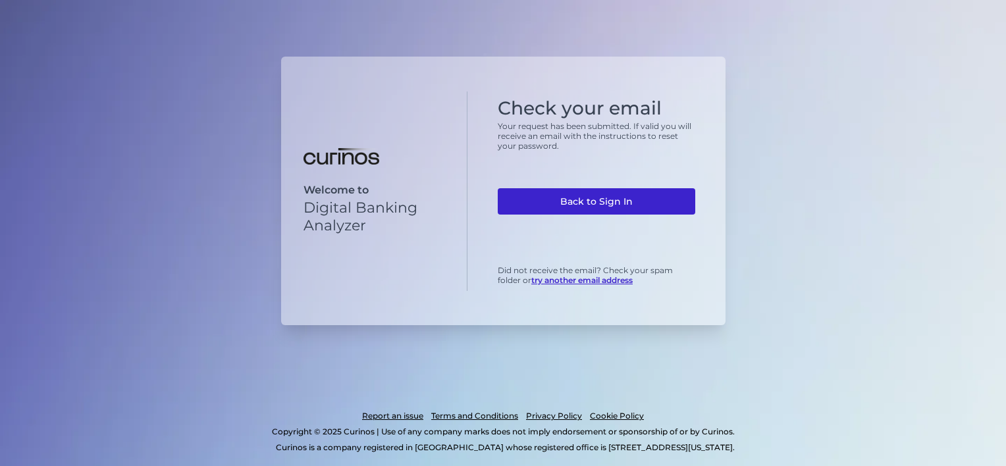
click at [602, 202] on link "Back to Sign In" at bounding box center [597, 201] width 198 height 26
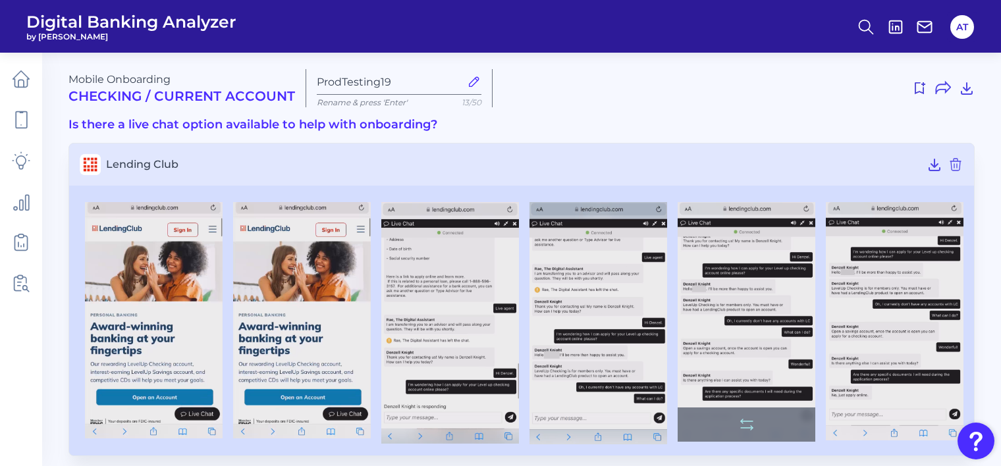
scroll to position [9, 0]
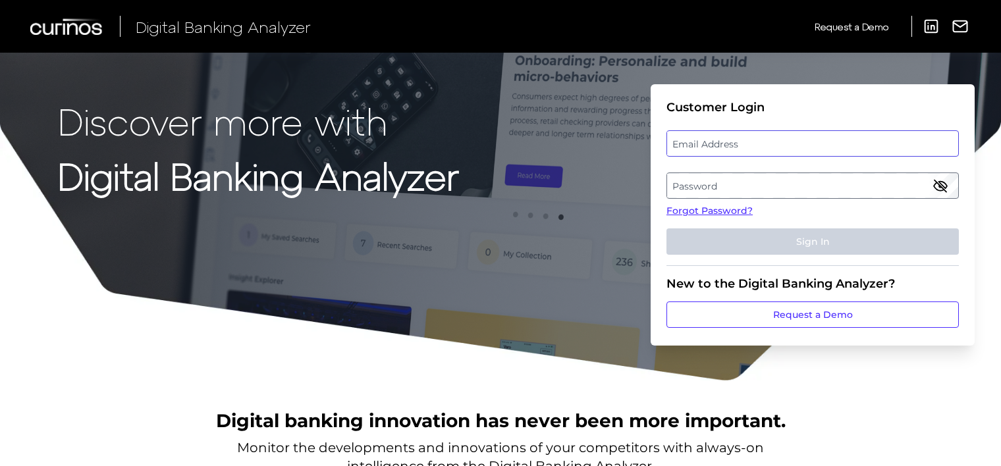
type input "[EMAIL_ADDRESS][DOMAIN_NAME]"
click at [834, 184] on div "Password" at bounding box center [812, 186] width 292 height 26
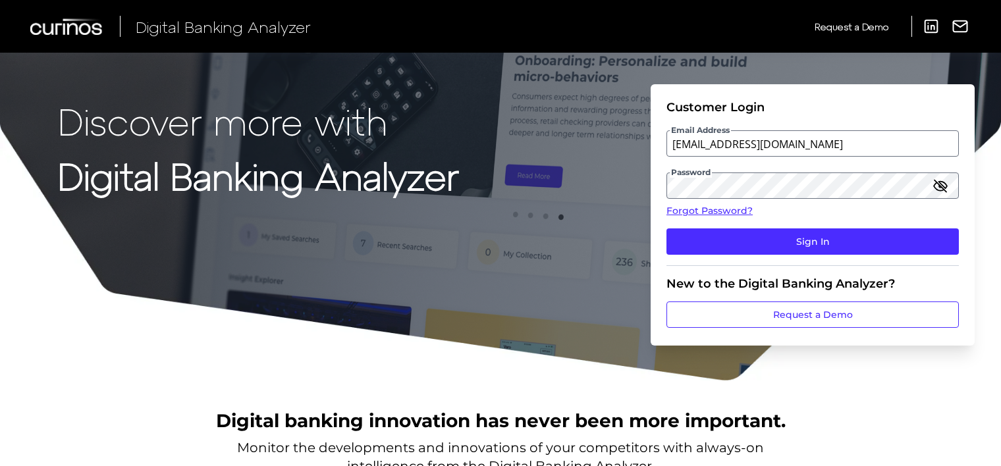
click at [938, 184] on icon "button" at bounding box center [940, 186] width 16 height 16
click at [563, 216] on div "Discover more with Digital Banking Analyzer Customer Login Email Address [EMAIL…" at bounding box center [500, 191] width 1001 height 382
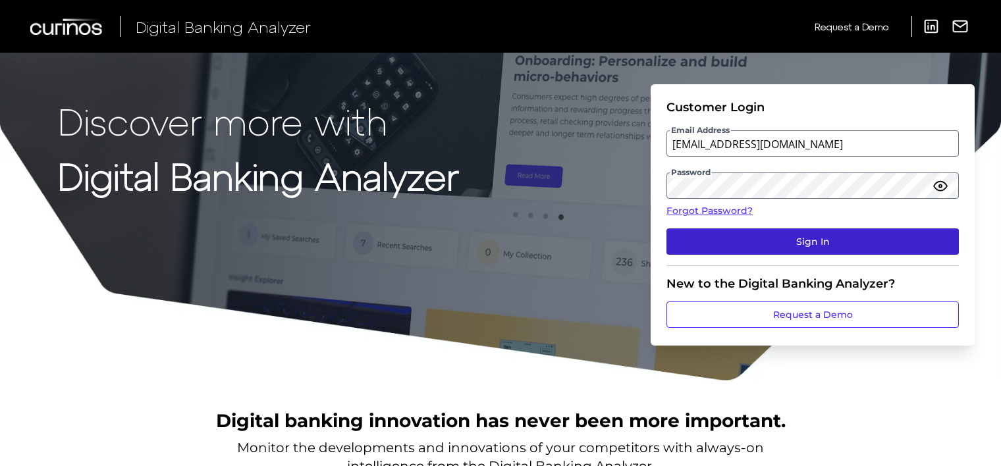
click at [685, 241] on button "Sign In" at bounding box center [812, 241] width 292 height 26
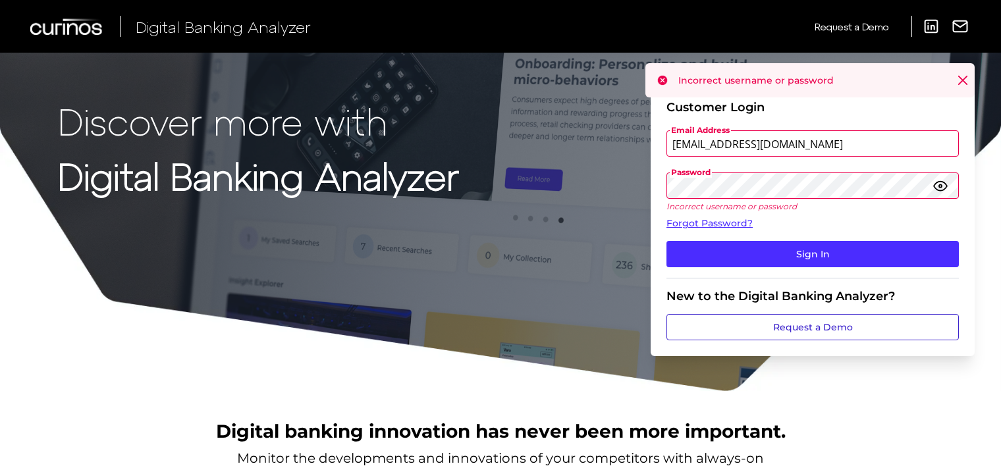
click at [740, 320] on link "Request a Demo" at bounding box center [812, 327] width 292 height 26
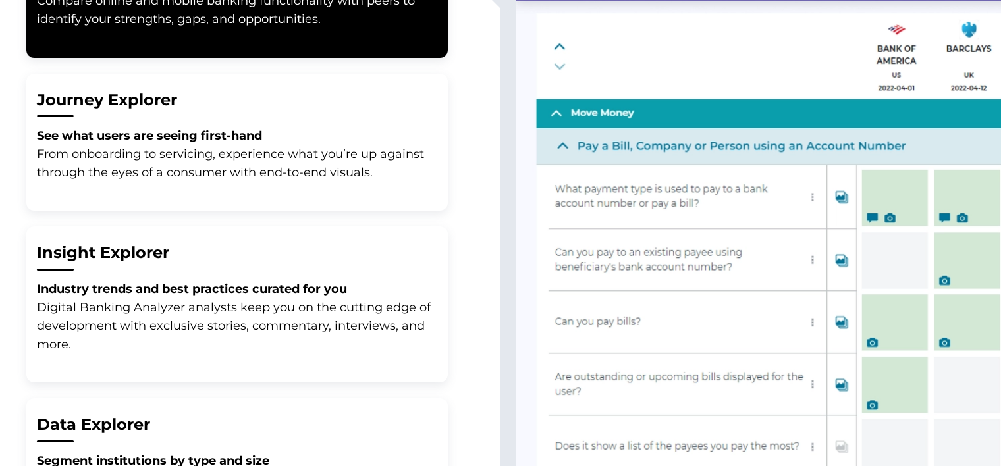
scroll to position [593, 0]
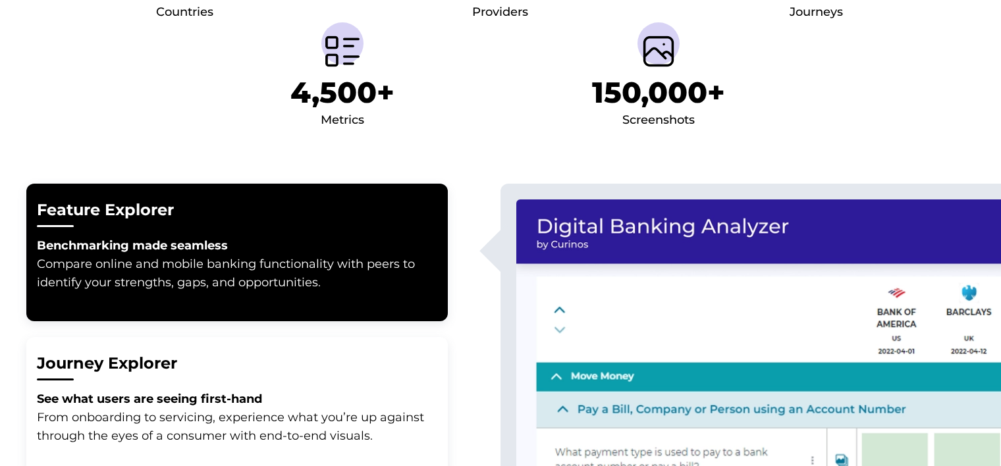
click at [158, 364] on h2 "Journey Explorer" at bounding box center [237, 364] width 400 height 22
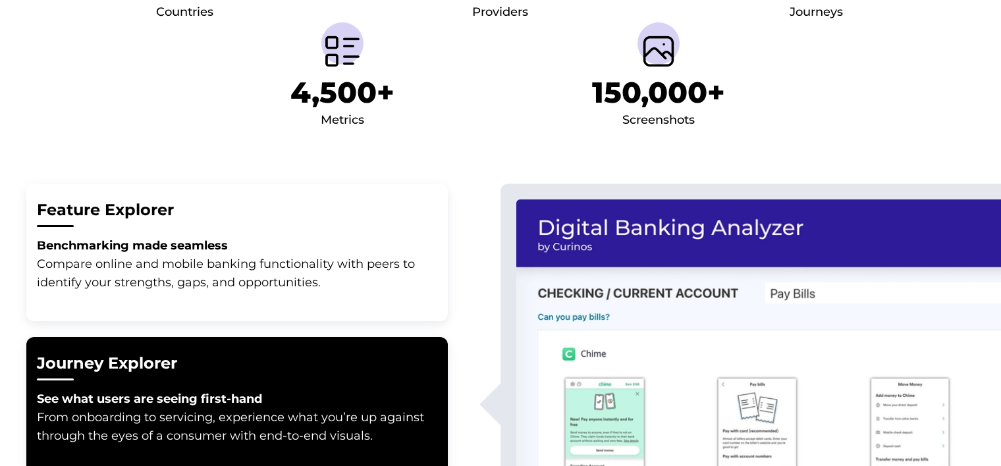
scroll to position [790, 0]
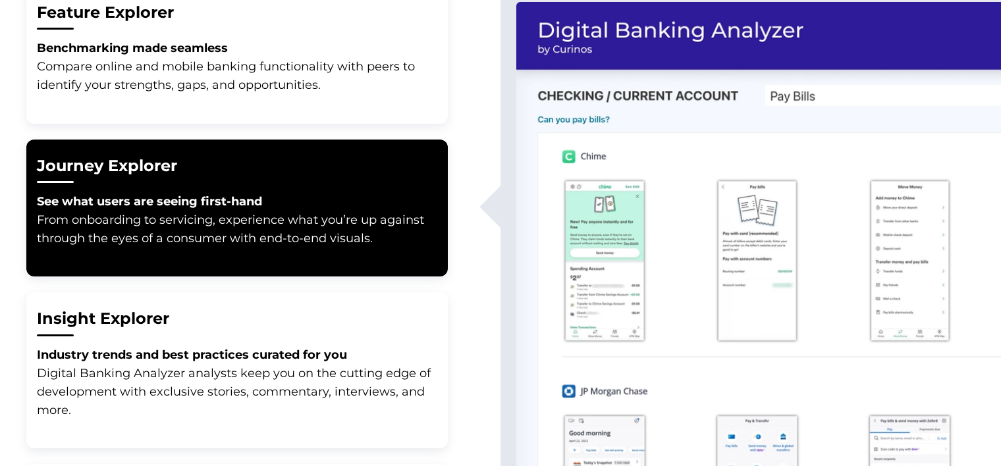
click at [136, 317] on h2 "Insight Explorer" at bounding box center [237, 319] width 400 height 22
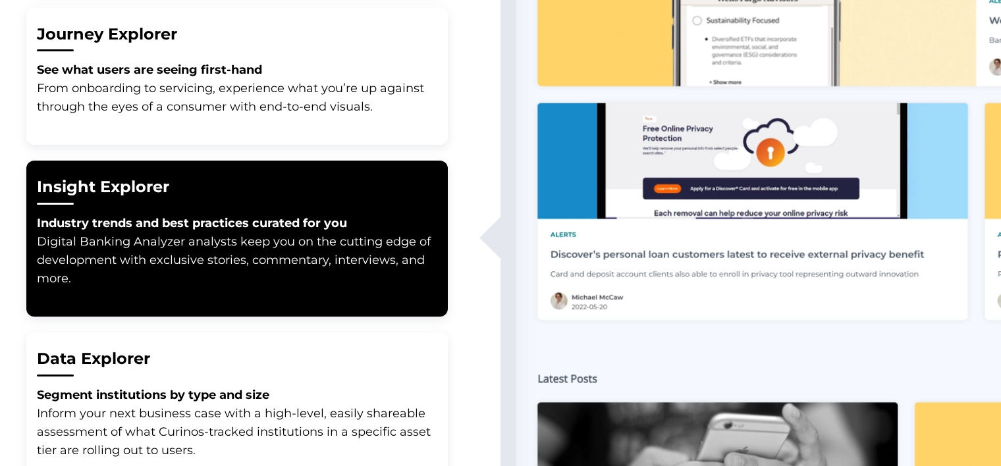
scroll to position [988, 0]
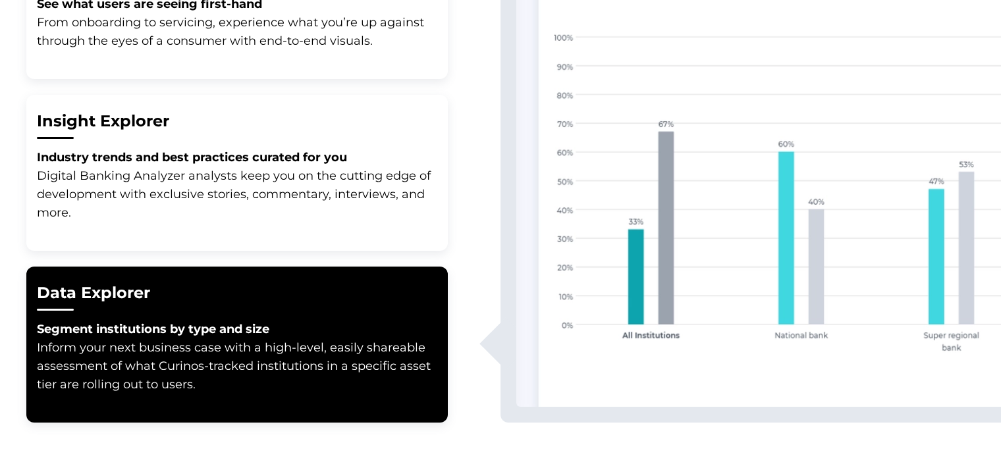
click at [138, 291] on h2 "Data Explorer" at bounding box center [237, 293] width 400 height 22
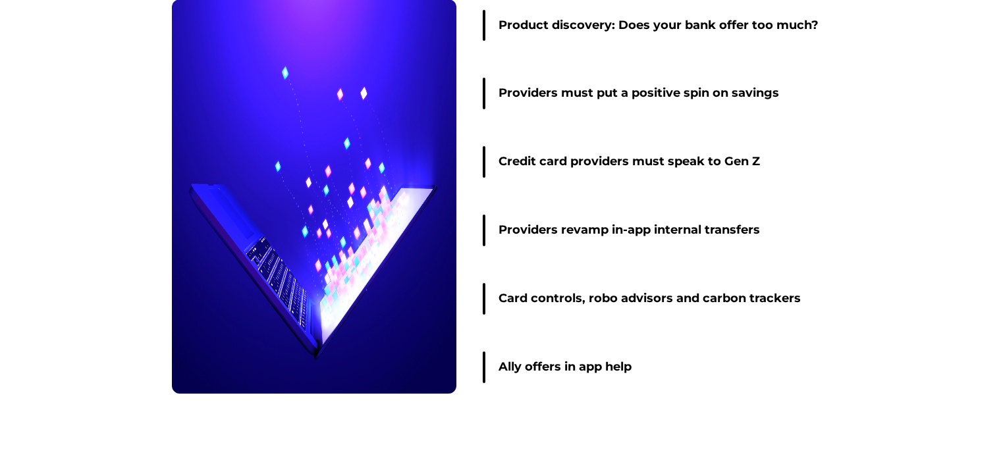
scroll to position [2062, 0]
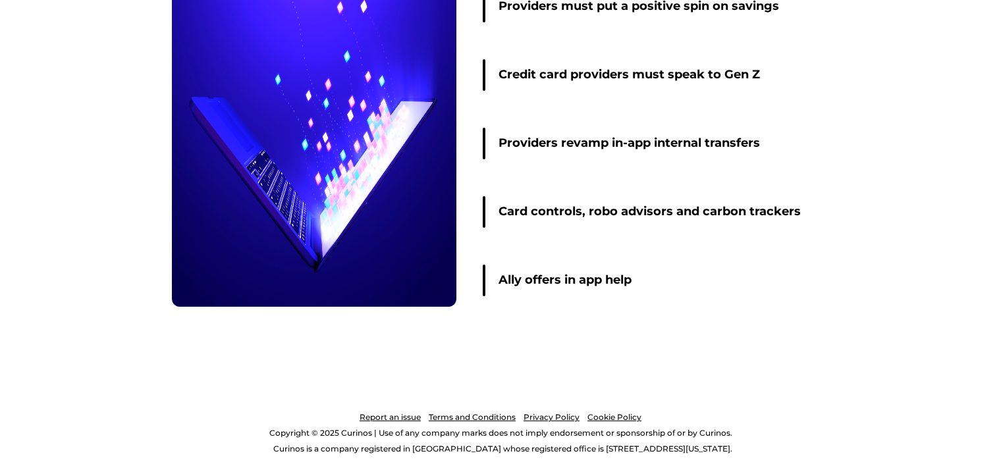
click at [385, 413] on link "Report an issue" at bounding box center [389, 418] width 61 height 16
click at [551, 416] on link "Privacy Policy" at bounding box center [551, 418] width 56 height 16
click at [603, 413] on link "Cookie Policy" at bounding box center [614, 418] width 54 height 16
click at [450, 414] on link "Terms and Conditions" at bounding box center [472, 418] width 87 height 16
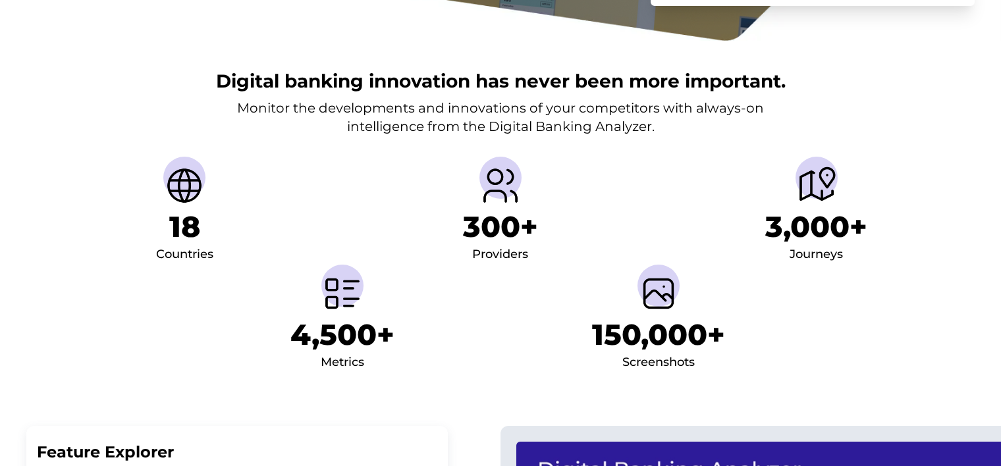
scroll to position [0, 0]
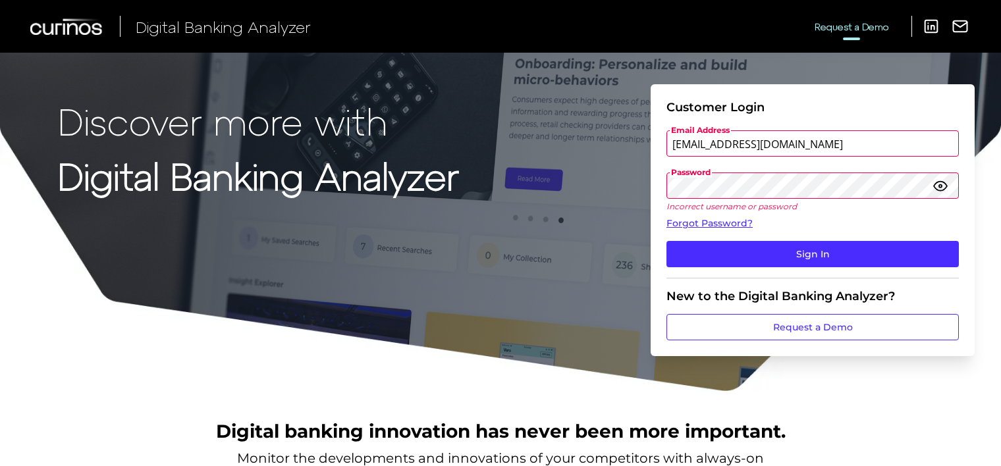
click at [852, 28] on span "Request a Demo" at bounding box center [851, 26] width 74 height 11
click at [927, 24] on icon at bounding box center [931, 26] width 18 height 18
click at [957, 29] on icon at bounding box center [960, 26] width 18 height 18
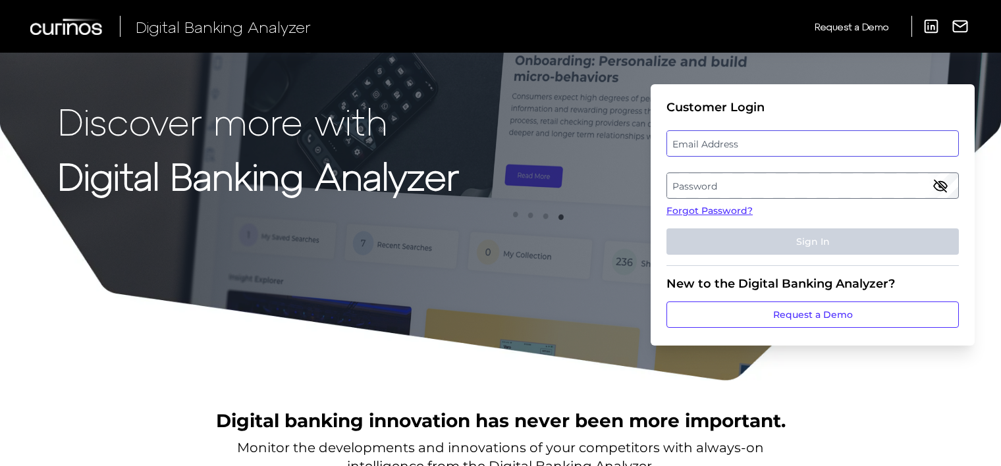
click at [766, 142] on div "Email Address [EMAIL_ADDRESS][DOMAIN_NAME]" at bounding box center [812, 143] width 292 height 26
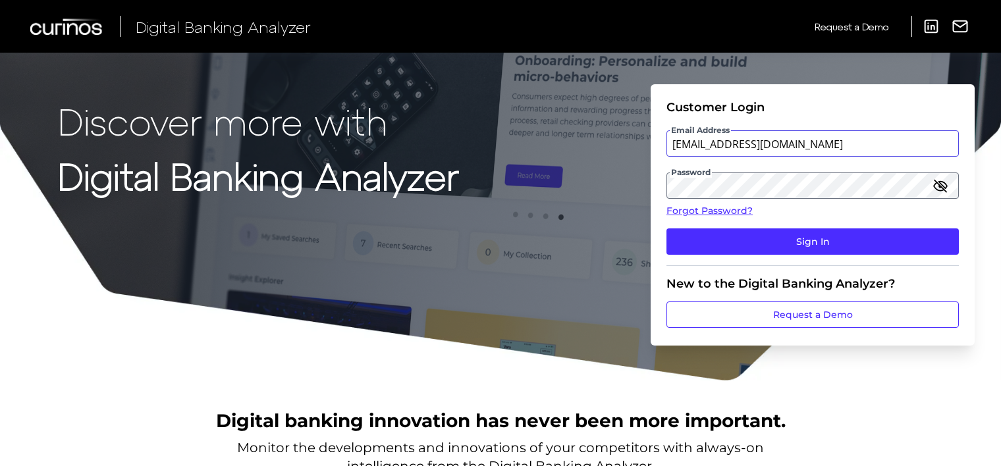
click at [809, 143] on input "[EMAIL_ADDRESS][DOMAIN_NAME]" at bounding box center [812, 143] width 292 height 26
drag, startPoint x: 809, startPoint y: 143, endPoint x: 668, endPoint y: 145, distance: 140.3
click at [668, 145] on input "[EMAIL_ADDRESS][DOMAIN_NAME]" at bounding box center [812, 143] width 292 height 26
paste input "nastia.muliar@asd.tea"
type input "[EMAIL_ADDRESS][DOMAIN_NAME]"
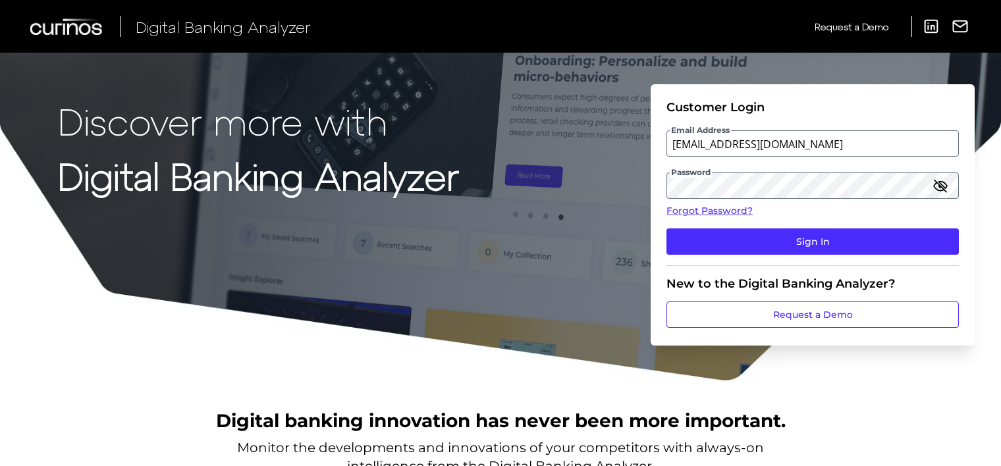
click at [540, 146] on div "Discover more with Digital Banking Analyzer Customer Login Email Address [EMAIL…" at bounding box center [500, 191] width 1001 height 382
click at [937, 182] on icon "button" at bounding box center [940, 185] width 13 height 9
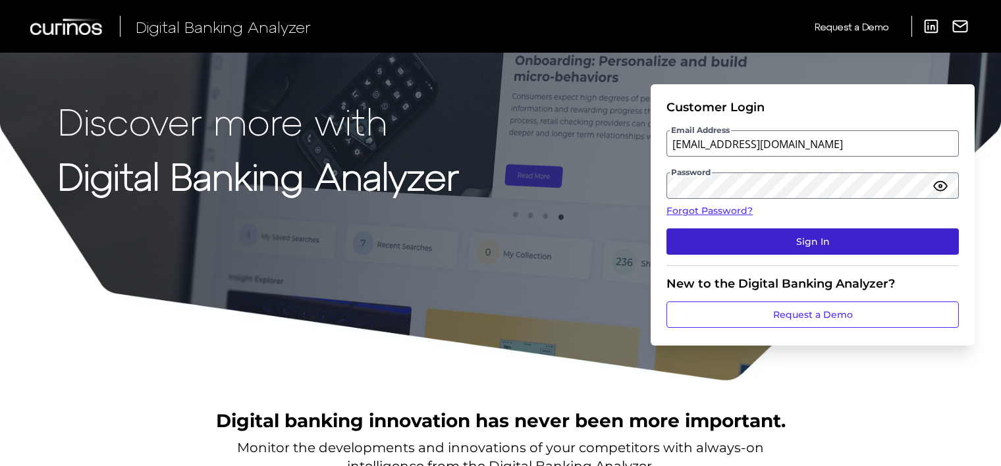
click at [774, 234] on button "Sign In" at bounding box center [812, 241] width 292 height 26
